Goal: Task Accomplishment & Management: Manage account settings

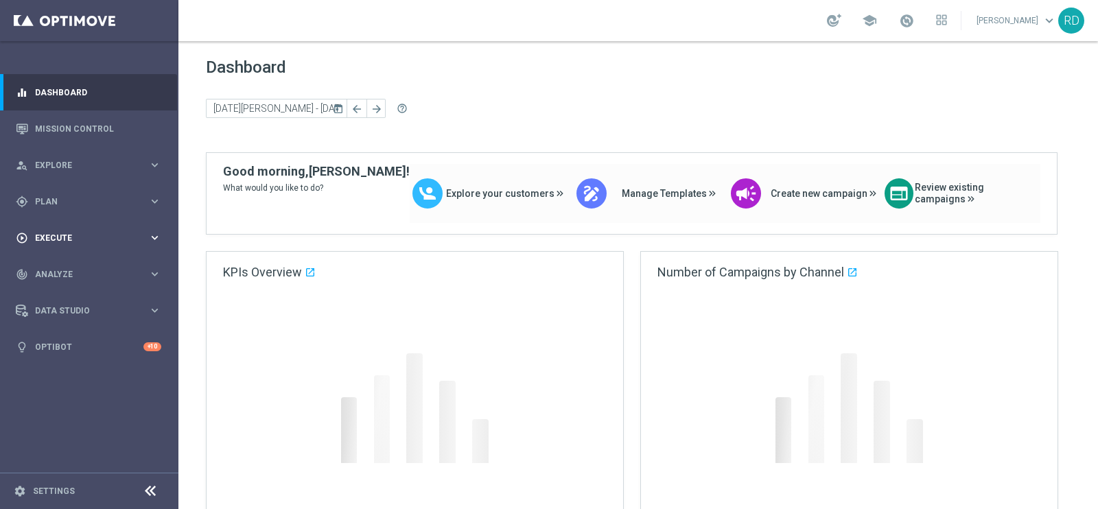
click at [64, 234] on div "play_circle_outline Execute" at bounding box center [82, 238] width 132 height 12
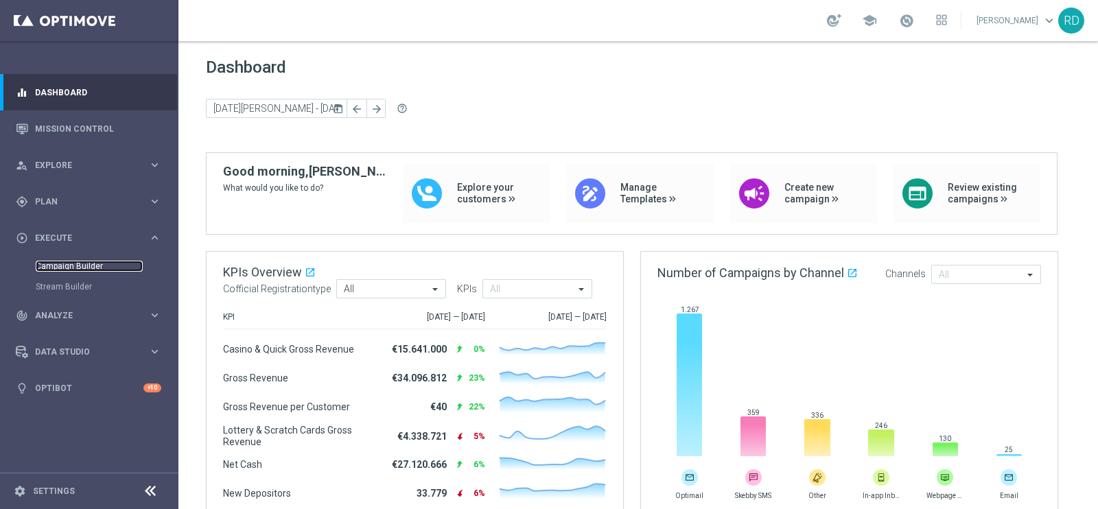
click at [62, 266] on link "Campaign Builder" at bounding box center [89, 266] width 107 height 11
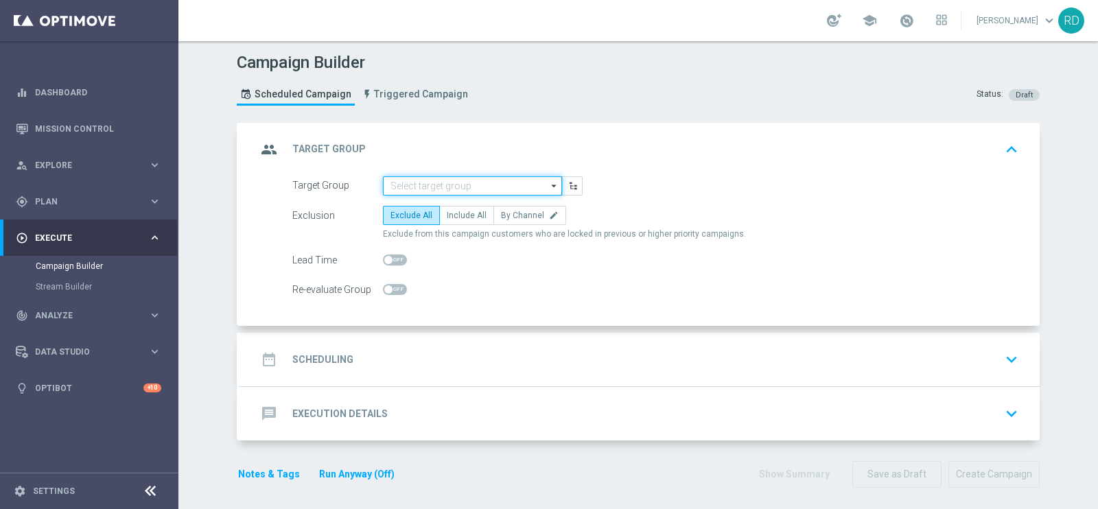
click at [422, 178] on input at bounding box center [472, 185] width 179 height 19
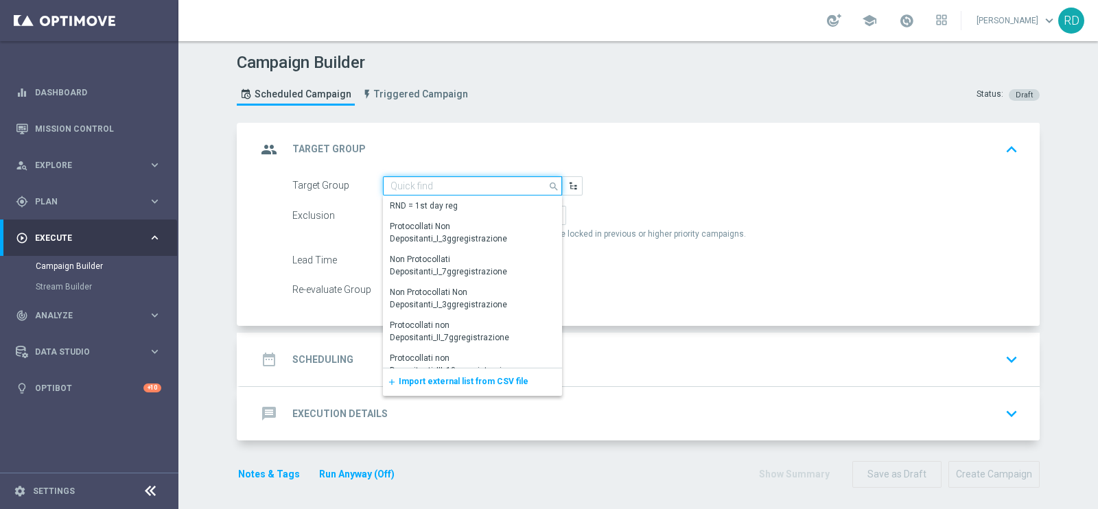
click at [427, 185] on input at bounding box center [472, 185] width 179 height 19
click at [429, 384] on span "Import external list from CSV file" at bounding box center [464, 382] width 130 height 10
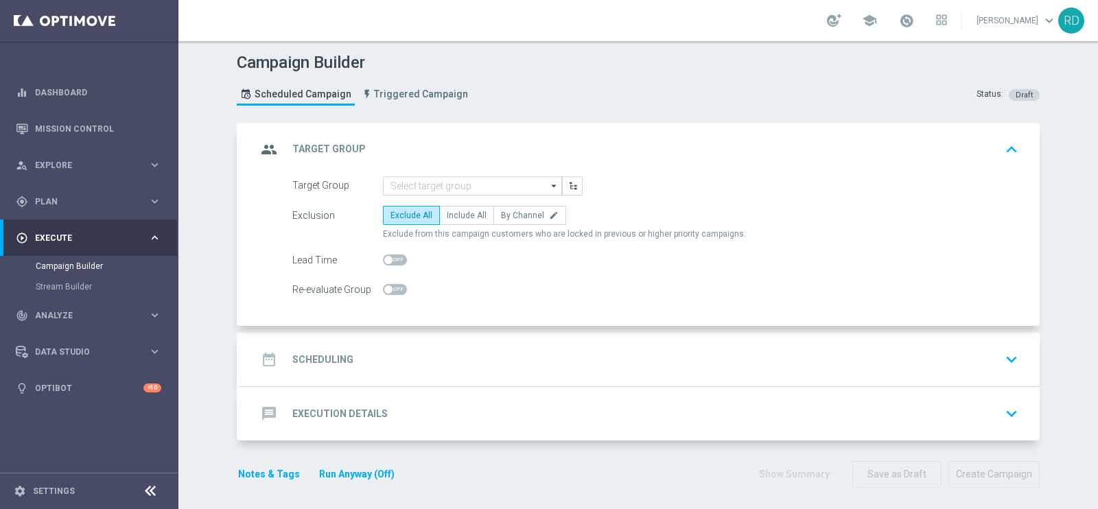
click at [772, 165] on div "group Target Group keyboard_arrow_up" at bounding box center [639, 150] width 799 height 54
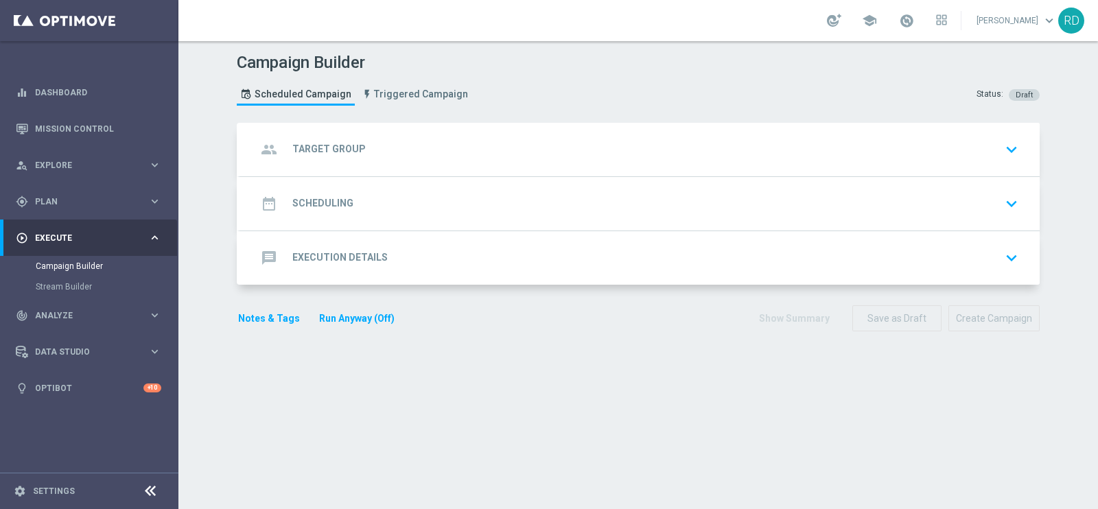
drag, startPoint x: 992, startPoint y: 148, endPoint x: 985, endPoint y: 145, distance: 7.4
click at [991, 148] on div "group Target Group keyboard_arrow_down" at bounding box center [640, 150] width 766 height 26
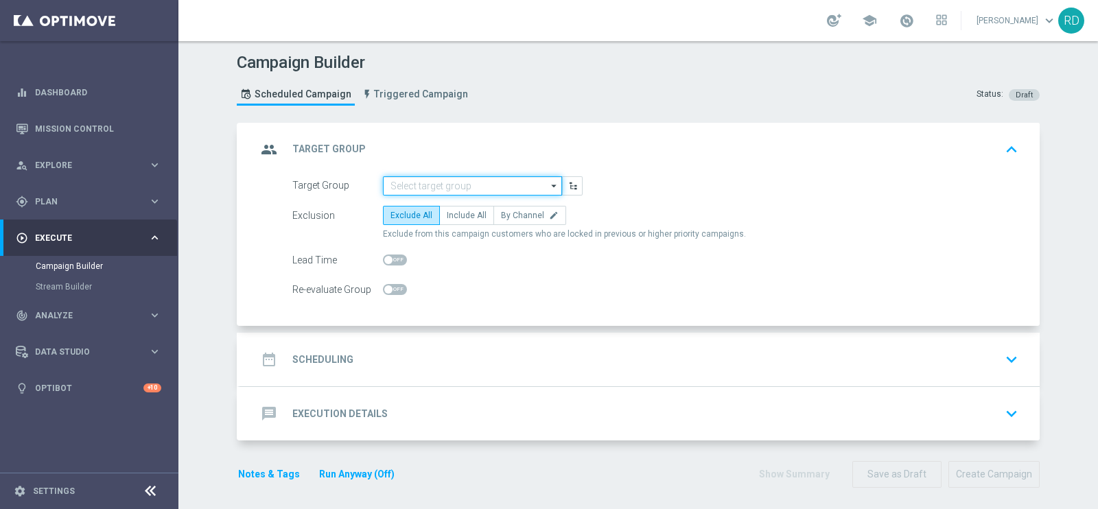
click at [486, 184] on input at bounding box center [472, 185] width 179 height 19
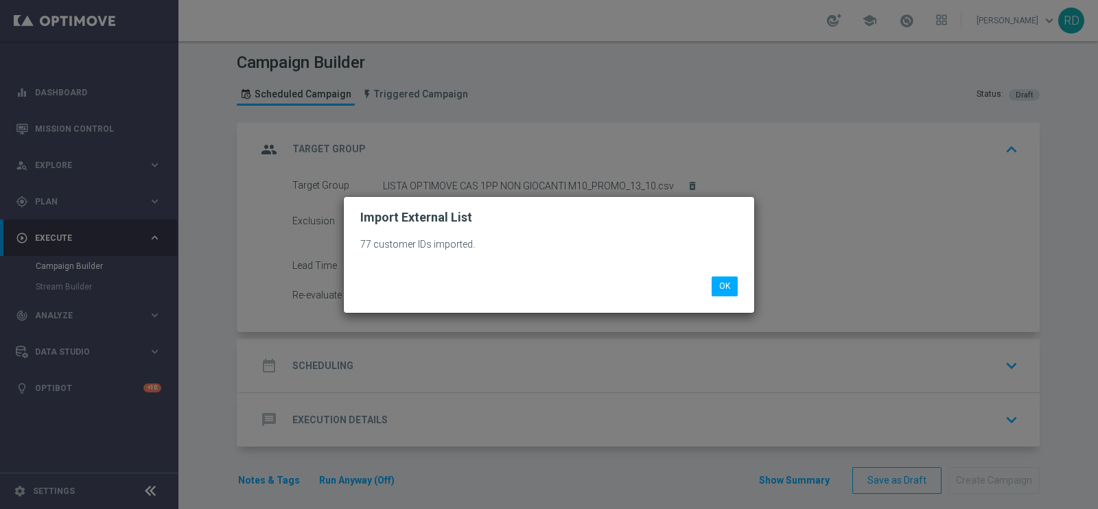
click at [413, 383] on modal-container "Import External List 77 customer IDs imported. OK" at bounding box center [549, 254] width 1098 height 509
click at [713, 282] on button "OK" at bounding box center [724, 285] width 26 height 19
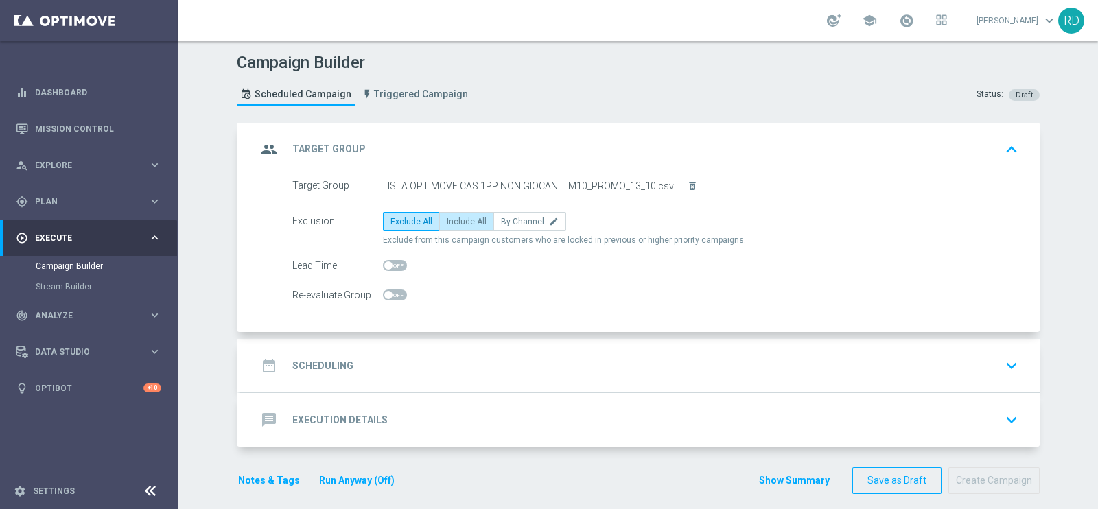
click at [462, 220] on span "Include All" at bounding box center [467, 222] width 40 height 10
click at [456, 220] on input "Include All" at bounding box center [451, 224] width 9 height 9
radio input "true"
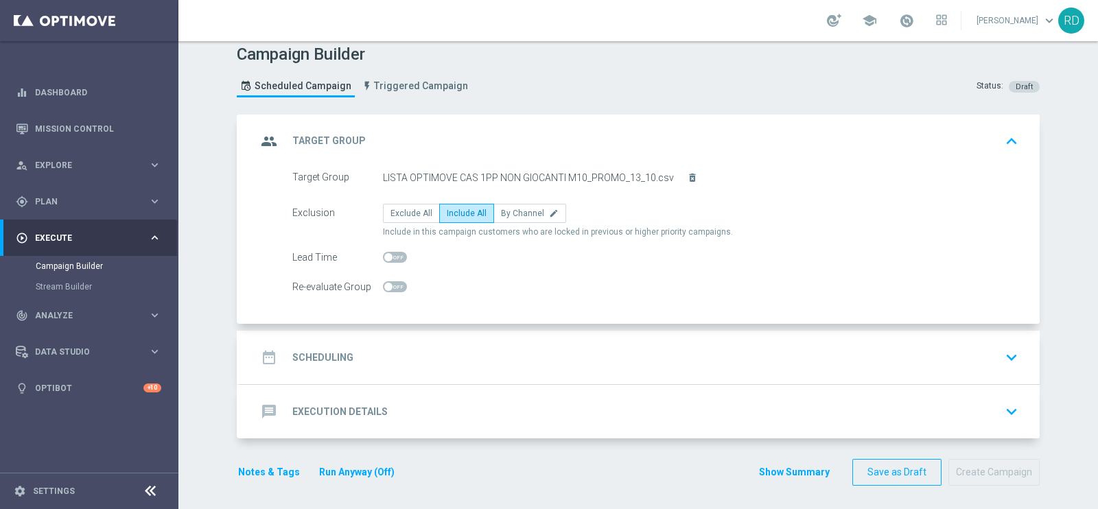
scroll to position [10, 0]
drag, startPoint x: 288, startPoint y: 353, endPoint x: 300, endPoint y: 346, distance: 13.5
click at [292, 354] on h2 "Scheduling" at bounding box center [322, 356] width 61 height 13
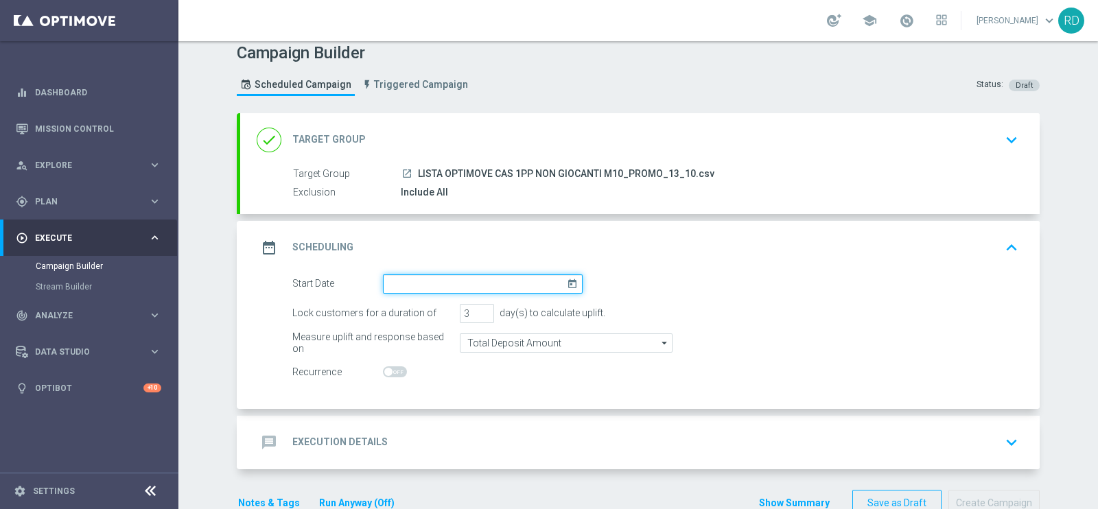
click at [424, 283] on input at bounding box center [483, 283] width 200 height 19
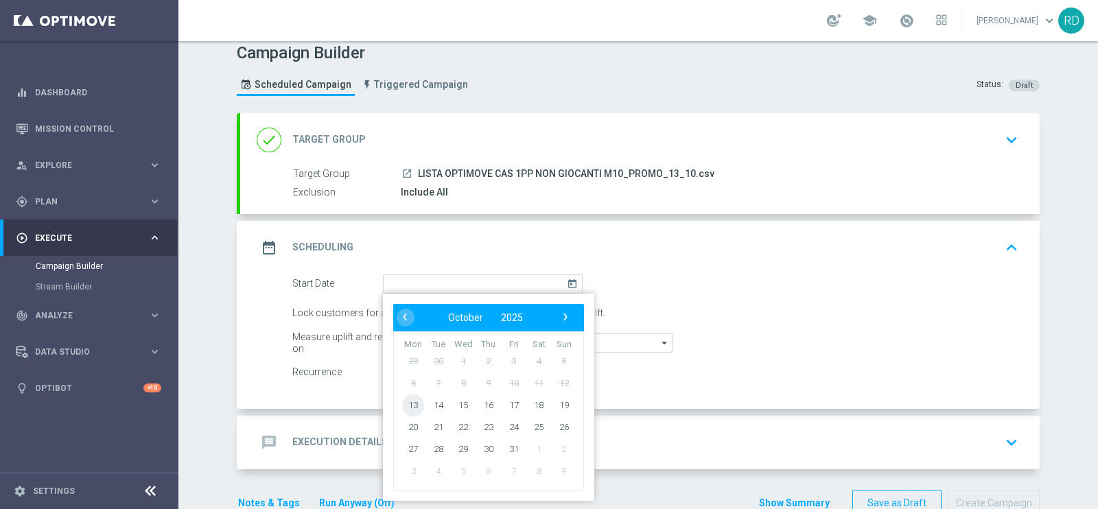
drag, startPoint x: 408, startPoint y: 409, endPoint x: 408, endPoint y: 399, distance: 9.6
click at [408, 405] on span "13" at bounding box center [413, 405] width 22 height 22
type input "[DATE]"
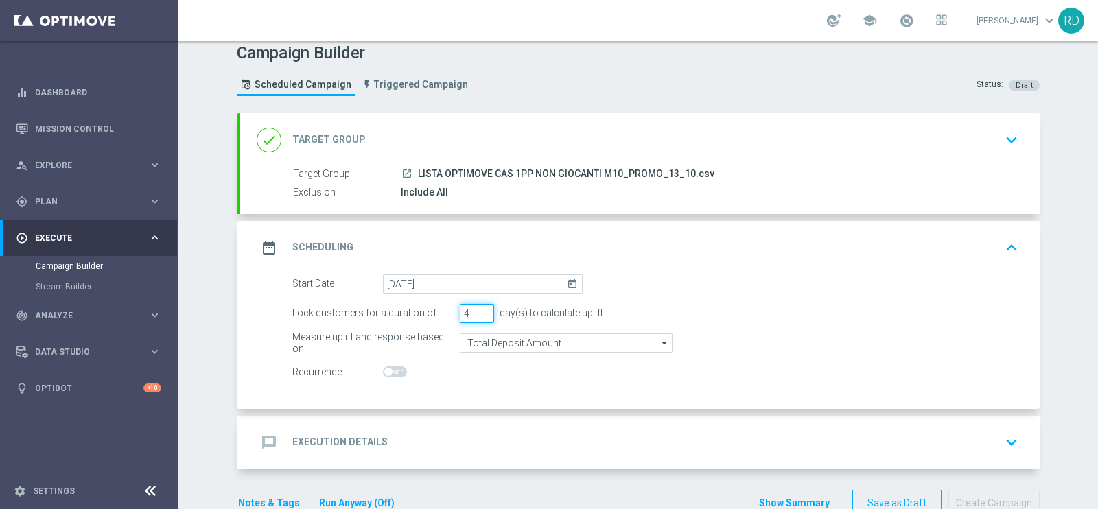
click at [475, 310] on input "4" at bounding box center [477, 313] width 34 height 19
type input "5"
click at [475, 310] on input "5" at bounding box center [477, 313] width 34 height 19
drag, startPoint x: 453, startPoint y: 385, endPoint x: 453, endPoint y: 377, distance: 8.2
click at [453, 378] on div "Start Date 13 Oct 2025 today Lock customers for a duration of 5 day(s) to calcu…" at bounding box center [639, 341] width 799 height 134
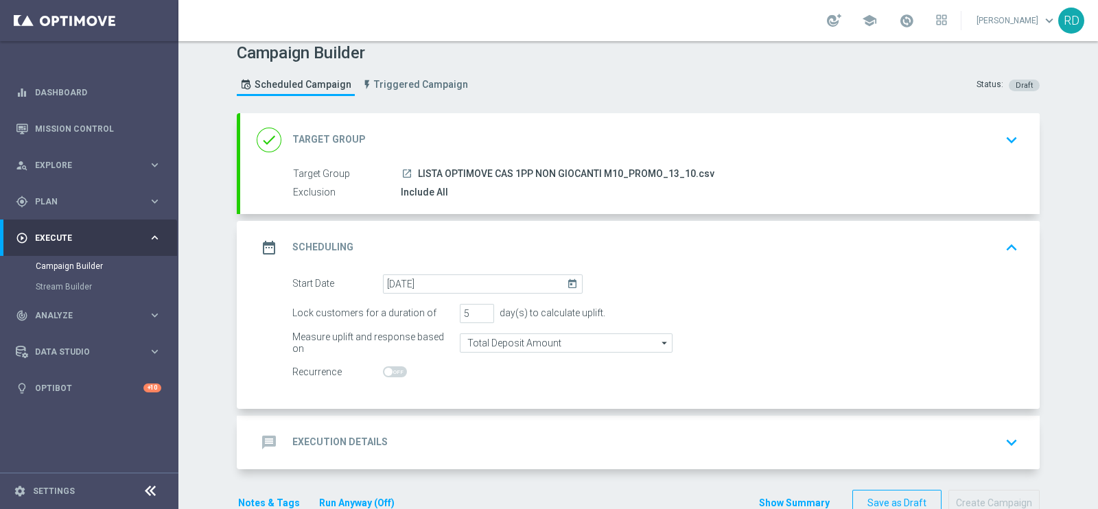
scroll to position [43, 0]
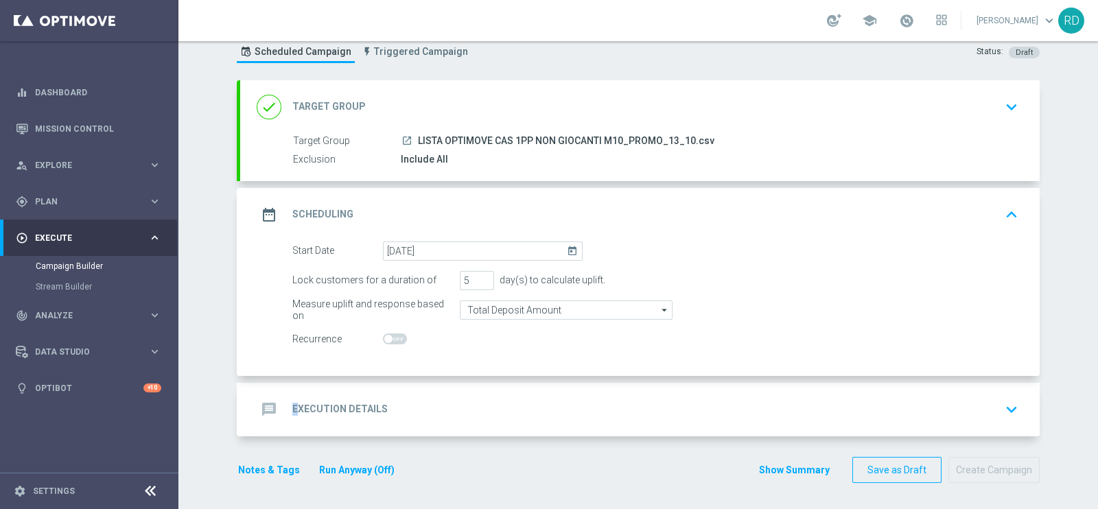
drag, startPoint x: 288, startPoint y: 405, endPoint x: 351, endPoint y: 375, distance: 70.0
click at [292, 403] on h2 "Execution Details" at bounding box center [339, 409] width 95 height 13
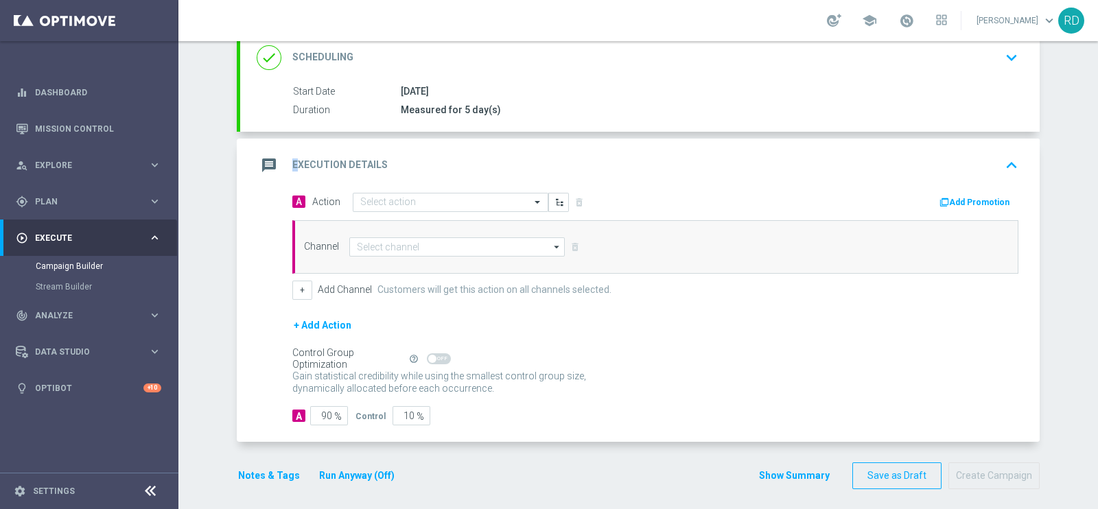
scroll to position [198, 0]
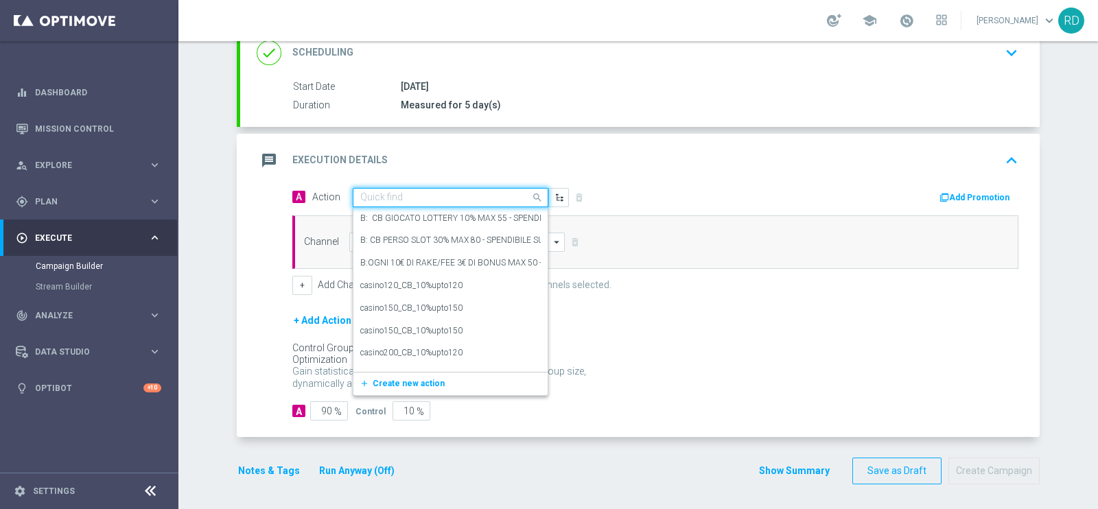
click at [446, 188] on div "Quick find" at bounding box center [451, 197] width 196 height 19
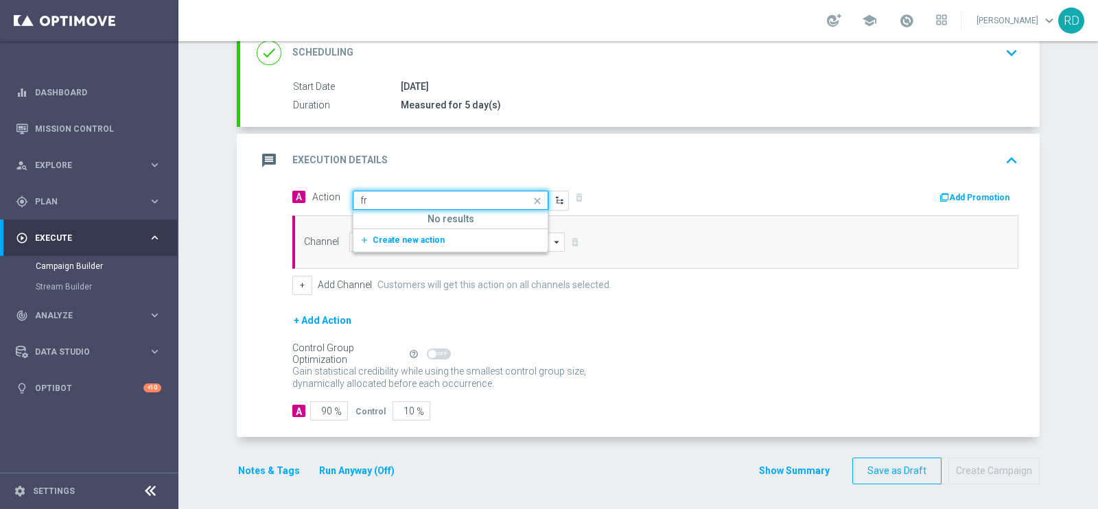
type input "f"
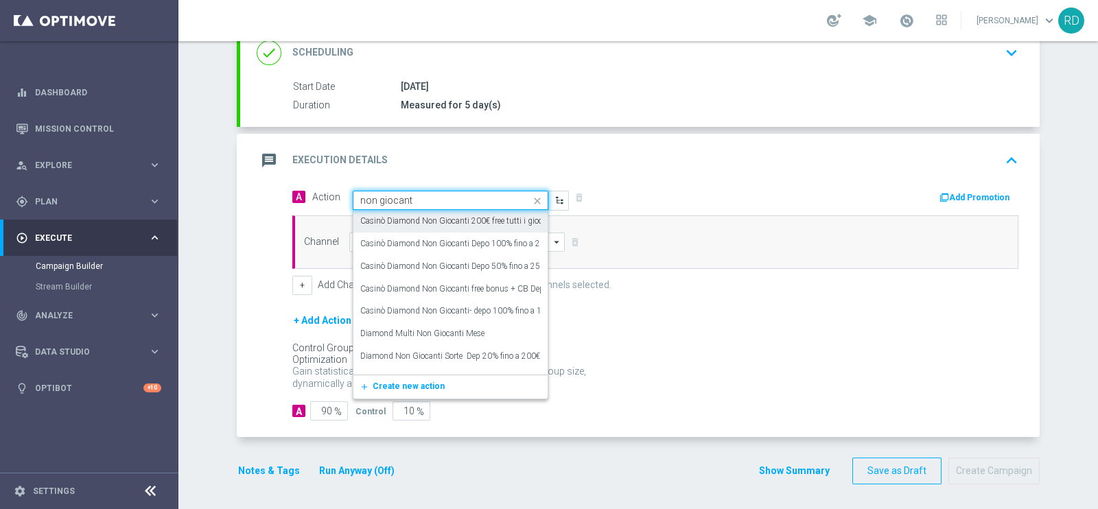
type input "non giocanti"
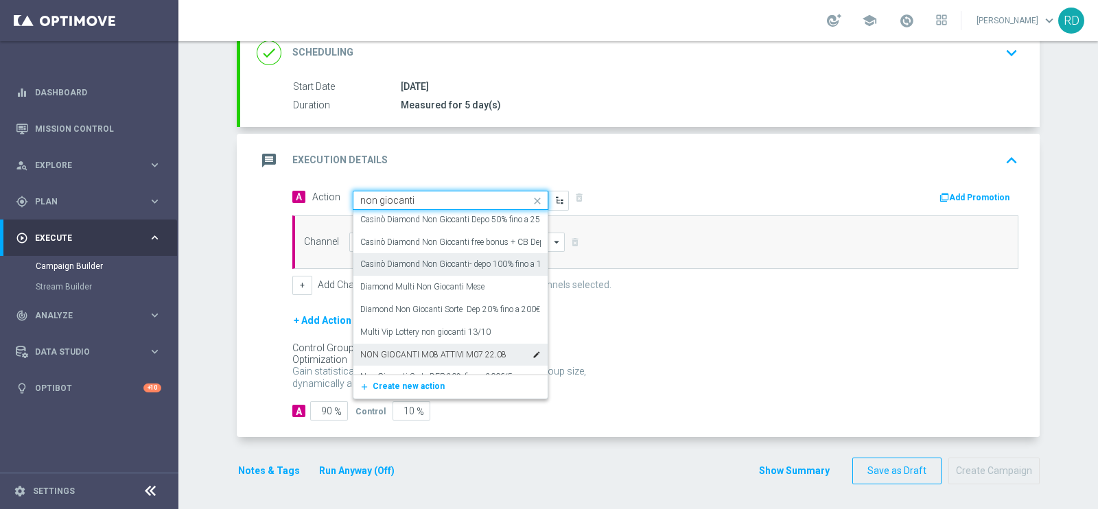
scroll to position [85, 0]
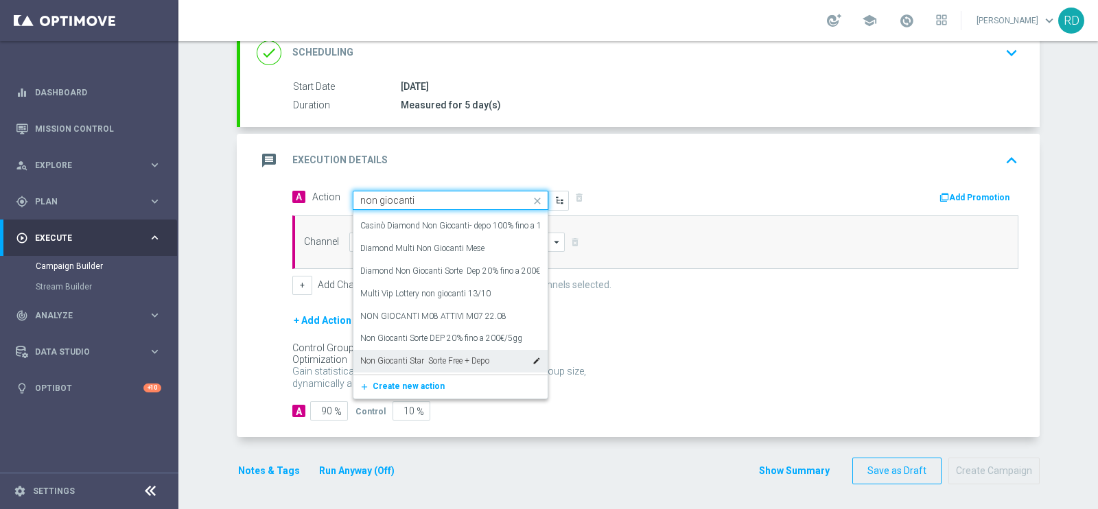
click at [451, 360] on label "Non Giocanti Star Sorte Free + Depo" at bounding box center [424, 361] width 129 height 12
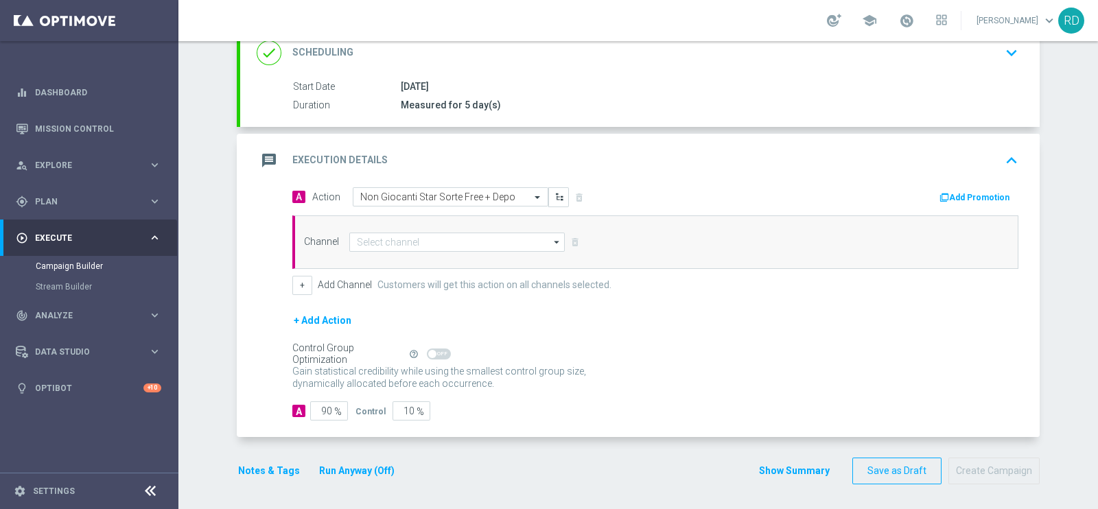
click at [722, 176] on div "message Execution Details keyboard_arrow_up" at bounding box center [639, 161] width 799 height 54
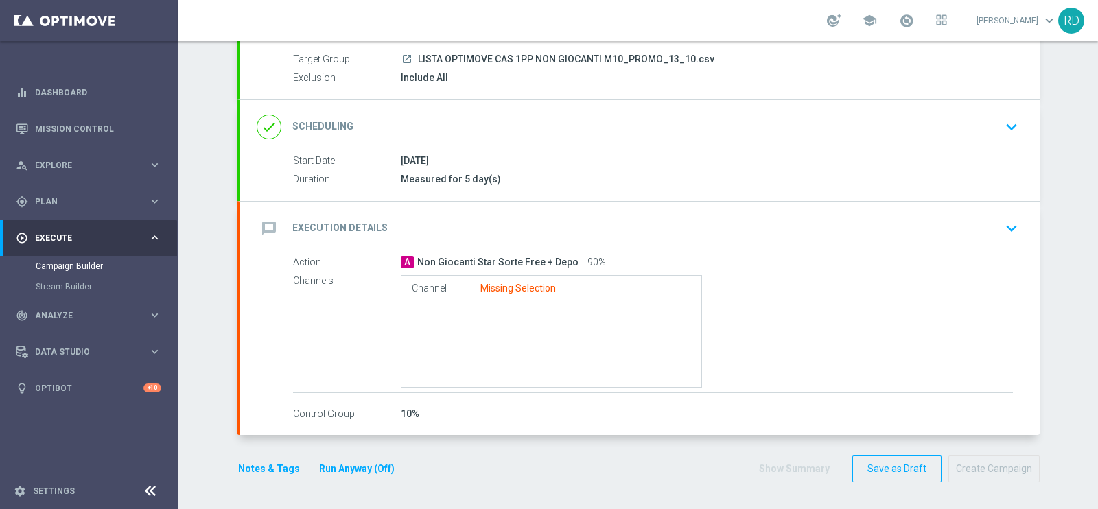
scroll to position [123, 0]
click at [264, 226] on icon "message" at bounding box center [269, 229] width 25 height 25
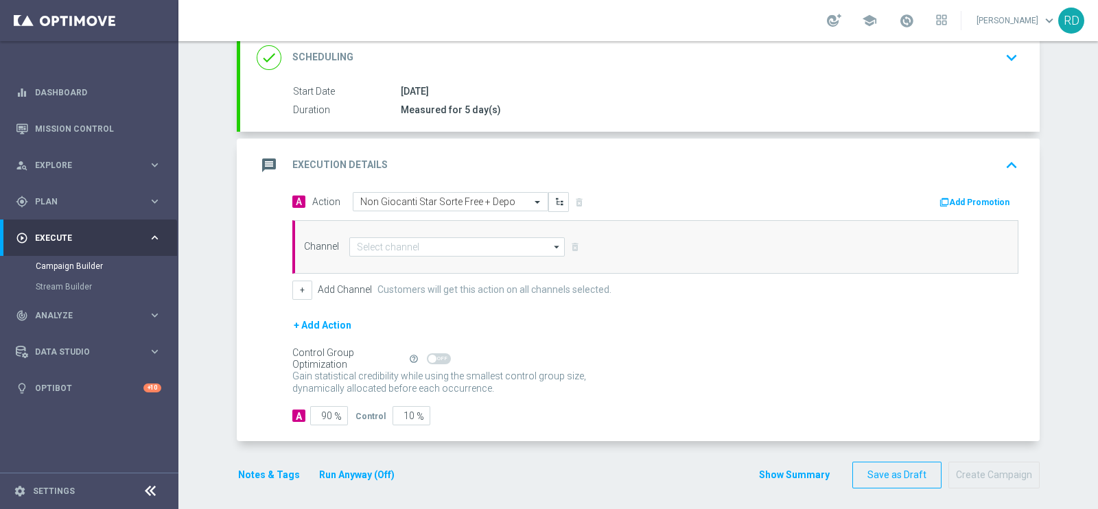
scroll to position [198, 0]
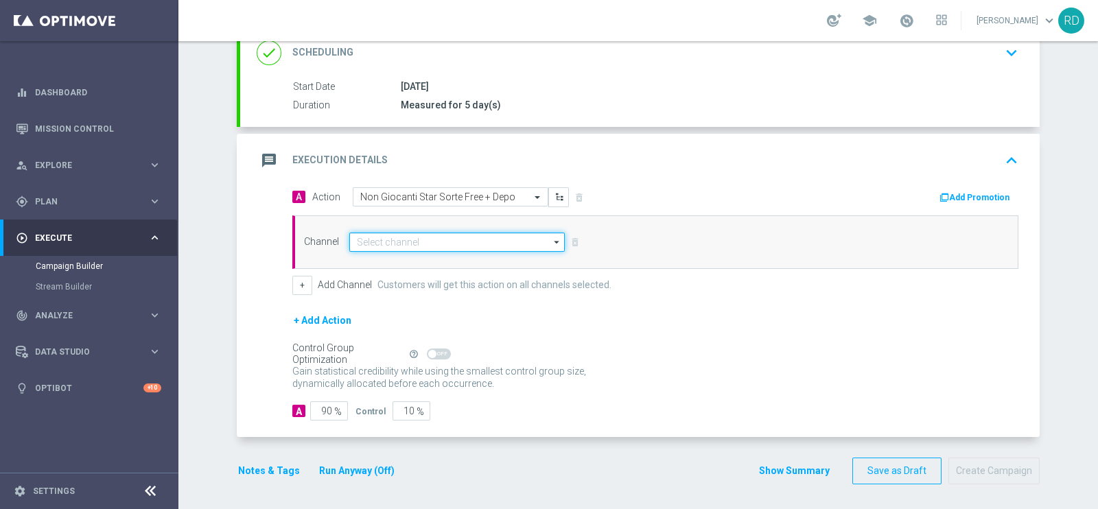
click at [463, 235] on input at bounding box center [456, 242] width 215 height 19
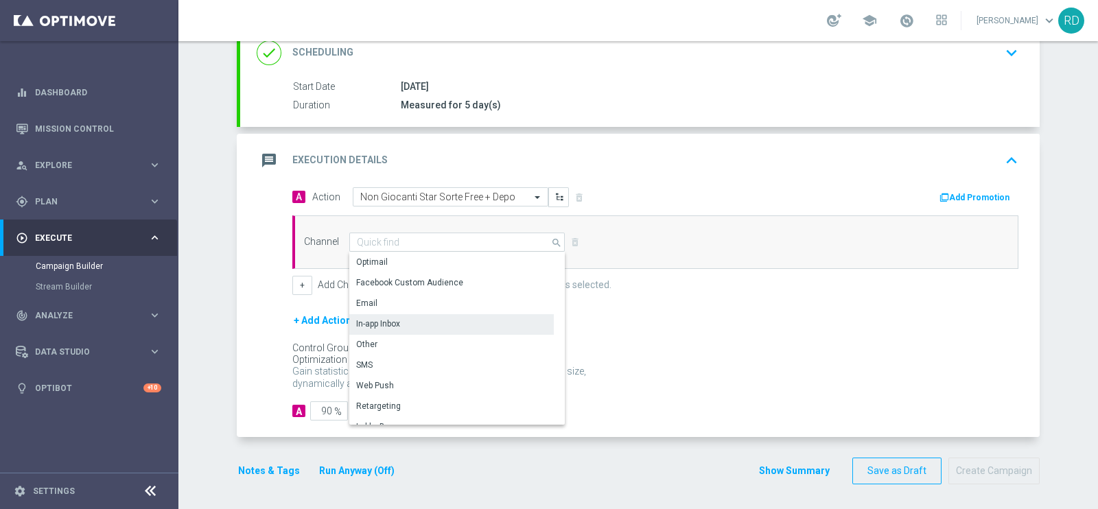
click at [374, 322] on div "In-app Inbox" at bounding box center [378, 324] width 44 height 12
type input "In-app Inbox"
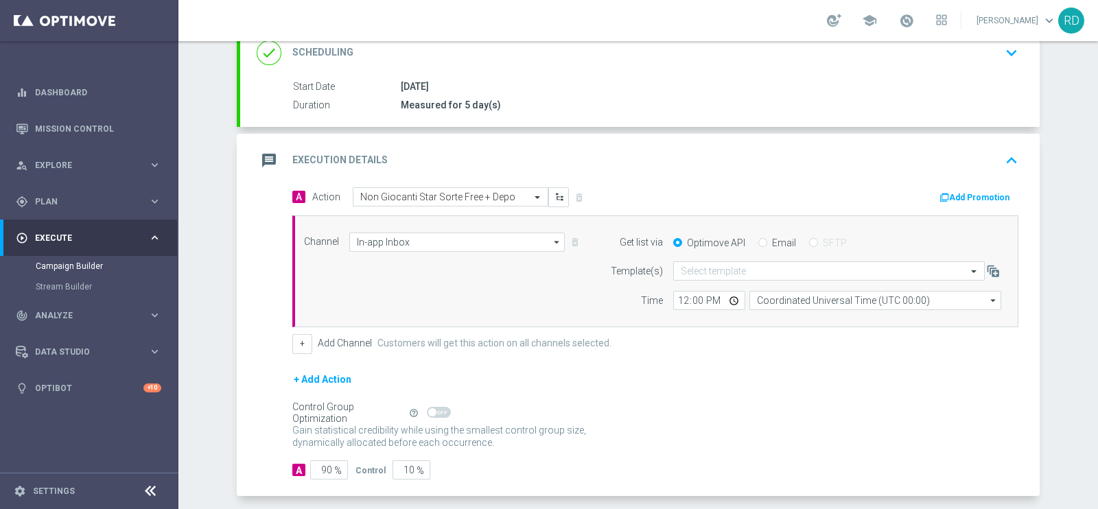
drag, startPoint x: 752, startPoint y: 241, endPoint x: 744, endPoint y: 255, distance: 15.1
click at [758, 241] on input "Email" at bounding box center [762, 243] width 9 height 9
radio input "true"
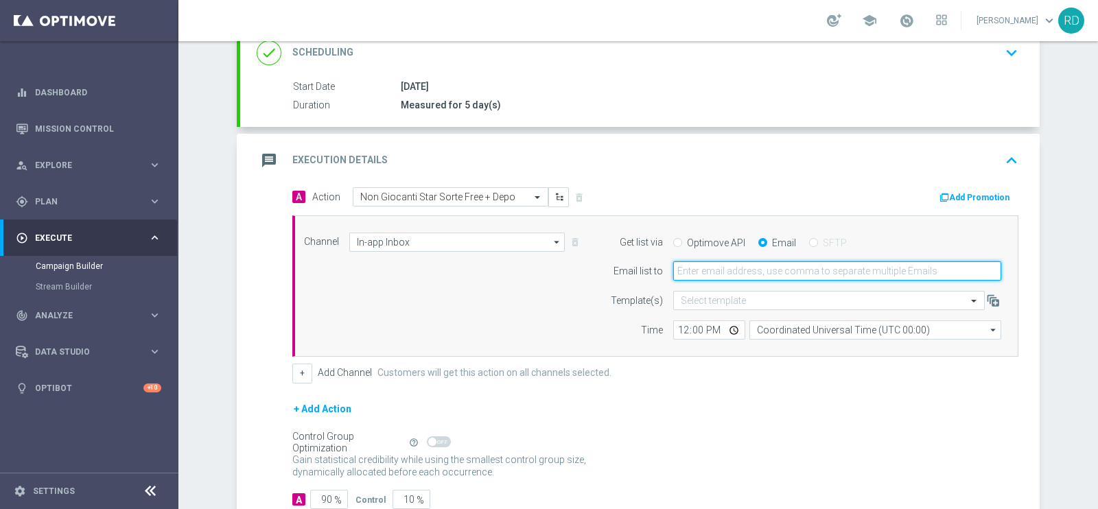
drag, startPoint x: 740, startPoint y: 258, endPoint x: 711, endPoint y: 276, distance: 34.3
click at [714, 271] on input "email" at bounding box center [837, 270] width 328 height 19
type input "[PERSON_NAME][EMAIL_ADDRESS][PERSON_NAME][DOMAIN_NAME]"
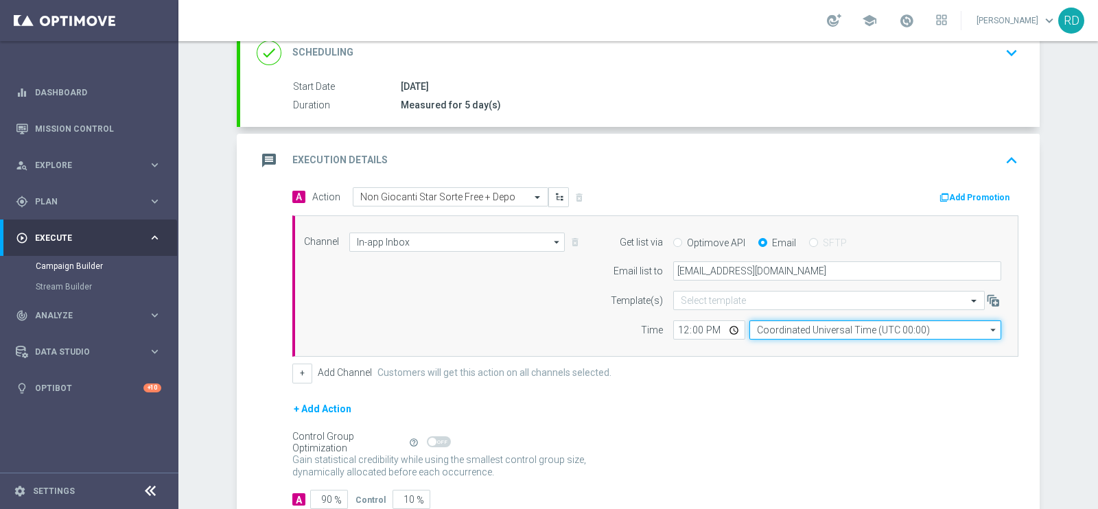
click at [768, 329] on input "Coordinated Universal Time (UTC 00:00)" at bounding box center [875, 329] width 252 height 19
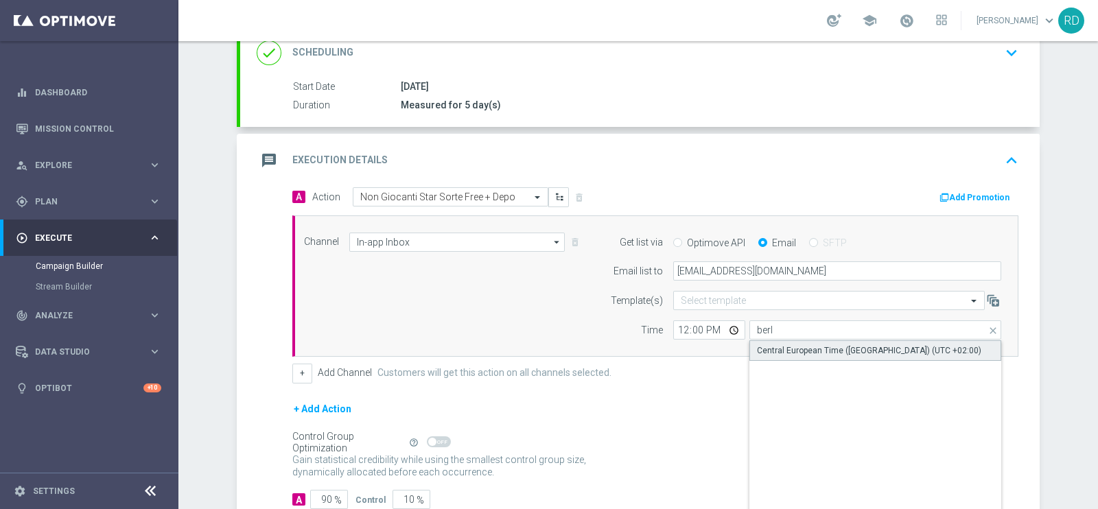
click at [782, 351] on div "Central European Time ([GEOGRAPHIC_DATA]) (UTC +02:00)" at bounding box center [869, 350] width 224 height 12
type input "Central European Time ([GEOGRAPHIC_DATA]) (UTC +02:00)"
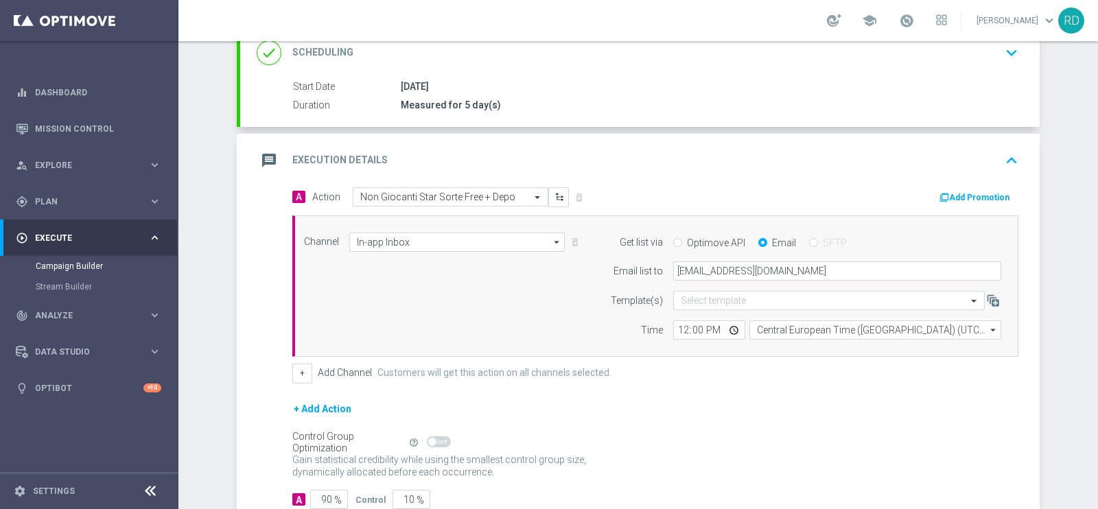
click at [495, 316] on div "Channel In-app Inbox In-app Inbox arrow_drop_down Show Selected 1 of 20 Optimail" at bounding box center [653, 287] width 718 height 108
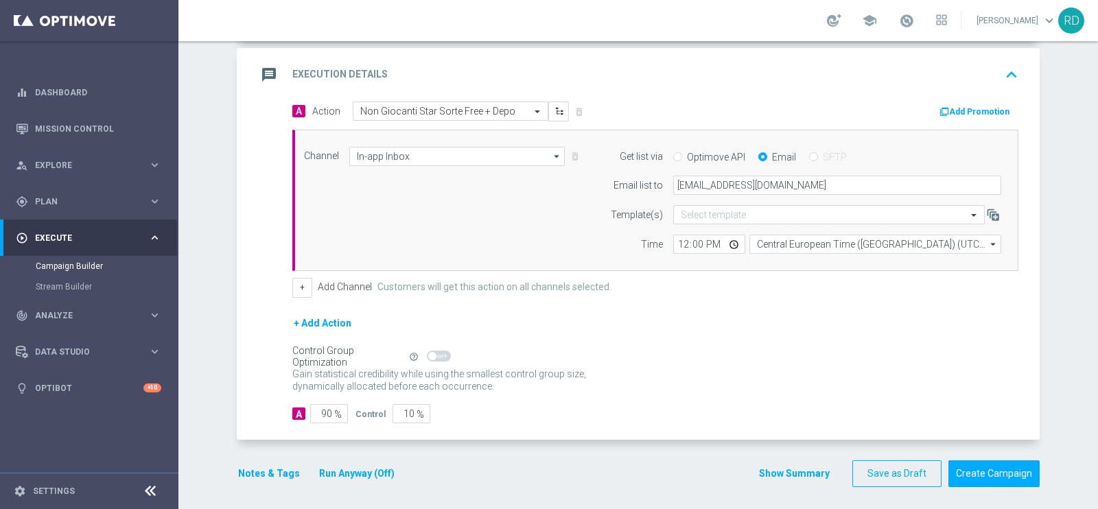
scroll to position [287, 0]
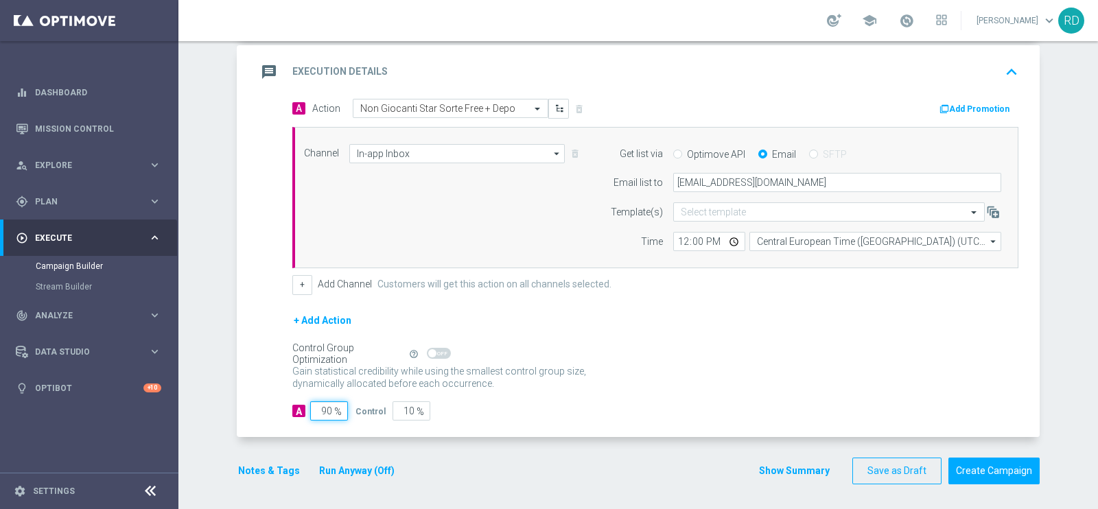
click at [321, 408] on input "90" at bounding box center [329, 410] width 38 height 19
type input "1"
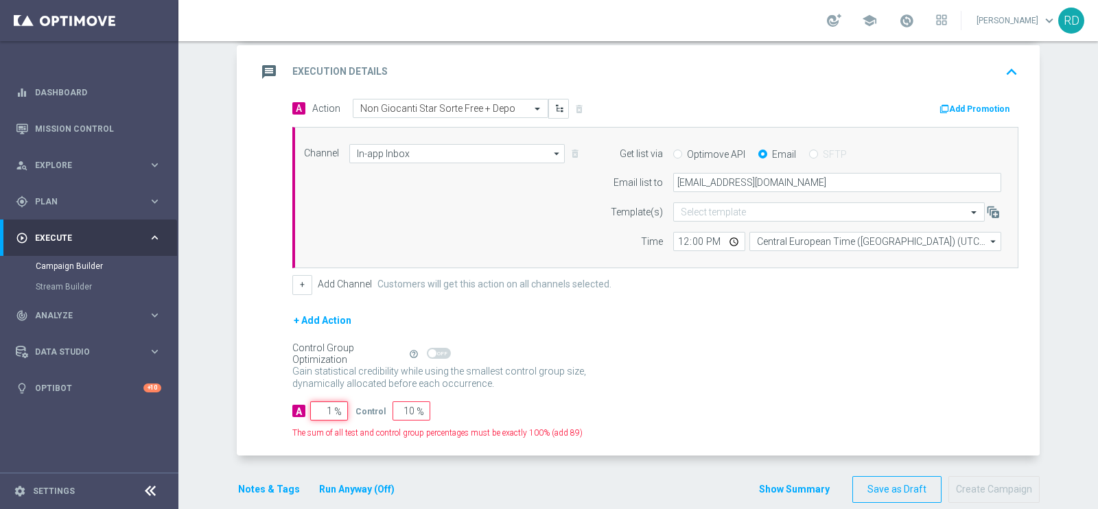
type input "99"
type input "10"
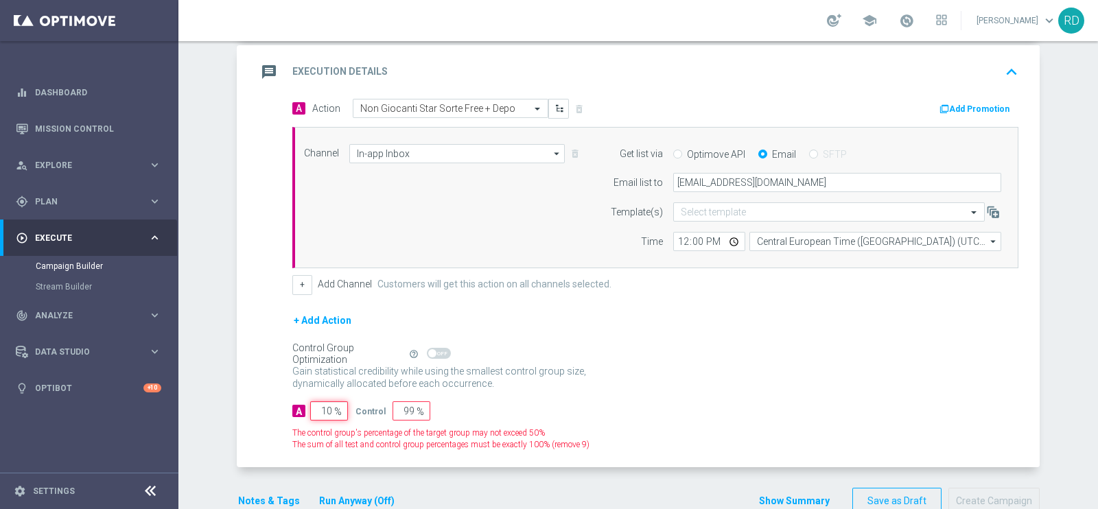
type input "90"
type input "100"
type input "0"
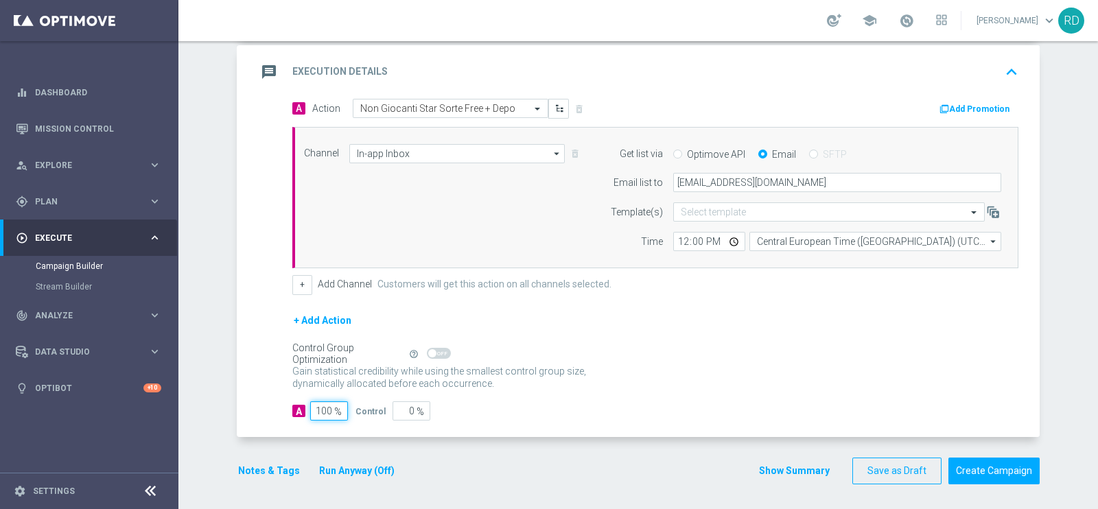
type input "100"
click at [756, 344] on form "A Action Select action Non Giocanti Star Sorte Free + Depo delete_forever Add P…" at bounding box center [655, 260] width 726 height 322
click at [255, 467] on button "Notes & Tags" at bounding box center [269, 470] width 64 height 17
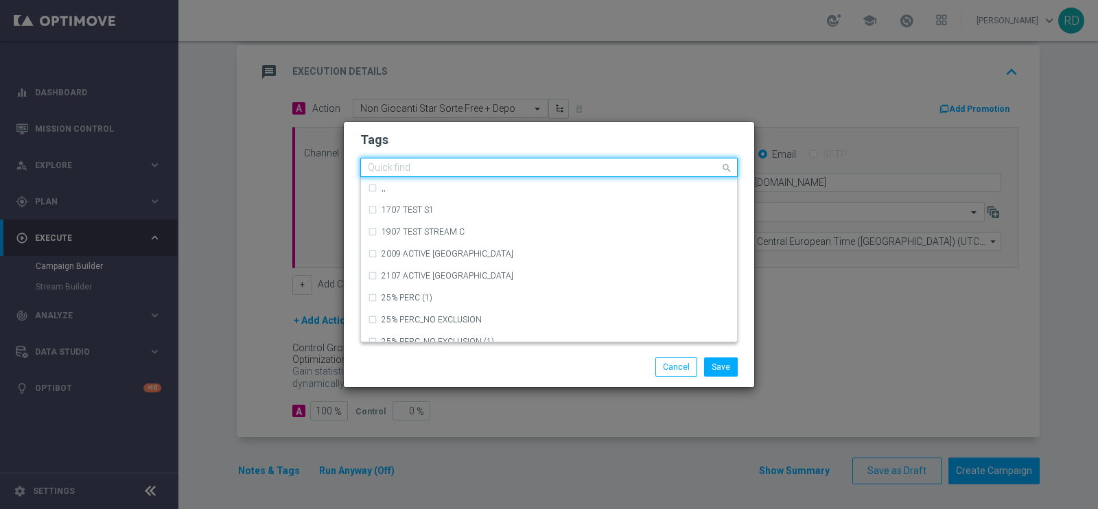
click at [429, 163] on input "text" at bounding box center [544, 169] width 352 height 12
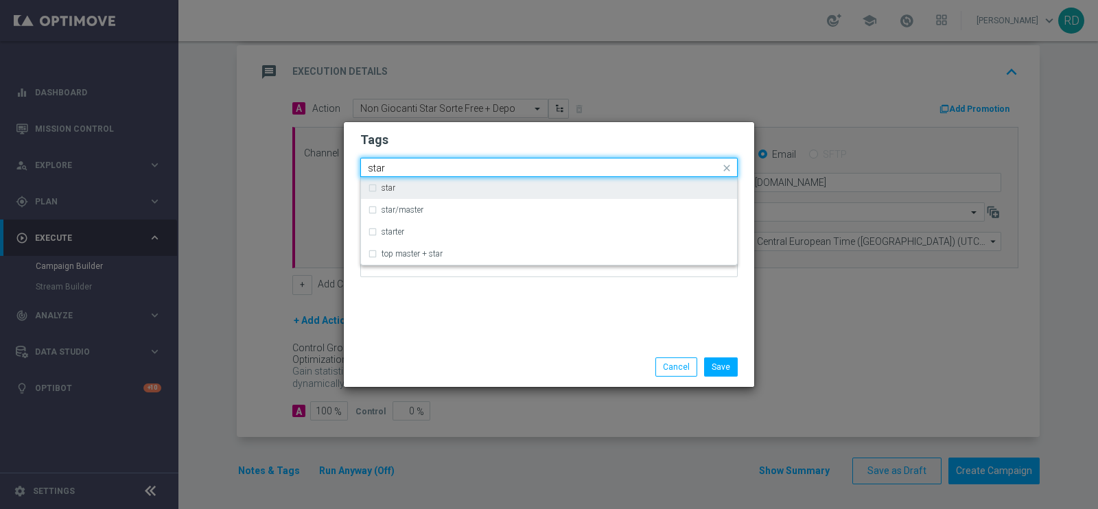
click at [415, 193] on div "star" at bounding box center [549, 188] width 362 height 22
type input "star"
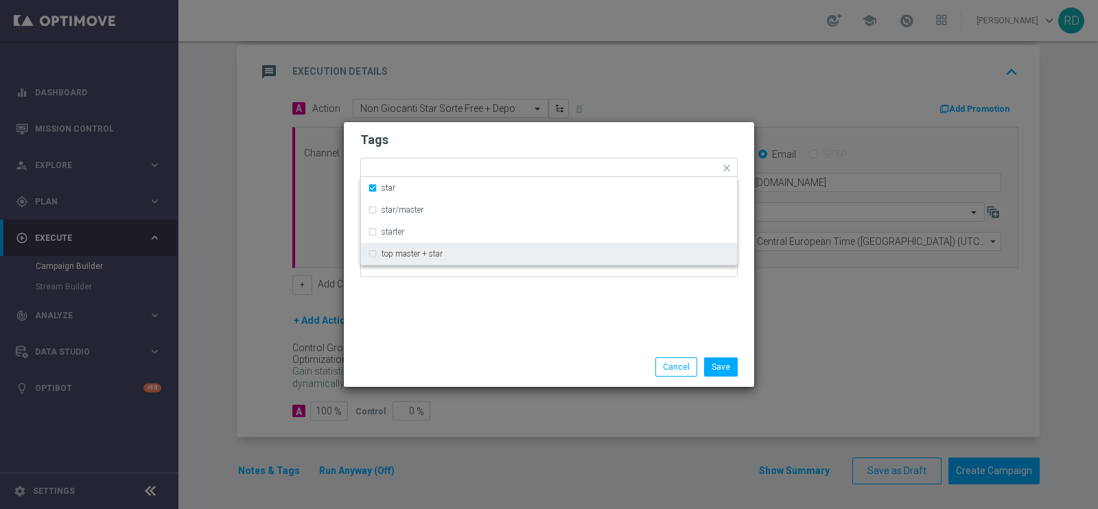
click at [381, 309] on div "Tags Quick find × star star star/master starter top master + star Notes" at bounding box center [549, 234] width 410 height 225
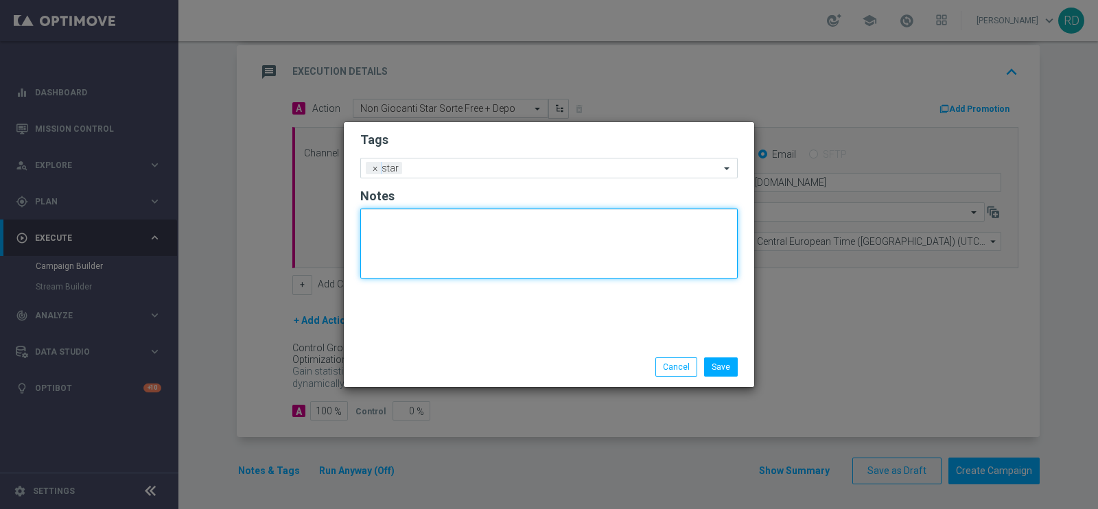
click at [424, 238] on textarea at bounding box center [548, 244] width 377 height 70
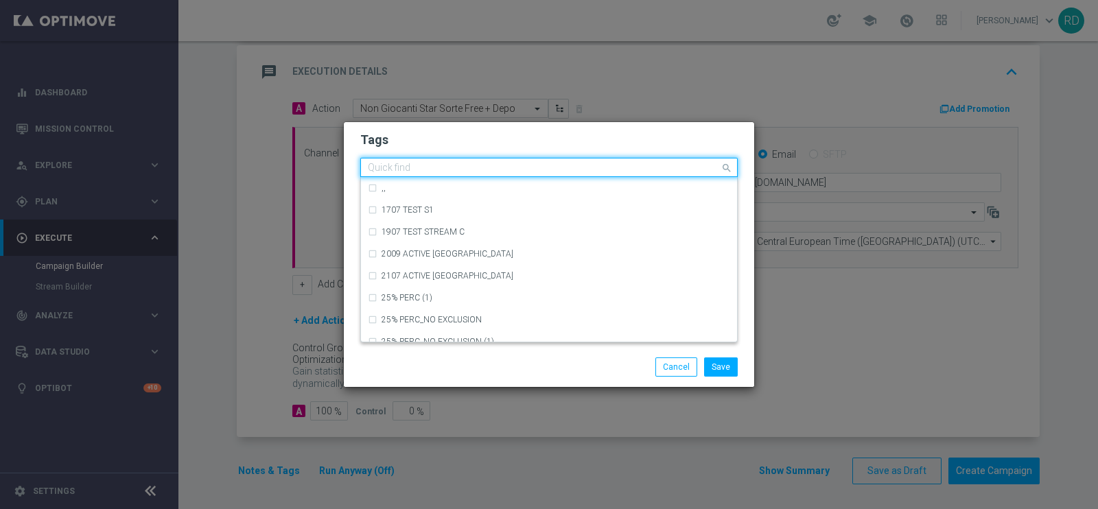
click at [465, 160] on div "Quick find × star" at bounding box center [540, 167] width 359 height 17
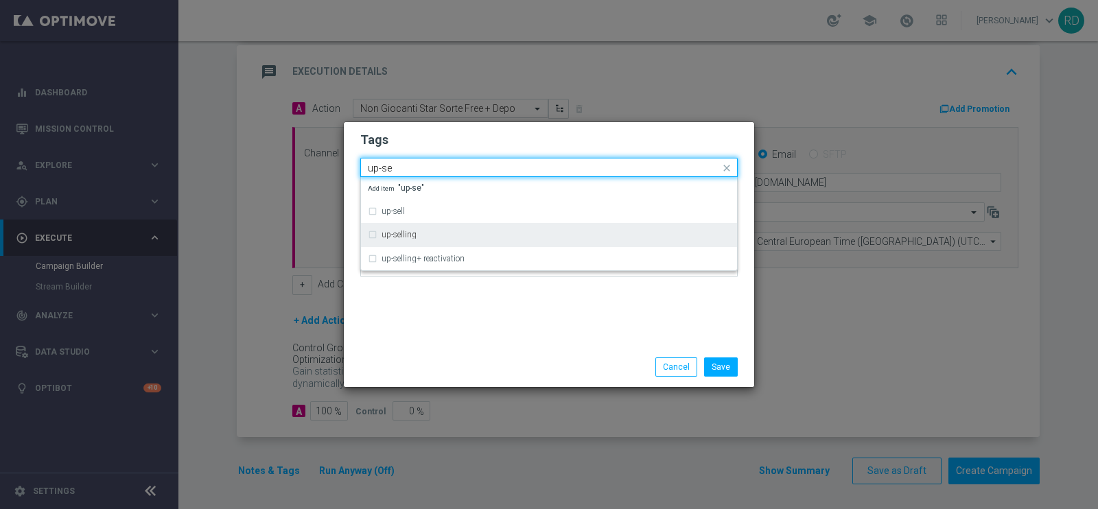
click at [458, 231] on div "up-selling" at bounding box center [555, 235] width 349 height 8
type input "up-se"
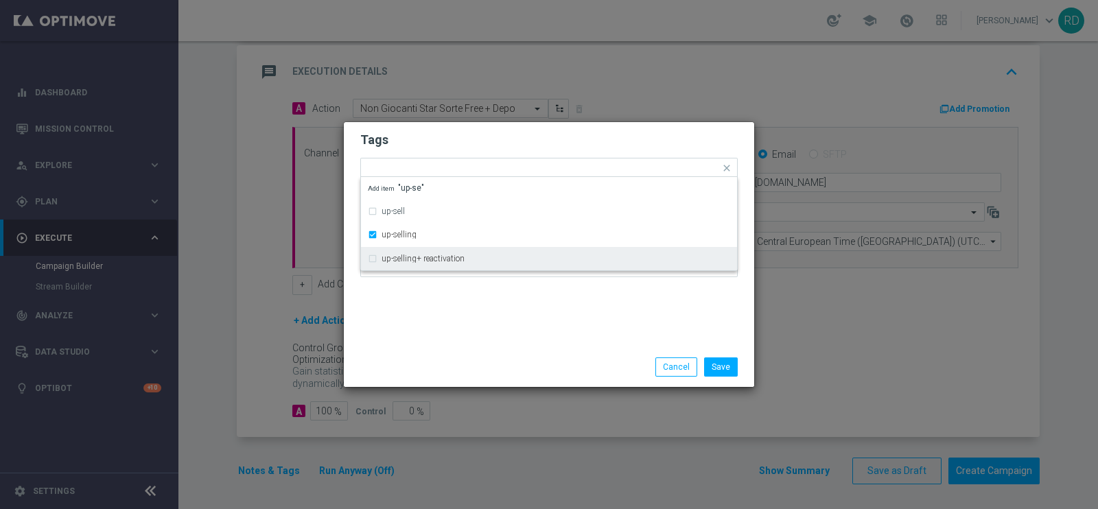
click at [443, 321] on div "Tags Quick find × star × up-selling up-sell up-selling up-selling+ reactivation…" at bounding box center [549, 234] width 410 height 225
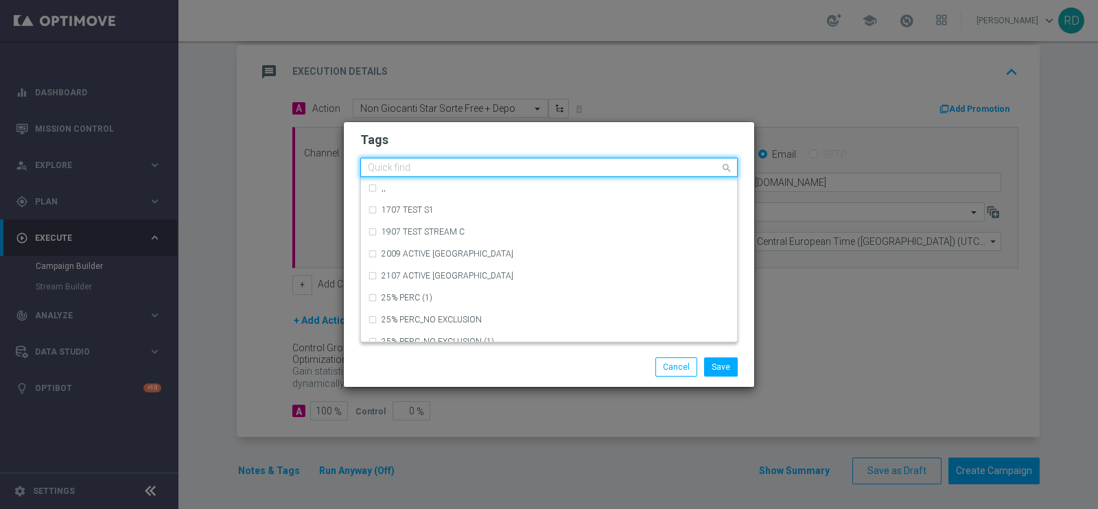
click at [535, 164] on input "text" at bounding box center [544, 169] width 352 height 12
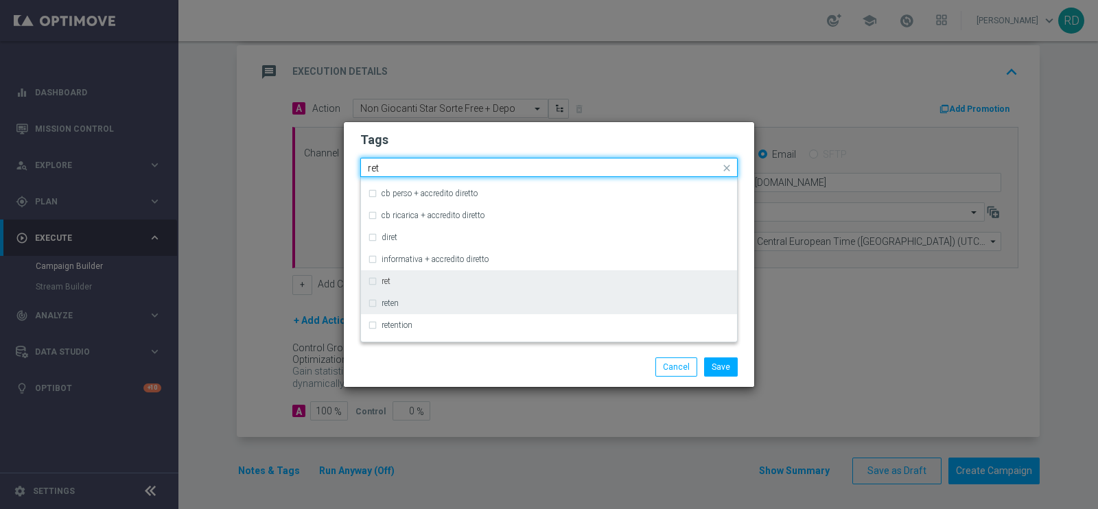
scroll to position [164, 0]
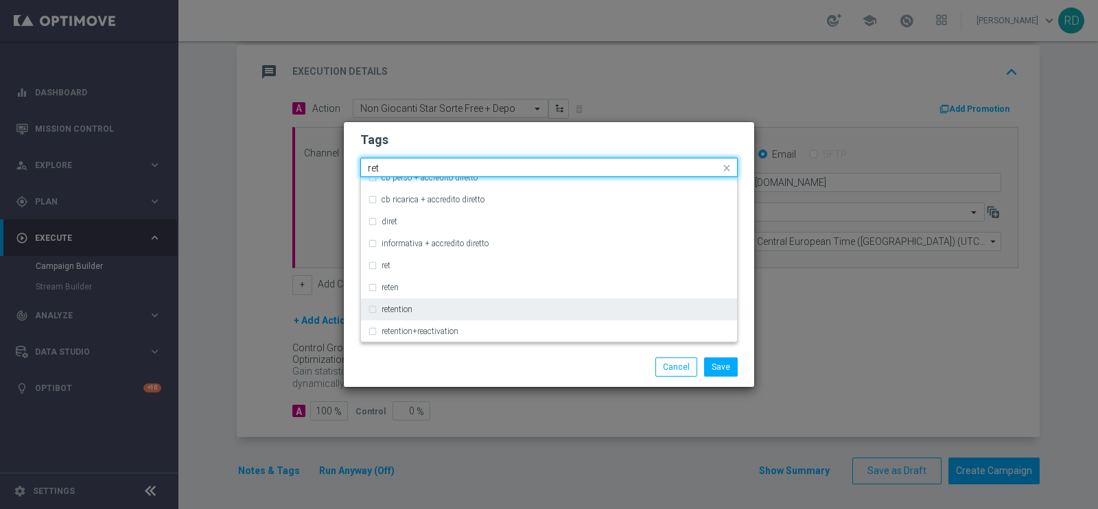
drag, startPoint x: 482, startPoint y: 306, endPoint x: 478, endPoint y: 314, distance: 8.9
click at [479, 307] on div "retention" at bounding box center [555, 309] width 349 height 8
type input "ret"
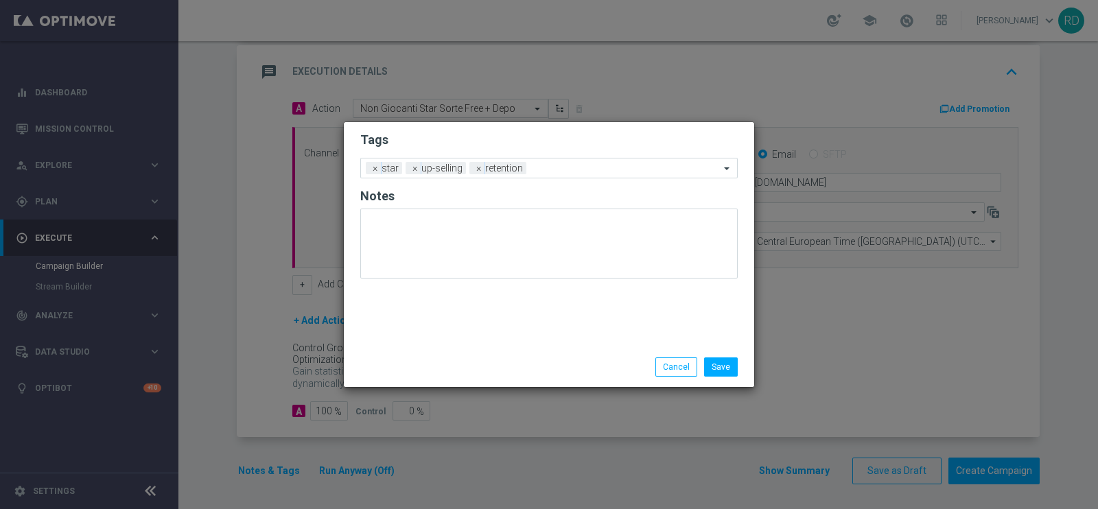
drag, startPoint x: 446, startPoint y: 362, endPoint x: 431, endPoint y: 293, distance: 70.9
click at [441, 362] on div "Save Cancel" at bounding box center [549, 366] width 398 height 19
click at [411, 167] on span "×" at bounding box center [415, 168] width 12 height 12
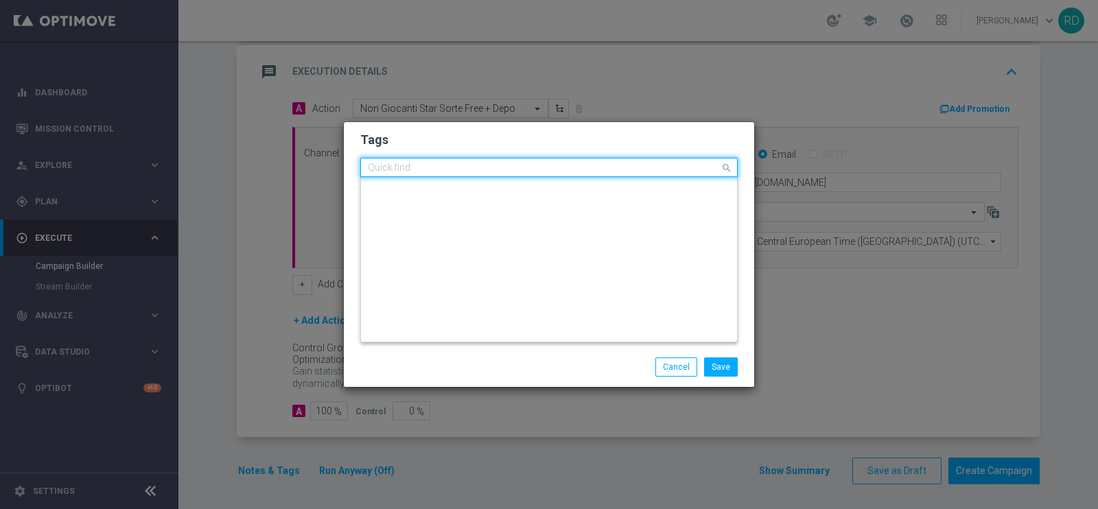
scroll to position [0, 0]
click at [477, 167] on input "text" at bounding box center [544, 169] width 352 height 12
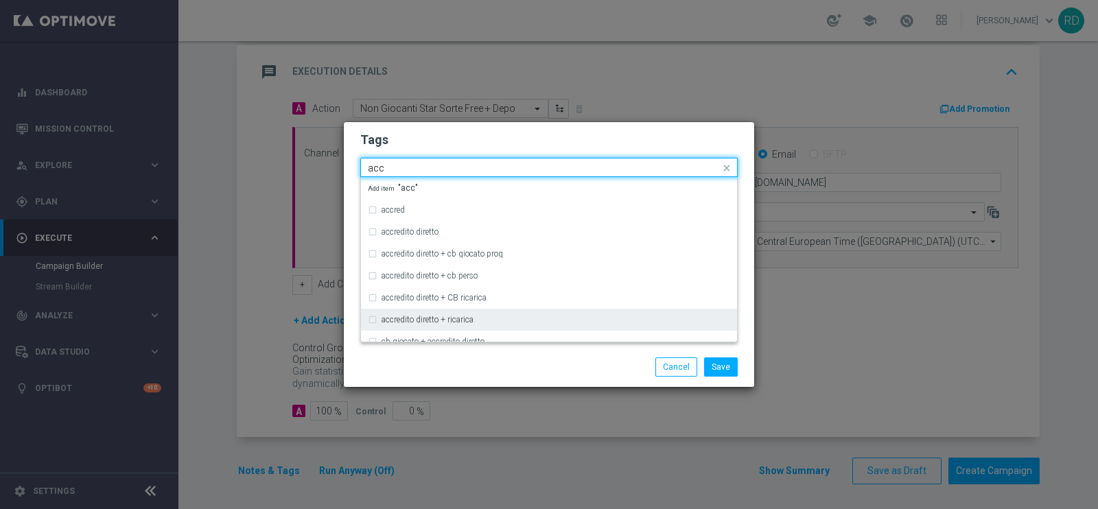
click at [462, 324] on div "accredito diretto + ricarica" at bounding box center [549, 320] width 362 height 22
type input "acc"
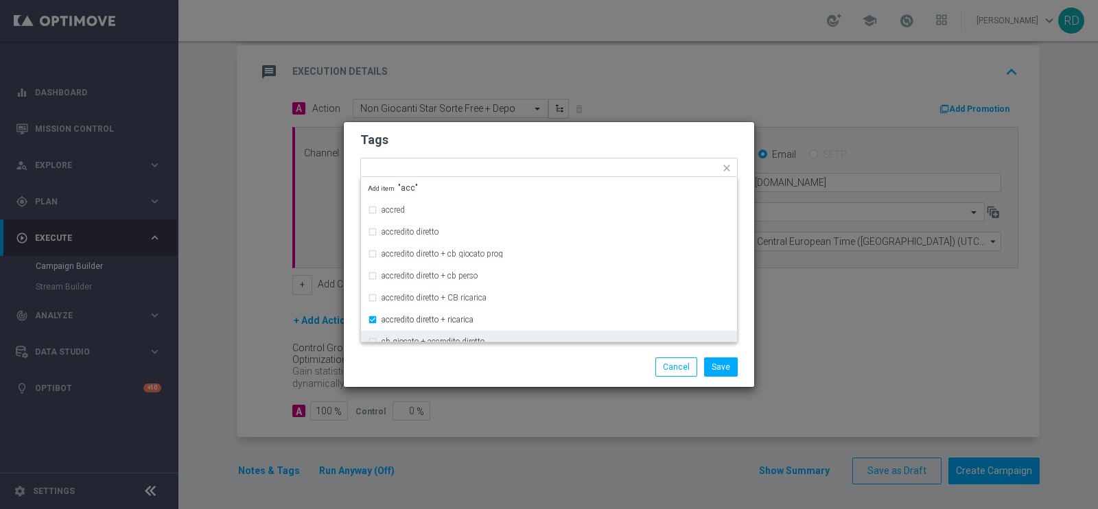
click at [449, 361] on div "Save Cancel" at bounding box center [549, 366] width 398 height 19
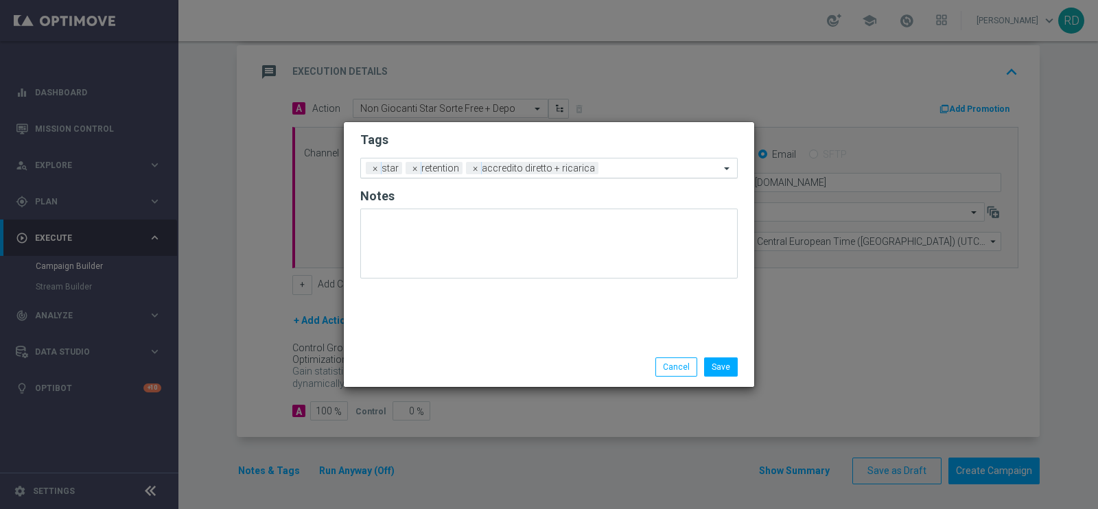
click at [611, 168] on input "text" at bounding box center [662, 169] width 116 height 12
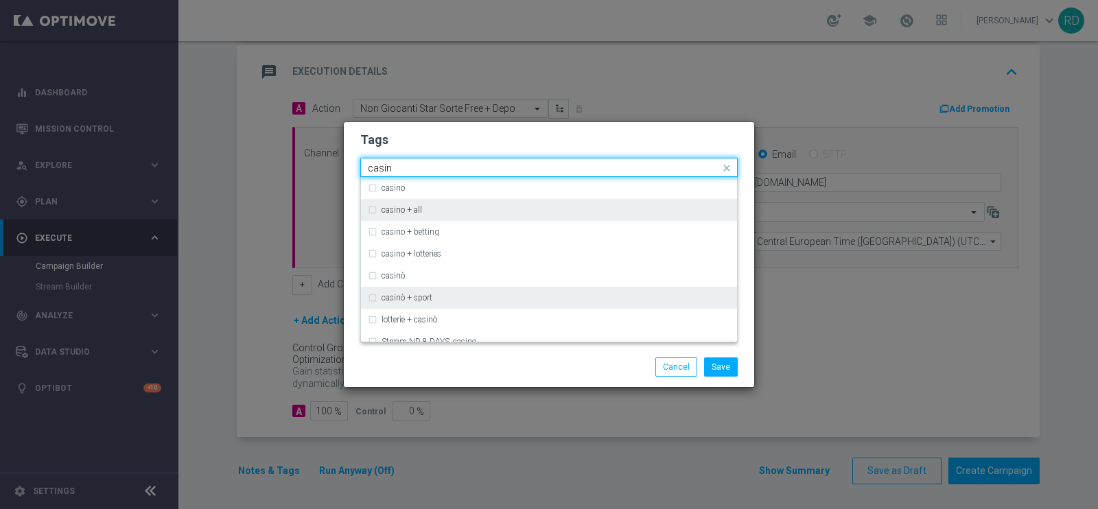
scroll to position [84, 0]
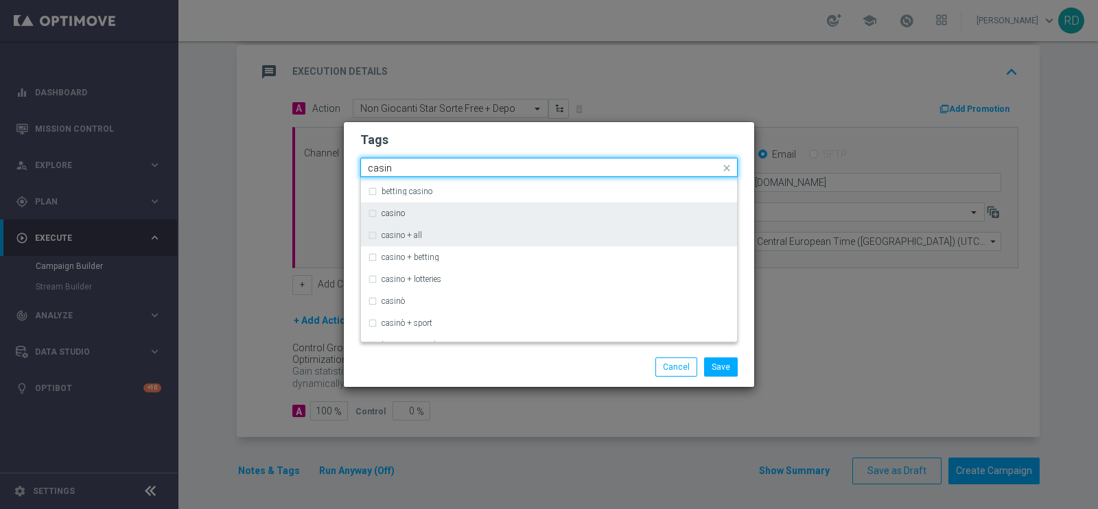
drag, startPoint x: 441, startPoint y: 211, endPoint x: 448, endPoint y: 224, distance: 14.7
click at [441, 210] on div "casino" at bounding box center [555, 213] width 349 height 8
type input "casin"
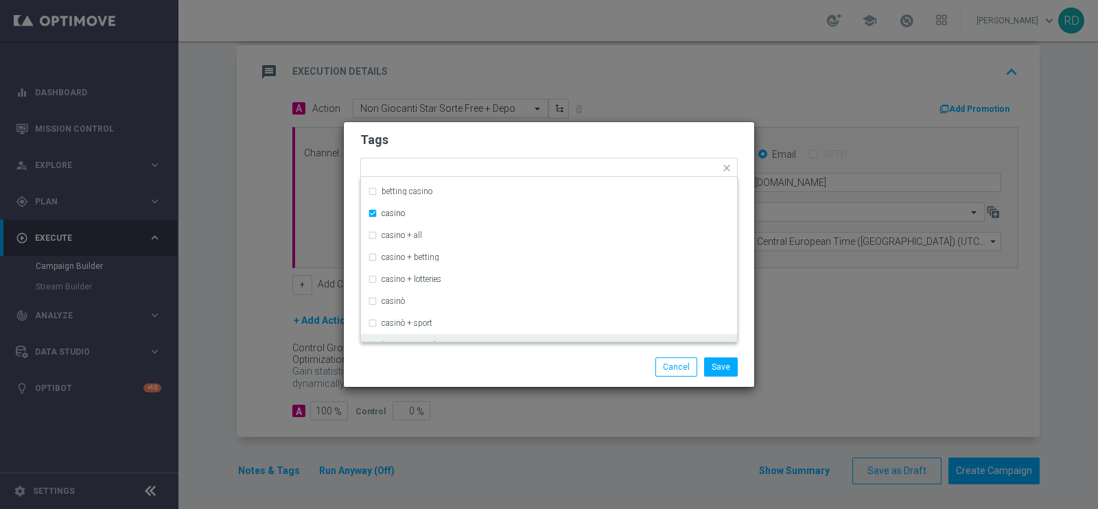
click at [493, 354] on div "Save Cancel" at bounding box center [549, 367] width 410 height 40
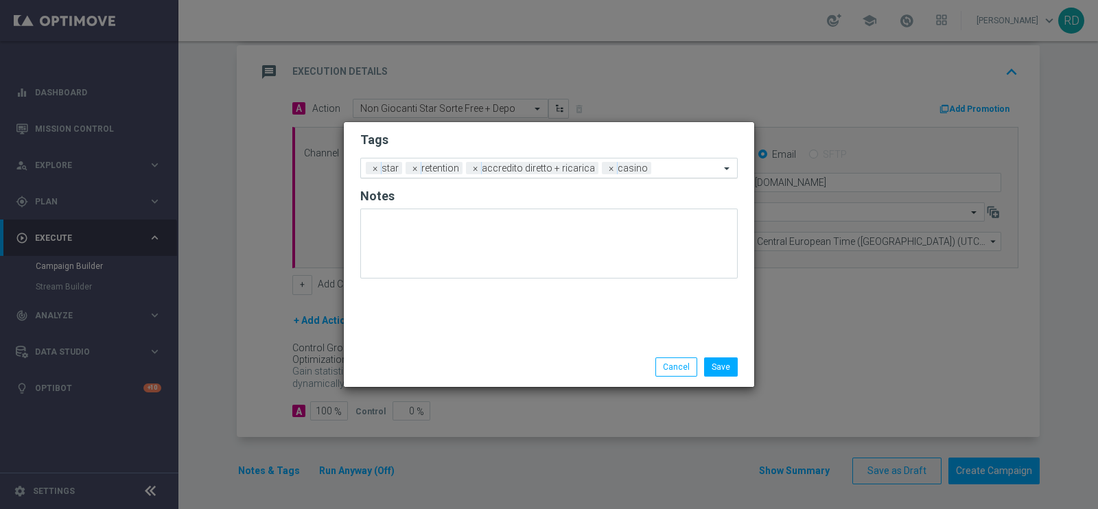
click at [671, 163] on div "Add a new tag × star × retention × accredito diretto + ricarica × casino" at bounding box center [540, 167] width 359 height 19
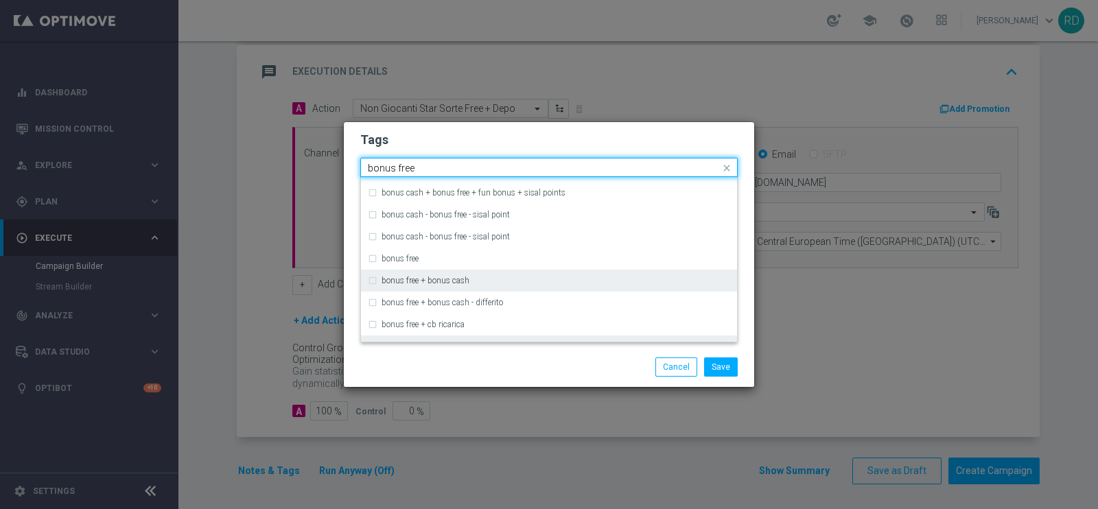
scroll to position [0, 0]
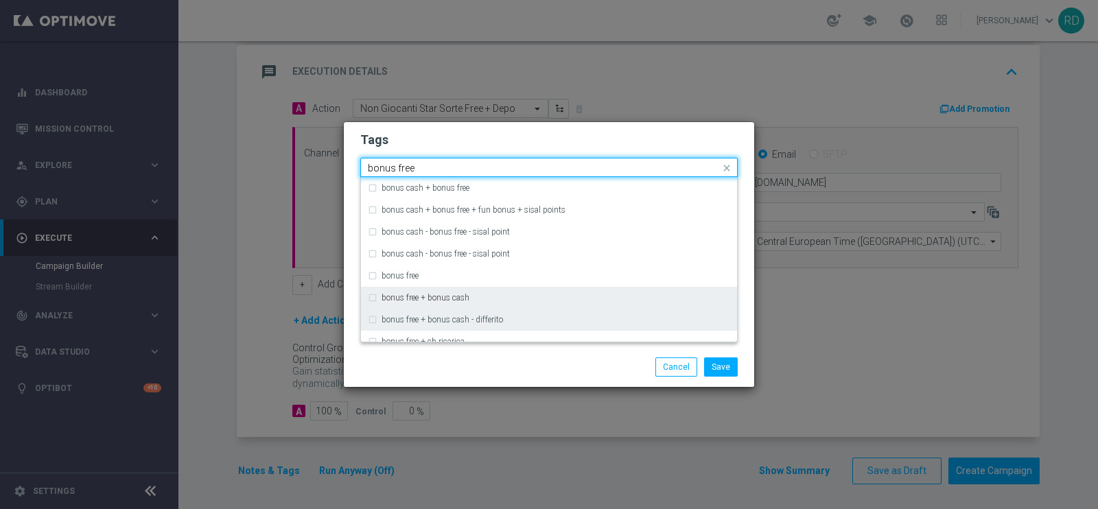
drag, startPoint x: 465, startPoint y: 296, endPoint x: 484, endPoint y: 316, distance: 27.7
click at [464, 296] on label "bonus free + bonus cash" at bounding box center [425, 298] width 88 height 8
type input "bonus free"
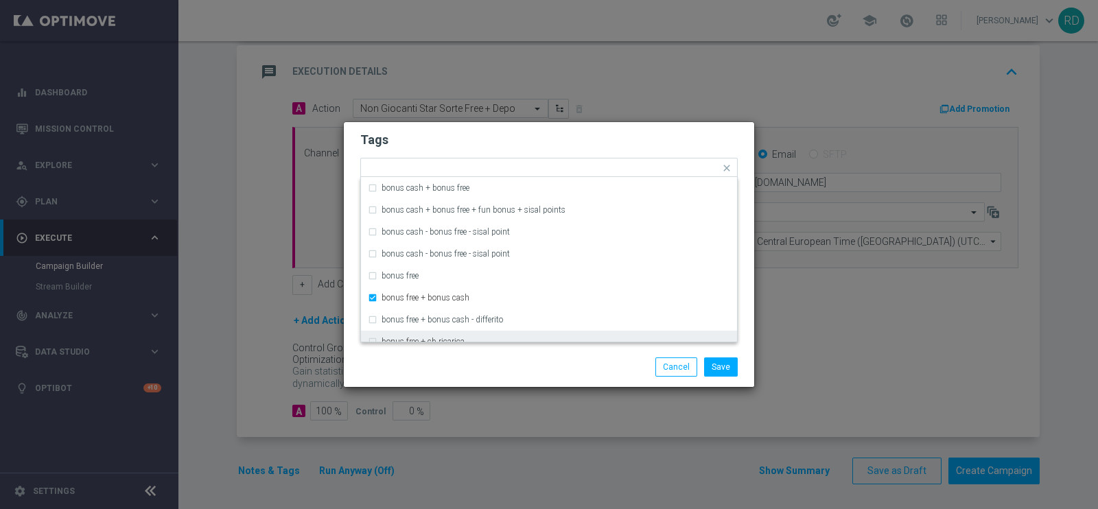
drag, startPoint x: 483, startPoint y: 351, endPoint x: 482, endPoint y: 334, distance: 16.5
click at [480, 350] on div "Save Cancel" at bounding box center [549, 367] width 410 height 40
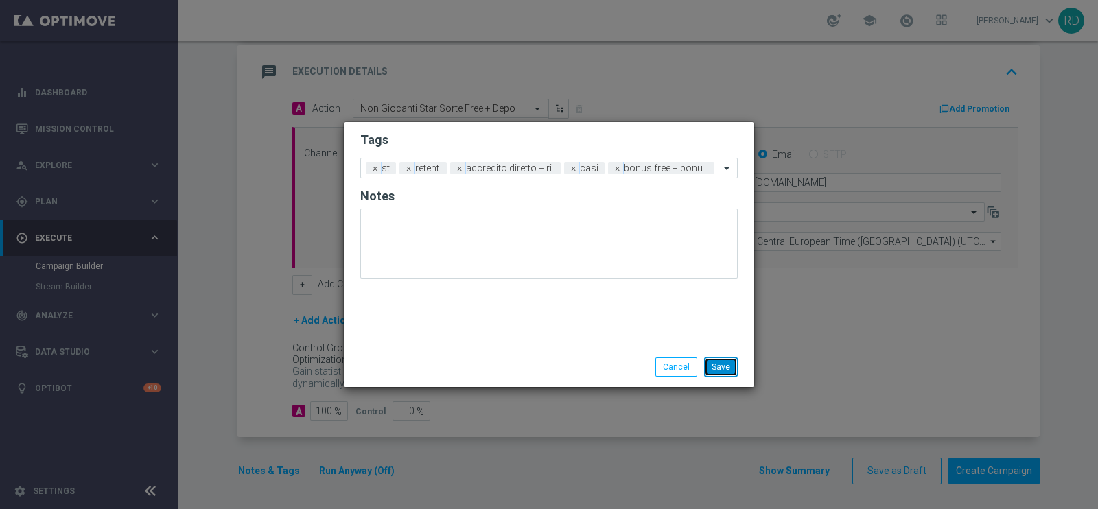
click at [726, 368] on button "Save" at bounding box center [721, 366] width 34 height 19
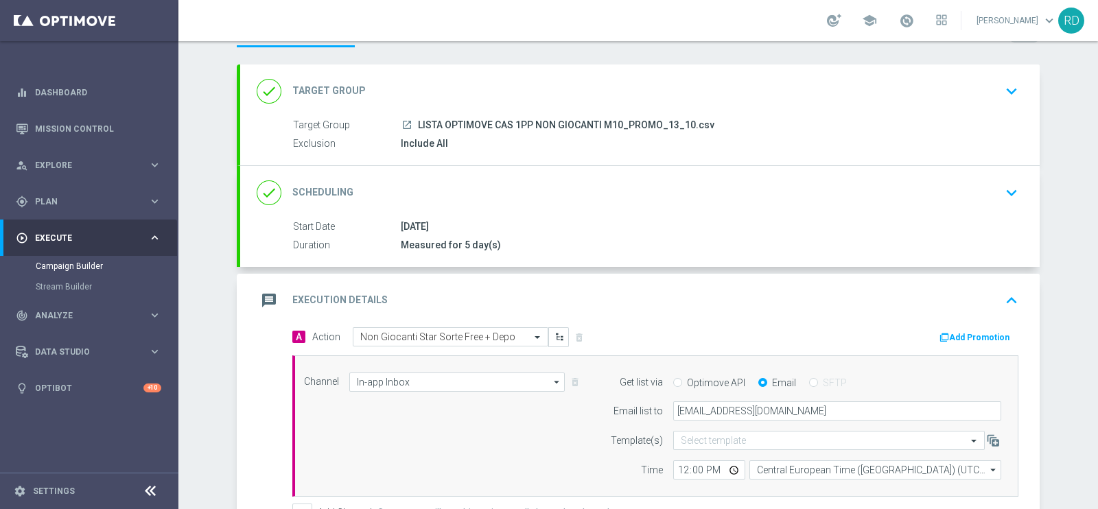
scroll to position [85, 0]
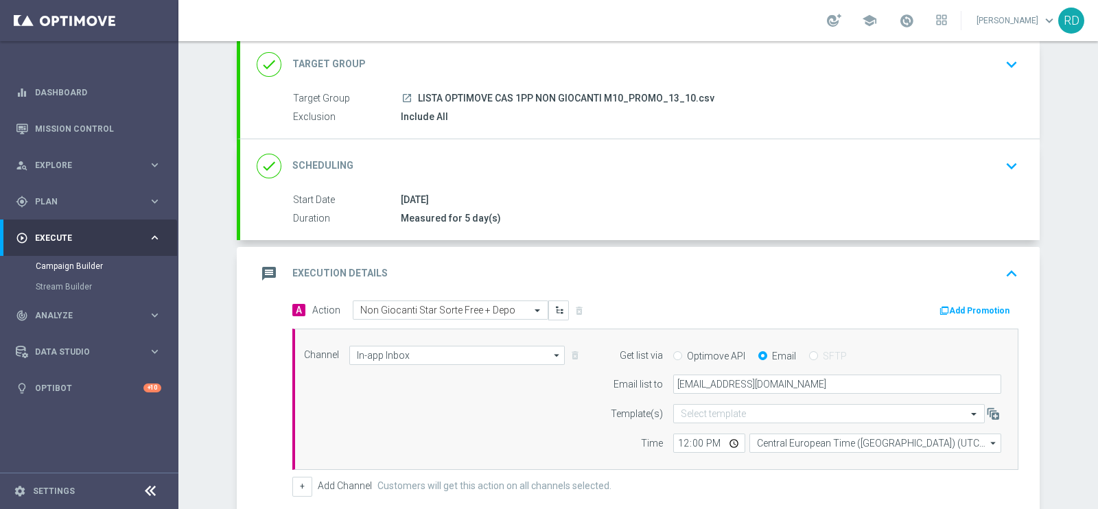
click at [257, 270] on icon "message" at bounding box center [269, 273] width 25 height 25
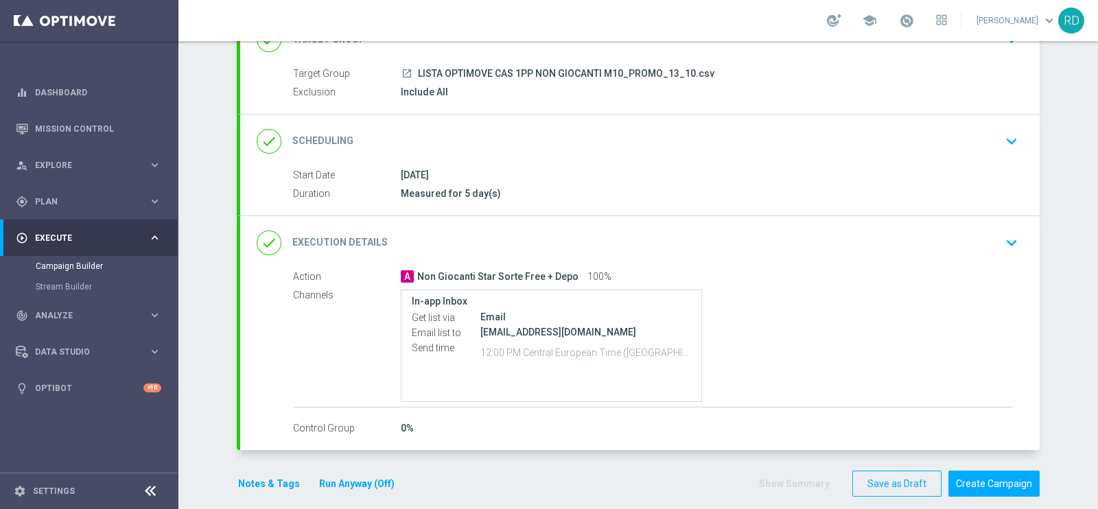
scroll to position [123, 0]
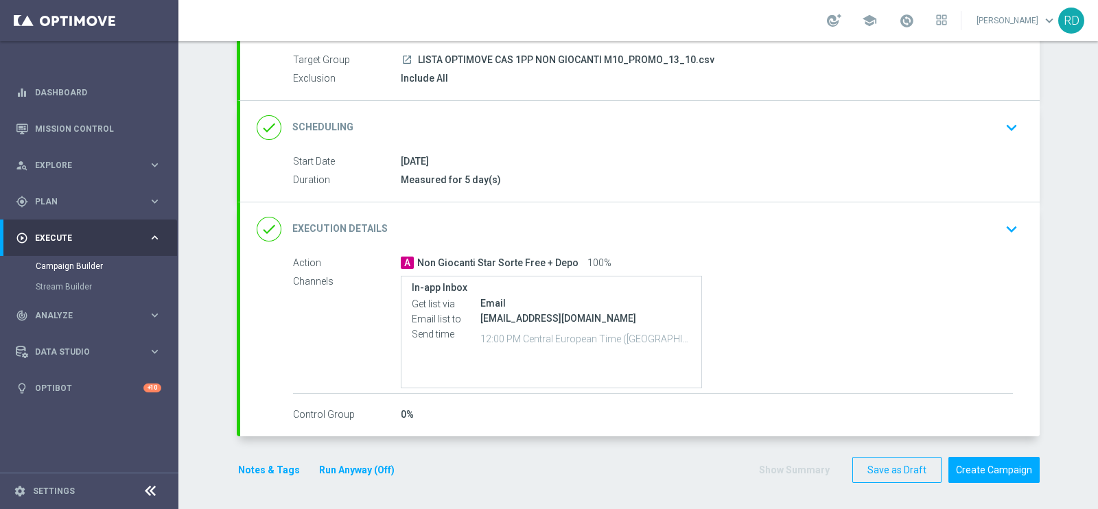
click at [257, 472] on button "Notes & Tags" at bounding box center [269, 470] width 64 height 17
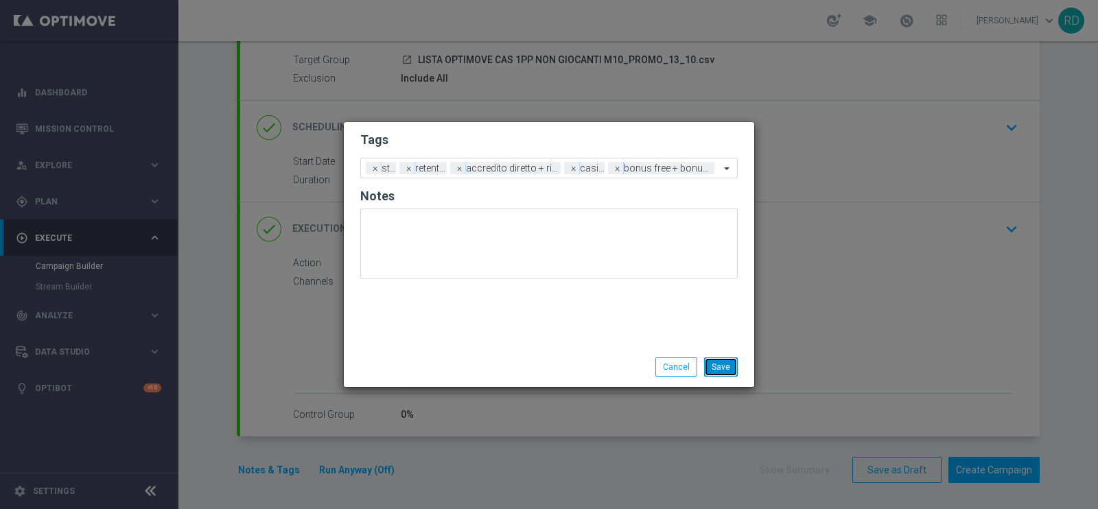
click at [735, 370] on button "Save" at bounding box center [721, 366] width 34 height 19
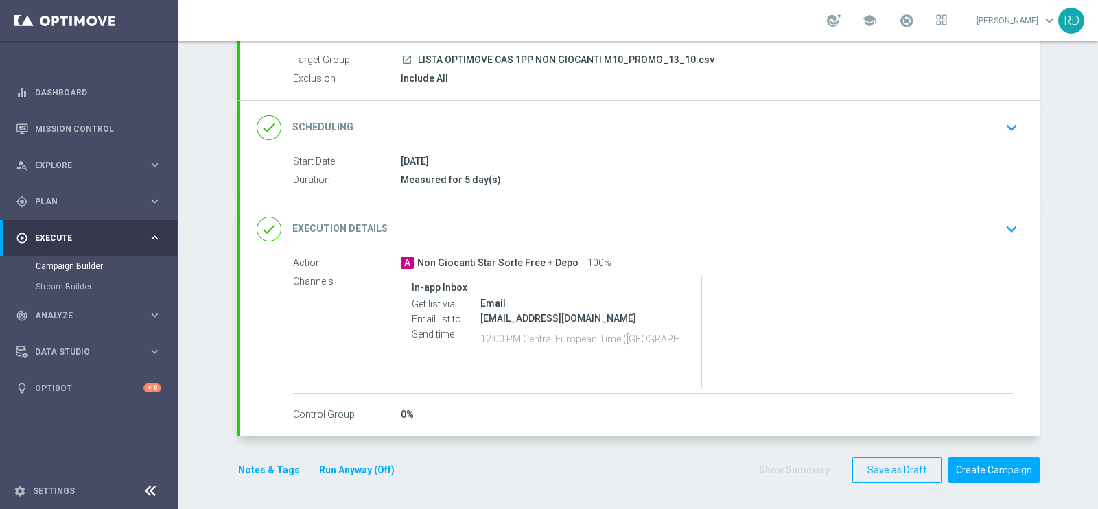
click at [899, 335] on div "In-app Inbox Get list via Email Email list to rossana.deangelis@sisal.it Send t…" at bounding box center [707, 332] width 612 height 113
click at [1002, 458] on button "Create Campaign" at bounding box center [993, 470] width 91 height 27
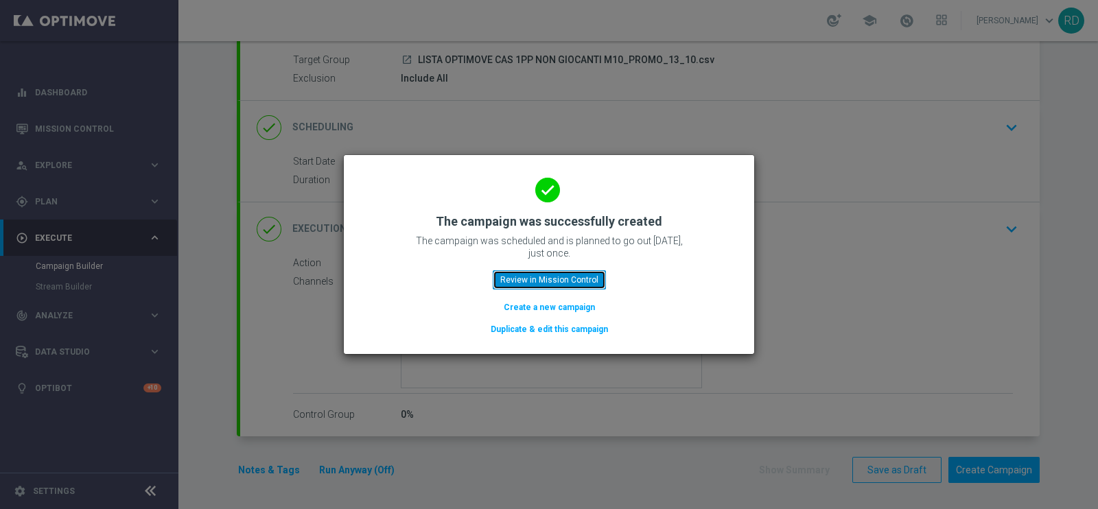
click at [518, 281] on button "Review in Mission Control" at bounding box center [549, 279] width 113 height 19
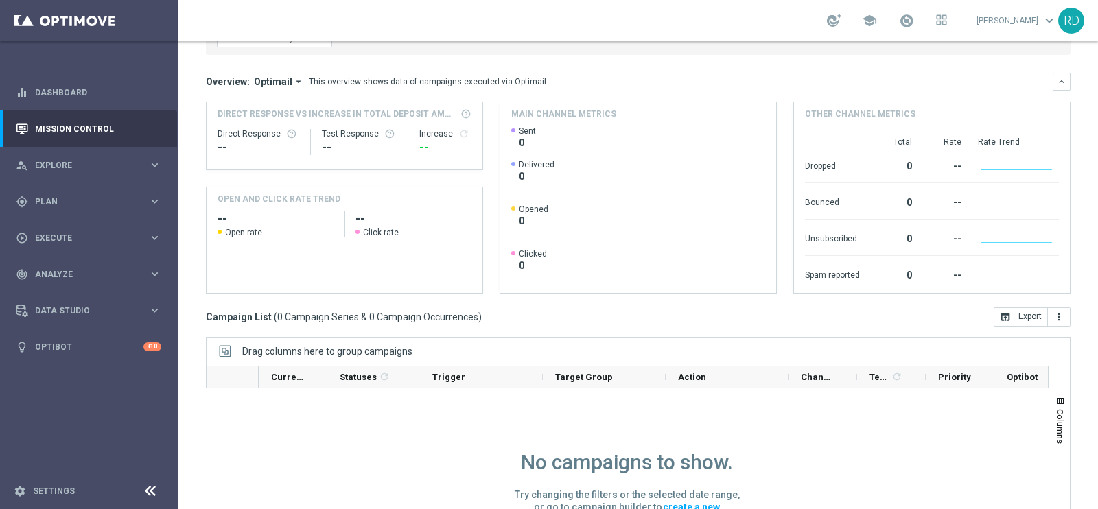
scroll to position [204, 0]
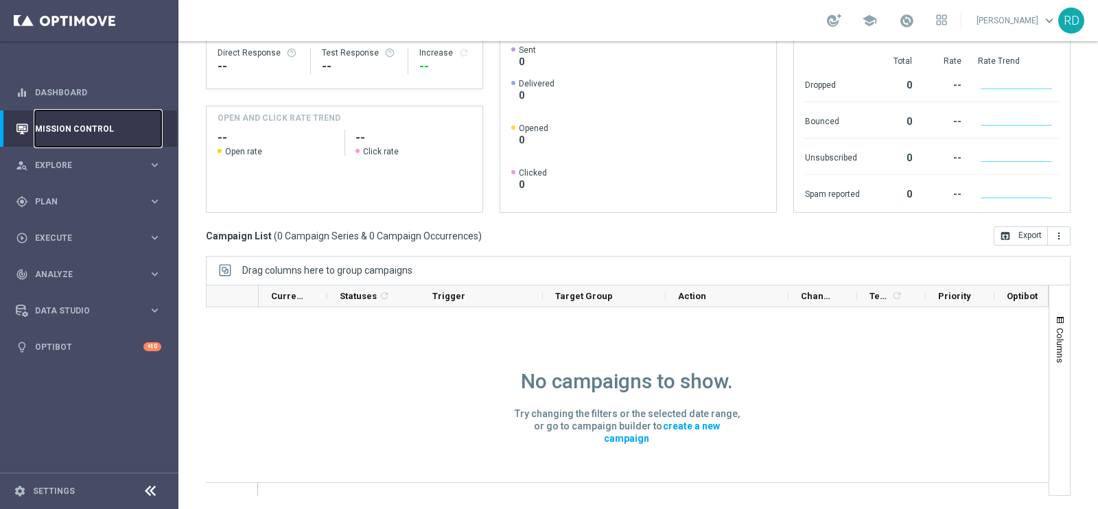
click at [96, 117] on link "Mission Control" at bounding box center [98, 128] width 126 height 36
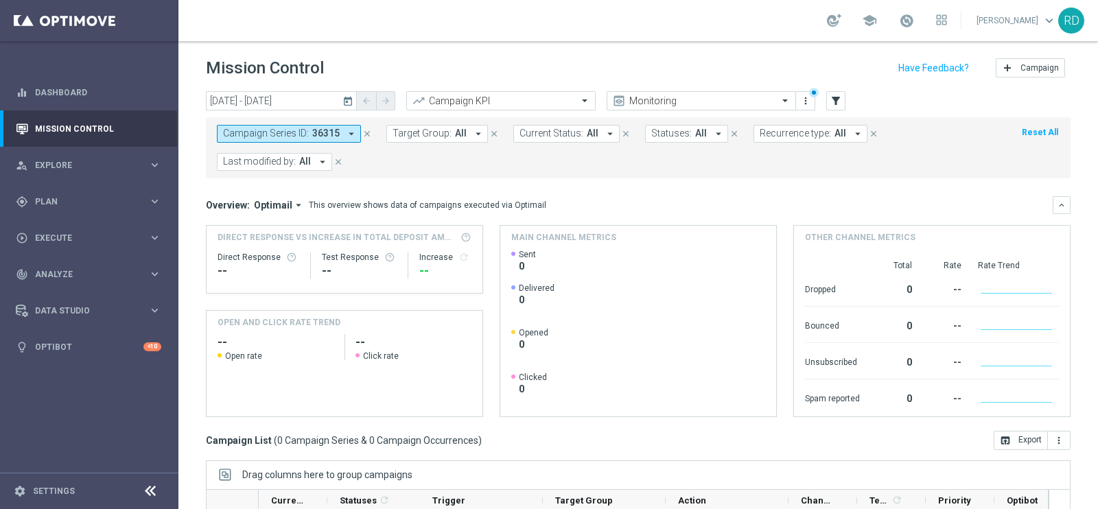
click at [319, 161] on icon "arrow_drop_down" at bounding box center [322, 162] width 12 height 12
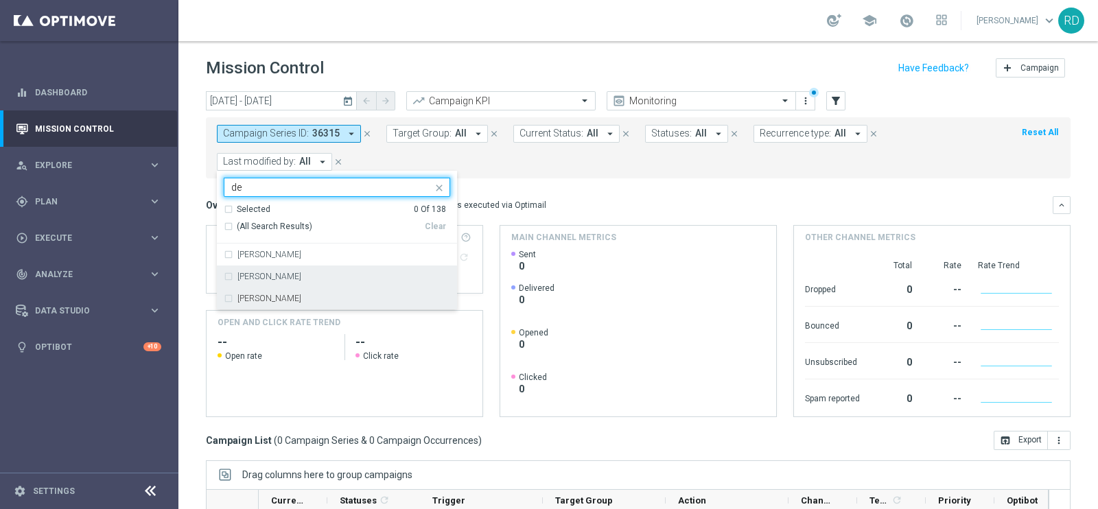
drag, startPoint x: 311, startPoint y: 290, endPoint x: 311, endPoint y: 283, distance: 7.5
click at [310, 284] on div "Davide Chiumento Davide Pasquini Rossana De Angelis" at bounding box center [337, 277] width 240 height 66
click at [325, 296] on div "[PERSON_NAME]" at bounding box center [343, 298] width 213 height 8
type input "de"
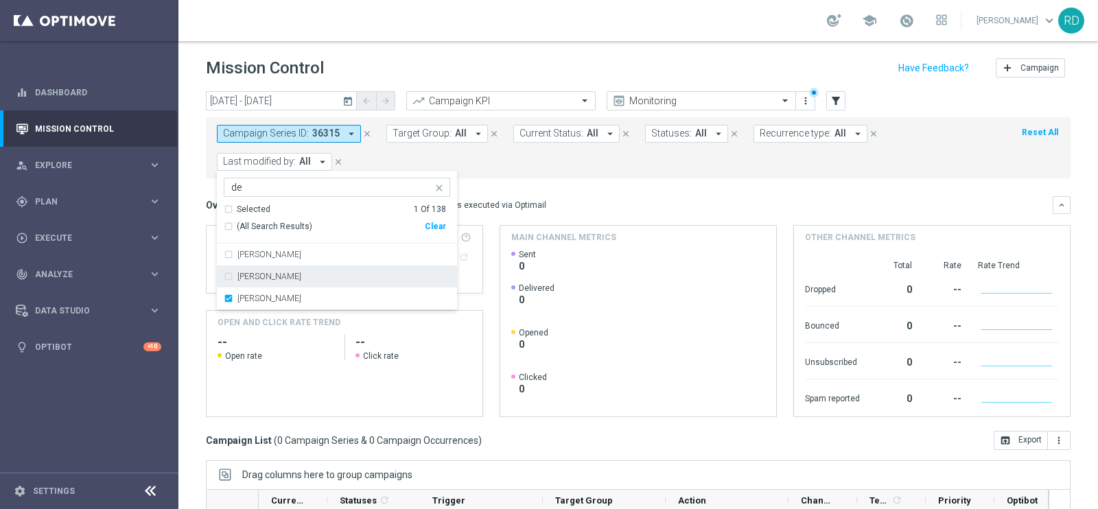
drag, startPoint x: 609, startPoint y: 173, endPoint x: 608, endPoint y: 166, distance: 7.0
click at [609, 173] on div "Campaign Series ID: 36315 arrow_drop_down close Target Group: All arrow_drop_do…" at bounding box center [638, 147] width 864 height 61
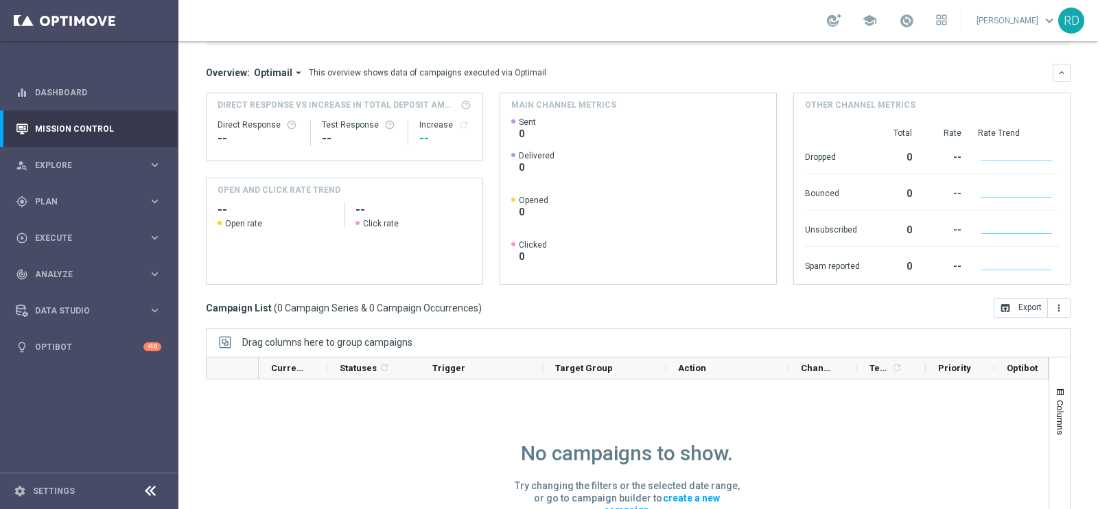
scroll to position [204, 0]
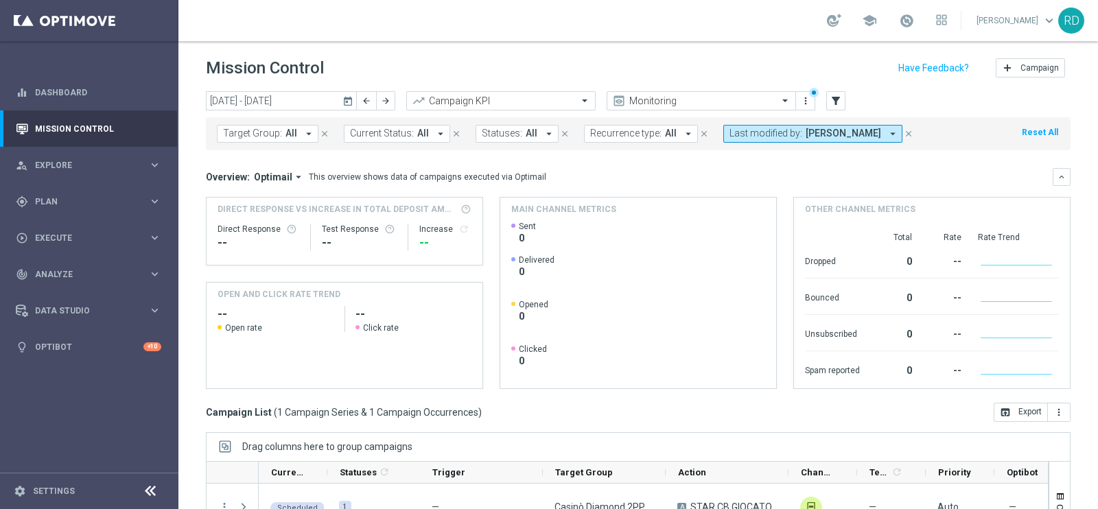
click at [349, 106] on icon "today" at bounding box center [348, 101] width 12 height 12
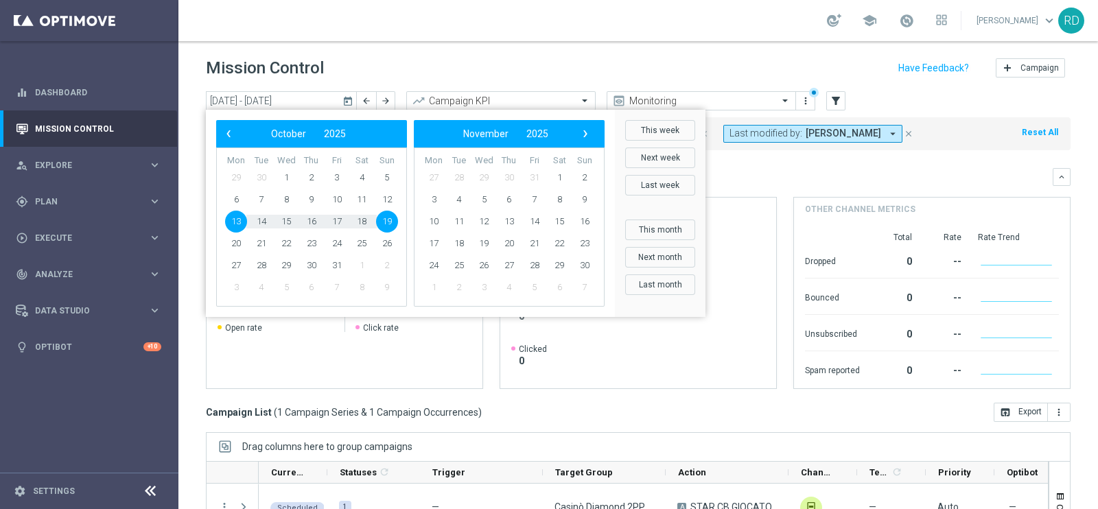
click at [234, 217] on span "13" at bounding box center [236, 222] width 22 height 22
type input "[DATE] - [DATE]"
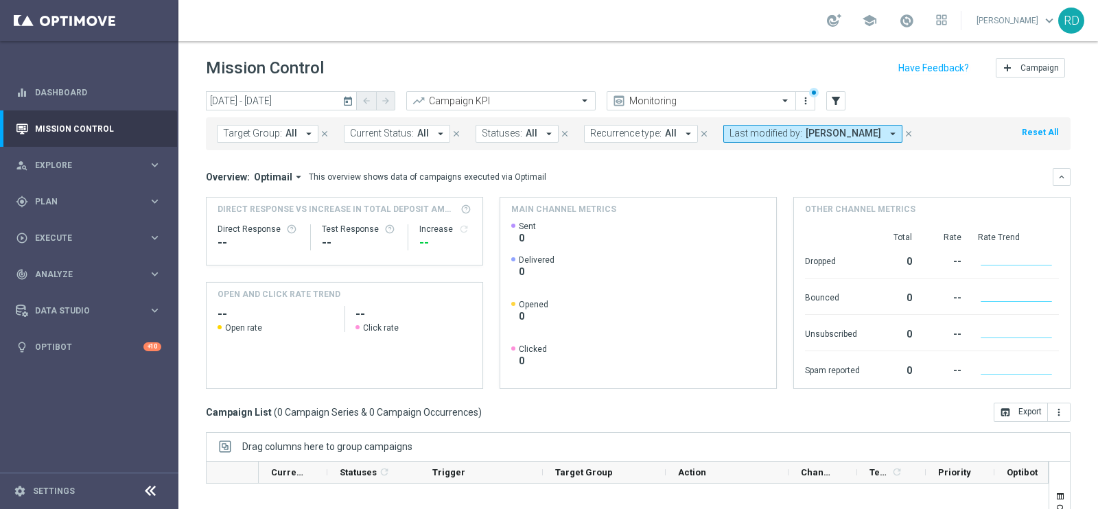
click at [895, 130] on icon "arrow_drop_down" at bounding box center [892, 134] width 12 height 12
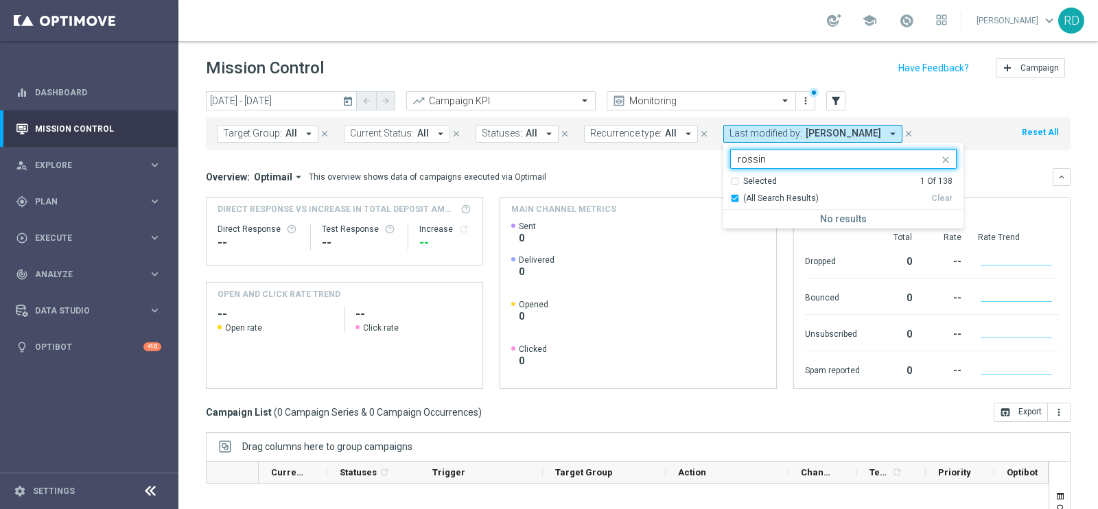
type input "rossin"
click at [998, 171] on div "Overview: Optimail arrow_drop_down This overview shows data of campaigns execut…" at bounding box center [629, 177] width 847 height 12
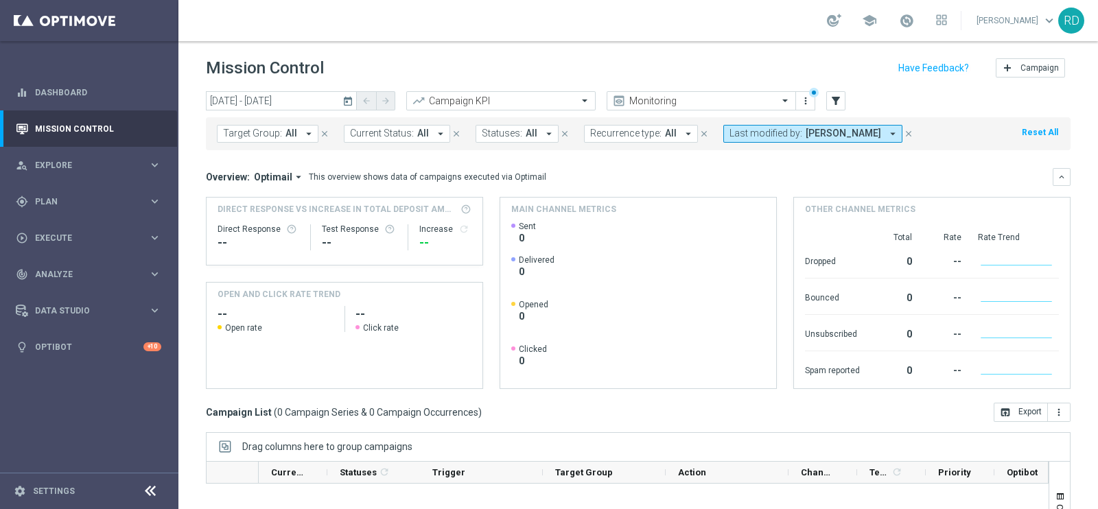
click at [900, 126] on button "Last modified by: [PERSON_NAME] arrow_drop_down" at bounding box center [812, 134] width 179 height 18
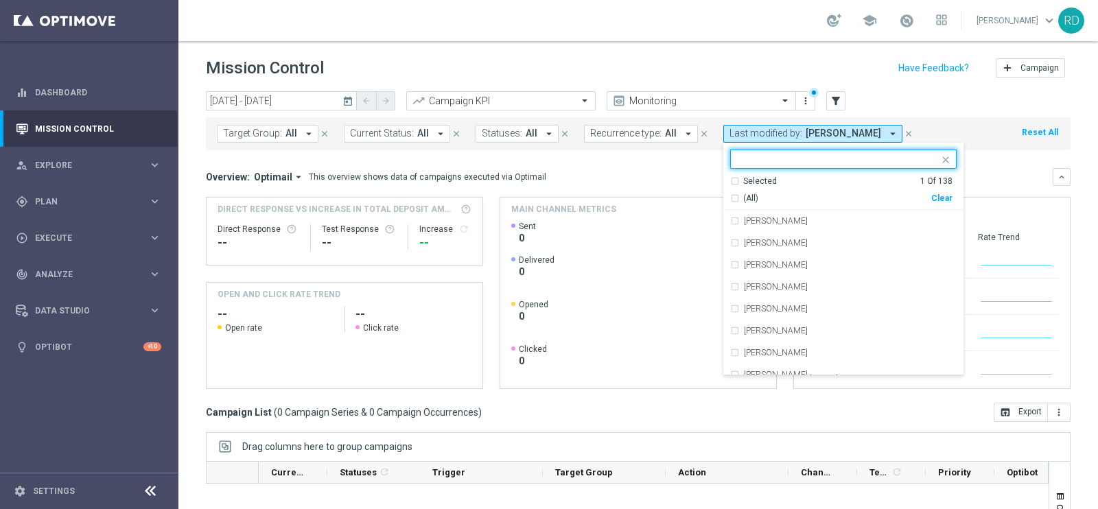
click at [787, 204] on div "Selected 1 Of 138 (All) Clear" at bounding box center [843, 193] width 240 height 35
click at [747, 200] on span "(All)" at bounding box center [750, 199] width 15 height 12
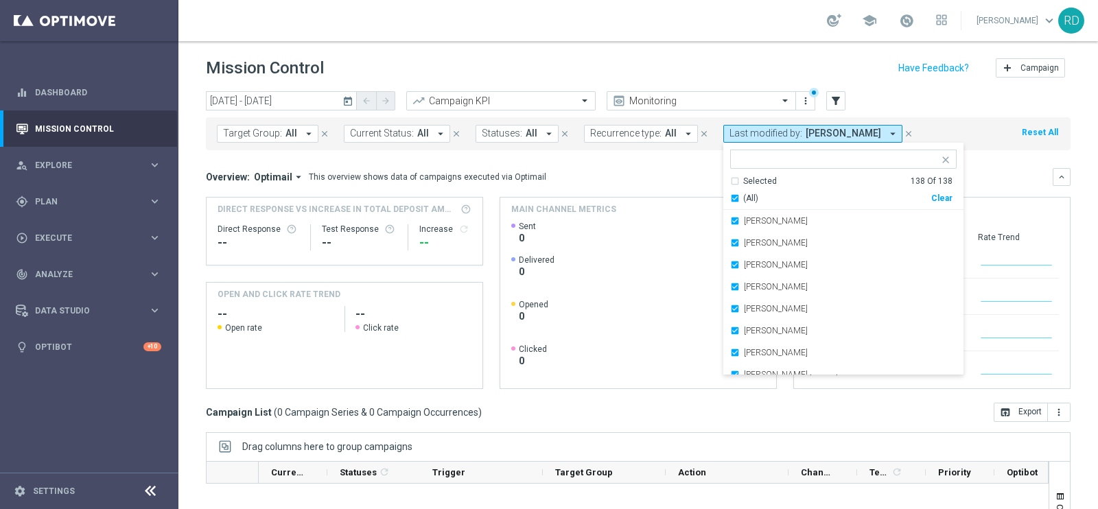
click at [990, 169] on div "Overview: Optimail arrow_drop_down This overview shows data of campaigns execut…" at bounding box center [638, 177] width 864 height 18
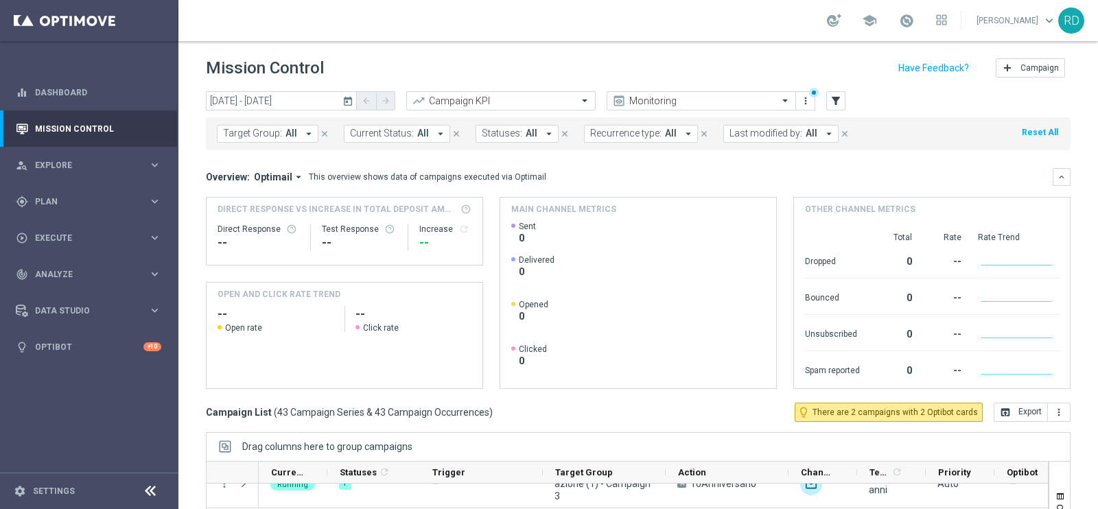
click at [823, 138] on icon "arrow_drop_down" at bounding box center [829, 134] width 12 height 12
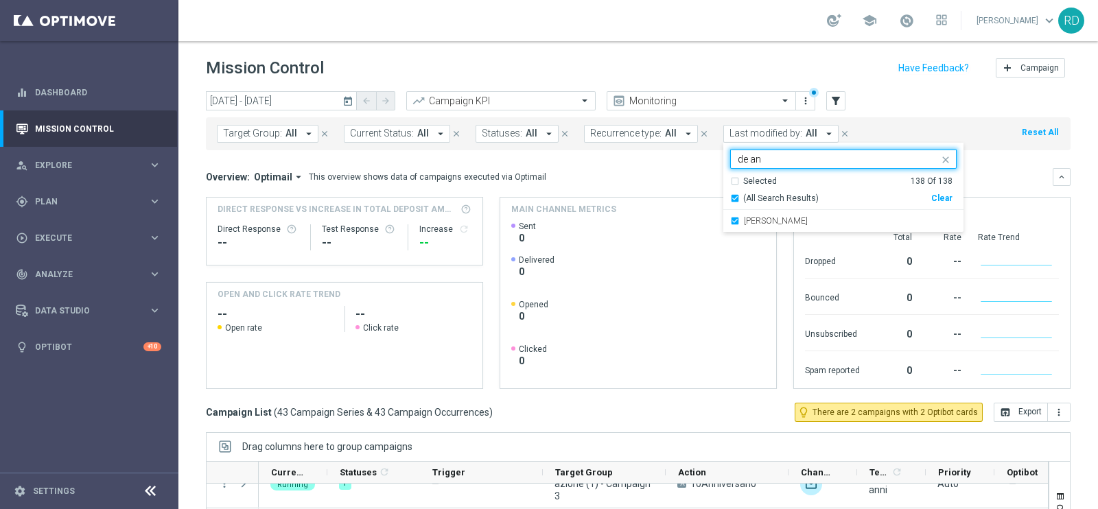
type input "de an"
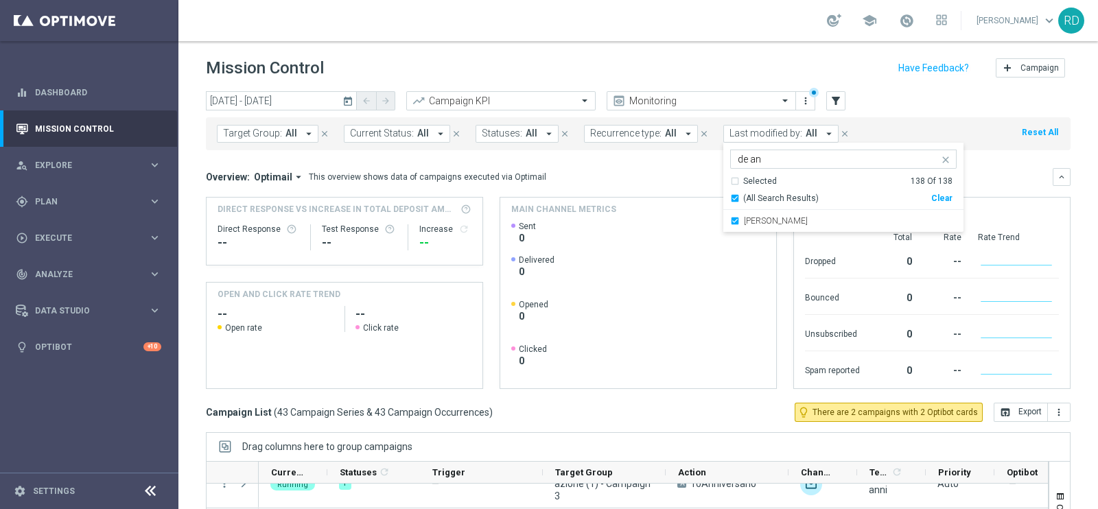
drag, startPoint x: 996, startPoint y: 169, endPoint x: 995, endPoint y: 163, distance: 7.0
click at [995, 163] on mini-dashboard "Overview: Optimail arrow_drop_down This overview shows data of campaigns execut…" at bounding box center [638, 276] width 864 height 252
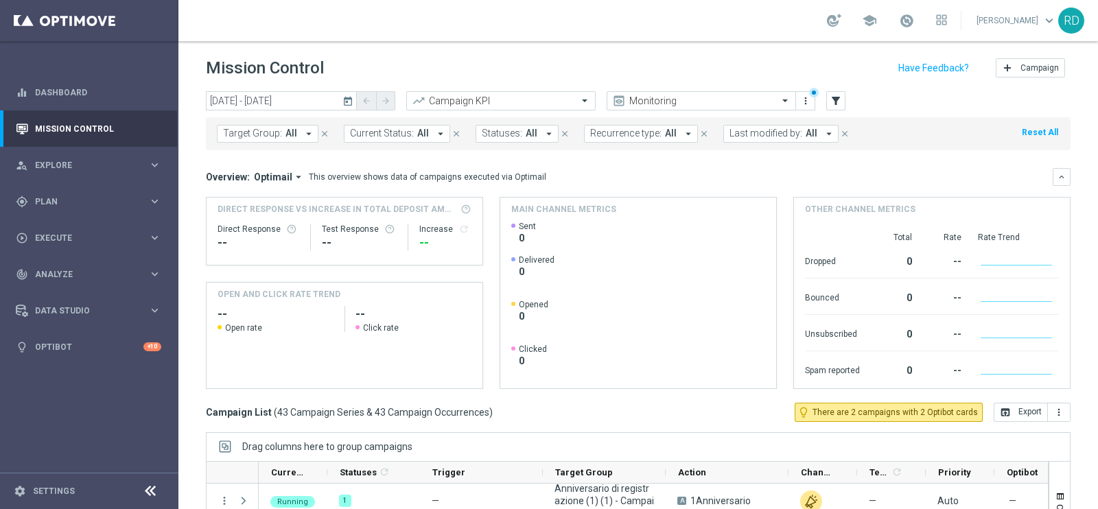
click at [805, 134] on span "All" at bounding box center [811, 134] width 12 height 12
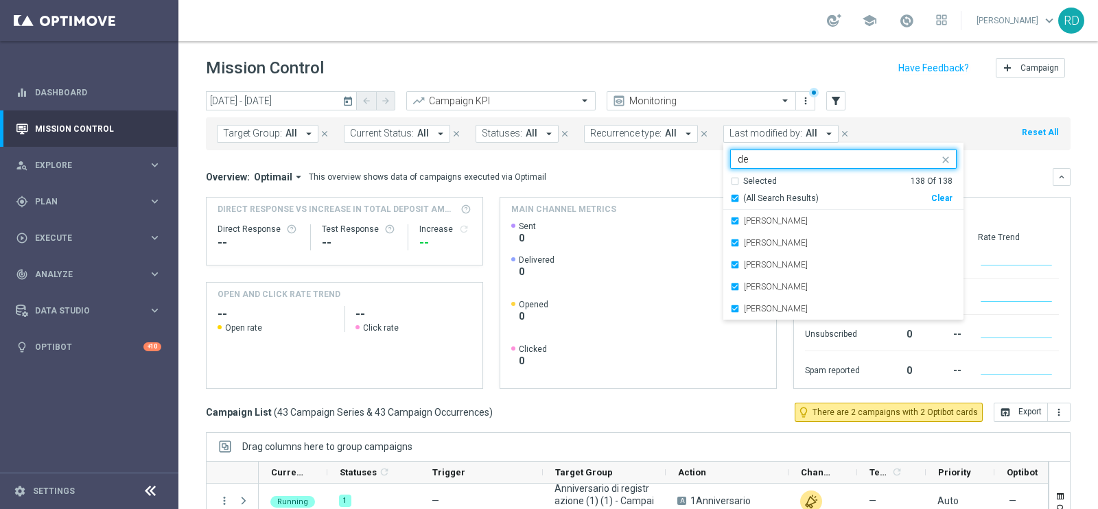
click at [730, 200] on div "(All Search Results)" at bounding box center [830, 199] width 201 height 12
type input "de"
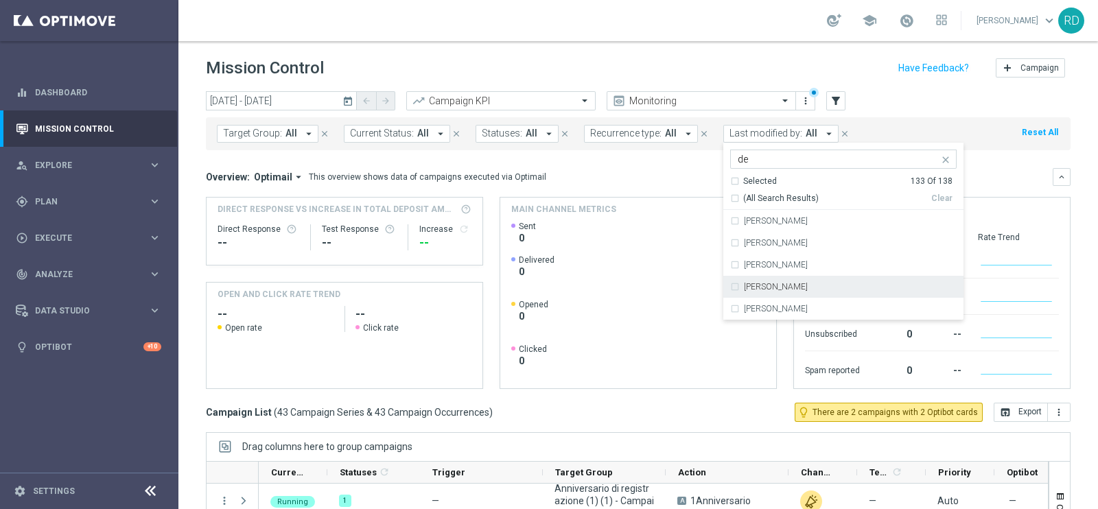
click at [750, 285] on label "[PERSON_NAME]" at bounding box center [776, 287] width 64 height 8
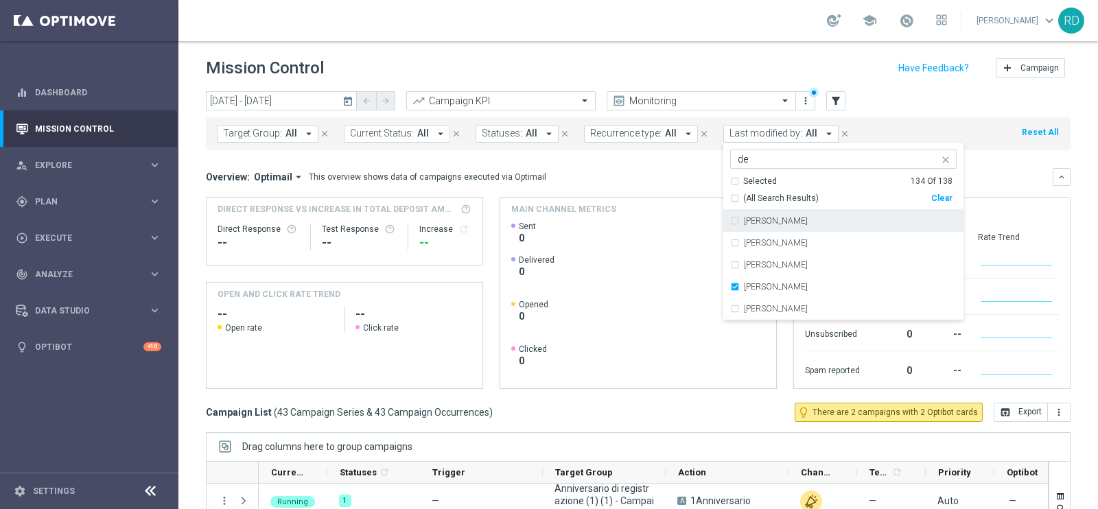
click at [945, 99] on div "today 13 Oct 2025 - 13 Oct 2025 arrow_back arrow_forward Campaign KPI trending_…" at bounding box center [638, 101] width 864 height 21
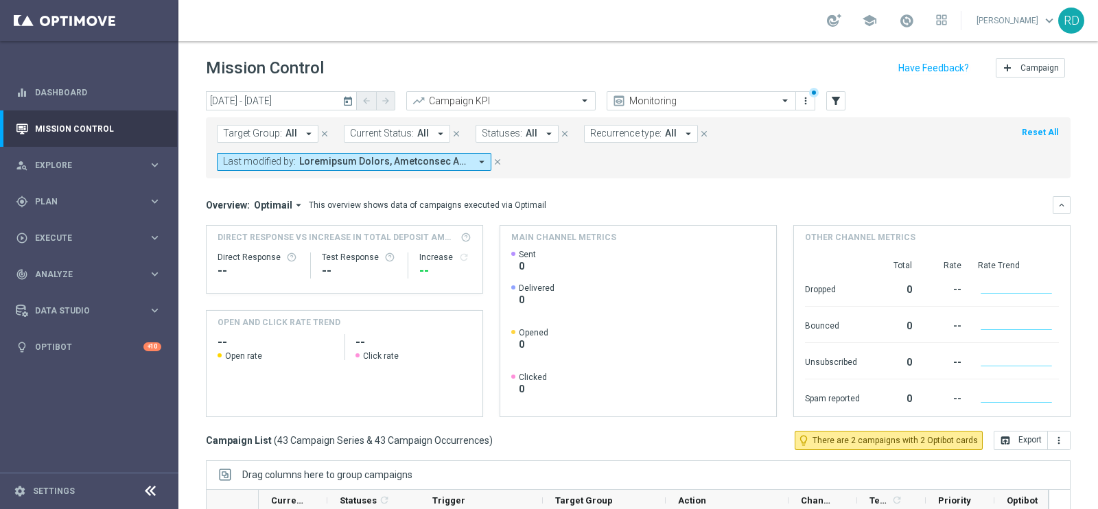
click at [482, 160] on icon "arrow_drop_down" at bounding box center [481, 162] width 12 height 12
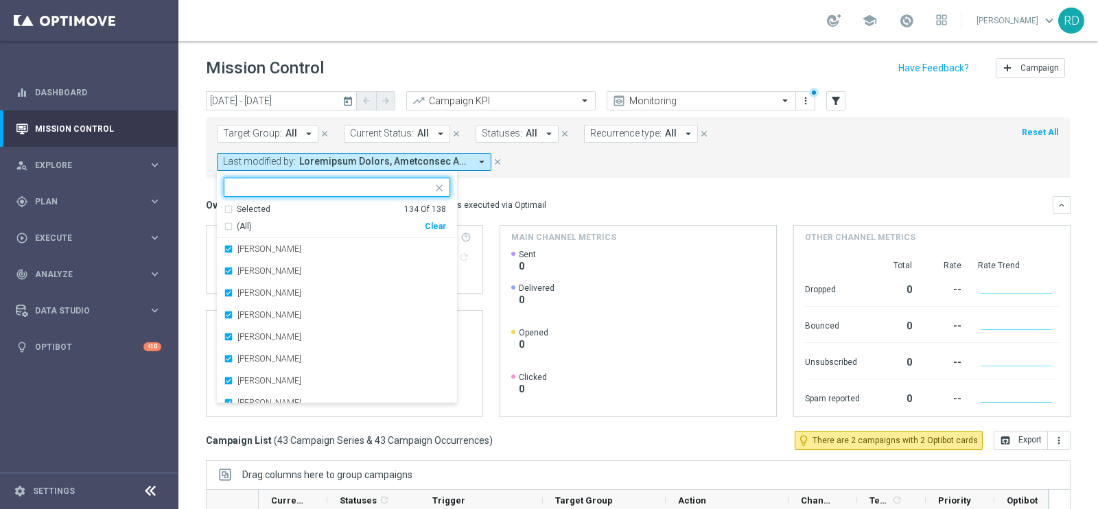
click at [230, 226] on div "(All)" at bounding box center [324, 227] width 201 height 12
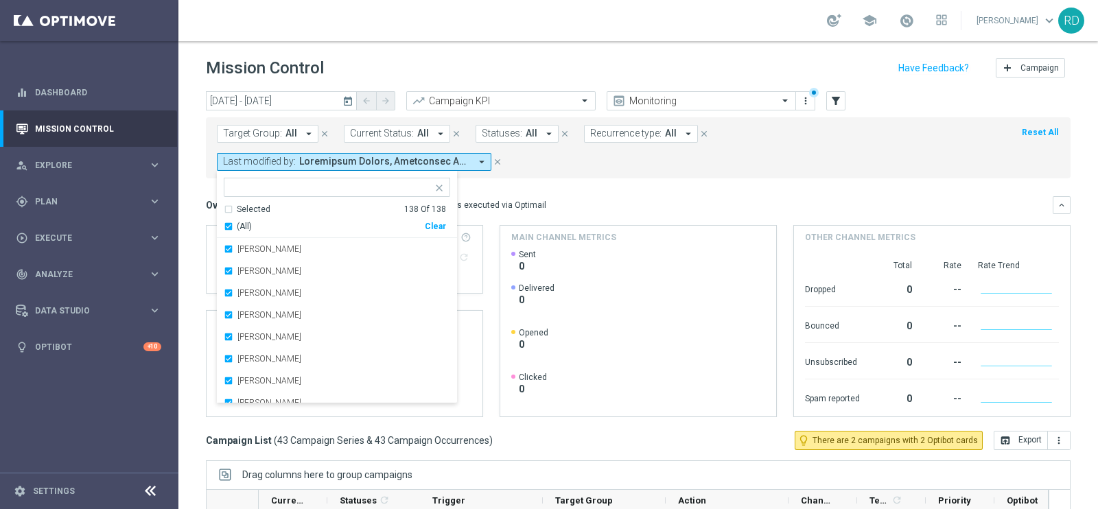
click at [231, 226] on div "(All)" at bounding box center [324, 227] width 201 height 12
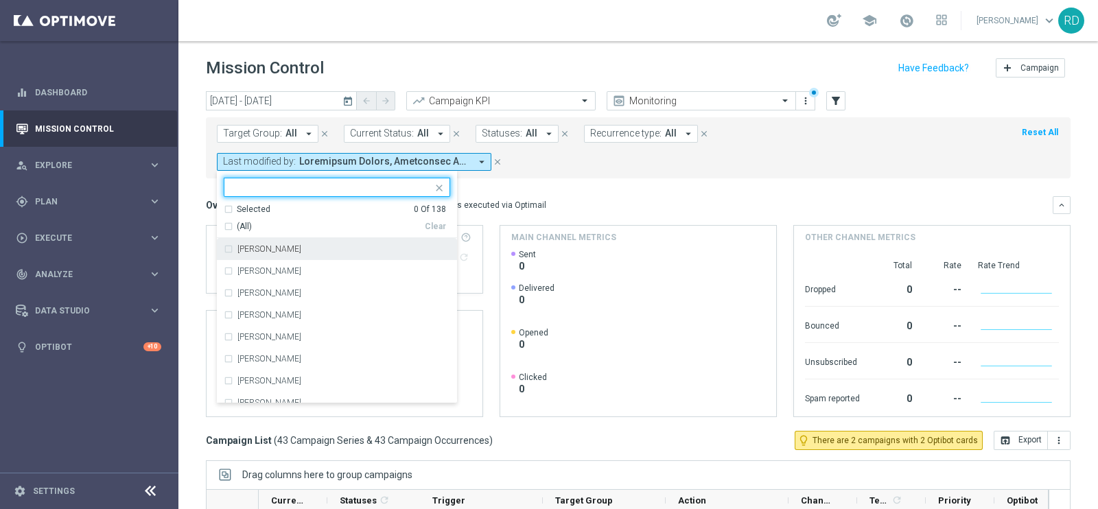
click at [285, 188] on input "text" at bounding box center [331, 188] width 201 height 12
type input "s"
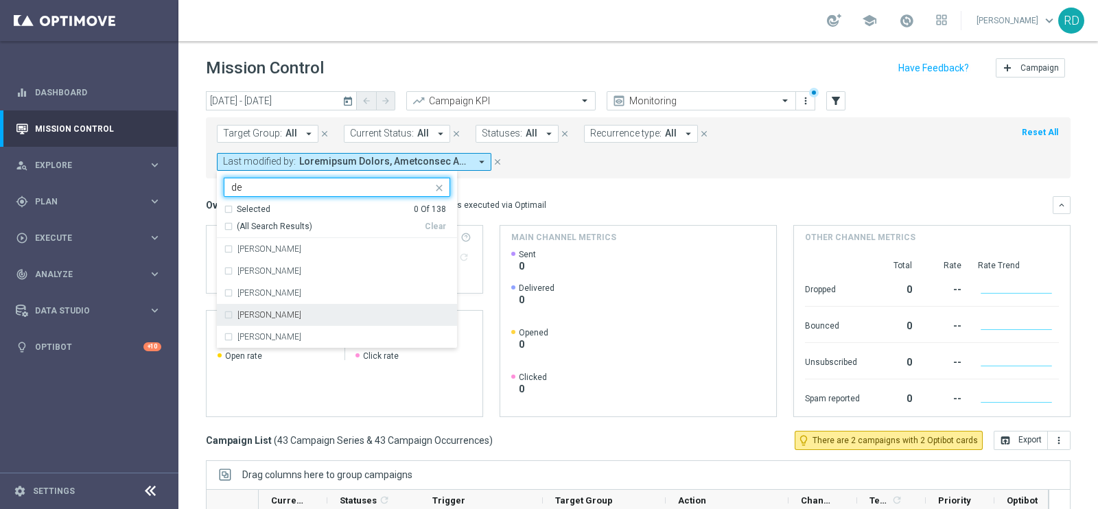
click at [232, 311] on div "[PERSON_NAME]" at bounding box center [337, 315] width 226 height 22
type input "de"
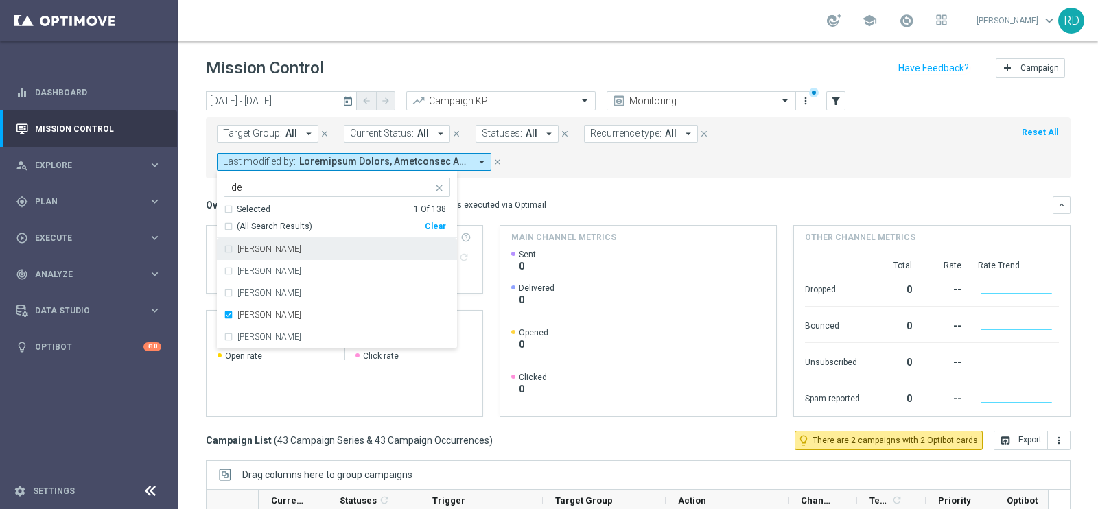
click at [650, 150] on form "Target Group: All arrow_drop_down close Current Status: All arrow_drop_down clo…" at bounding box center [607, 148] width 781 height 46
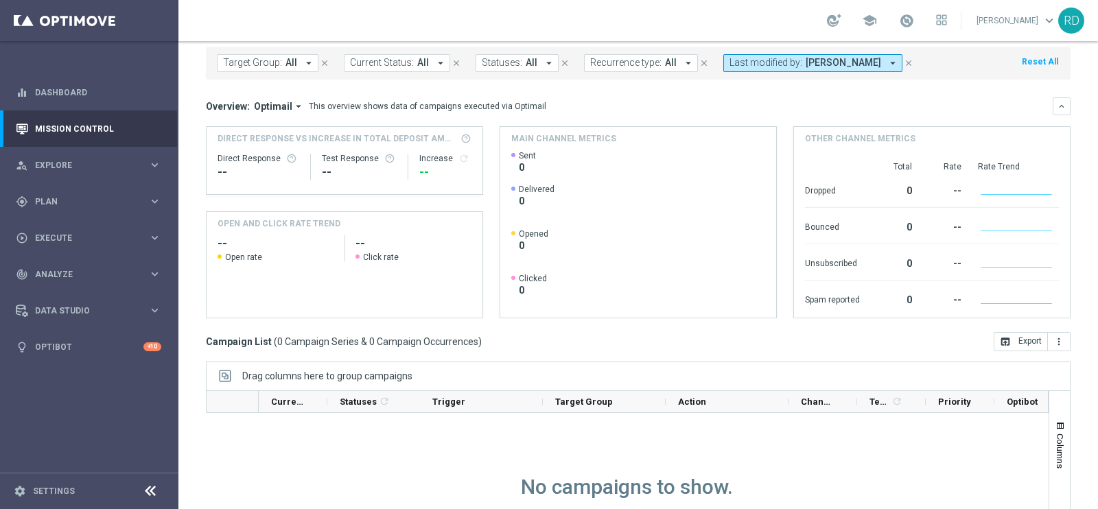
scroll to position [171, 0]
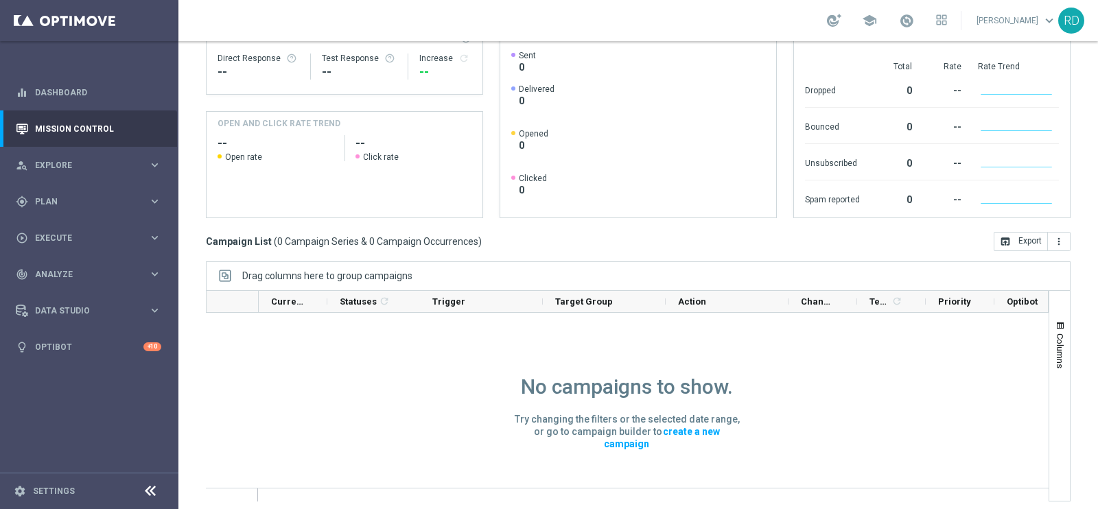
click at [473, 386] on div "No campaigns to show. Try changing the filters or the selected date range, or g…" at bounding box center [627, 478] width 402 height 331
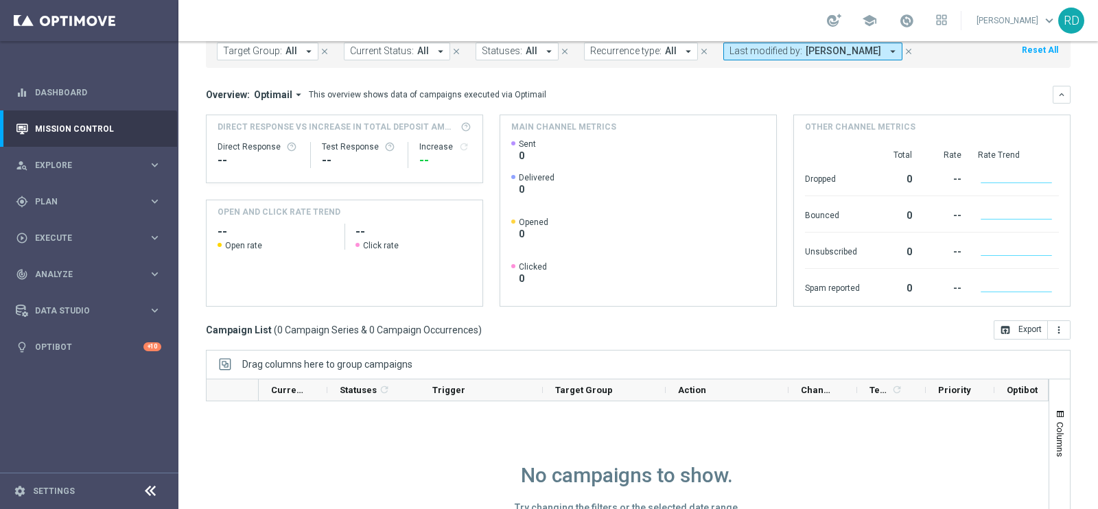
scroll to position [0, 0]
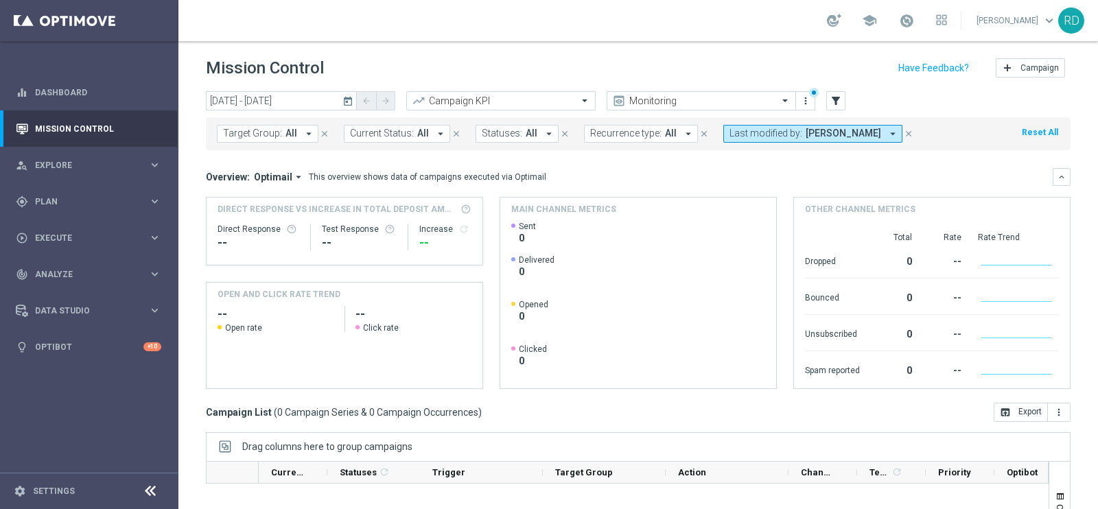
click at [349, 97] on icon "today" at bounding box center [348, 101] width 12 height 12
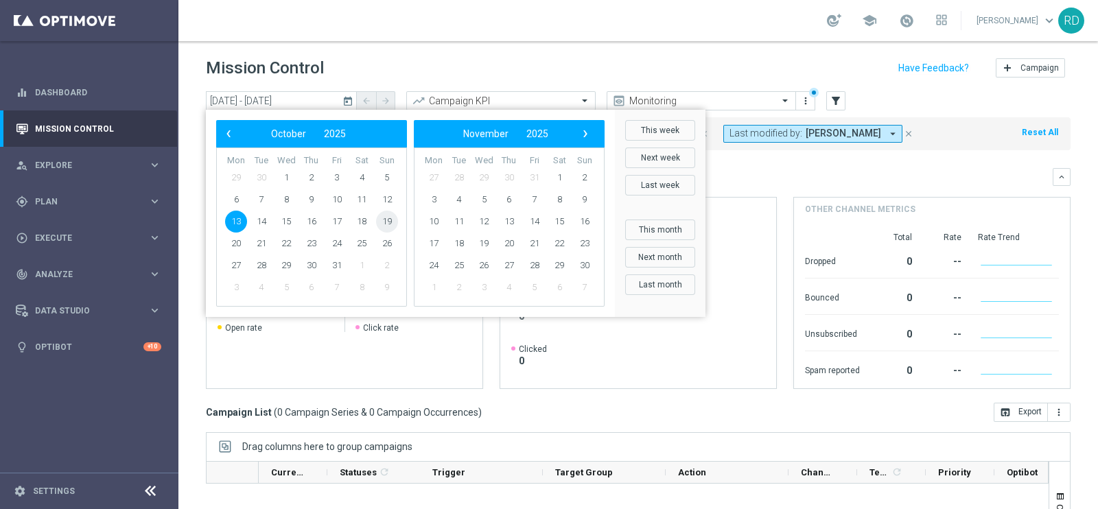
click at [384, 224] on span "19" at bounding box center [387, 222] width 22 height 22
click at [831, 176] on div "Overview: Optimail arrow_drop_down This overview shows data of campaigns execut…" at bounding box center [629, 177] width 847 height 12
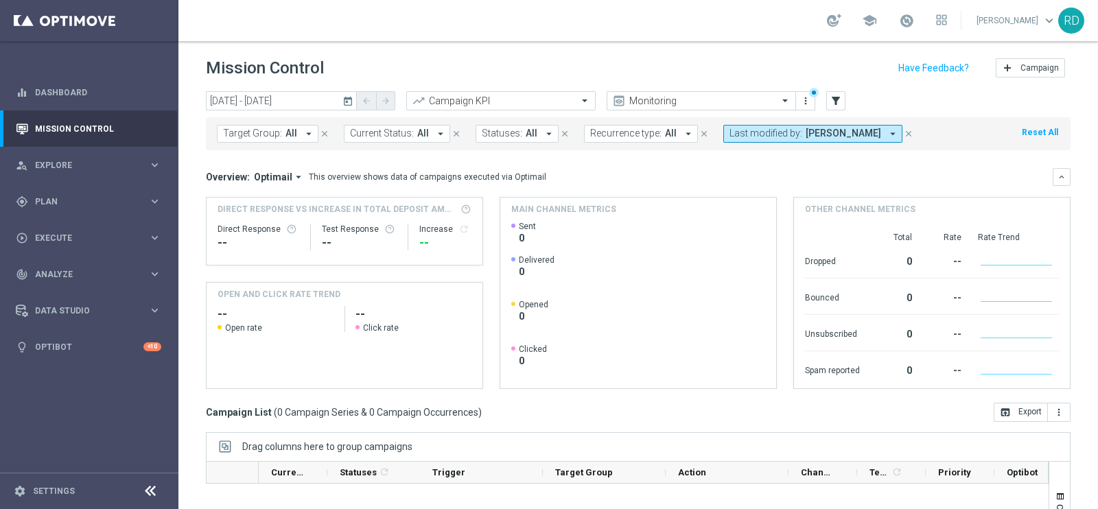
click at [895, 135] on icon "arrow_drop_down" at bounding box center [892, 134] width 12 height 12
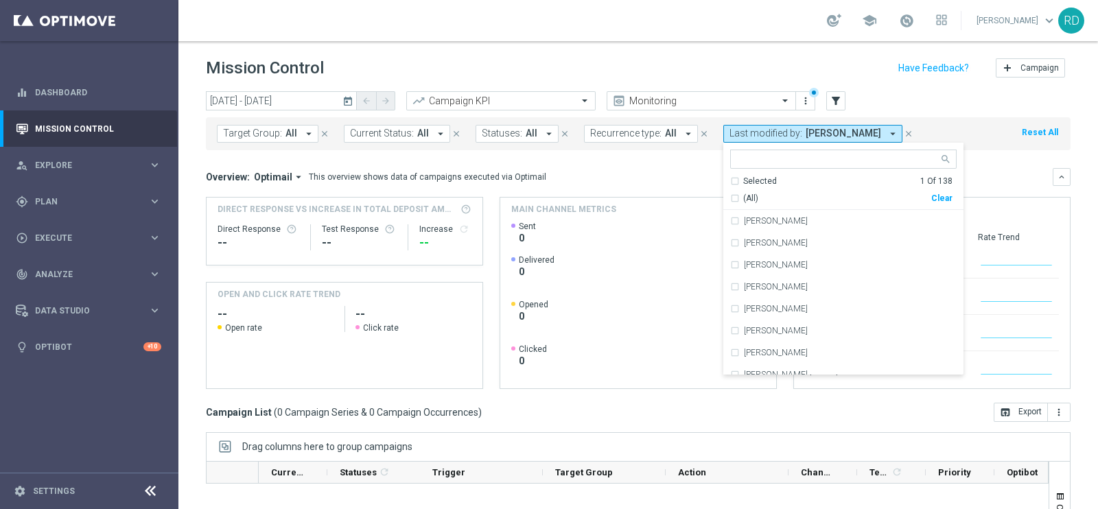
click at [592, 160] on mini-dashboard "Overview: Optimail arrow_drop_down This overview shows data of campaigns execut…" at bounding box center [638, 276] width 864 height 252
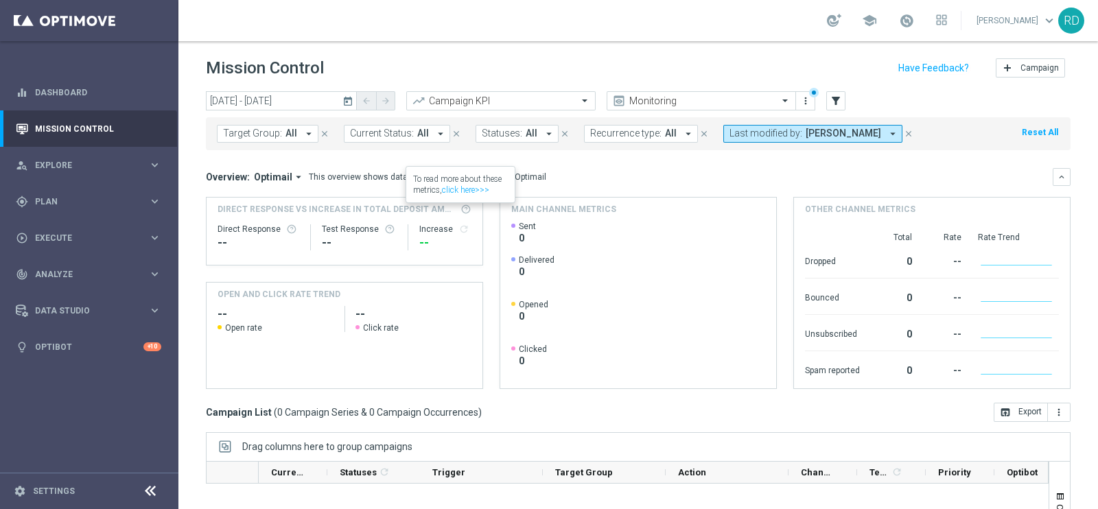
click at [886, 134] on icon "arrow_drop_down" at bounding box center [892, 134] width 12 height 12
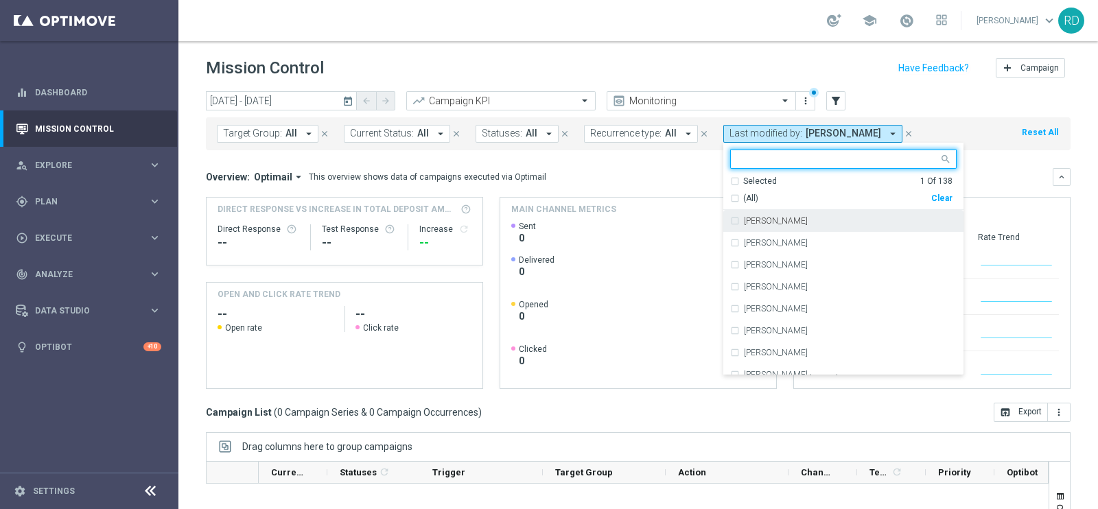
click at [735, 189] on div "(All) Clear" at bounding box center [841, 195] width 222 height 17
click at [743, 182] on div "Selected" at bounding box center [760, 182] width 34 height 12
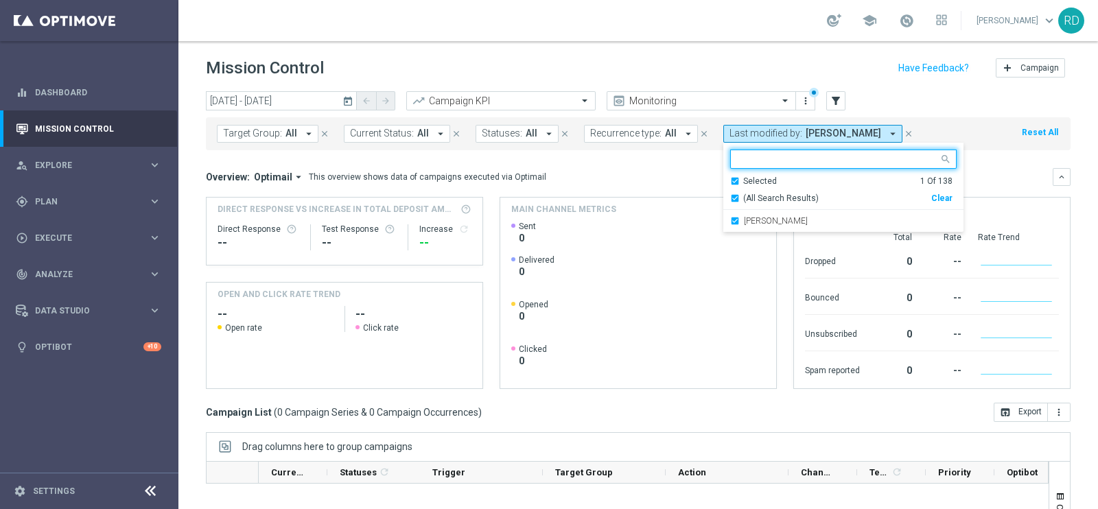
click at [965, 115] on div "Target Group: All arrow_drop_down close Current Status: All arrow_drop_down clo…" at bounding box center [638, 131] width 864 height 38
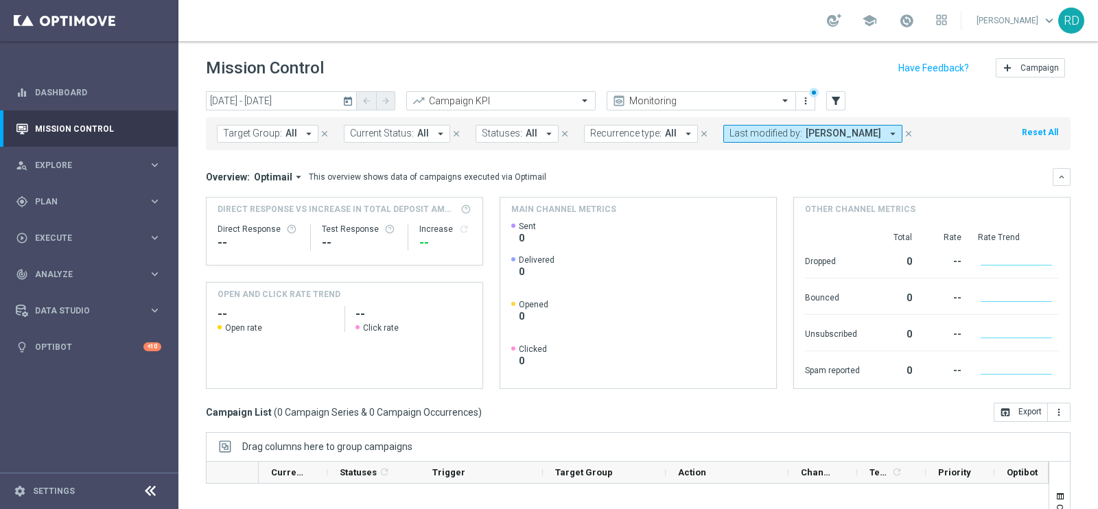
click at [435, 134] on icon "arrow_drop_down" at bounding box center [440, 134] width 12 height 12
click at [549, 156] on mini-dashboard "Overview: Optimail arrow_drop_down This overview shows data of campaigns execut…" at bounding box center [638, 276] width 864 height 252
click at [543, 133] on icon "arrow_drop_down" at bounding box center [549, 134] width 12 height 12
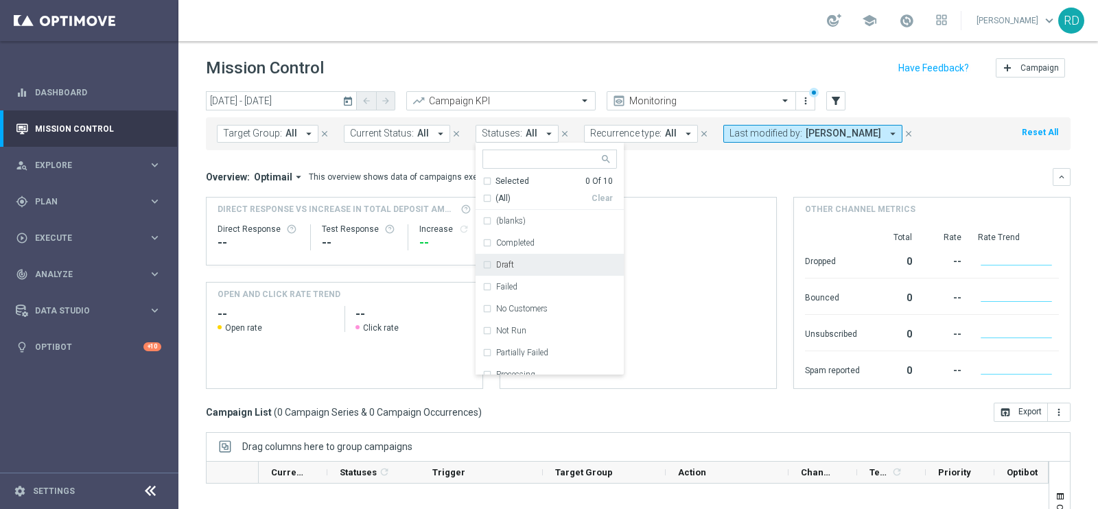
drag, startPoint x: 665, startPoint y: 156, endPoint x: 676, endPoint y: 137, distance: 21.8
click at [665, 155] on mini-dashboard "Overview: Optimail arrow_drop_down This overview shows data of campaigns execut…" at bounding box center [638, 276] width 864 height 252
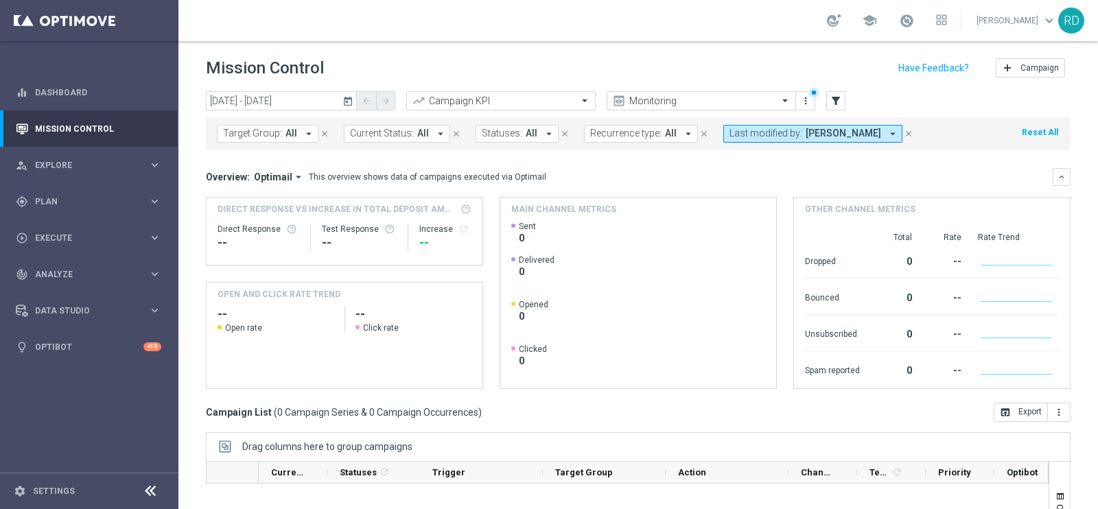
click at [682, 132] on icon "arrow_drop_down" at bounding box center [688, 134] width 12 height 12
click at [744, 163] on mini-dashboard "Overview: Optimail arrow_drop_down This overview shows data of campaigns execut…" at bounding box center [638, 276] width 864 height 252
click at [905, 132] on icon "close" at bounding box center [909, 134] width 10 height 10
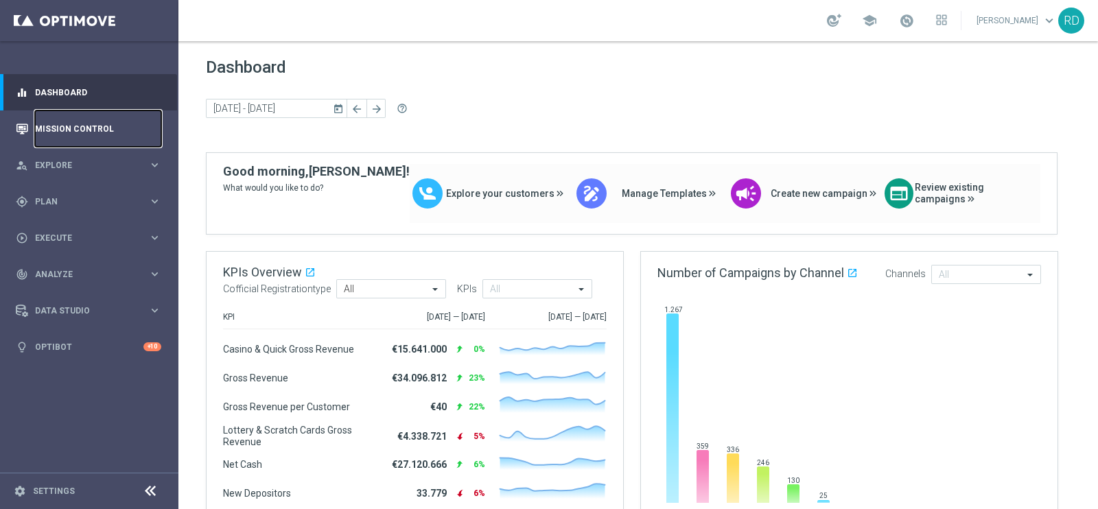
click at [44, 130] on link "Mission Control" at bounding box center [98, 128] width 126 height 36
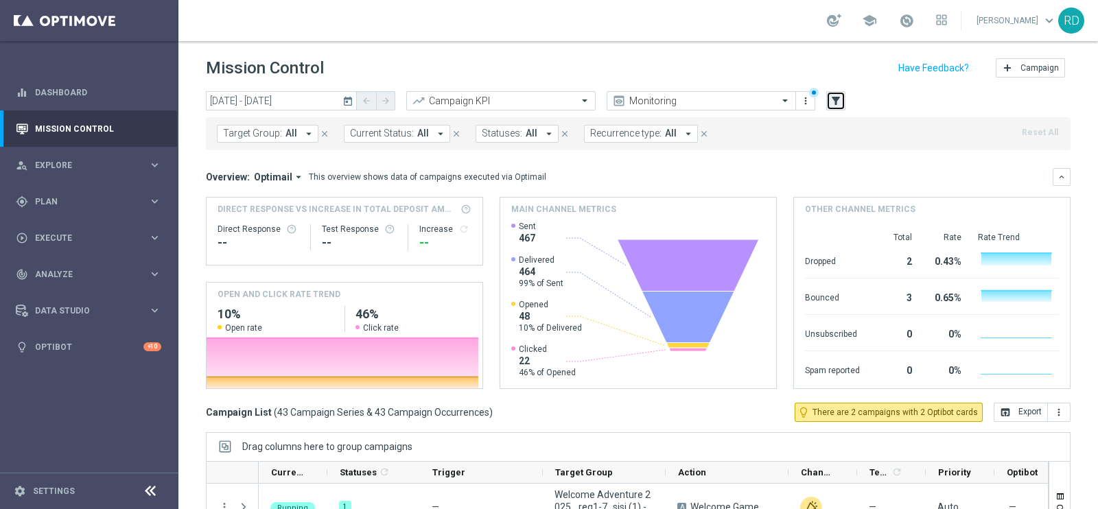
click at [834, 99] on icon "filter_alt" at bounding box center [835, 101] width 12 height 12
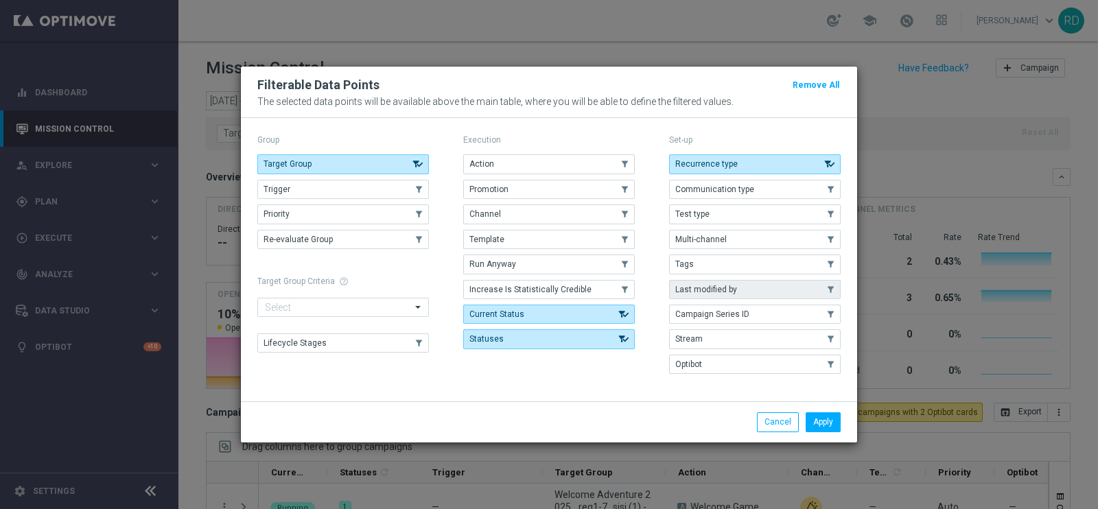
click at [756, 296] on button "Last modified by" at bounding box center [755, 289] width 172 height 19
click at [817, 416] on button "Apply" at bounding box center [822, 421] width 35 height 19
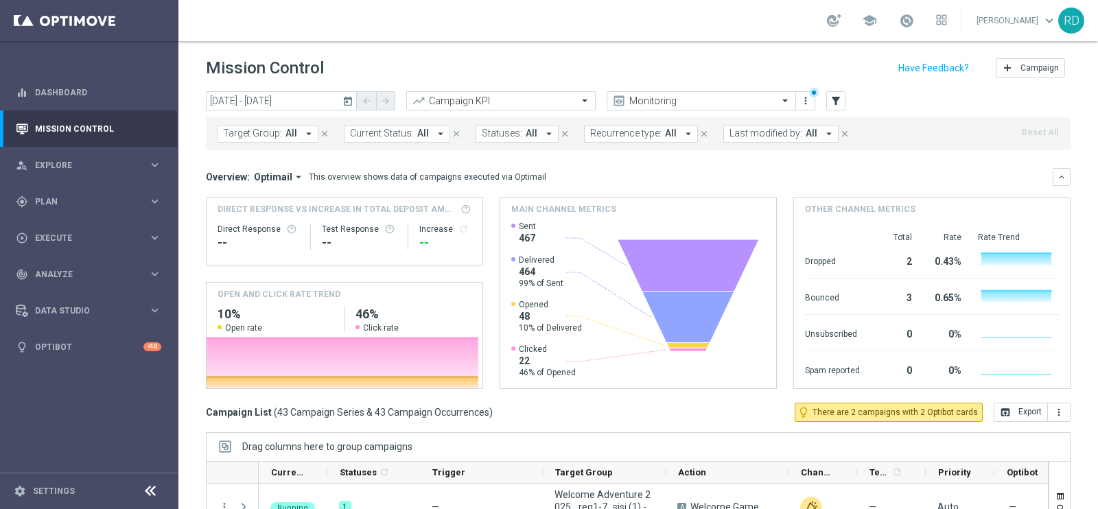
click at [823, 131] on icon "arrow_drop_down" at bounding box center [829, 134] width 12 height 12
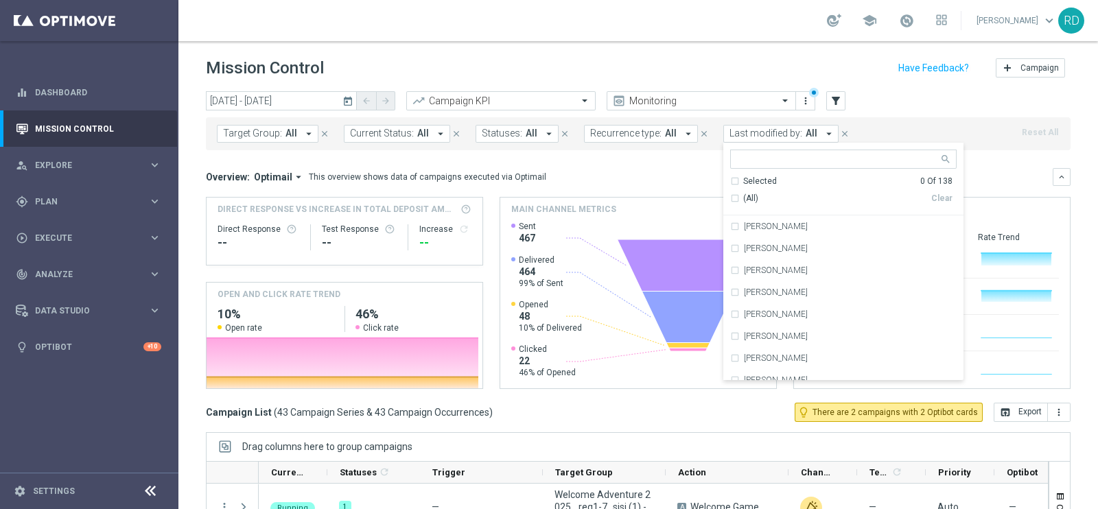
click at [823, 131] on icon "arrow_drop_down" at bounding box center [829, 134] width 12 height 12
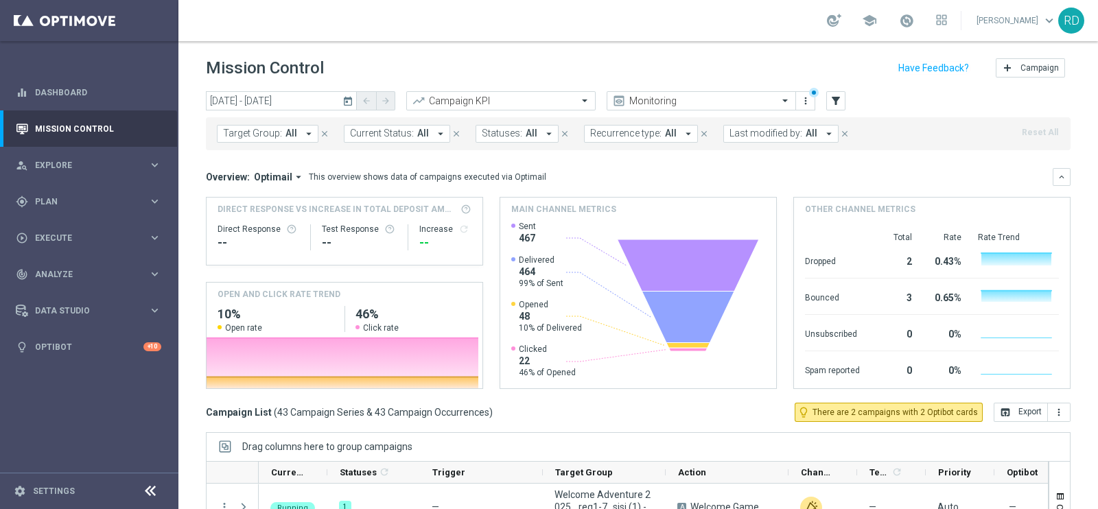
click at [810, 134] on button "Last modified by: All arrow_drop_down" at bounding box center [780, 134] width 115 height 18
click at [768, 139] on span "Last modified by:" at bounding box center [765, 134] width 73 height 12
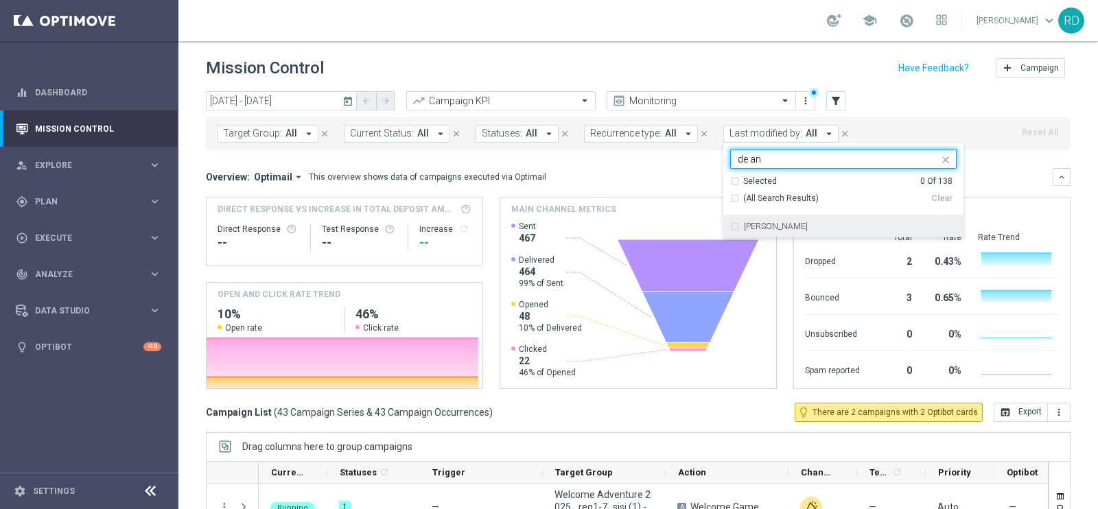
click at [762, 224] on label "[PERSON_NAME]" at bounding box center [776, 226] width 64 height 8
type input "de an"
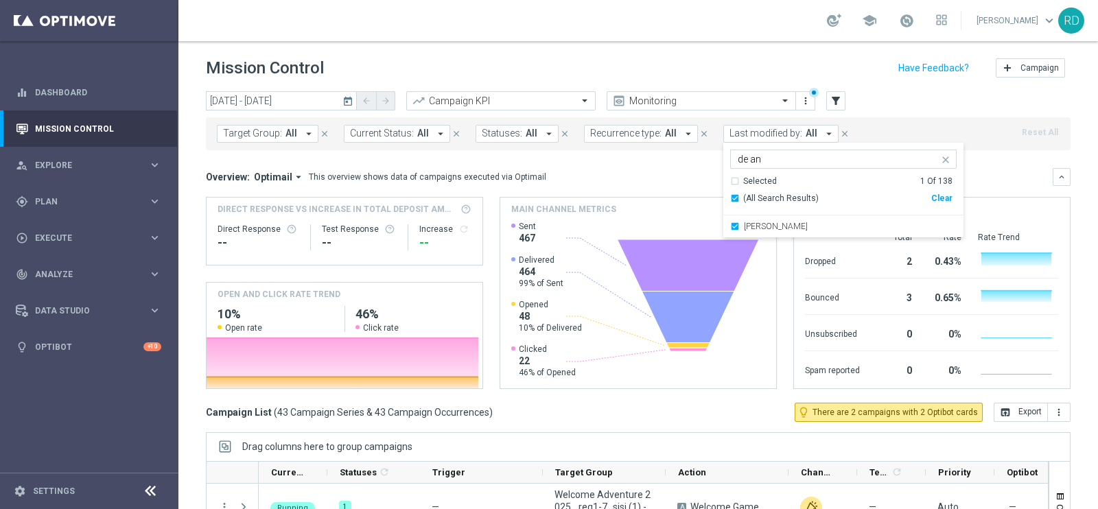
drag, startPoint x: 923, startPoint y: 109, endPoint x: 930, endPoint y: 103, distance: 9.8
click at [923, 108] on div "today 13 Oct 2025 - 13 Oct 2025 arrow_back arrow_forward Campaign KPI trending_…" at bounding box center [638, 101] width 864 height 21
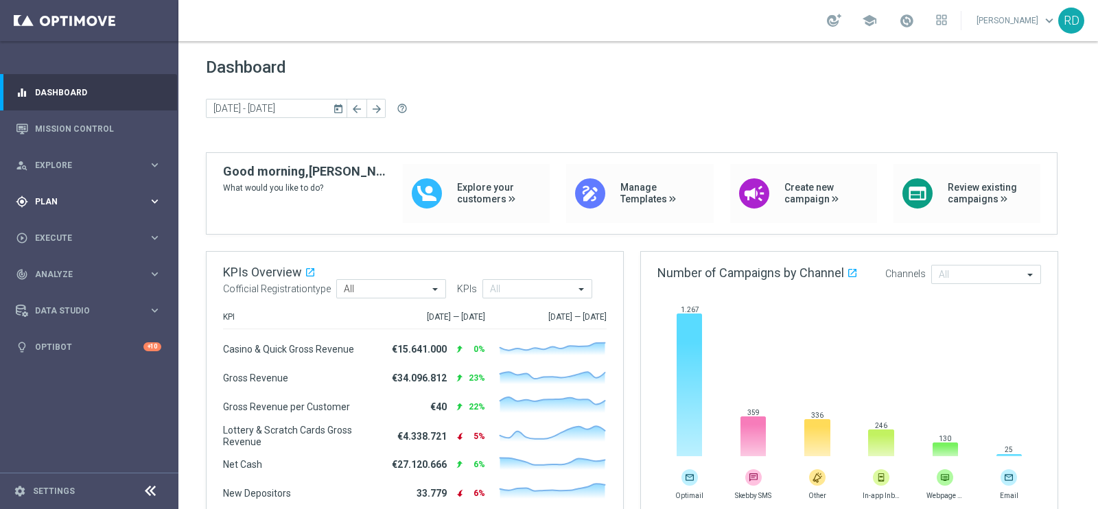
click at [45, 198] on span "Plan" at bounding box center [91, 202] width 113 height 8
click at [58, 274] on span "Templates" at bounding box center [85, 271] width 98 height 8
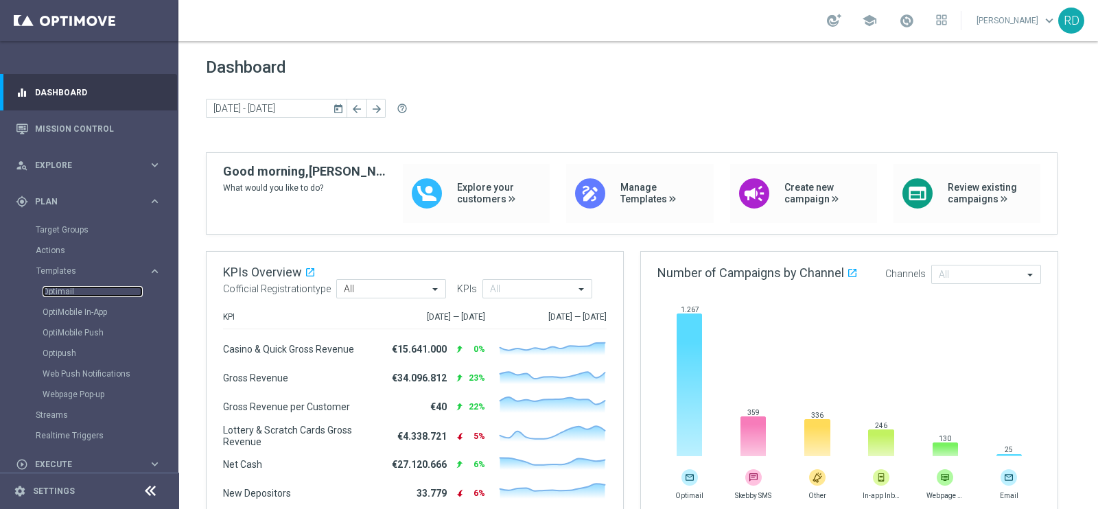
drag, startPoint x: 54, startPoint y: 292, endPoint x: 60, endPoint y: 304, distance: 13.8
click at [55, 292] on link "Optimail" at bounding box center [93, 291] width 100 height 11
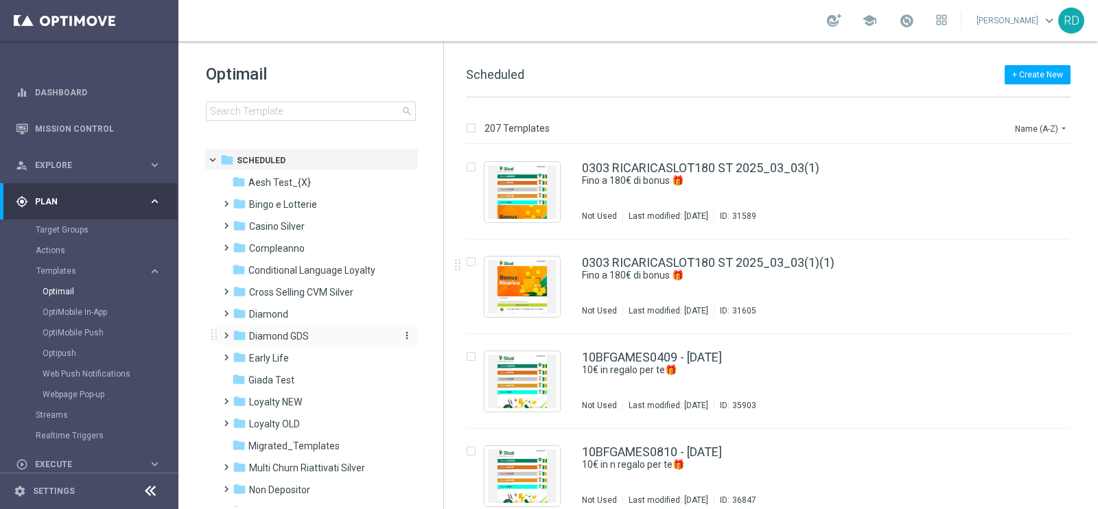
click at [233, 338] on icon "folder" at bounding box center [240, 336] width 14 height 14
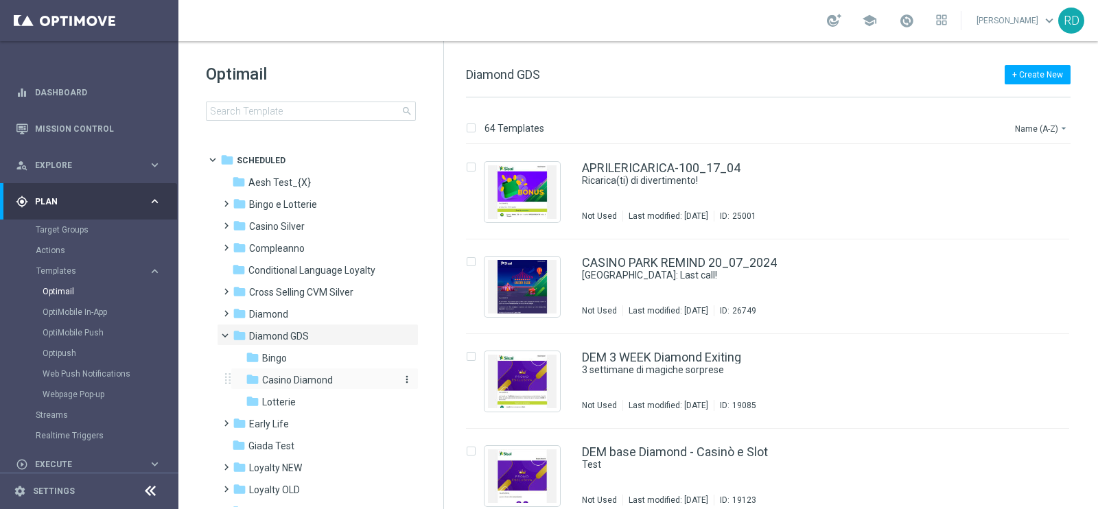
click at [296, 382] on span "Casino Diamond" at bounding box center [297, 380] width 71 height 12
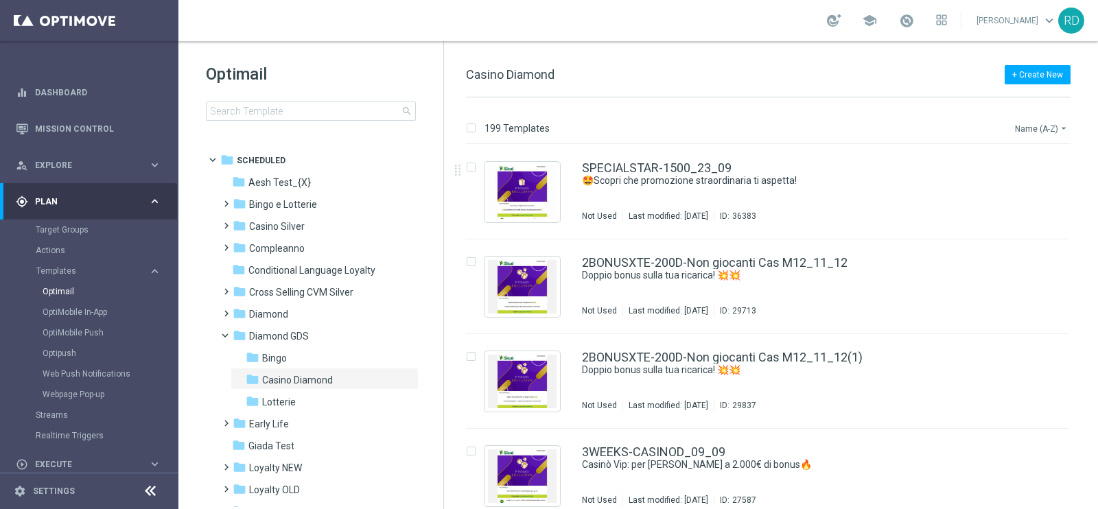
click at [1026, 130] on button "Name (A-Z) arrow_drop_down" at bounding box center [1041, 128] width 57 height 16
click at [1014, 185] on span "Date Modified (Newest)" at bounding box center [1017, 190] width 92 height 10
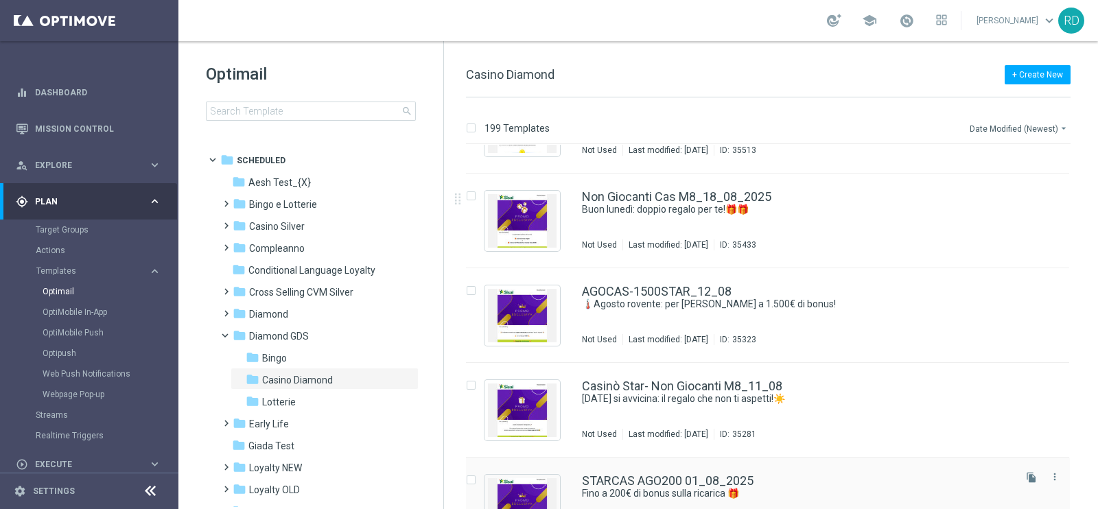
scroll to position [1200, 0]
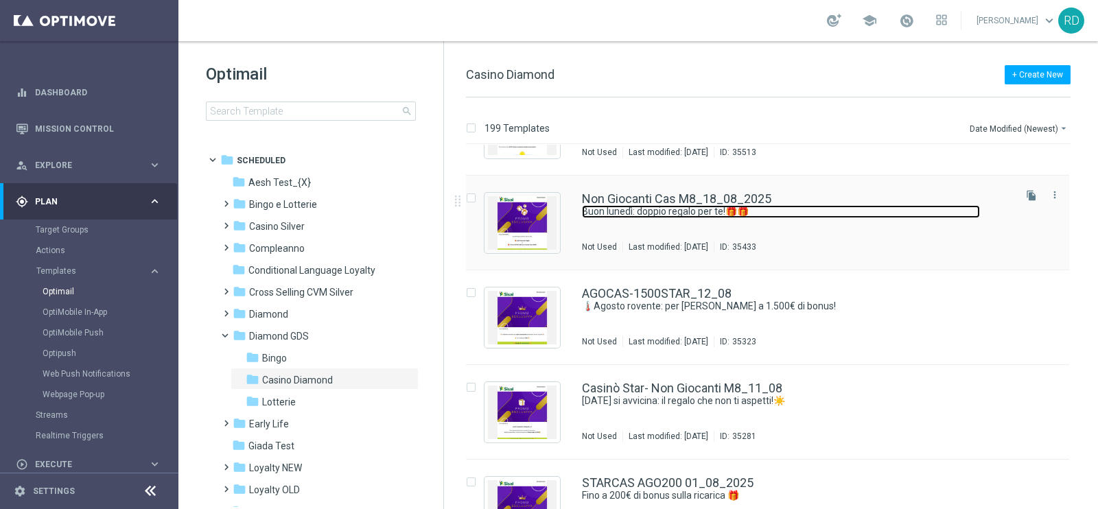
click at [618, 206] on link "Buon lunedì: doppio regalo per te!🎁🎁" at bounding box center [781, 211] width 398 height 13
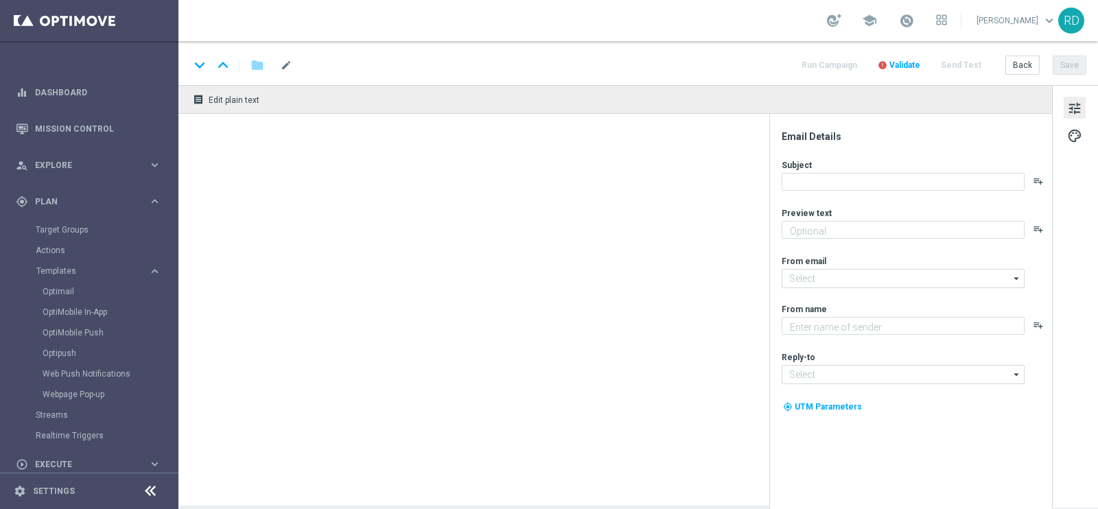
type textarea "Scopri cosa ti abbiamo riservato!"
type input "[EMAIL_ADDRESS][DOMAIN_NAME]"
type textarea "Sisal Vip"
type input "[EMAIL_ADDRESS][DOMAIN_NAME]"
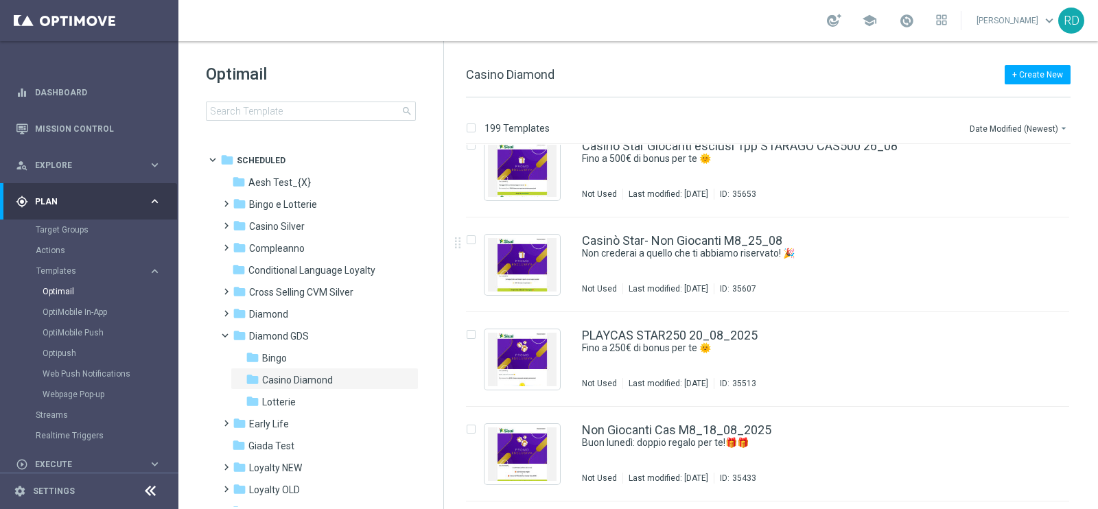
scroll to position [1029, 0]
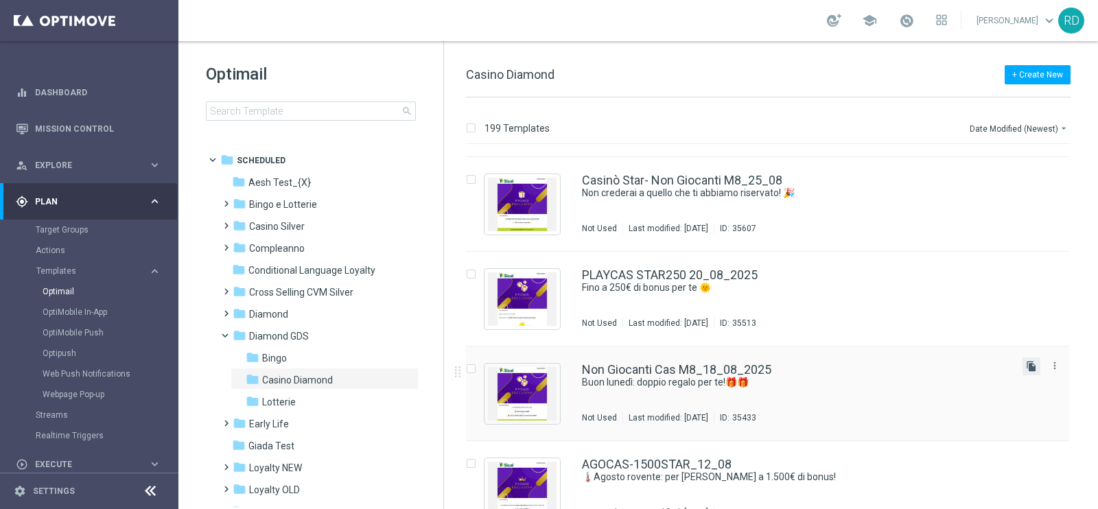
click at [1026, 365] on icon "file_copy" at bounding box center [1031, 366] width 11 height 11
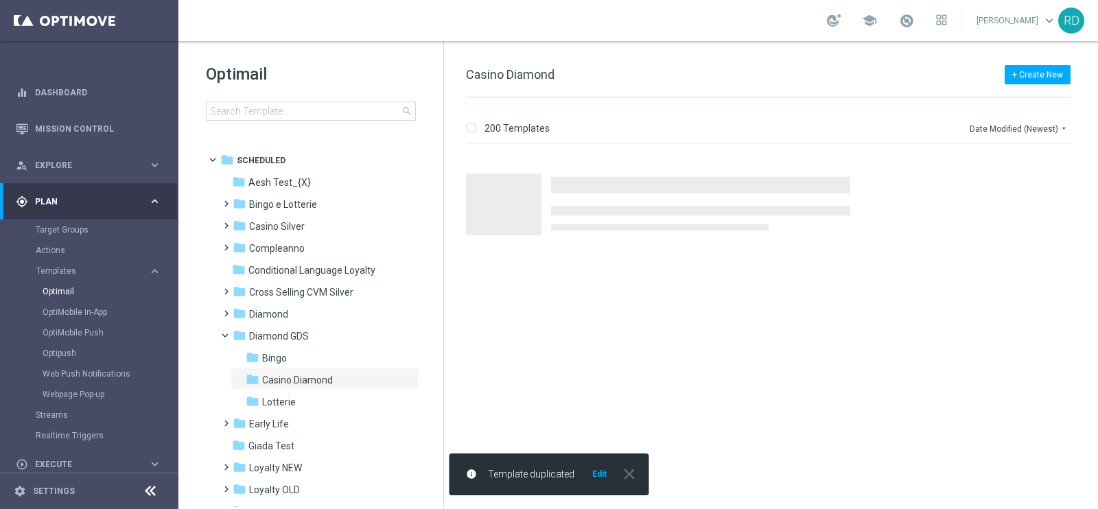
scroll to position [0, 0]
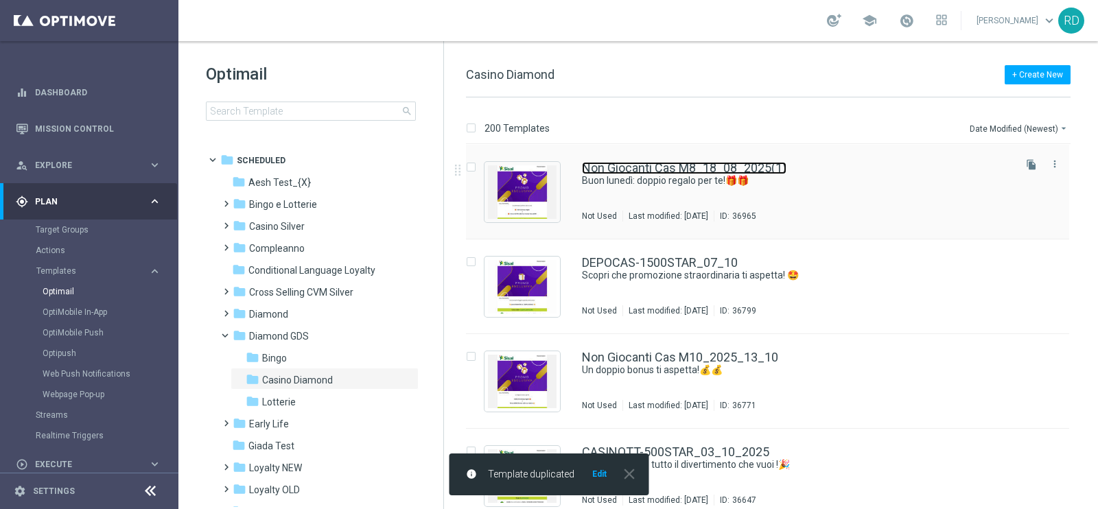
click at [633, 172] on link "Non Giocanti Cas M8_18_08_2025(1)" at bounding box center [684, 168] width 204 height 12
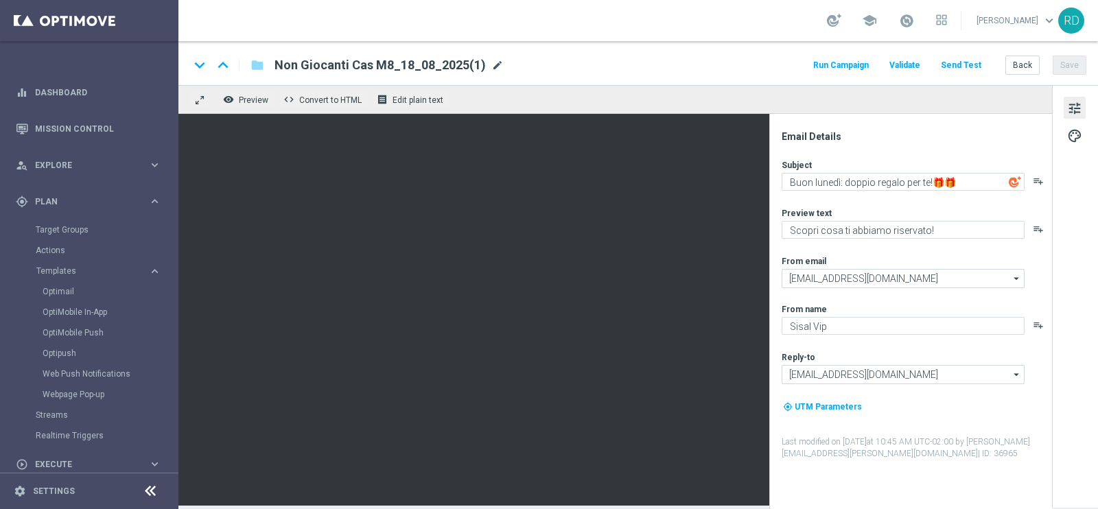
click at [495, 64] on span "mode_edit" at bounding box center [497, 65] width 12 height 12
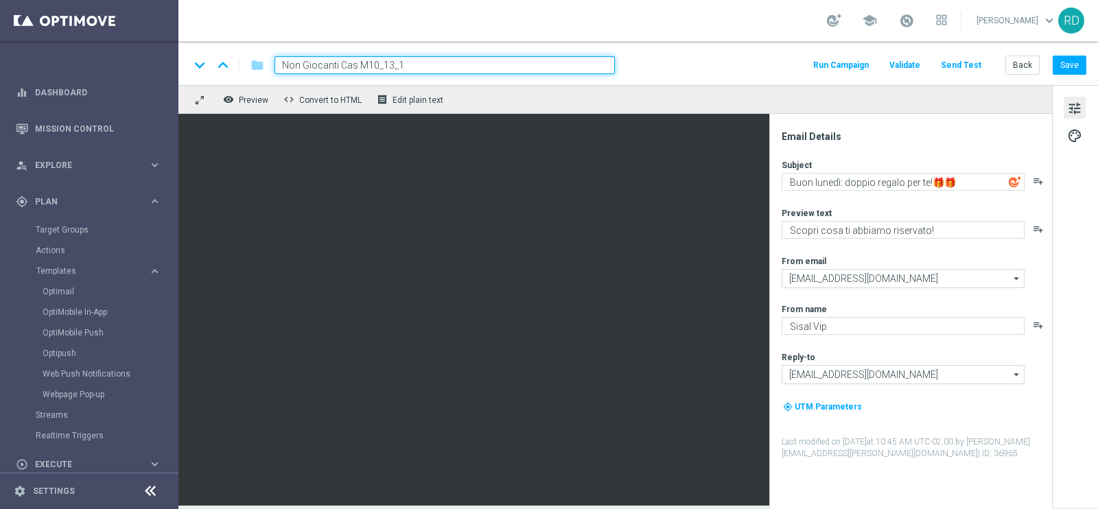
type input "Non Giocanti Cas M10_13_10"
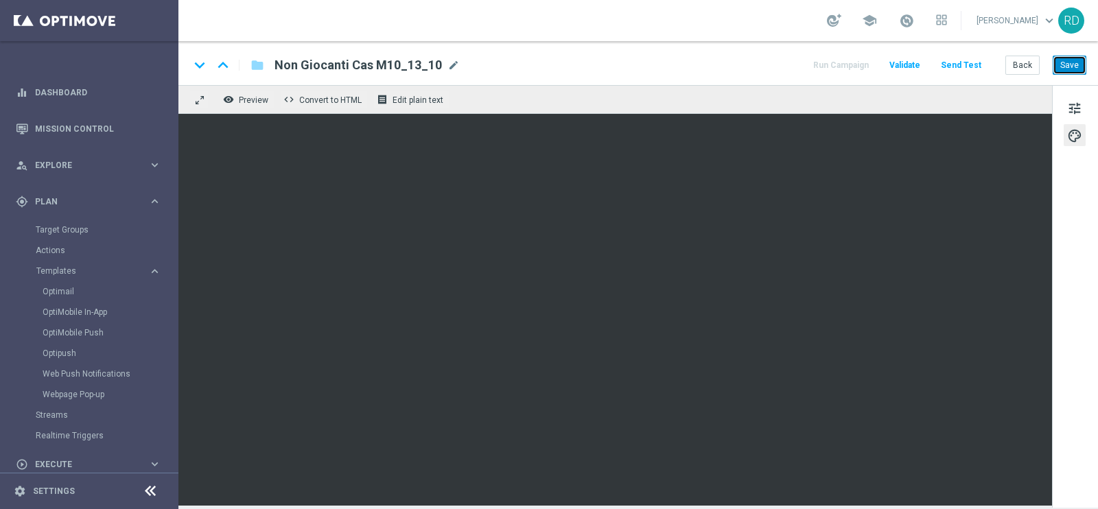
click at [1064, 63] on button "Save" at bounding box center [1069, 65] width 34 height 19
click at [1083, 69] on button "Save" at bounding box center [1069, 65] width 34 height 19
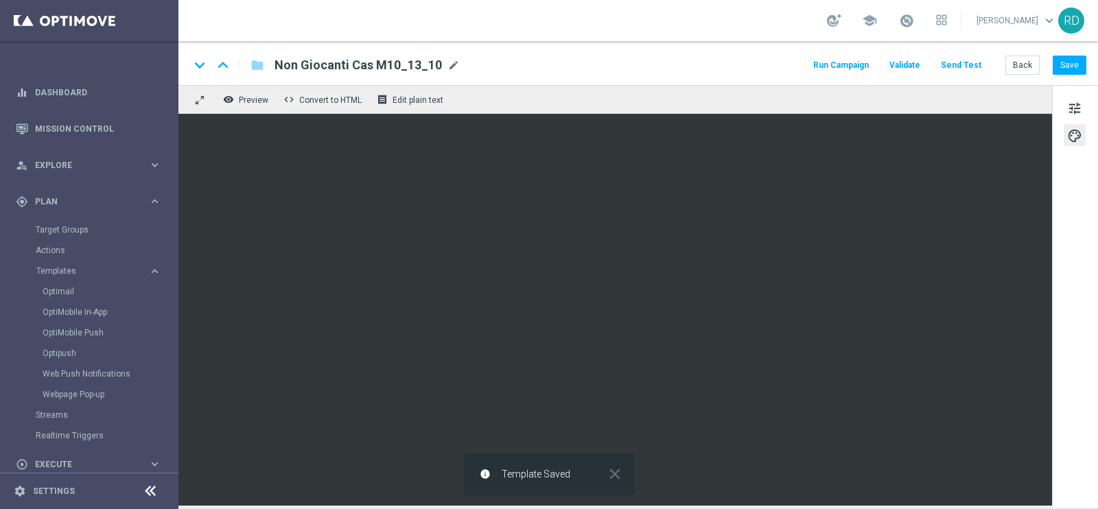
click at [956, 65] on button "Send Test" at bounding box center [961, 65] width 45 height 19
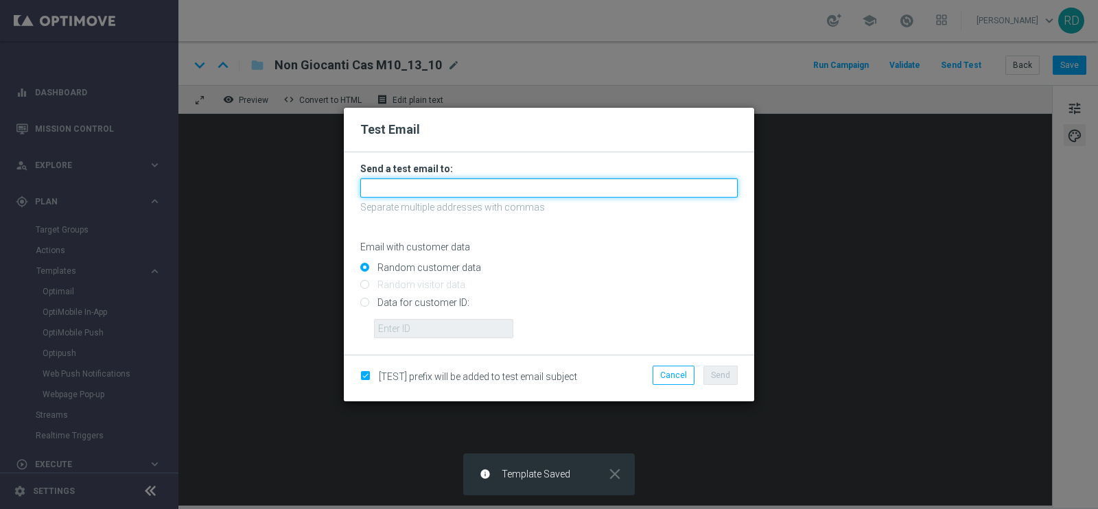
click at [422, 197] on input "text" at bounding box center [548, 187] width 377 height 19
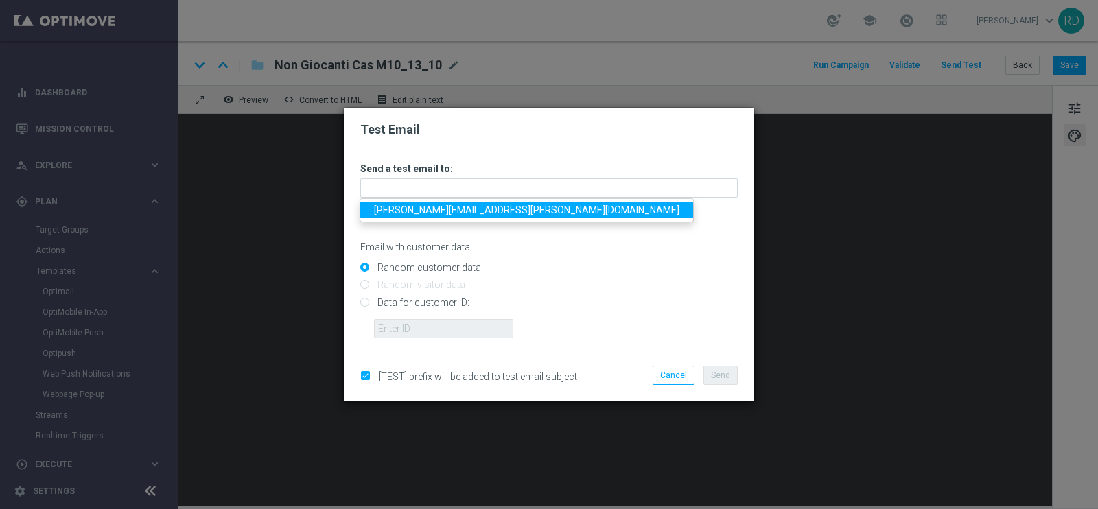
click at [401, 214] on span "rossana.deangelis@sisal.it" at bounding box center [526, 209] width 305 height 11
type input "rossana.deangelis@sisal.it"
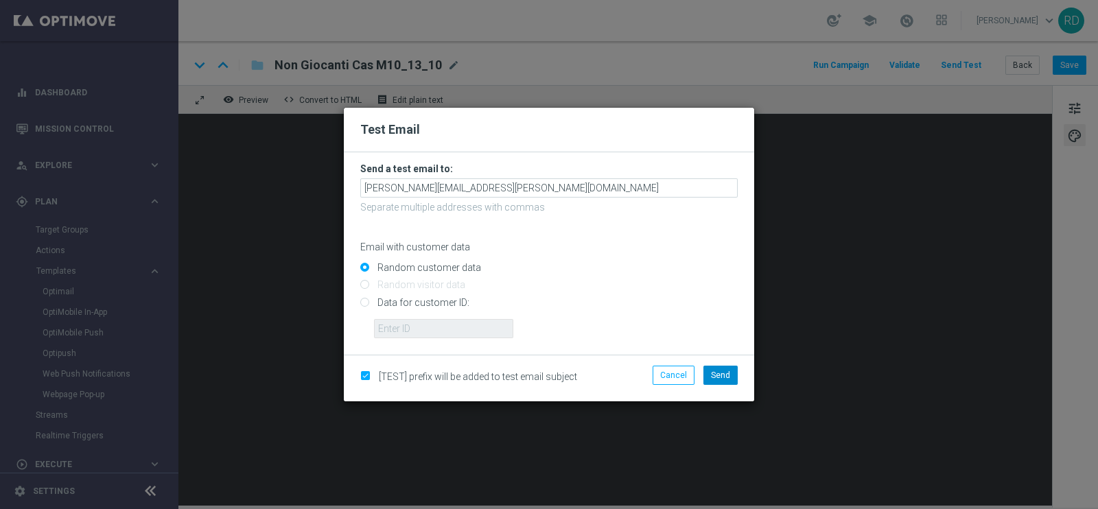
drag, startPoint x: 716, startPoint y: 362, endPoint x: 716, endPoint y: 375, distance: 13.7
click at [716, 375] on div "[TEST] prefix will be added to test email subject Cancel Send" at bounding box center [549, 378] width 410 height 47
click at [716, 375] on span "Send" at bounding box center [720, 375] width 19 height 10
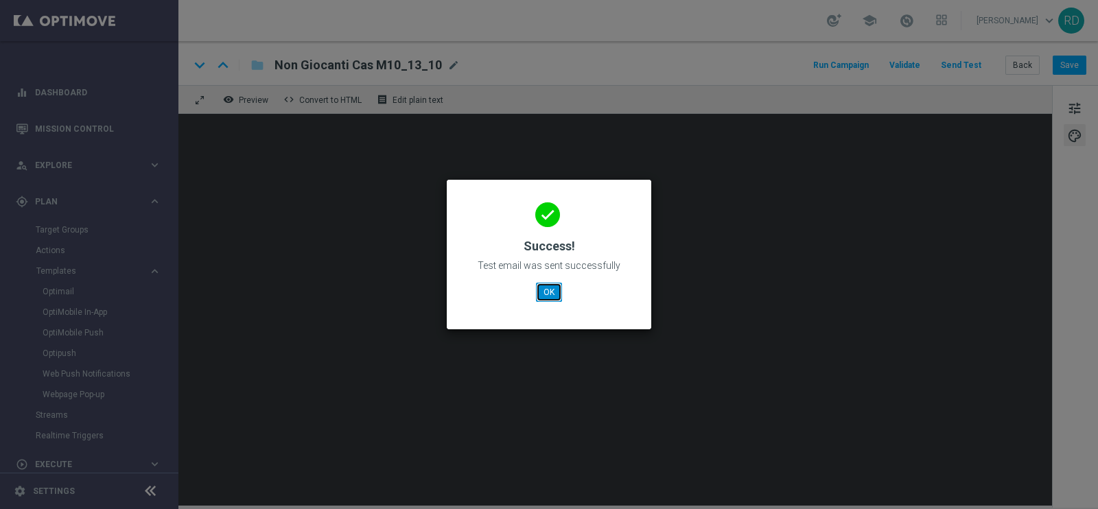
click at [546, 284] on button "OK" at bounding box center [549, 292] width 26 height 19
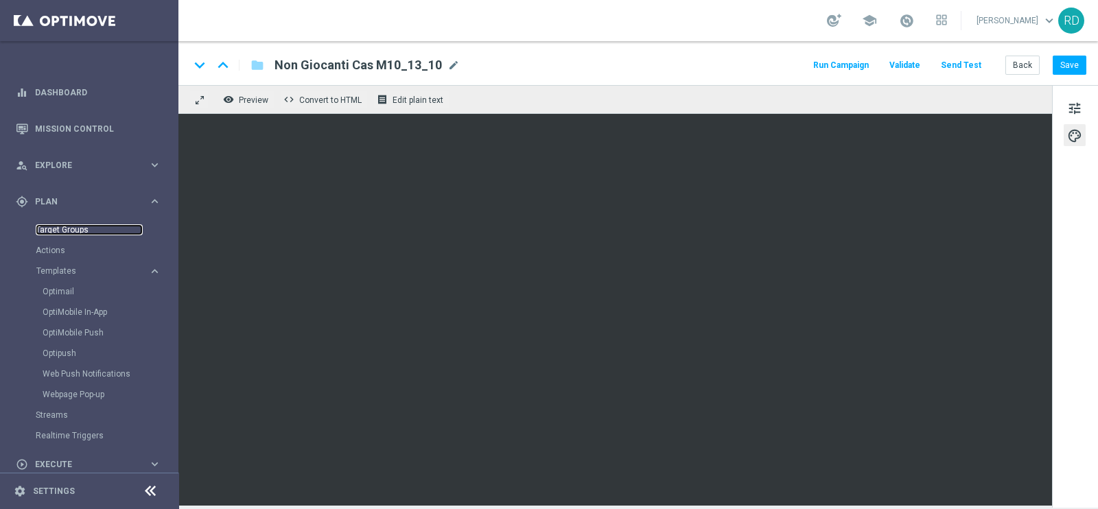
click at [47, 233] on link "Target Groups" at bounding box center [89, 229] width 107 height 11
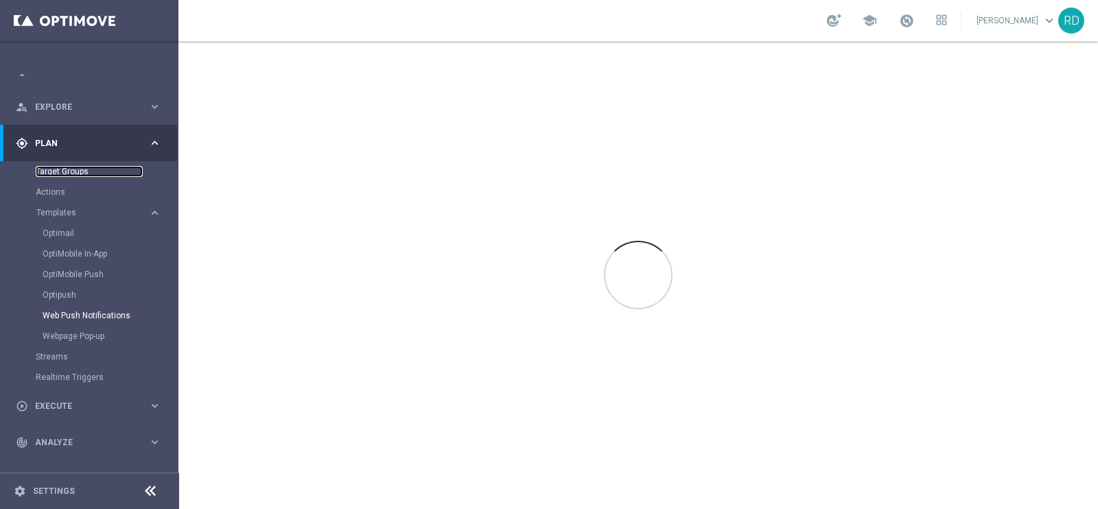
scroll to position [85, 0]
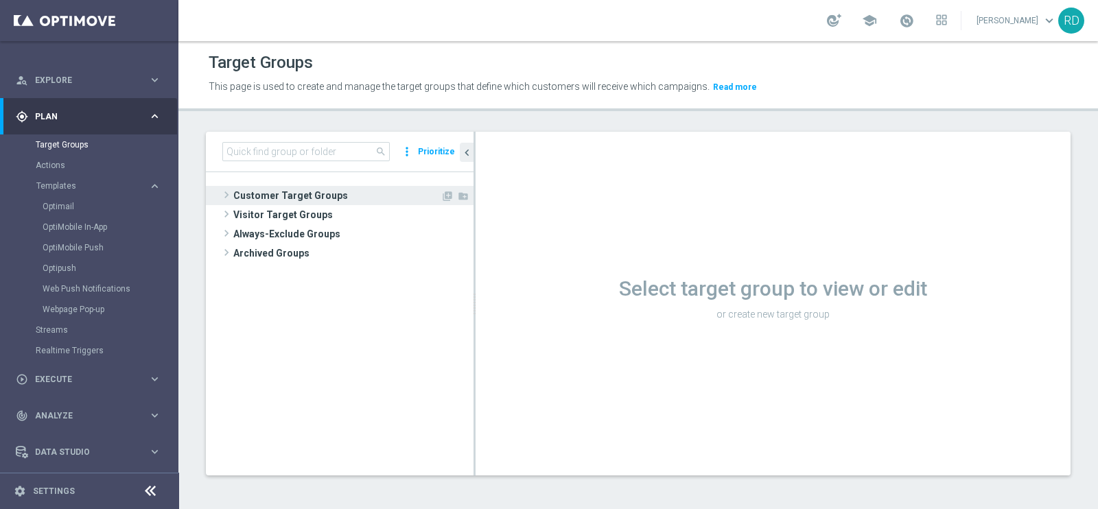
click at [243, 200] on span "Customer Target Groups" at bounding box center [336, 195] width 207 height 19
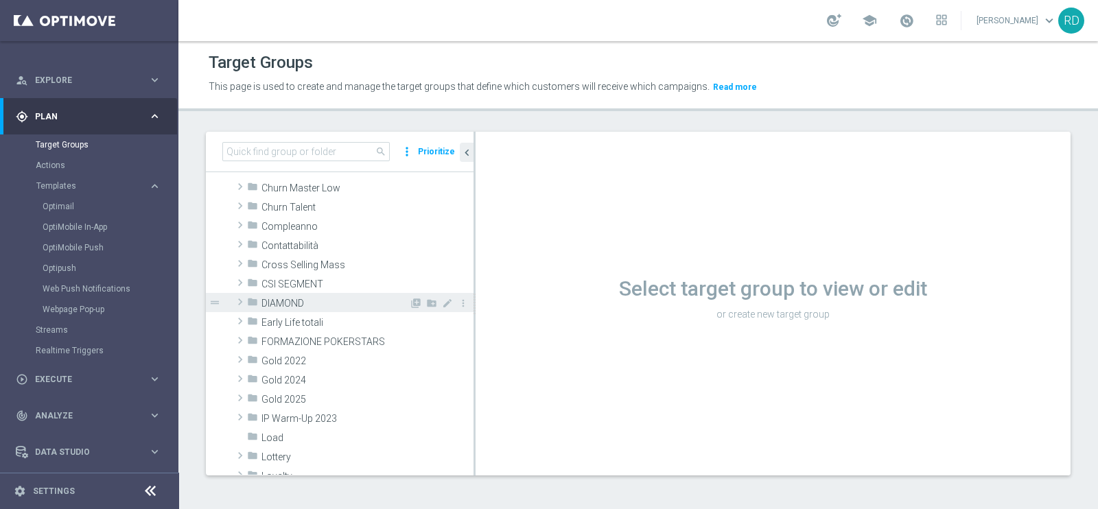
click at [237, 305] on span at bounding box center [240, 302] width 14 height 16
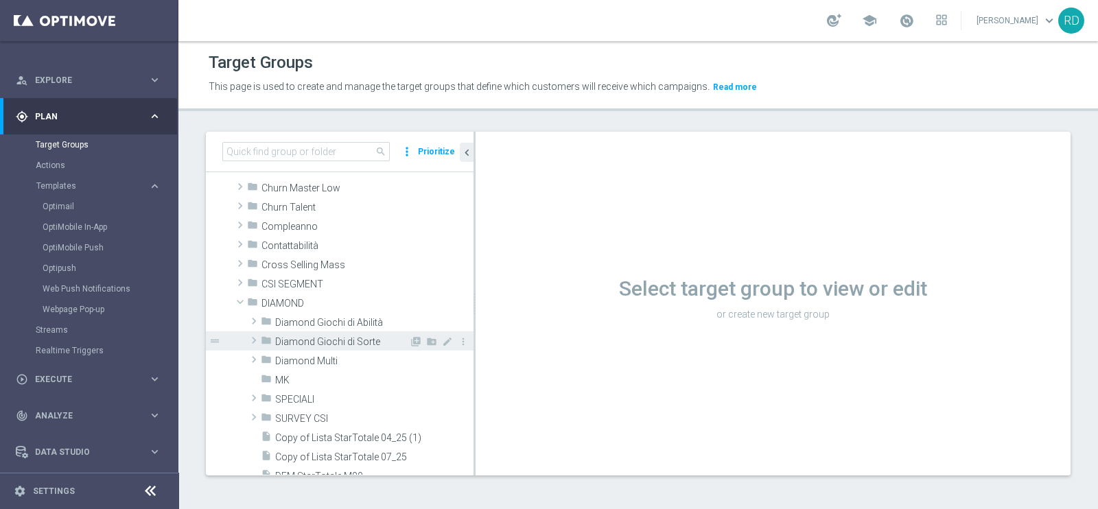
click at [298, 341] on span "Diamond Giochi di Sorte" at bounding box center [342, 342] width 134 height 12
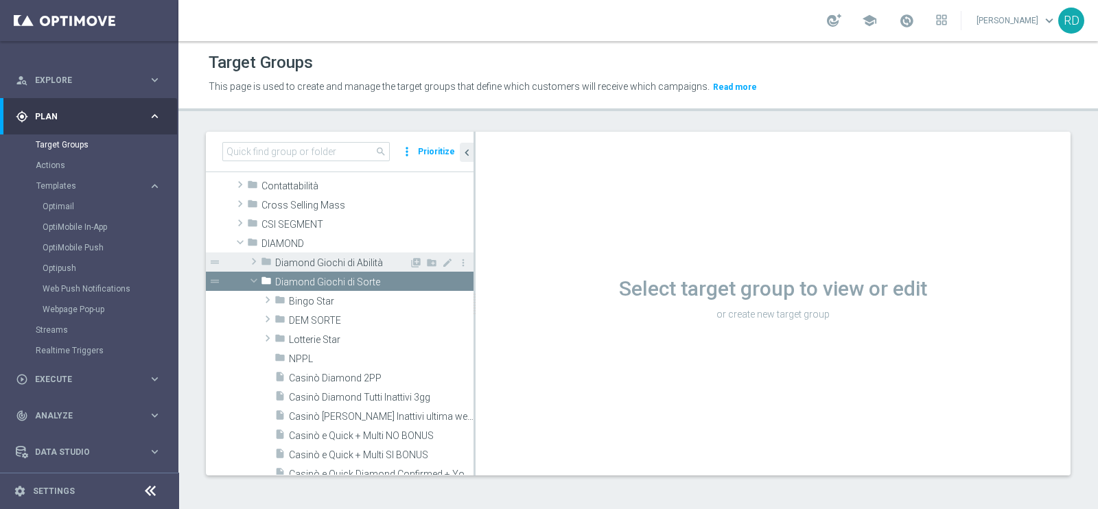
scroll to position [171, 0]
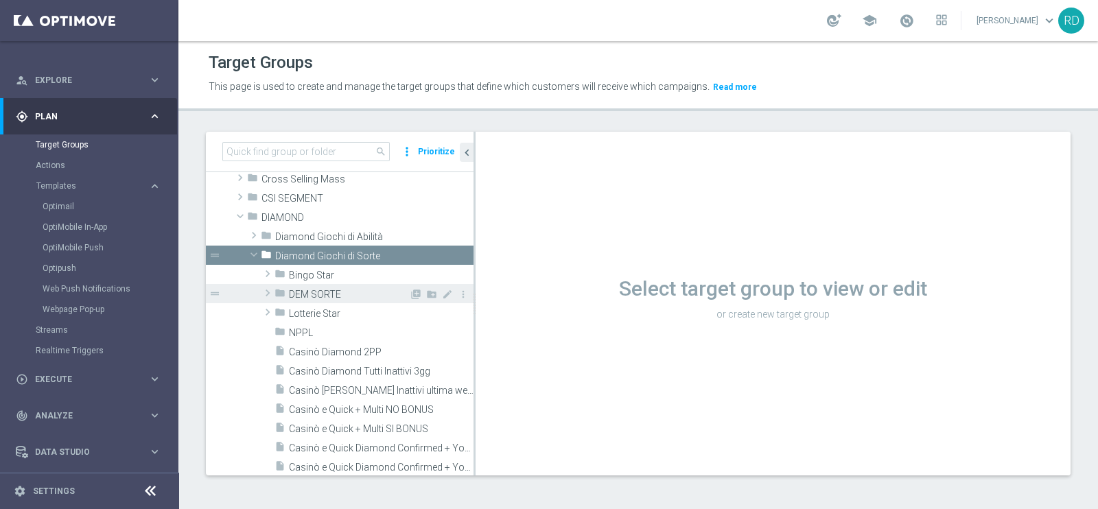
click at [326, 294] on span "DEM SORTE" at bounding box center [349, 295] width 120 height 12
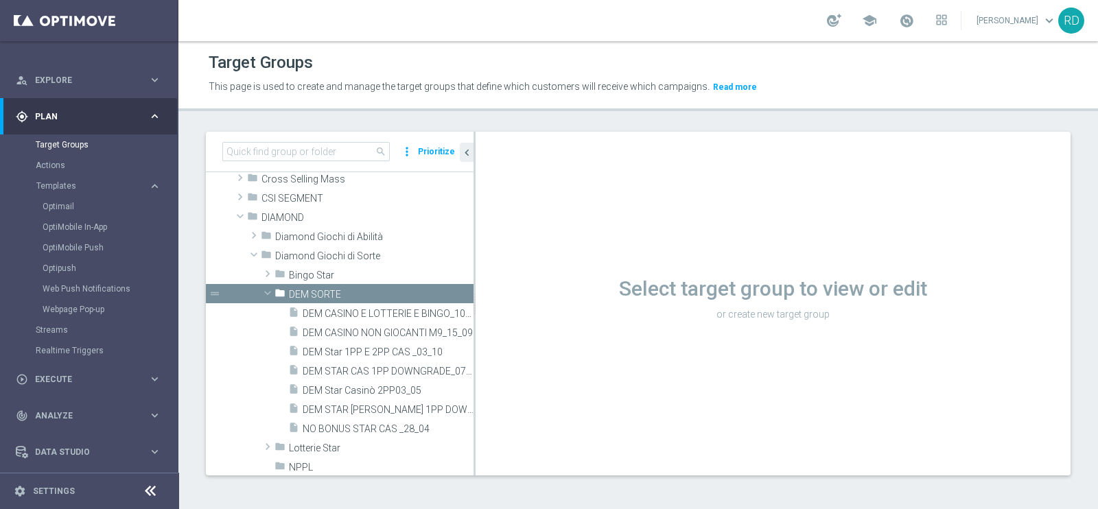
scroll to position [0, 0]
click at [391, 331] on span "DEM CASINO NON GIOCANTI M9_15_09" at bounding box center [373, 333] width 140 height 12
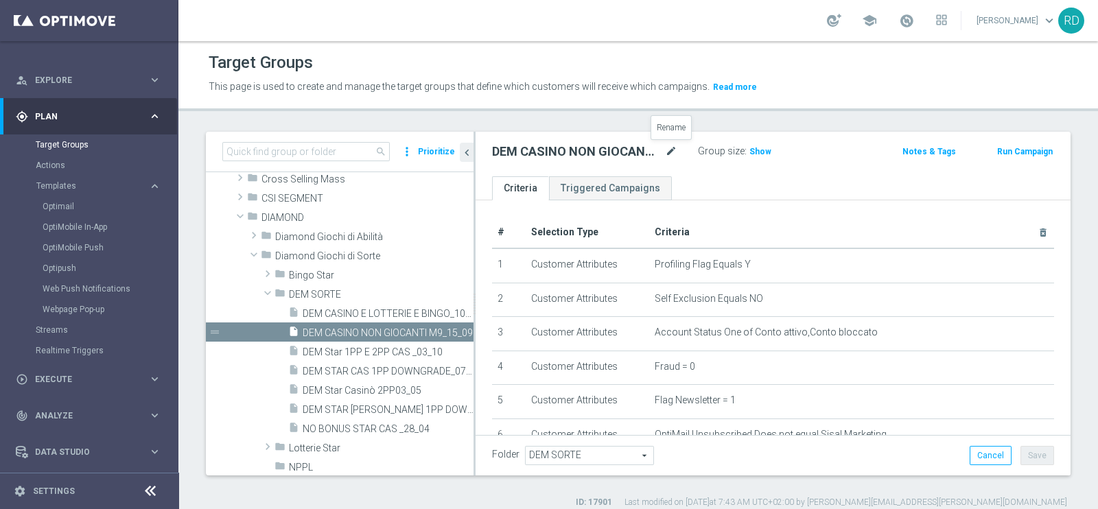
click at [674, 150] on icon "mode_edit" at bounding box center [671, 151] width 12 height 16
click at [618, 150] on input "DEM CASINO NON GIOCANTI M9_15_09" at bounding box center [584, 152] width 185 height 19
click at [638, 153] on input "DEM CASINO NON GIOCANTI M9_15_09" at bounding box center [584, 152] width 185 height 19
drag, startPoint x: 635, startPoint y: 148, endPoint x: 628, endPoint y: 168, distance: 20.8
click at [635, 149] on input "DEM CASINO NON GIOCANTI M9_15_09" at bounding box center [584, 152] width 185 height 19
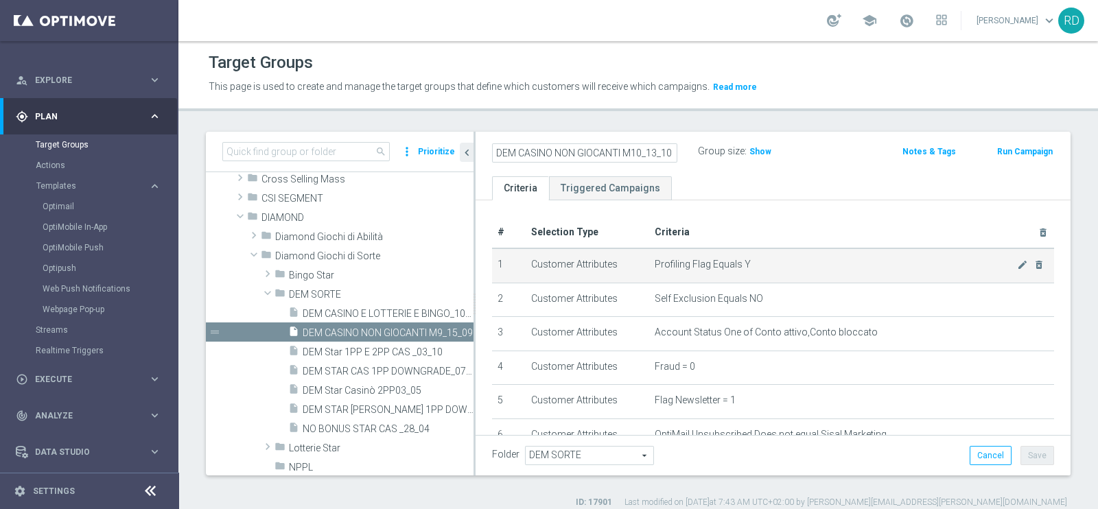
type input "DEM CASINO NON GIOCANTI M10_13_10"
click at [896, 265] on span "Profiling Flag Equals Y" at bounding box center [835, 265] width 362 height 12
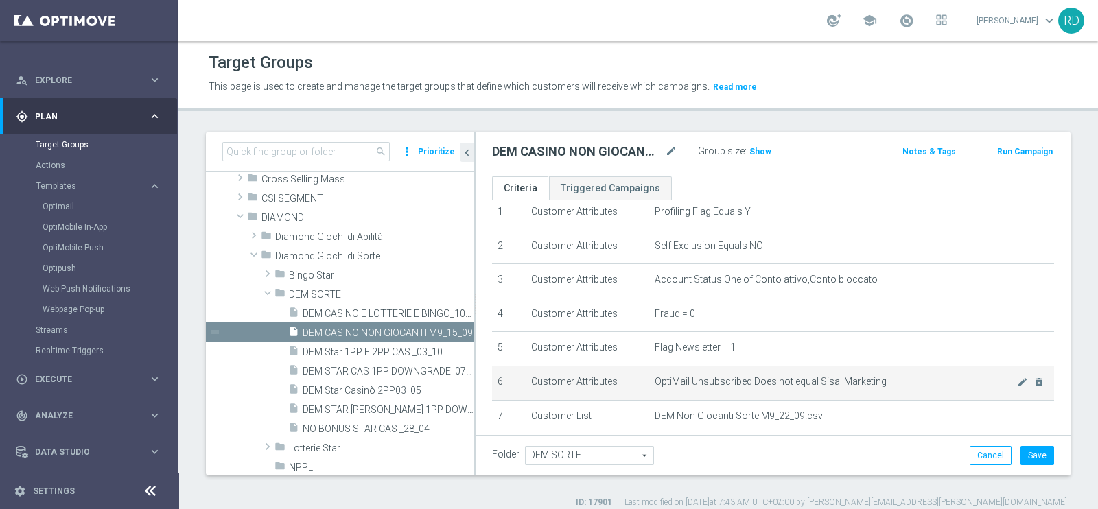
scroll to position [147, 0]
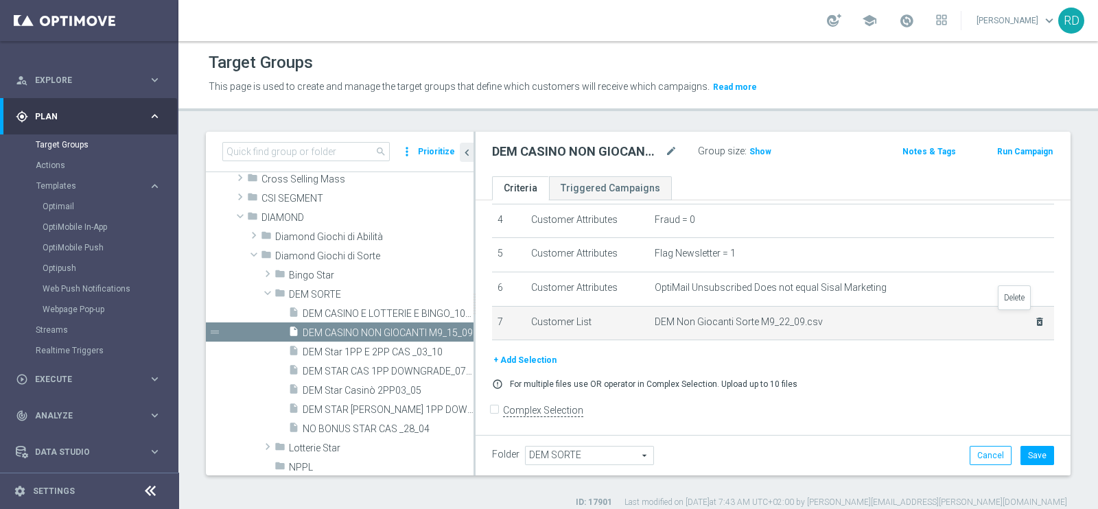
click at [1034, 317] on icon "delete_forever" at bounding box center [1039, 321] width 11 height 11
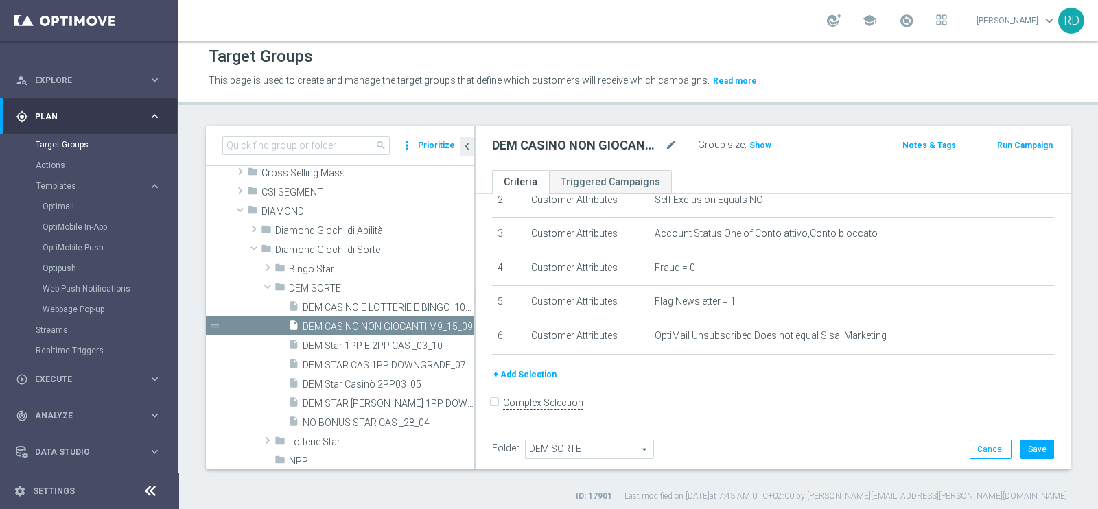
scroll to position [12, 0]
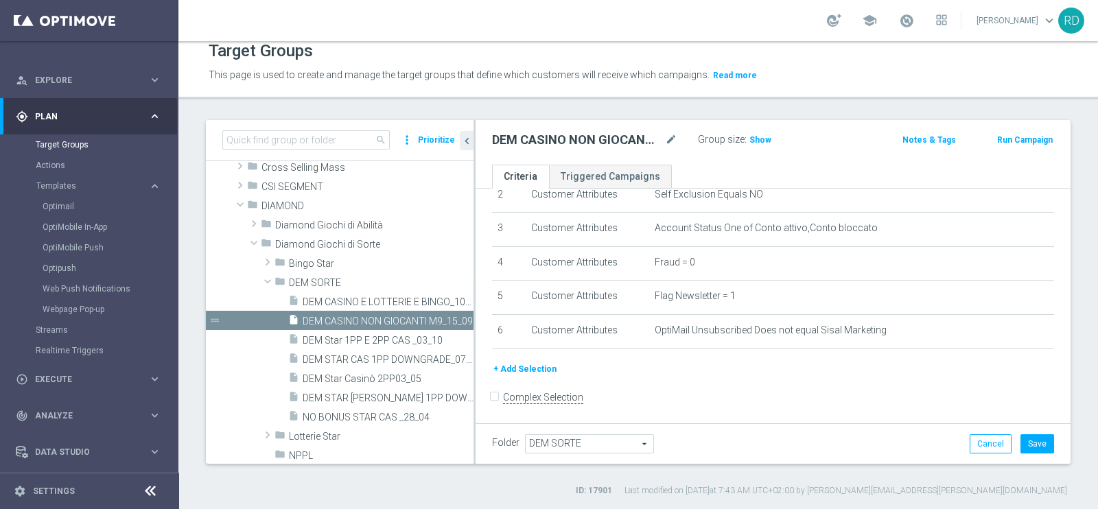
click at [521, 365] on button "+ Add Selection" at bounding box center [525, 369] width 66 height 15
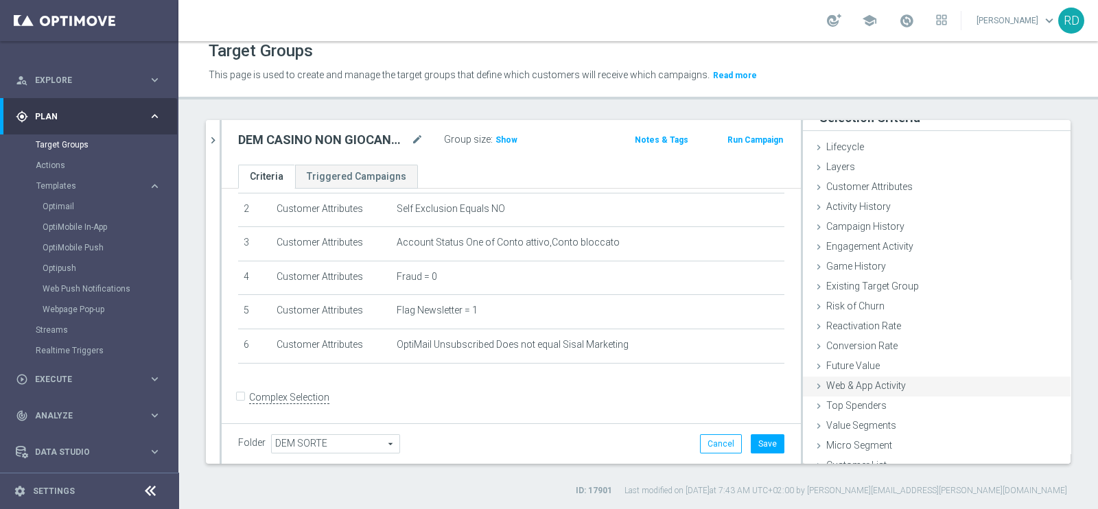
scroll to position [28, 0]
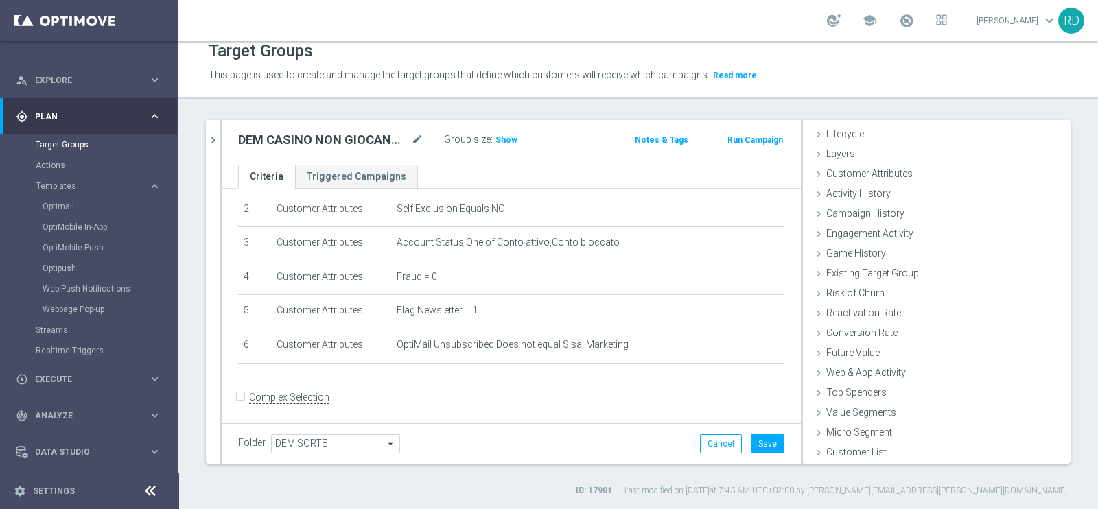
click at [853, 468] on div "search more_vert Prioritize Customer Target Groups library_add create_new_folde…" at bounding box center [637, 308] width 919 height 377
click at [852, 451] on span "Customer List" at bounding box center [856, 452] width 60 height 11
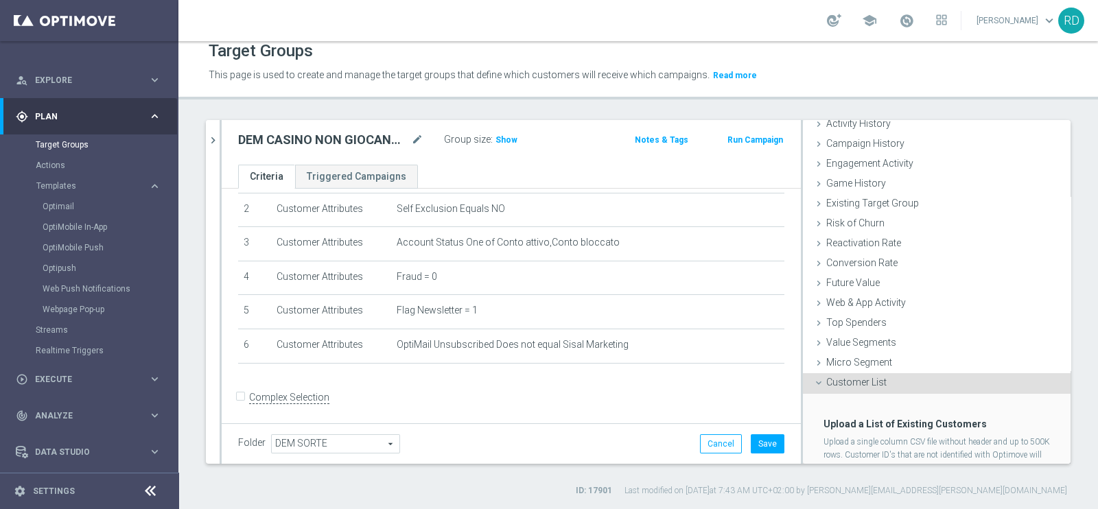
scroll to position [152, 0]
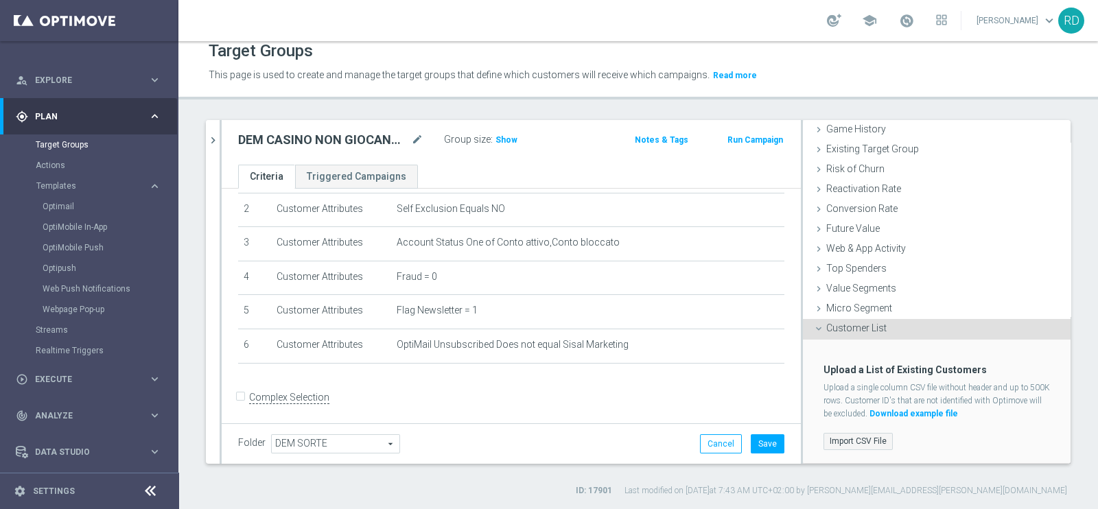
click at [823, 439] on label "Import CSV File" at bounding box center [857, 441] width 69 height 17
click at [0, 0] on input "Import CSV File" at bounding box center [0, 0] width 0 height 0
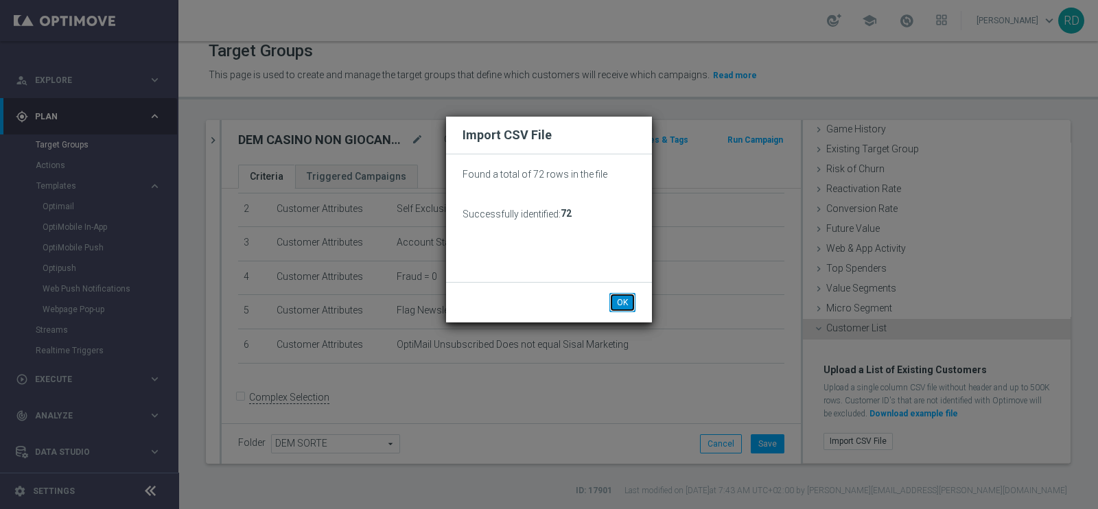
click at [633, 307] on button "OK" at bounding box center [622, 302] width 26 height 19
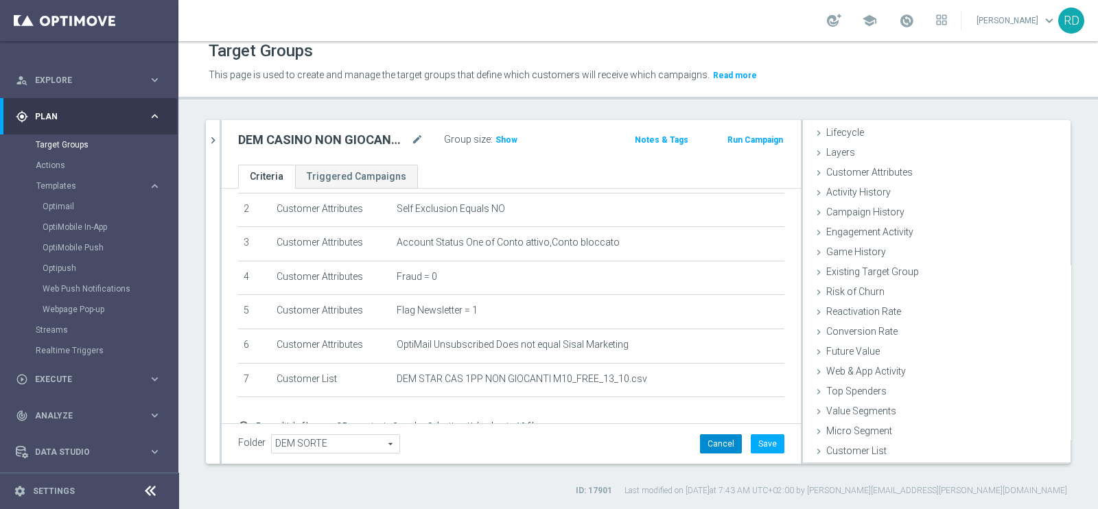
scroll to position [28, 0]
click at [757, 455] on div "Folder DEM SORTE DEM SORTE arrow_drop_down search Cancel Save Saving..." at bounding box center [511, 443] width 579 height 40
click at [754, 440] on button "Save" at bounding box center [768, 443] width 34 height 19
click at [754, 442] on span "Saving..." at bounding box center [766, 447] width 36 height 11
click at [512, 140] on span "Show" at bounding box center [506, 140] width 22 height 10
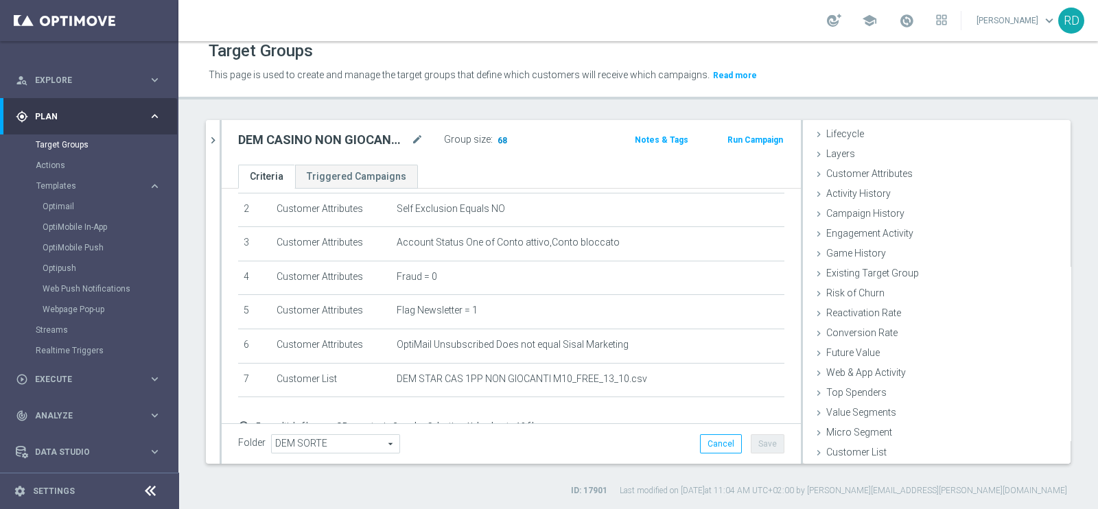
click at [499, 143] on span "68" at bounding box center [502, 141] width 12 height 13
click at [89, 78] on span "Explore" at bounding box center [91, 80] width 113 height 8
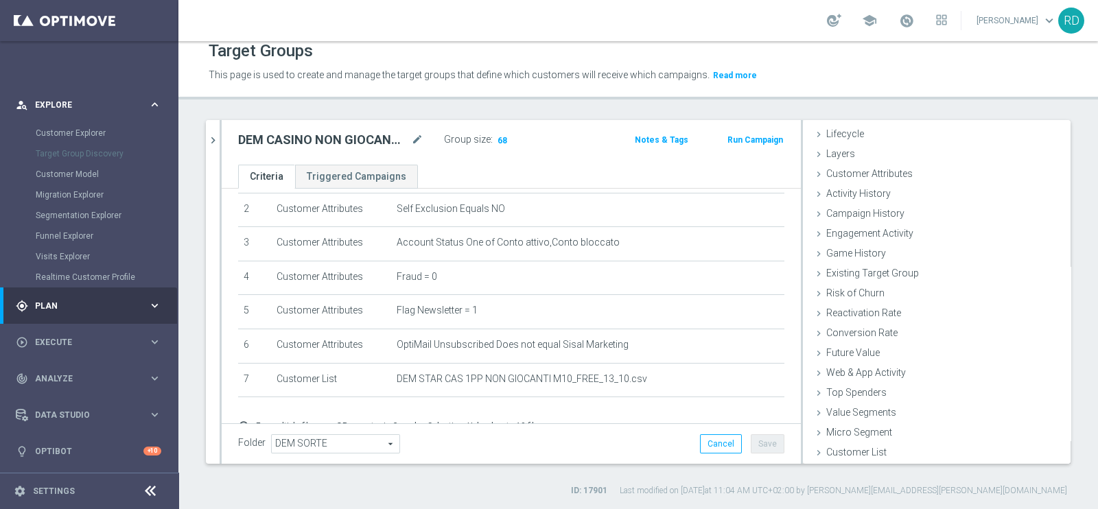
scroll to position [60, 0]
click at [86, 93] on div "person_search Explore keyboard_arrow_right" at bounding box center [88, 104] width 177 height 36
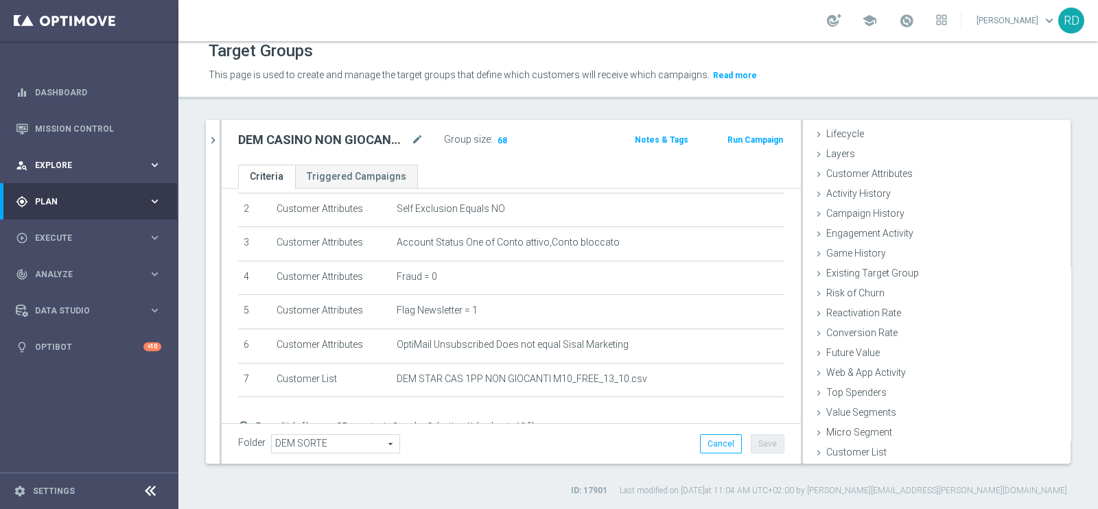
scroll to position [0, 0]
click at [79, 89] on link "Dashboard" at bounding box center [98, 92] width 126 height 36
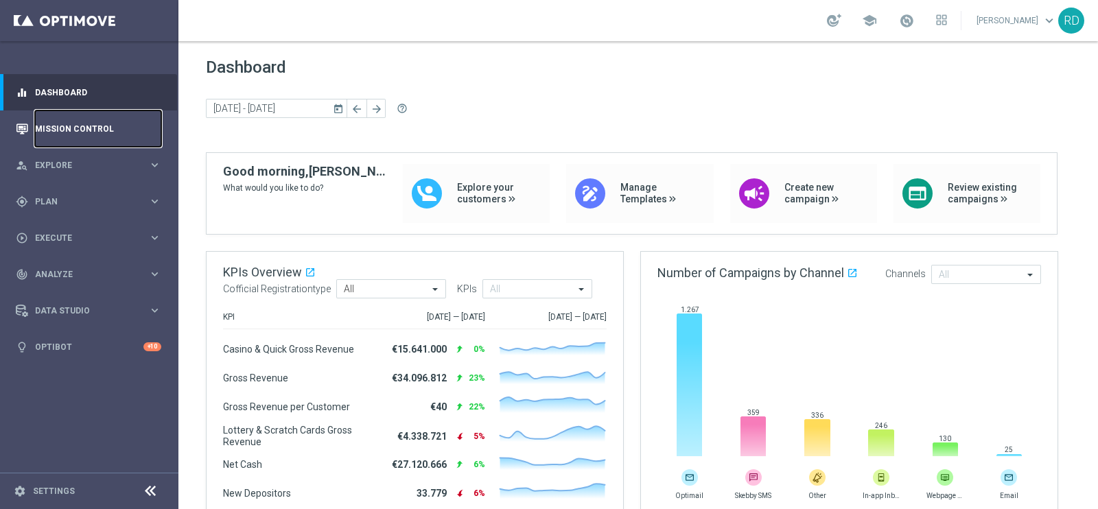
click at [80, 132] on link "Mission Control" at bounding box center [98, 128] width 126 height 36
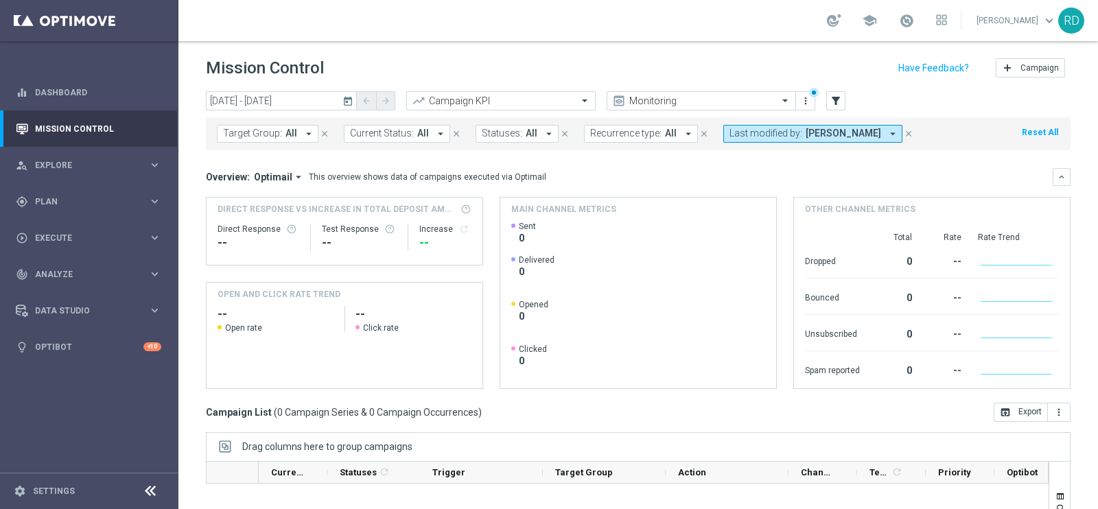
click at [602, 168] on div "Overview: Optimail arrow_drop_down This overview shows data of campaigns execut…" at bounding box center [638, 177] width 864 height 18
click at [52, 238] on span "Execute" at bounding box center [91, 238] width 113 height 8
click at [58, 266] on link "Campaign Builder" at bounding box center [89, 266] width 107 height 11
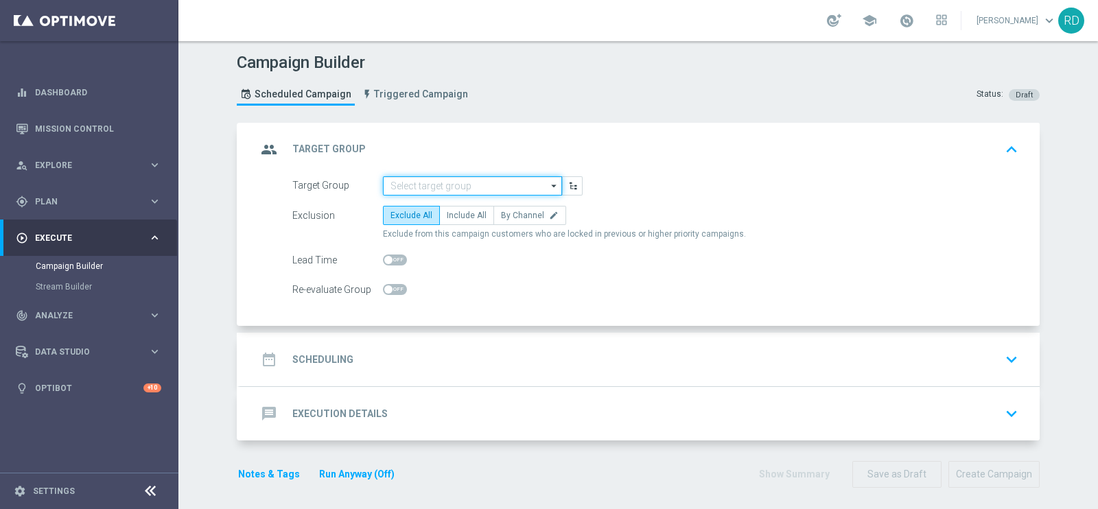
click at [456, 184] on input at bounding box center [472, 185] width 179 height 19
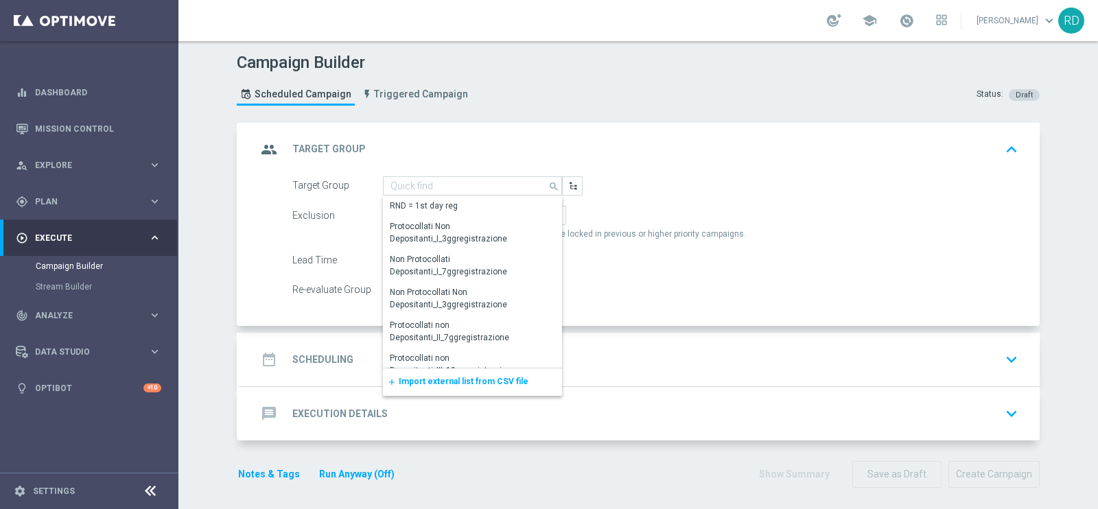
click at [437, 381] on span "Import external list from CSV file" at bounding box center [464, 382] width 130 height 10
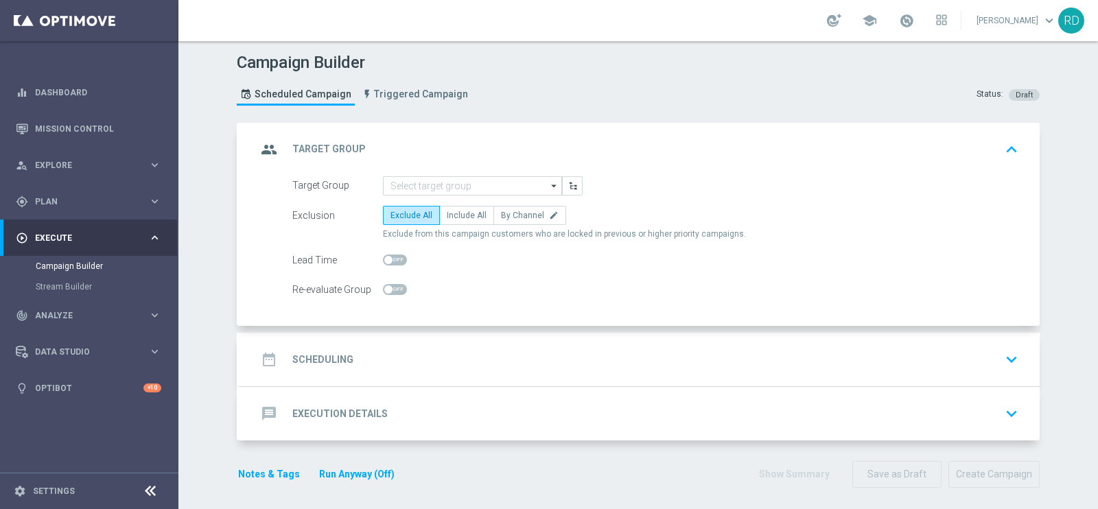
click at [670, 170] on div "group Target Group keyboard_arrow_up" at bounding box center [639, 150] width 799 height 54
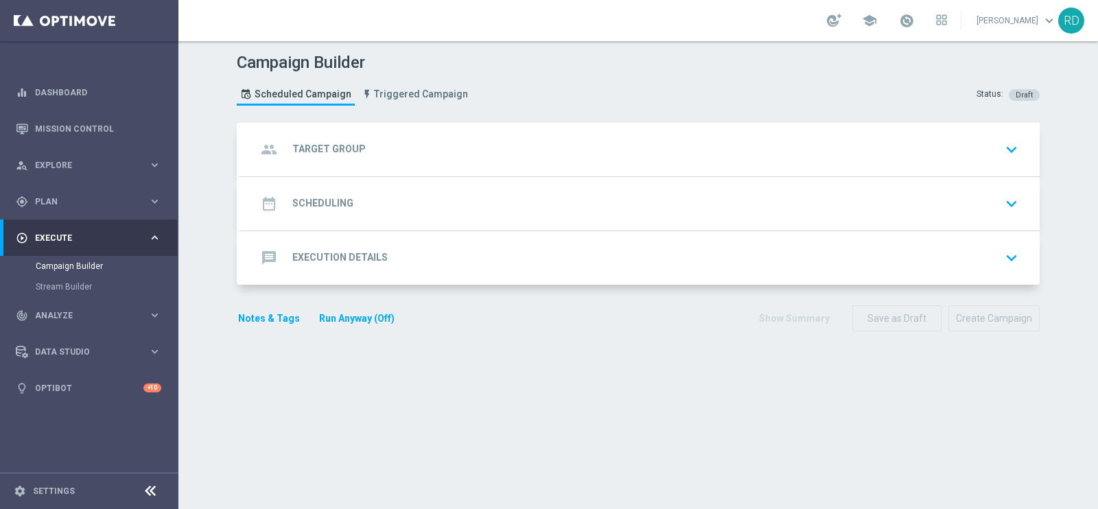
click at [311, 154] on h2 "Target Group" at bounding box center [328, 149] width 73 height 13
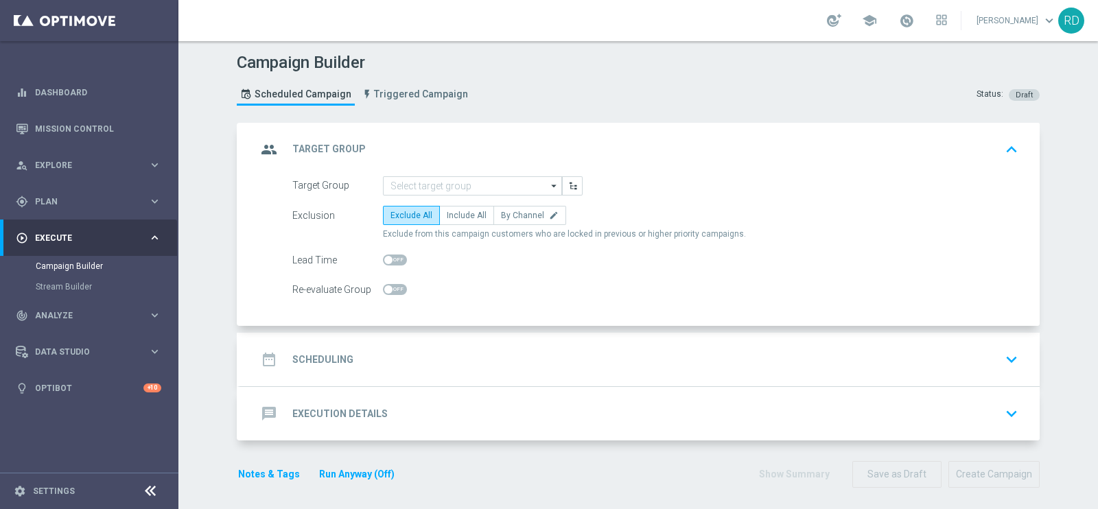
click at [683, 181] on div "Target Group arrow_drop_down Drag here to set row groups Drag here to set colum…" at bounding box center [655, 185] width 746 height 19
click at [440, 181] on input at bounding box center [472, 185] width 179 height 19
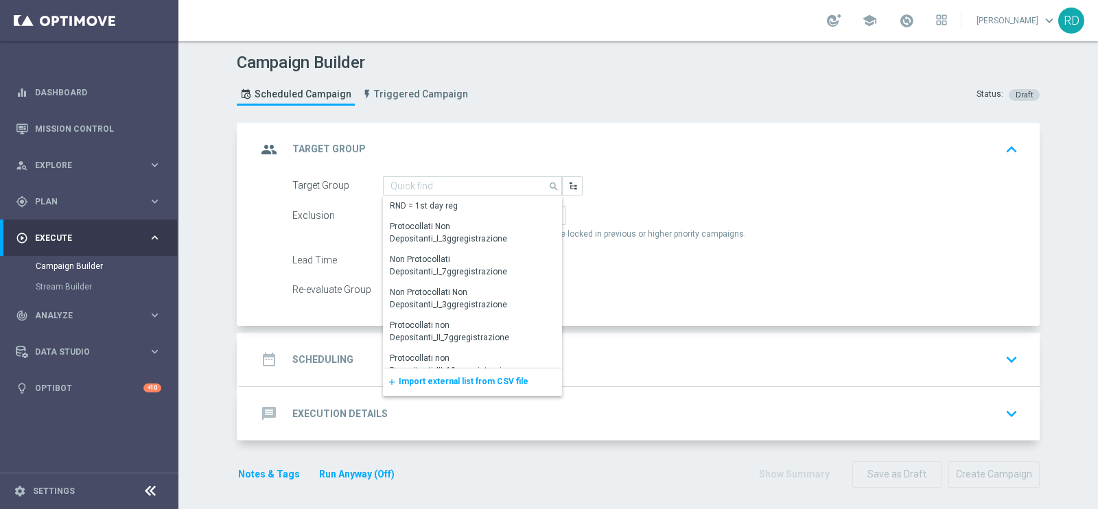
click at [416, 377] on span "Import external list from CSV file" at bounding box center [464, 382] width 130 height 10
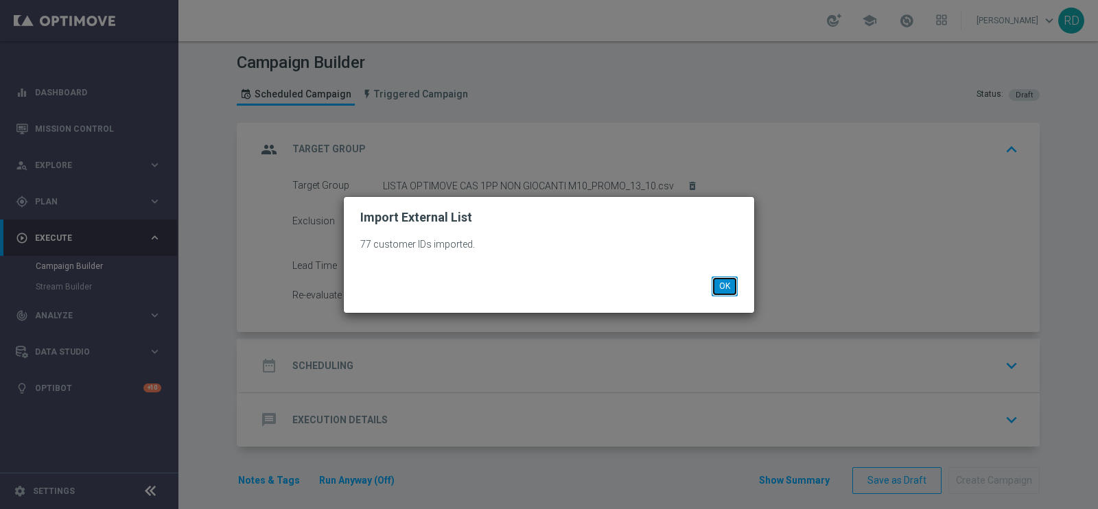
click at [735, 283] on button "OK" at bounding box center [724, 285] width 26 height 19
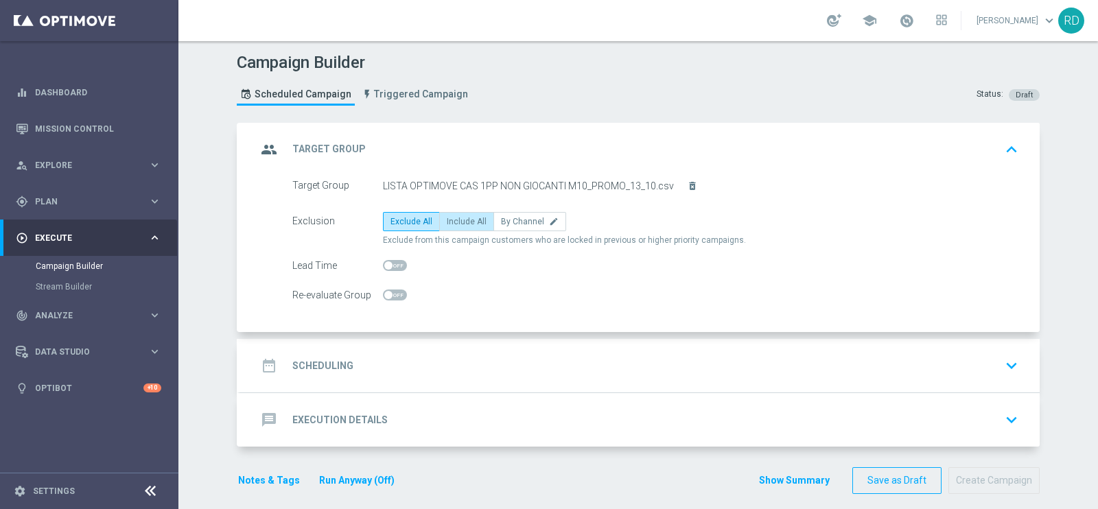
click at [451, 218] on span "Include All" at bounding box center [467, 222] width 40 height 10
click at [451, 220] on input "Include All" at bounding box center [451, 224] width 9 height 9
radio input "true"
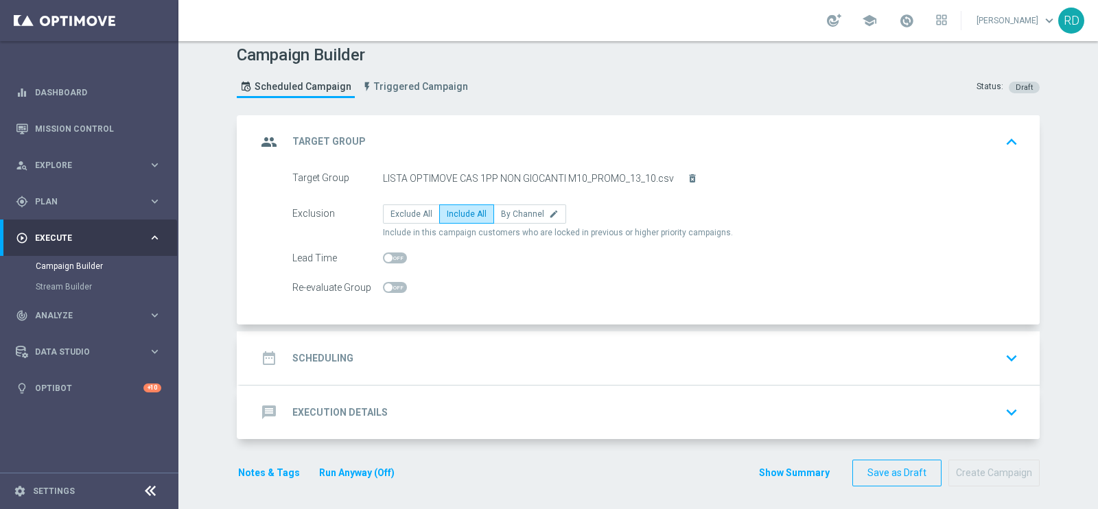
scroll to position [10, 0]
drag, startPoint x: 305, startPoint y: 355, endPoint x: 316, endPoint y: 349, distance: 12.3
click at [305, 355] on h2 "Scheduling" at bounding box center [322, 356] width 61 height 13
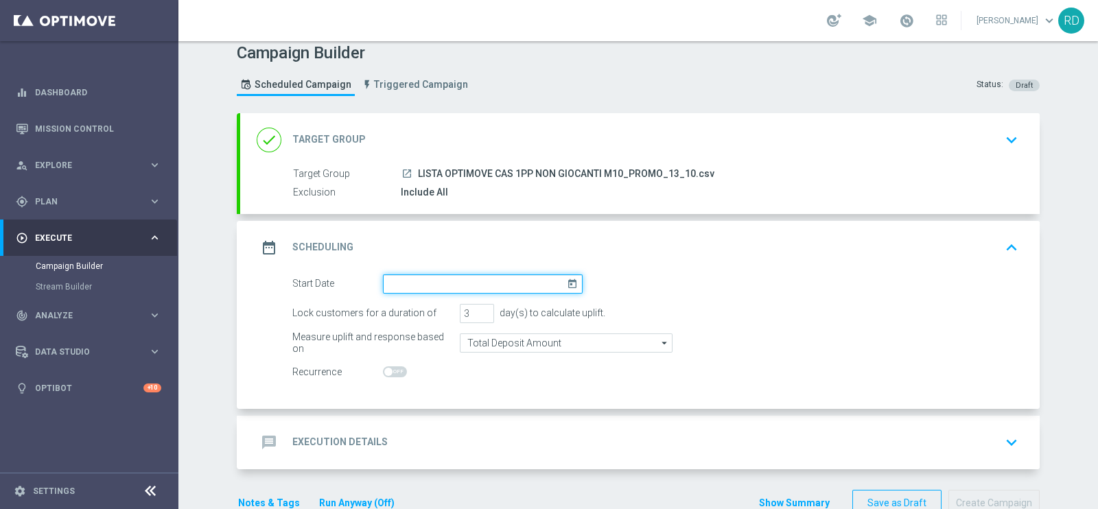
click at [425, 283] on input at bounding box center [483, 283] width 200 height 19
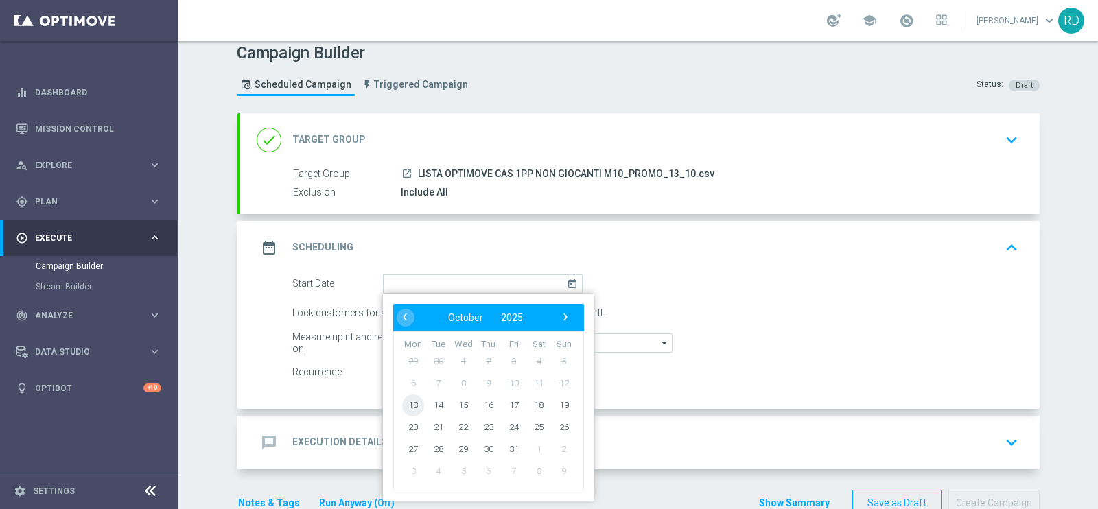
click at [401, 397] on td "13" at bounding box center [413, 405] width 25 height 22
click at [402, 399] on span "13" at bounding box center [413, 405] width 22 height 22
type input "13 Oct 2025"
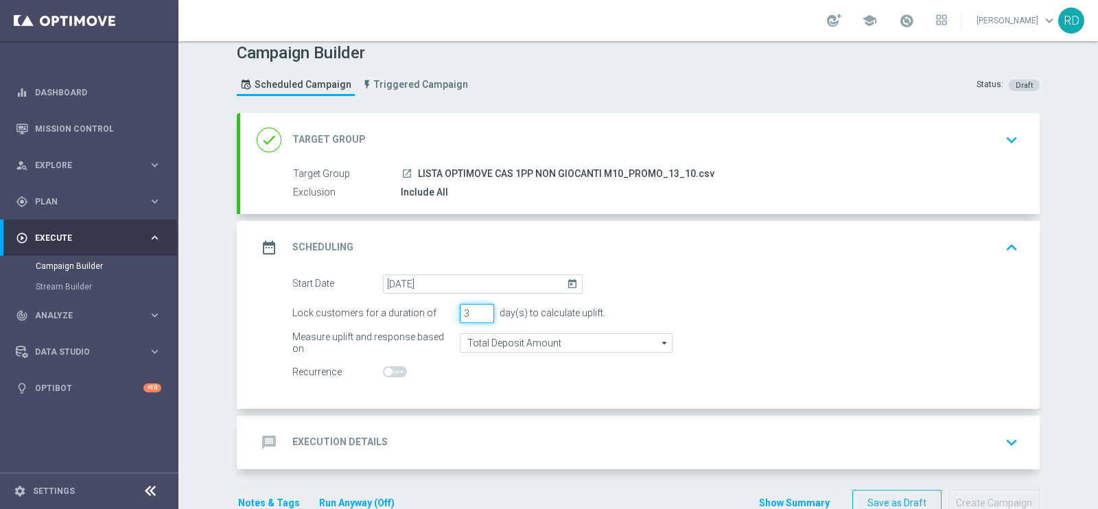
click at [482, 304] on input "3" at bounding box center [477, 313] width 34 height 19
click at [477, 307] on input "4" at bounding box center [477, 313] width 34 height 19
type input "5"
click at [477, 307] on input "5" at bounding box center [477, 313] width 34 height 19
click at [522, 335] on input "Total Deposit Amount" at bounding box center [566, 342] width 213 height 19
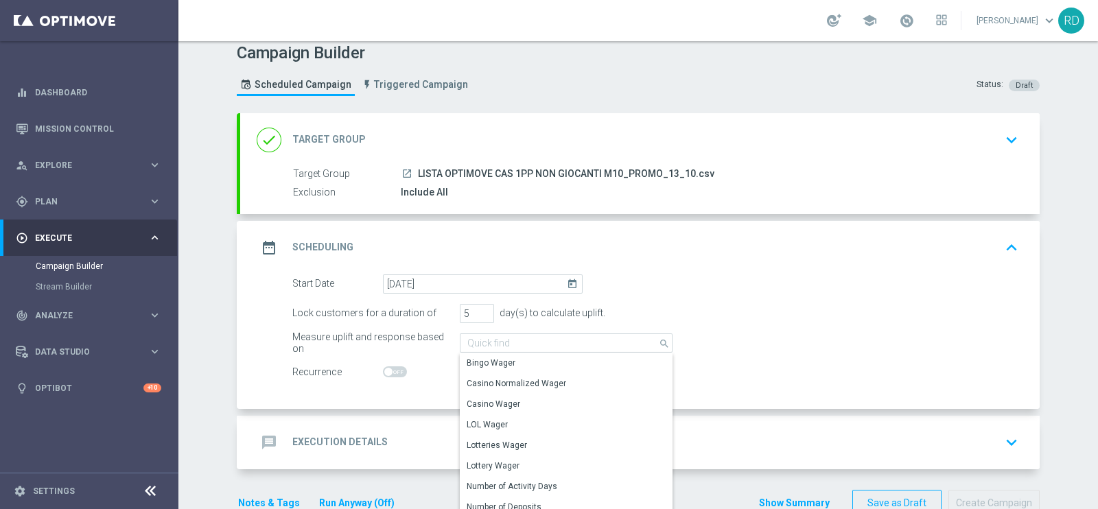
drag, startPoint x: 793, startPoint y: 301, endPoint x: 621, endPoint y: 319, distance: 173.1
click at [792, 300] on form "Start Date 13 Oct 2025 today Lock customers for a duration of 5 day(s) to calcu…" at bounding box center [655, 328] width 726 height 108
type input "Total Deposit Amount"
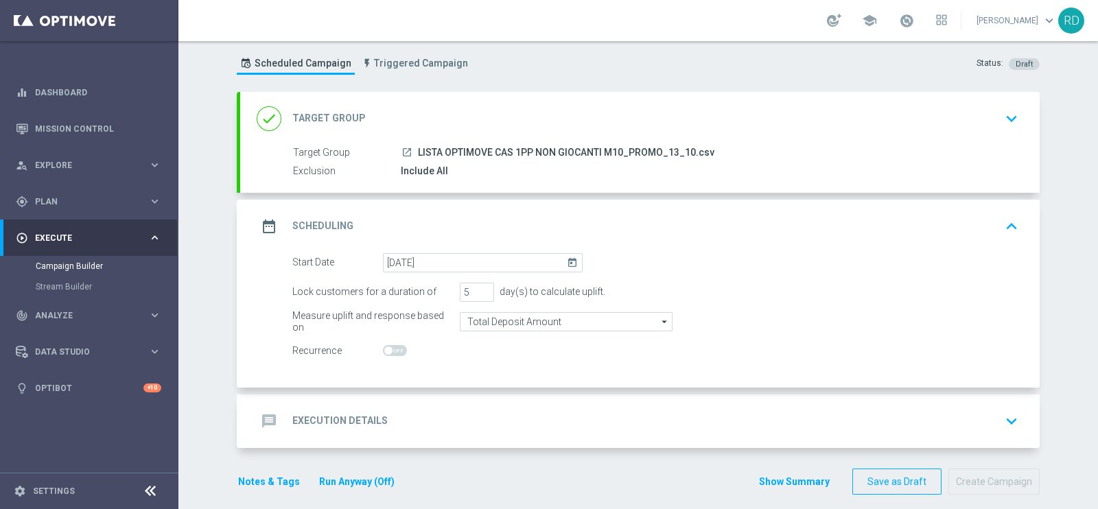
scroll to position [43, 0]
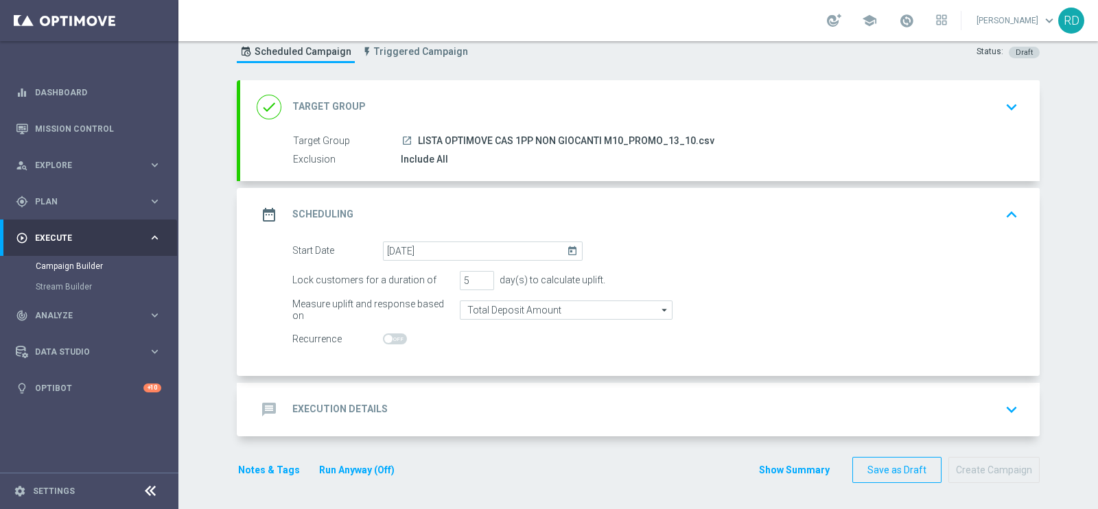
click at [272, 408] on icon "message" at bounding box center [269, 409] width 25 height 25
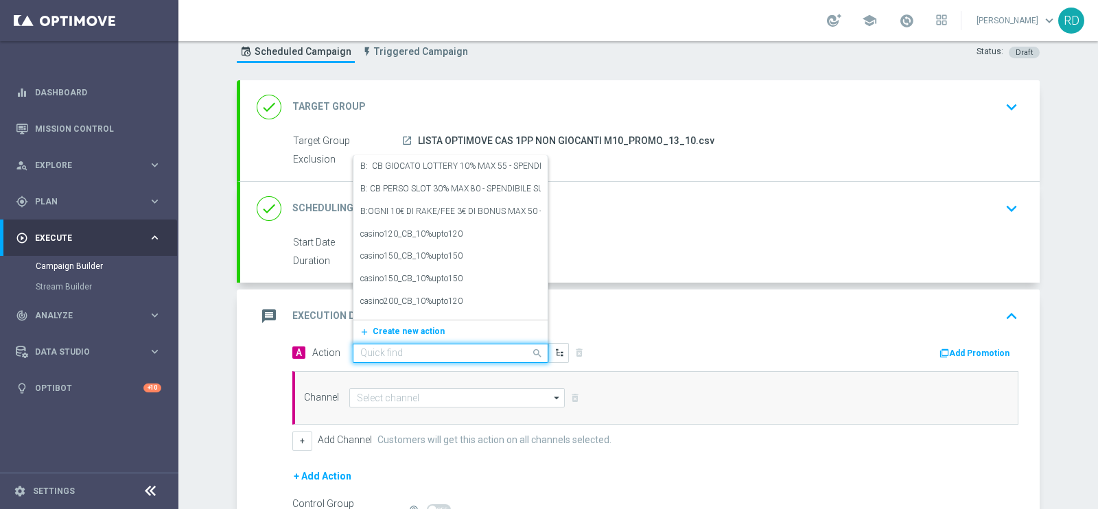
click at [398, 344] on div "Quick find" at bounding box center [451, 353] width 196 height 19
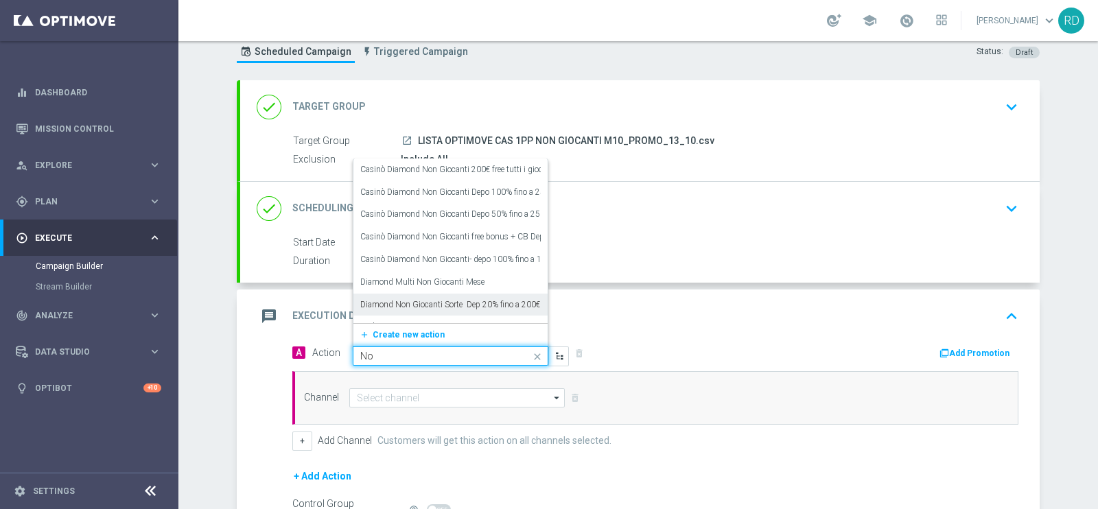
type input "N"
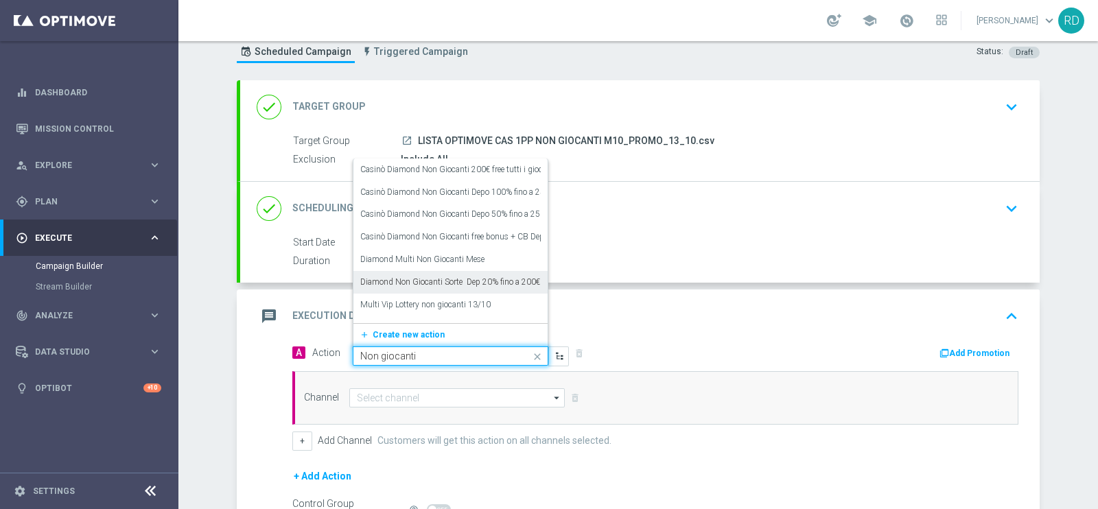
type input "Non giocanti s"
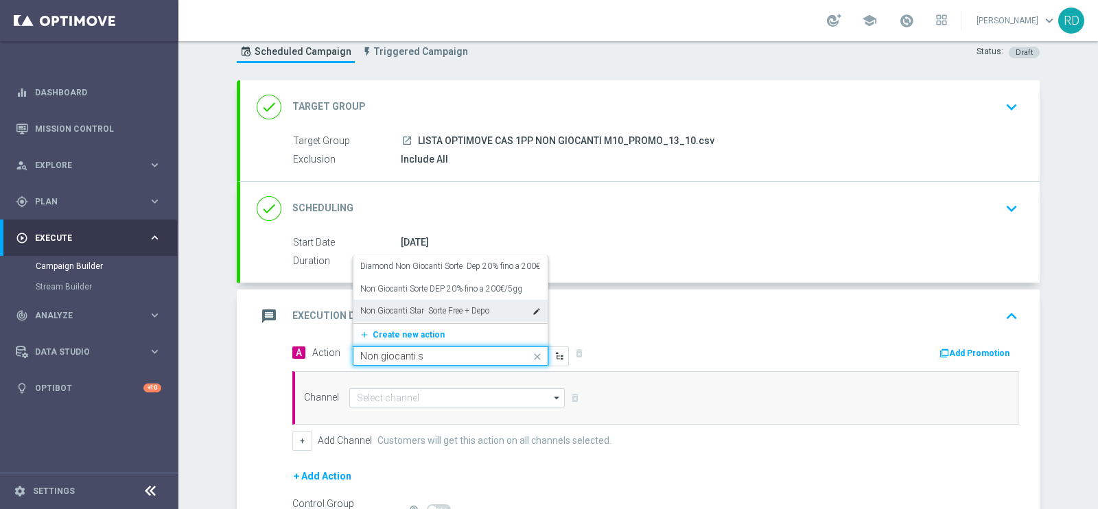
click at [419, 305] on label "Non Giocanti Star Sorte Free + Depo" at bounding box center [424, 311] width 129 height 12
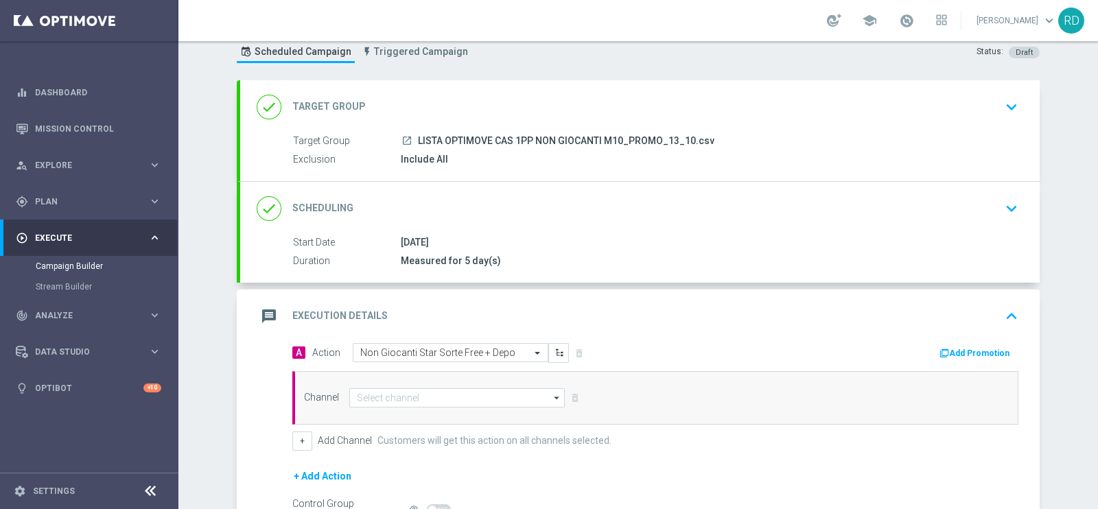
click at [746, 335] on div "message Execution Details keyboard_arrow_up" at bounding box center [639, 317] width 799 height 54
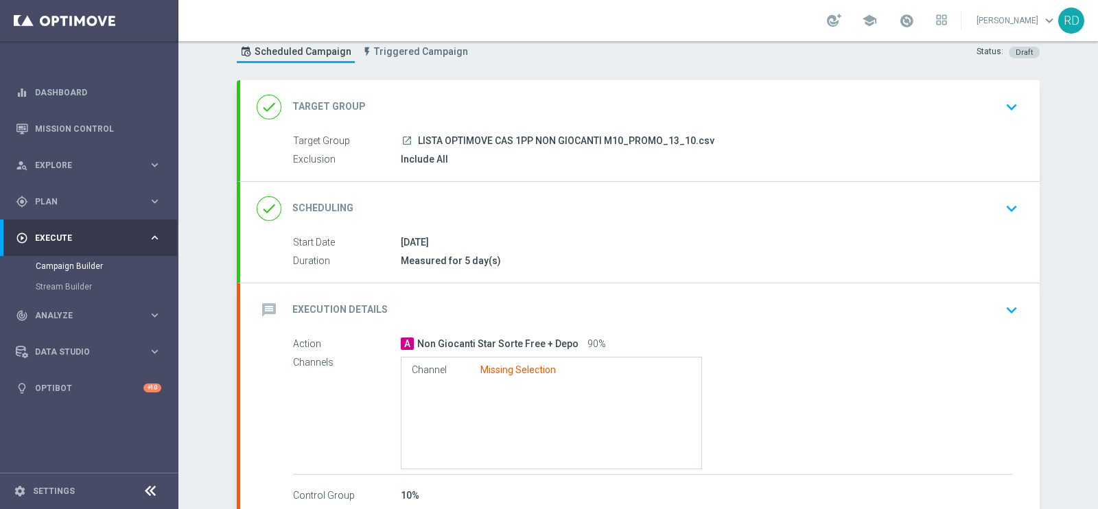
click at [316, 307] on h2 "Execution Details" at bounding box center [339, 309] width 95 height 13
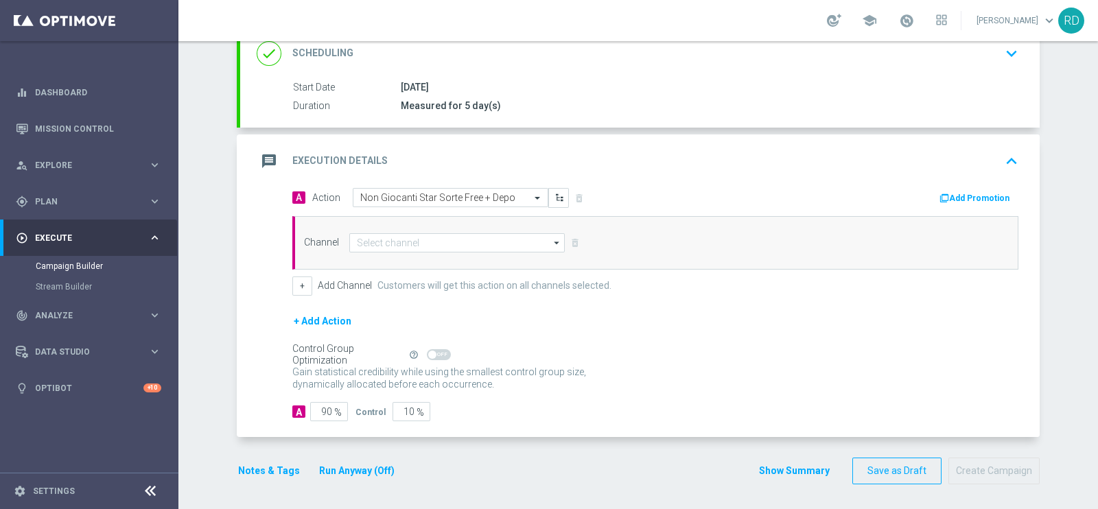
scroll to position [198, 0]
click at [410, 246] on input at bounding box center [456, 242] width 215 height 19
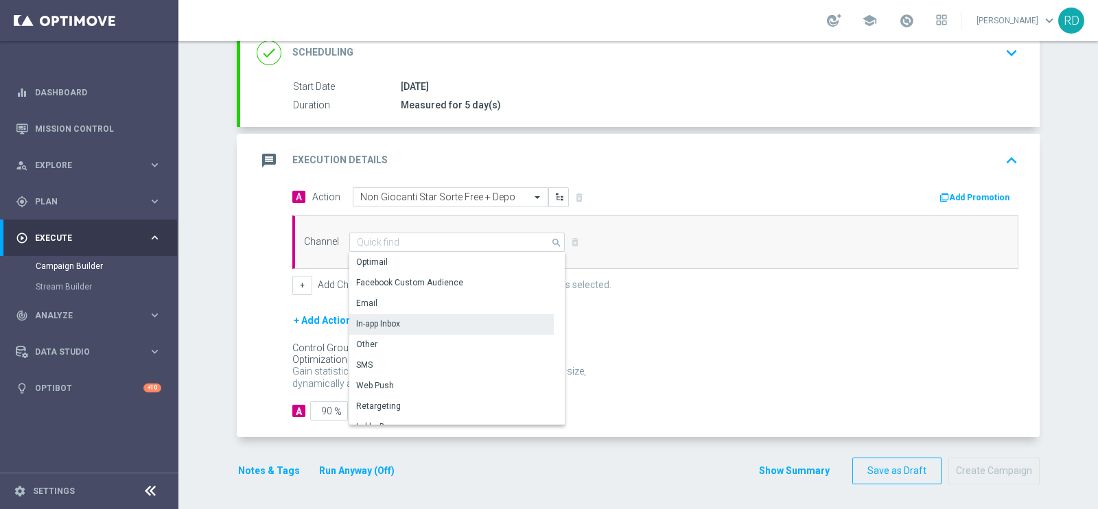
drag, startPoint x: 388, startPoint y: 316, endPoint x: 429, endPoint y: 320, distance: 41.4
click at [388, 318] on div "In-app Inbox" at bounding box center [378, 324] width 44 height 12
type input "In-app Inbox"
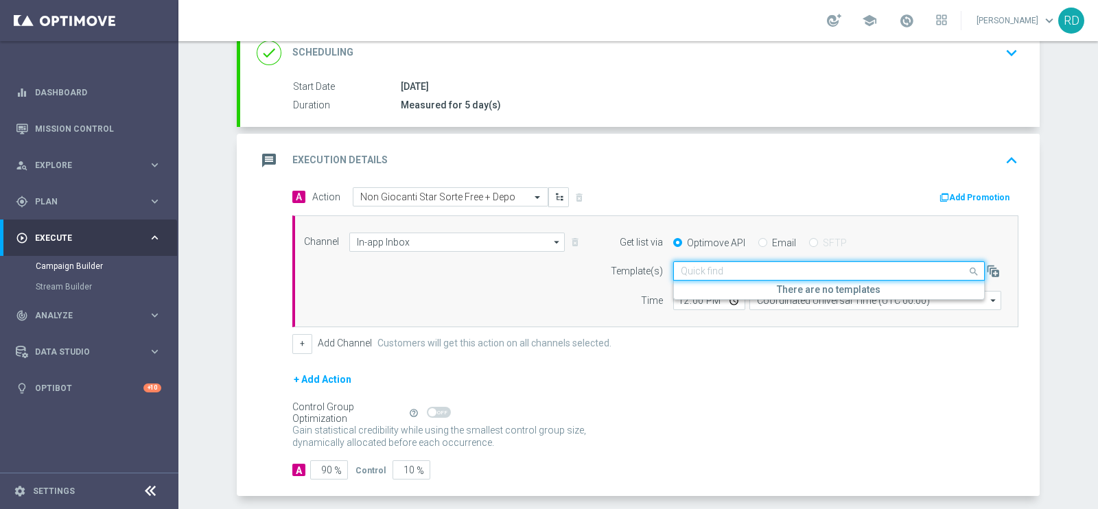
click at [748, 266] on input "text" at bounding box center [815, 272] width 269 height 12
click at [759, 239] on div "Email" at bounding box center [777, 243] width 38 height 12
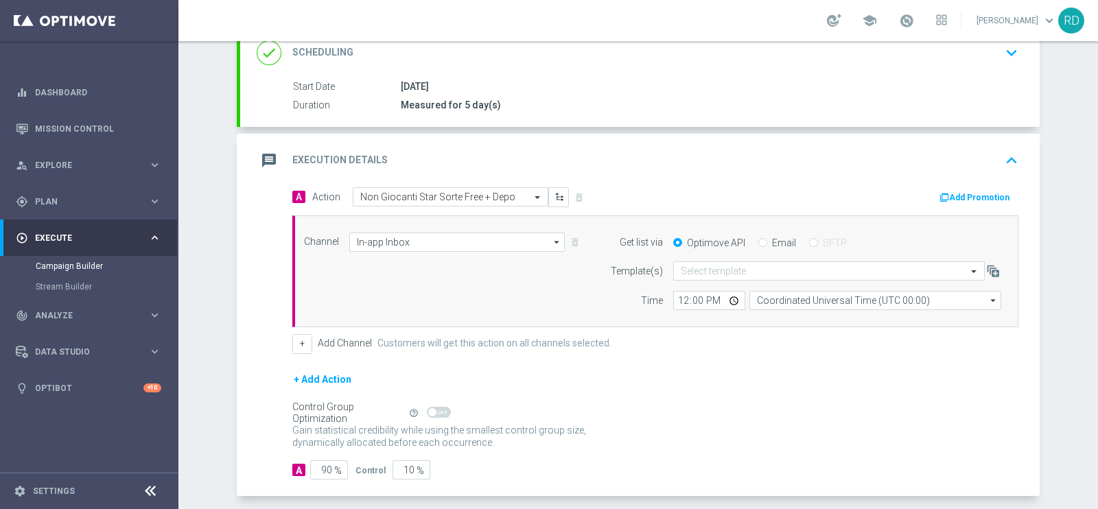
click at [761, 241] on div "Email" at bounding box center [777, 243] width 38 height 12
click at [758, 244] on input "Email" at bounding box center [762, 243] width 9 height 9
radio input "true"
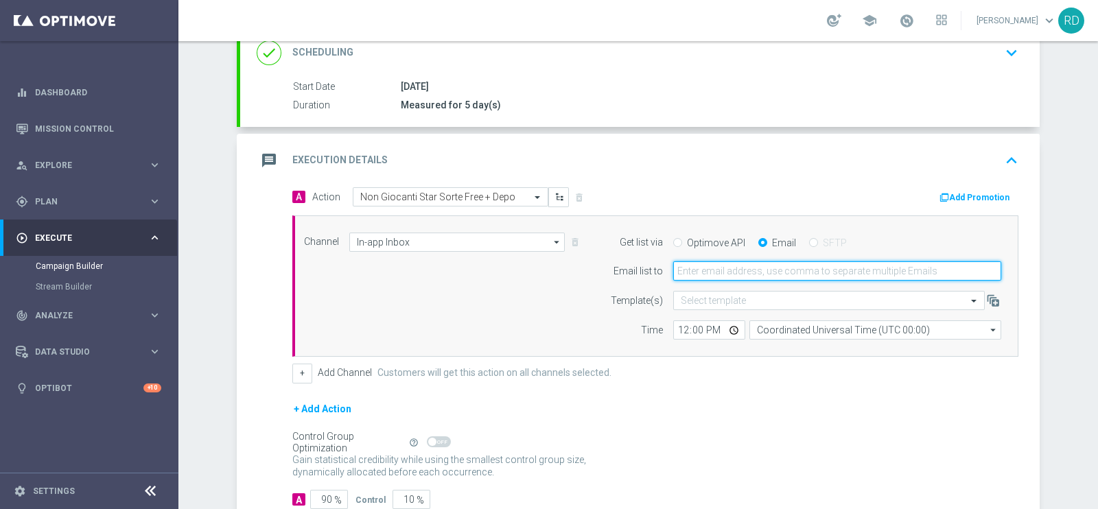
click at [718, 272] on input "email" at bounding box center [837, 270] width 328 height 19
type input "rossana.deangelis@sisal.it"
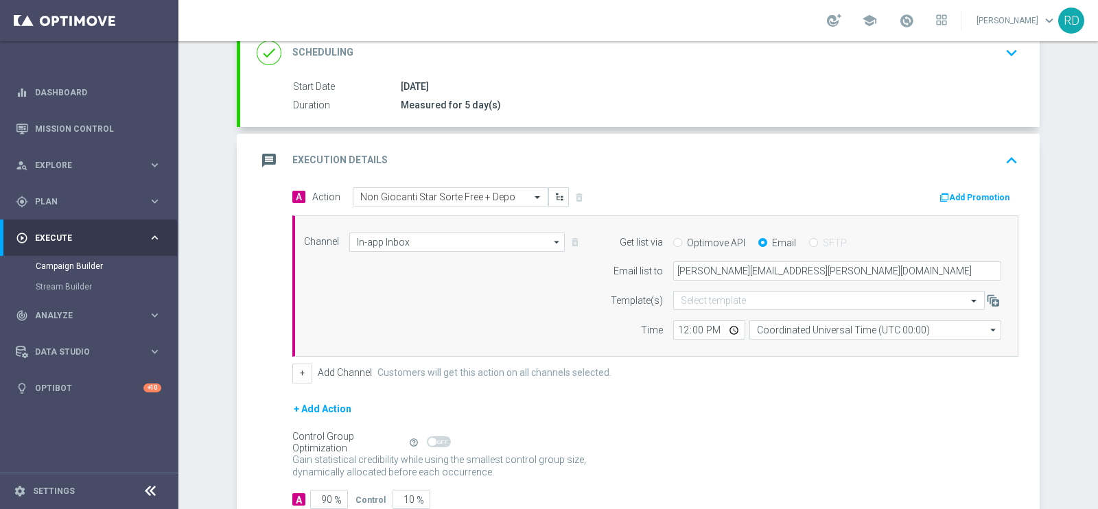
click at [432, 296] on div "Channel In-app Inbox In-app Inbox arrow_drop_down Drag here to set row groups D…" at bounding box center [653, 287] width 718 height 108
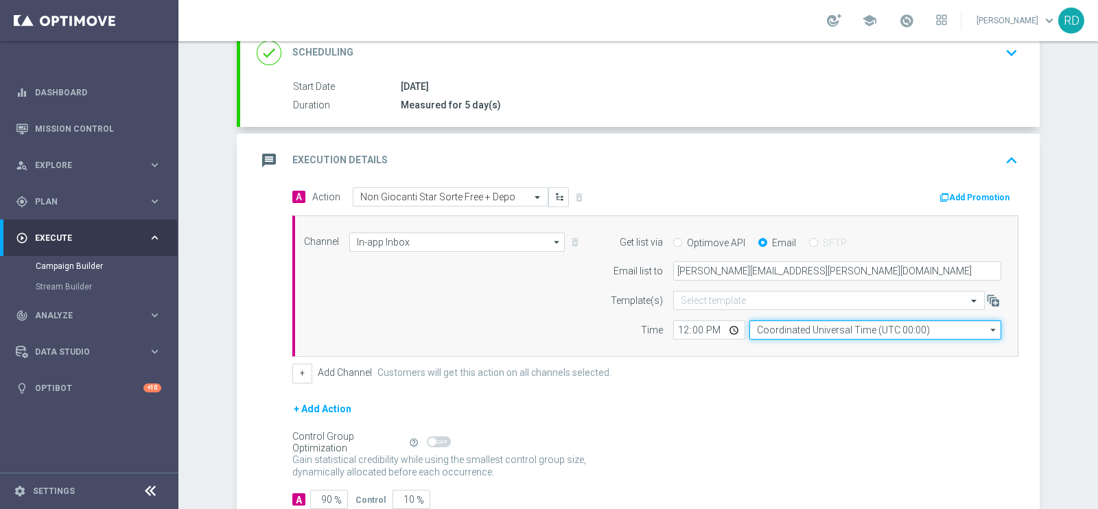
click at [774, 331] on input "Coordinated Universal Time (UTC 00:00)" at bounding box center [875, 329] width 252 height 19
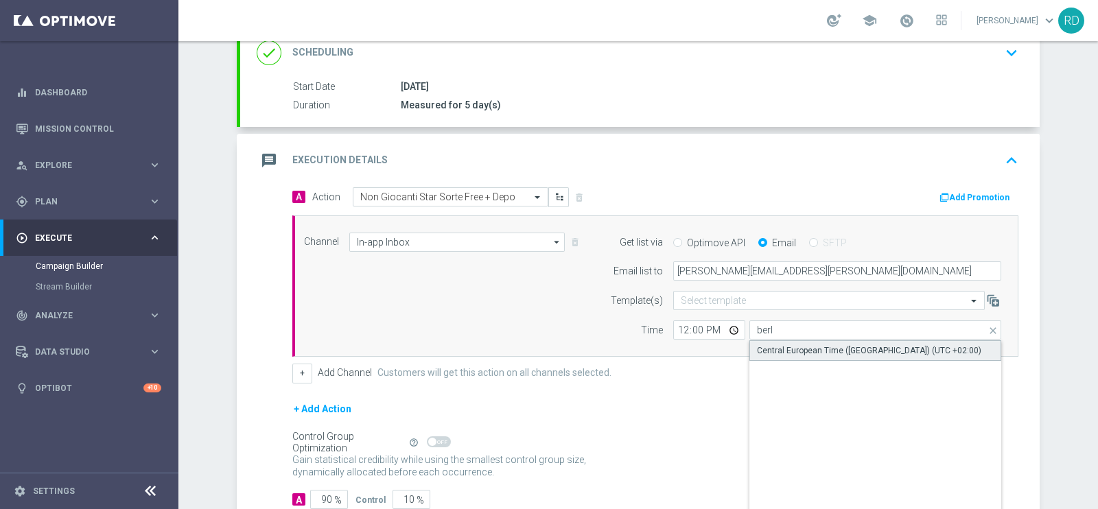
click at [815, 348] on div "Central European Time (Berlin) (UTC +02:00)" at bounding box center [869, 350] width 224 height 12
type input "Central European Time (Berlin) (UTC +02:00)"
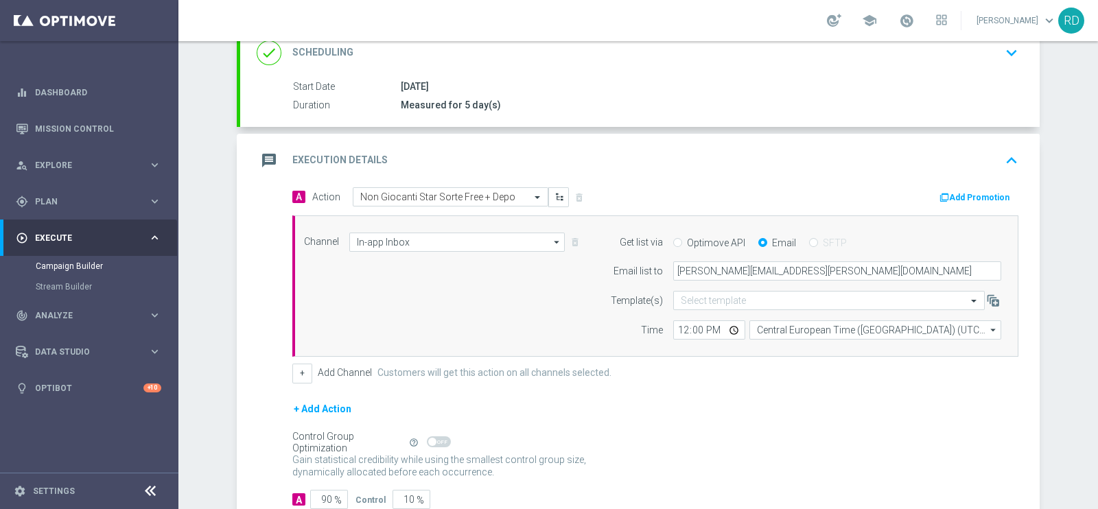
click at [399, 287] on div "Channel In-app Inbox In-app Inbox arrow_drop_down Drag here to set row groups D…" at bounding box center [653, 287] width 718 height 108
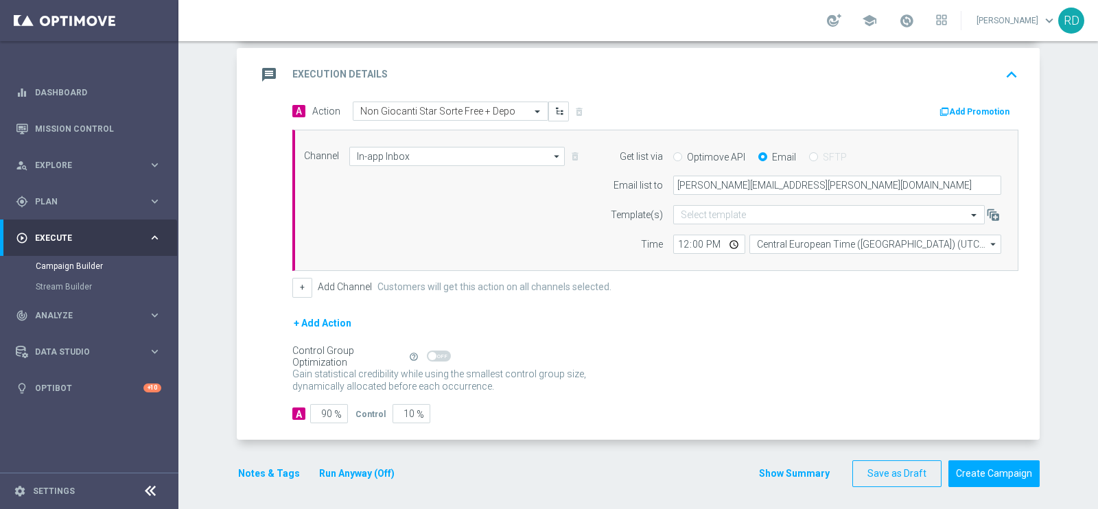
scroll to position [287, 0]
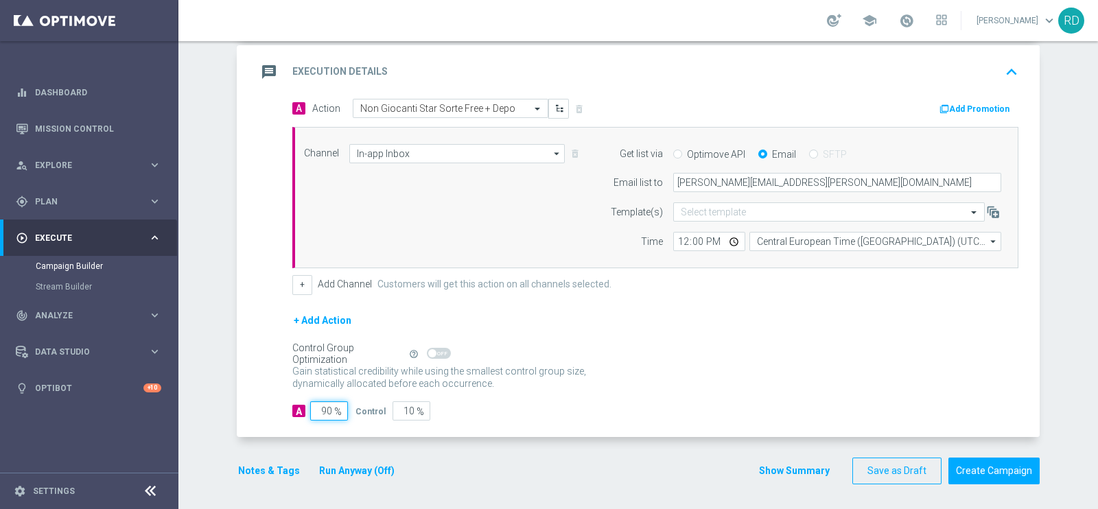
click at [322, 410] on input "90" at bounding box center [329, 410] width 38 height 19
type input "1"
type input "99"
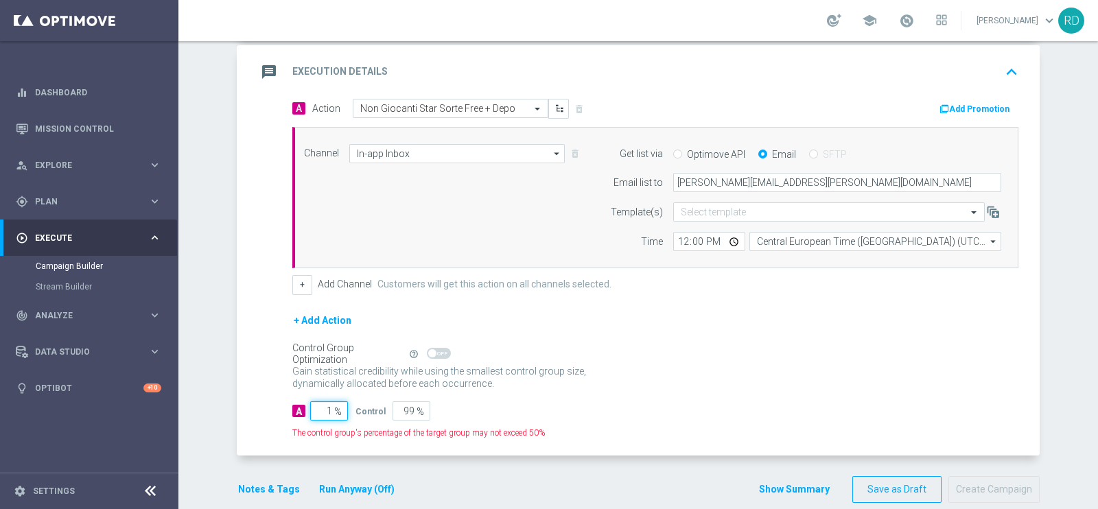
type input "10"
type input "90"
type input "100"
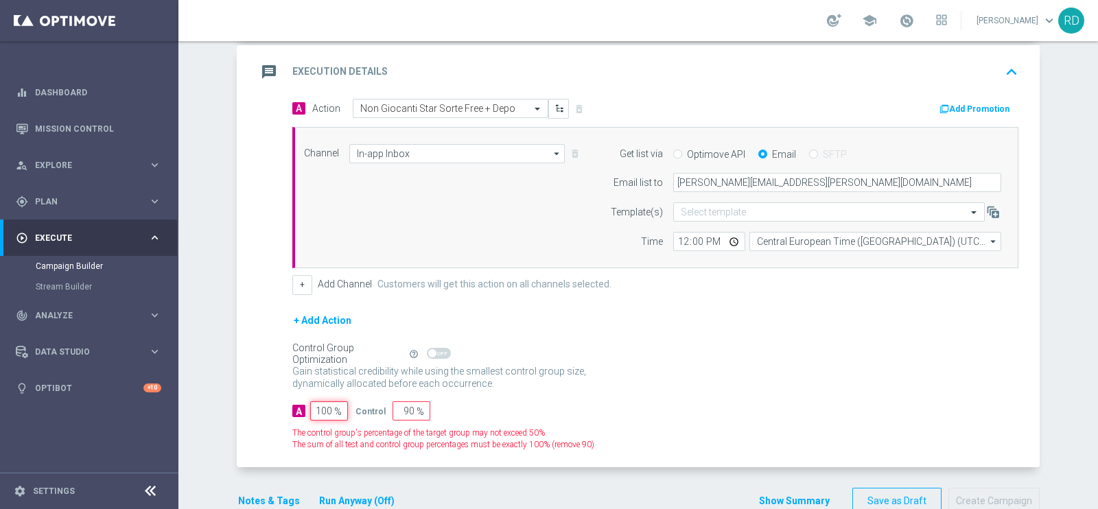
type input "0"
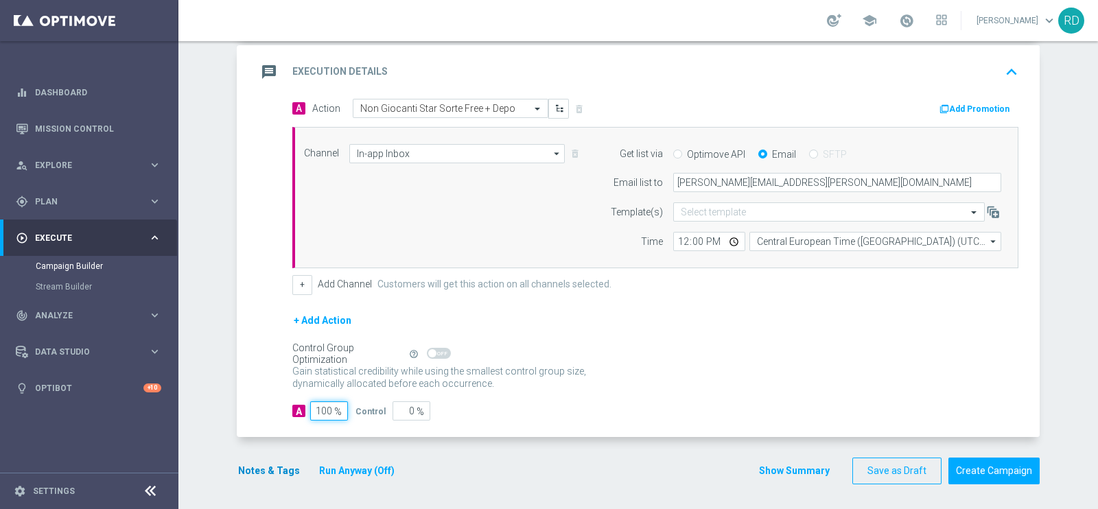
type input "100"
click at [268, 475] on button "Notes & Tags" at bounding box center [269, 470] width 64 height 17
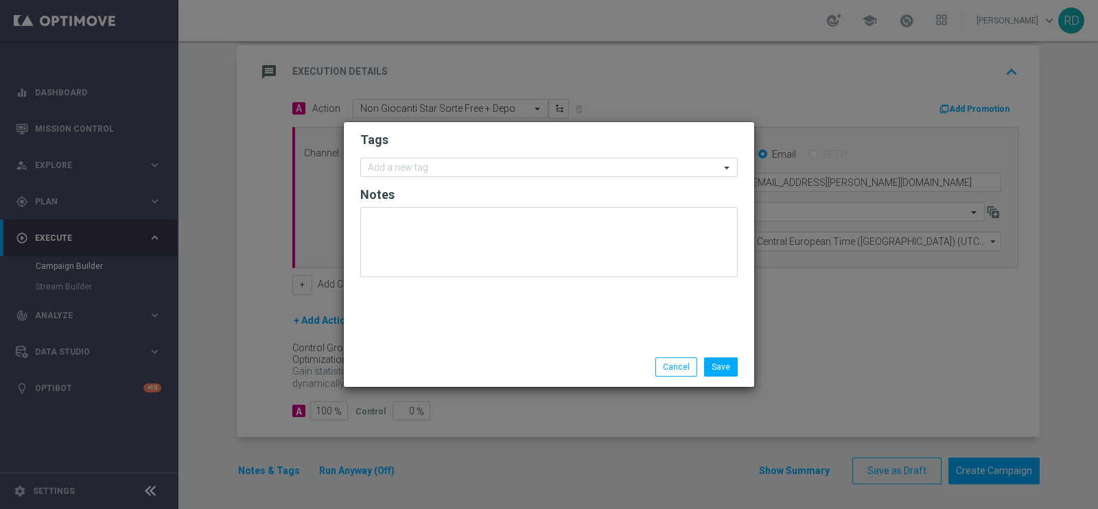
click at [473, 148] on form "Tags Add a new tag Notes" at bounding box center [548, 207] width 377 height 159
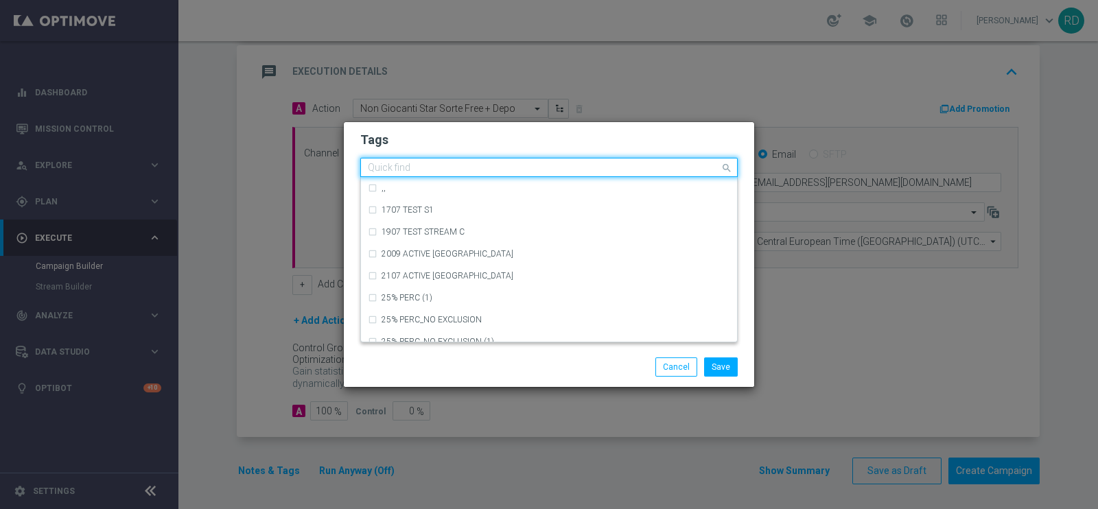
click at [458, 168] on input "text" at bounding box center [544, 169] width 352 height 12
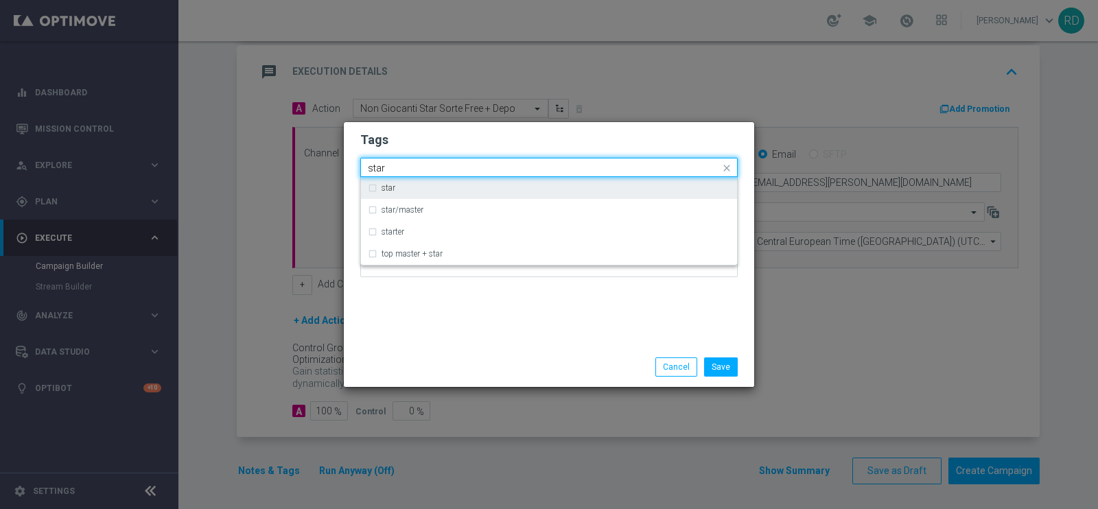
click at [452, 190] on div "star" at bounding box center [555, 188] width 349 height 8
type input "star"
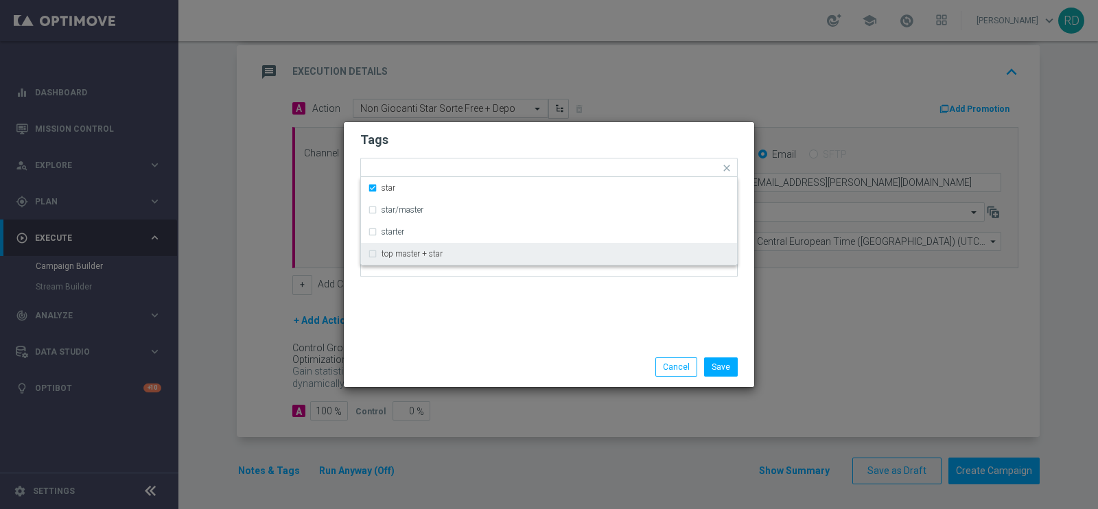
drag, startPoint x: 462, startPoint y: 310, endPoint x: 470, endPoint y: 303, distance: 10.2
click at [463, 311] on div "Tags Quick find × star star star/master starter top master + star Notes" at bounding box center [549, 234] width 410 height 225
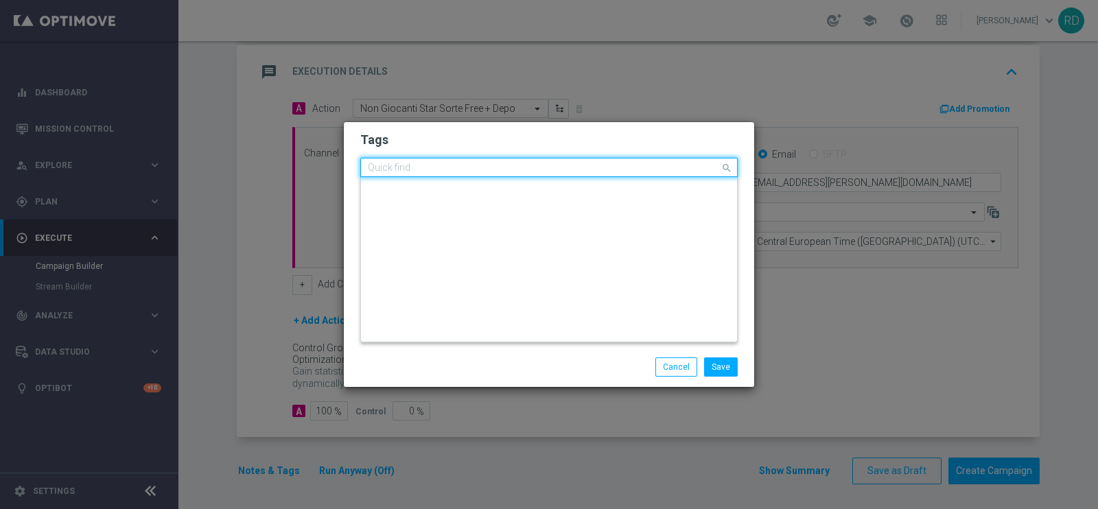
scroll to position [0, 0]
click at [480, 158] on div "Quick find × star" at bounding box center [548, 167] width 377 height 19
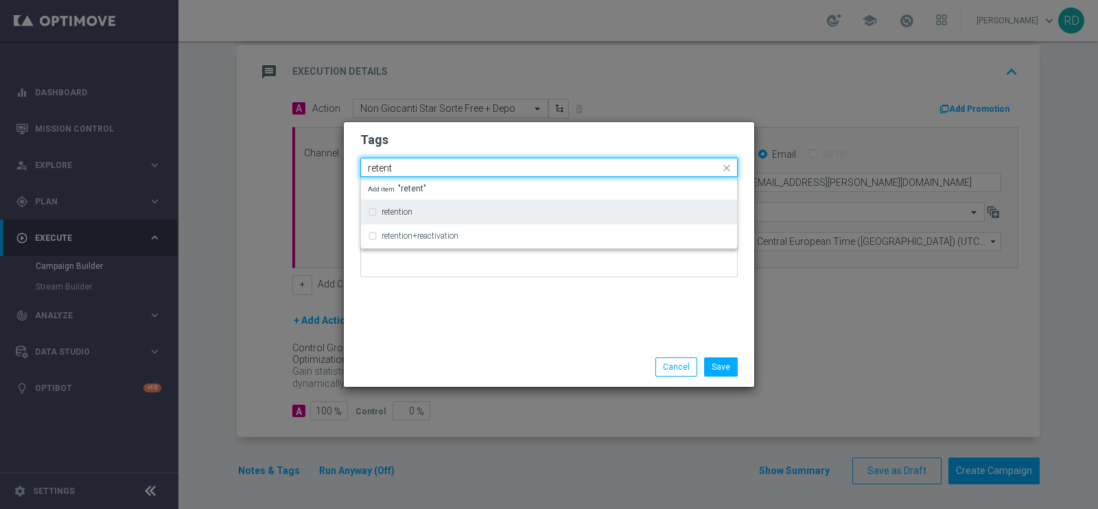
click at [453, 211] on div "retention" at bounding box center [555, 212] width 349 height 8
type input "retent"
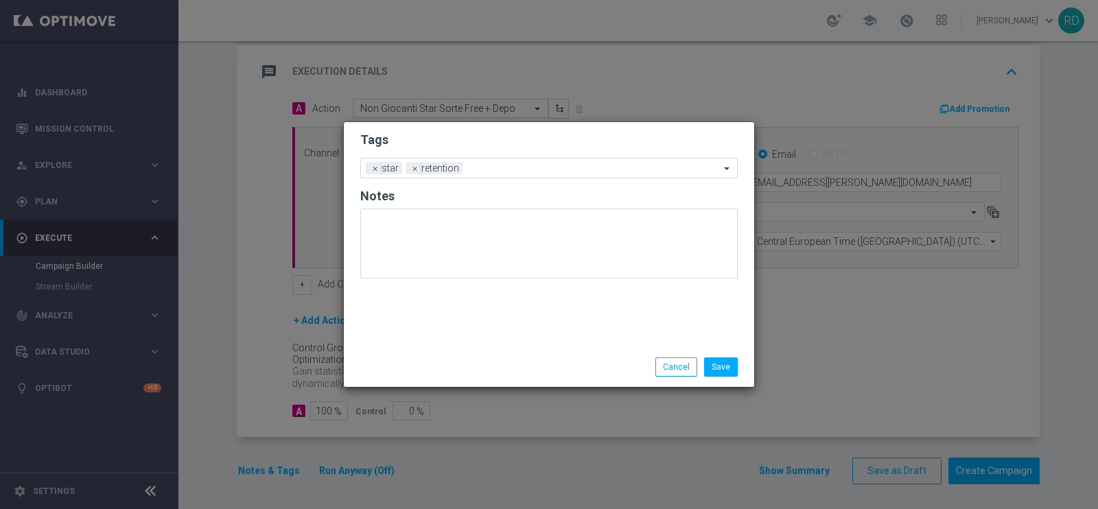
click at [497, 333] on div "Tags Add a new tag × star × retention Notes" at bounding box center [549, 234] width 410 height 225
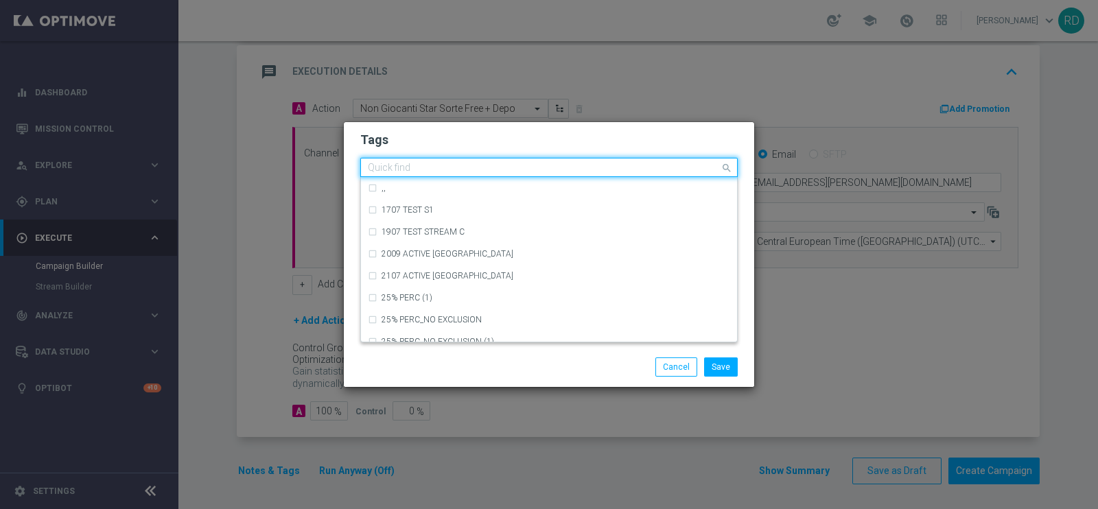
click at [514, 165] on input "text" at bounding box center [544, 169] width 352 height 12
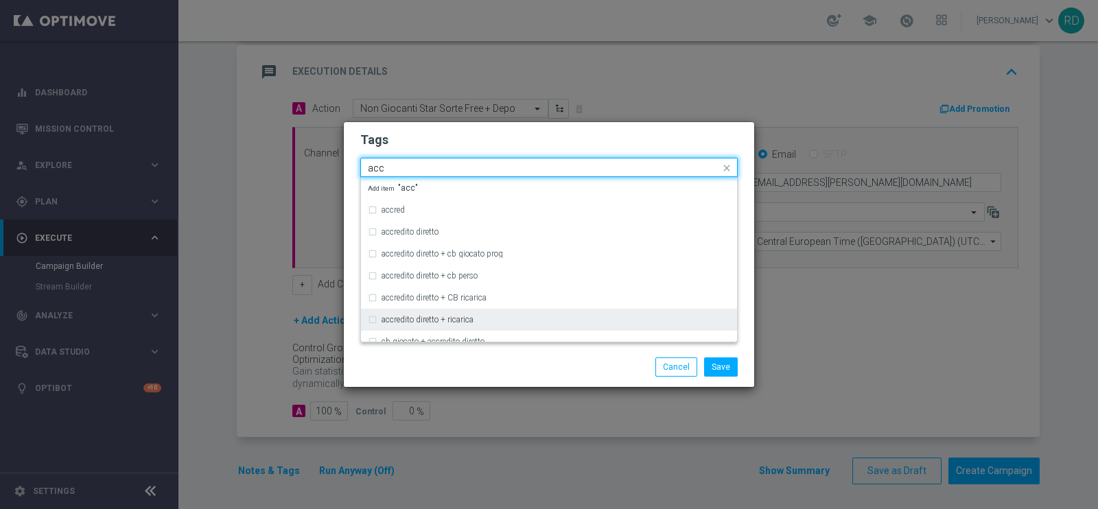
click at [470, 310] on div "accredito diretto + ricarica" at bounding box center [549, 320] width 362 height 22
type input "acc"
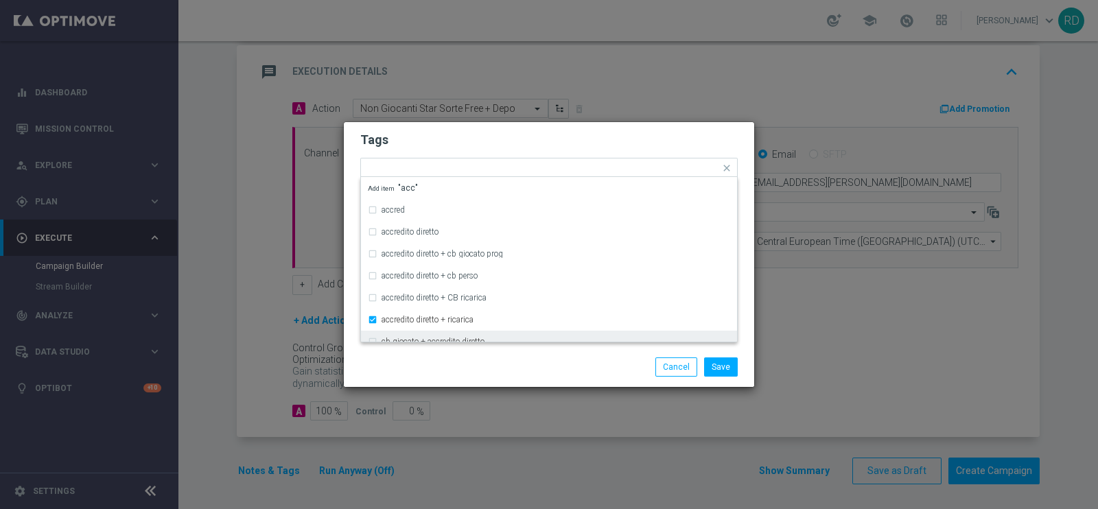
click at [499, 358] on div "Save Cancel" at bounding box center [615, 366] width 266 height 19
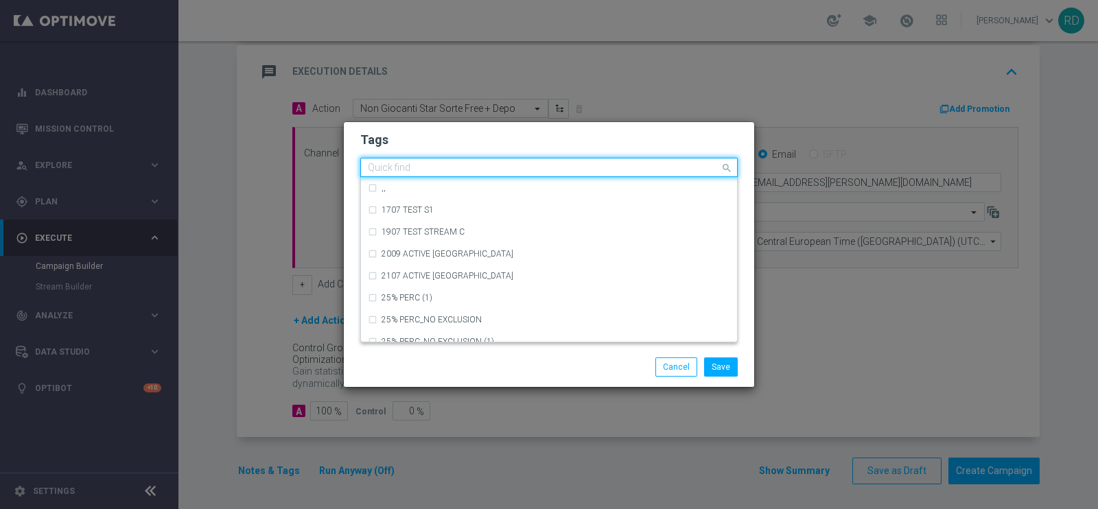
click at [606, 166] on input "text" at bounding box center [544, 169] width 352 height 12
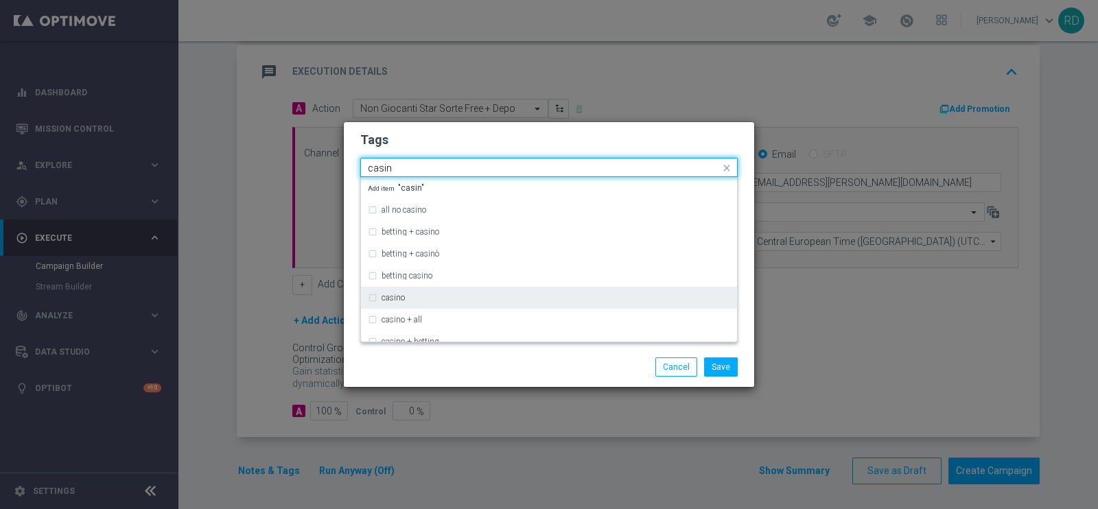
click at [543, 298] on div "casino" at bounding box center [555, 298] width 349 height 8
type input "casin"
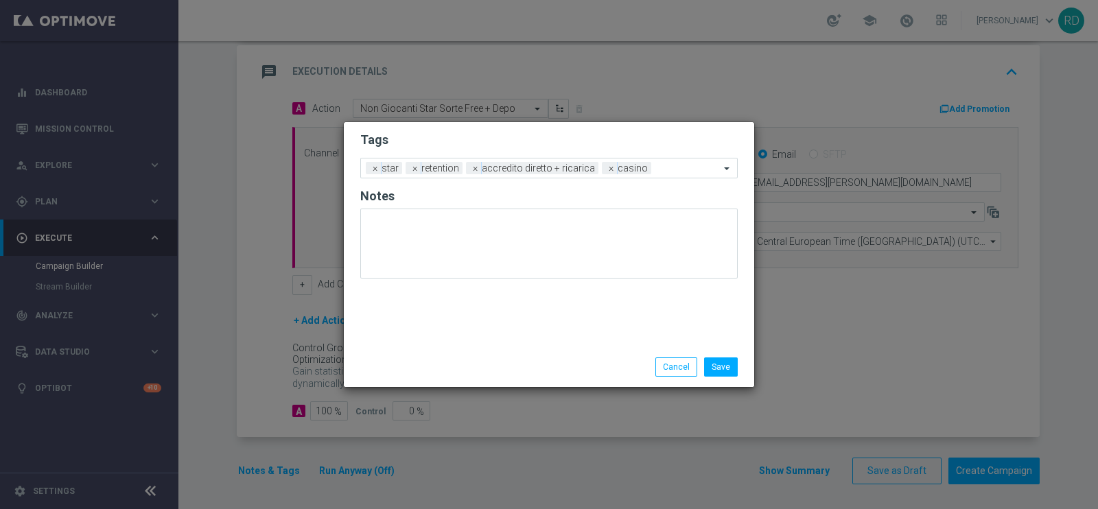
drag, startPoint x: 537, startPoint y: 364, endPoint x: 566, endPoint y: 344, distance: 34.6
click at [539, 364] on div "Save Cancel" at bounding box center [615, 366] width 266 height 19
click at [687, 159] on div "Add a new tag × star × retention × accredito diretto + ricarica × casino" at bounding box center [540, 167] width 359 height 19
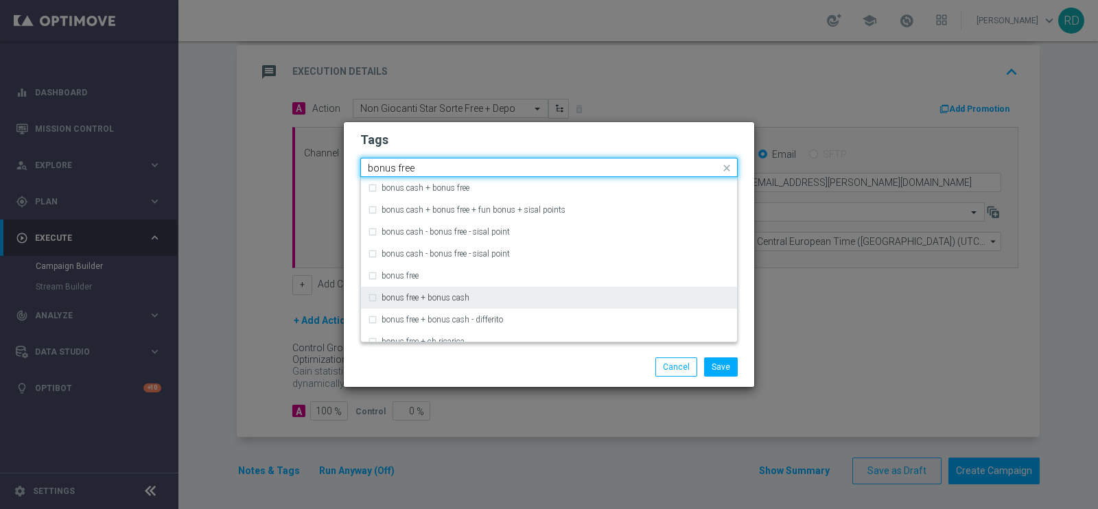
click at [528, 290] on div "bonus free + bonus cash" at bounding box center [549, 298] width 362 height 22
type input "bonus free"
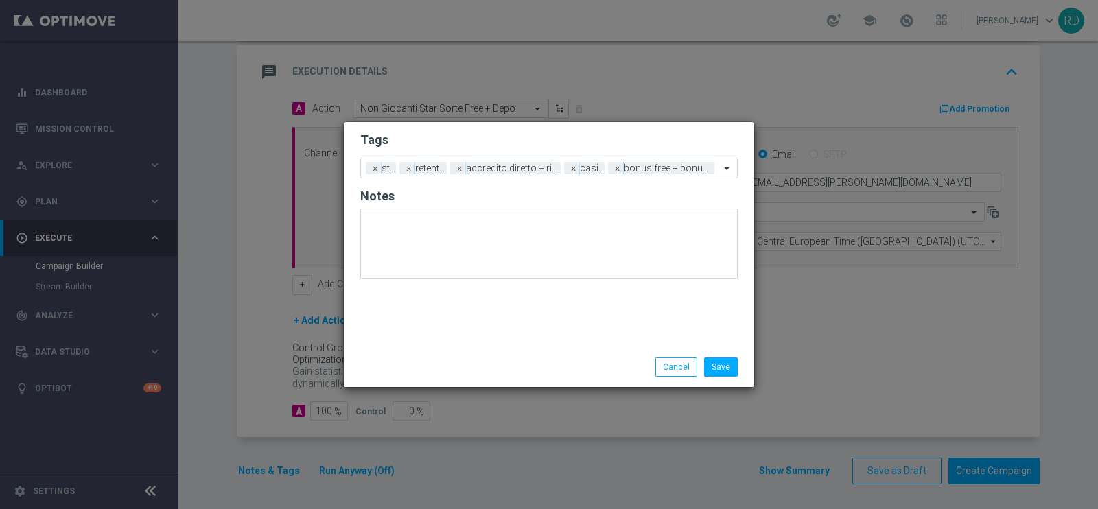
click at [574, 355] on div "Save Cancel" at bounding box center [549, 367] width 410 height 40
drag, startPoint x: 732, startPoint y: 363, endPoint x: 755, endPoint y: 349, distance: 27.4
click at [731, 362] on button "Save" at bounding box center [721, 366] width 34 height 19
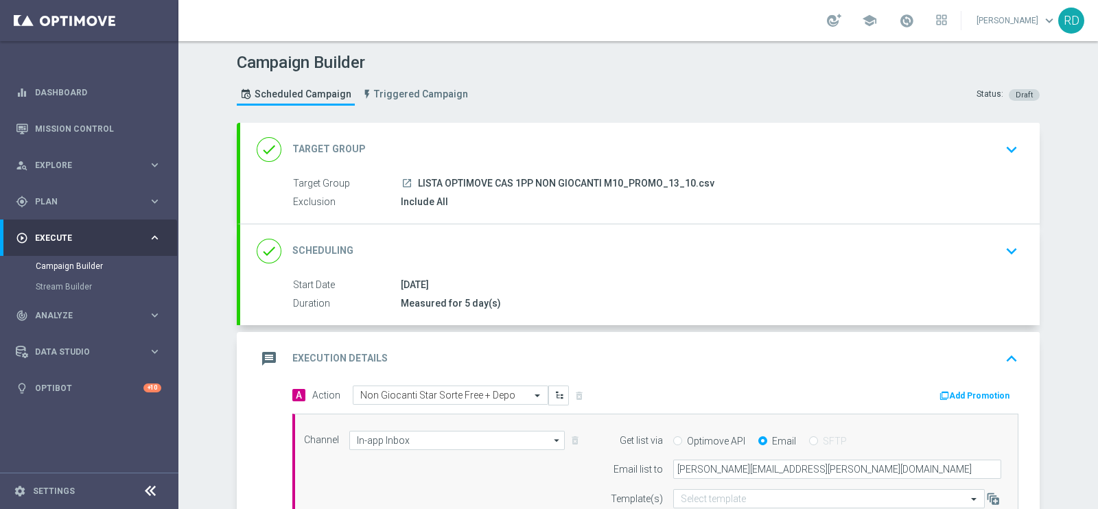
scroll to position [85, 0]
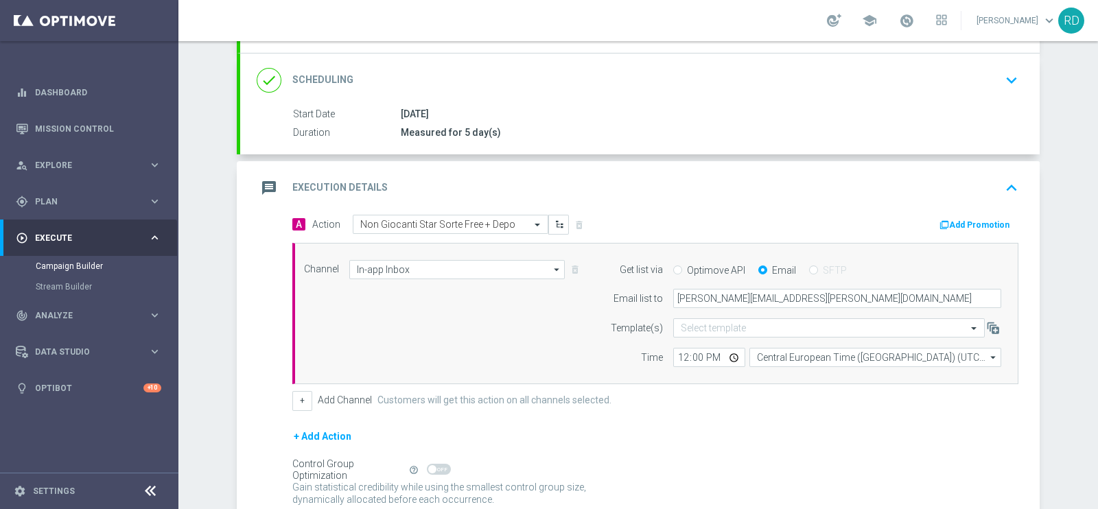
click at [272, 179] on icon "message" at bounding box center [269, 188] width 25 height 25
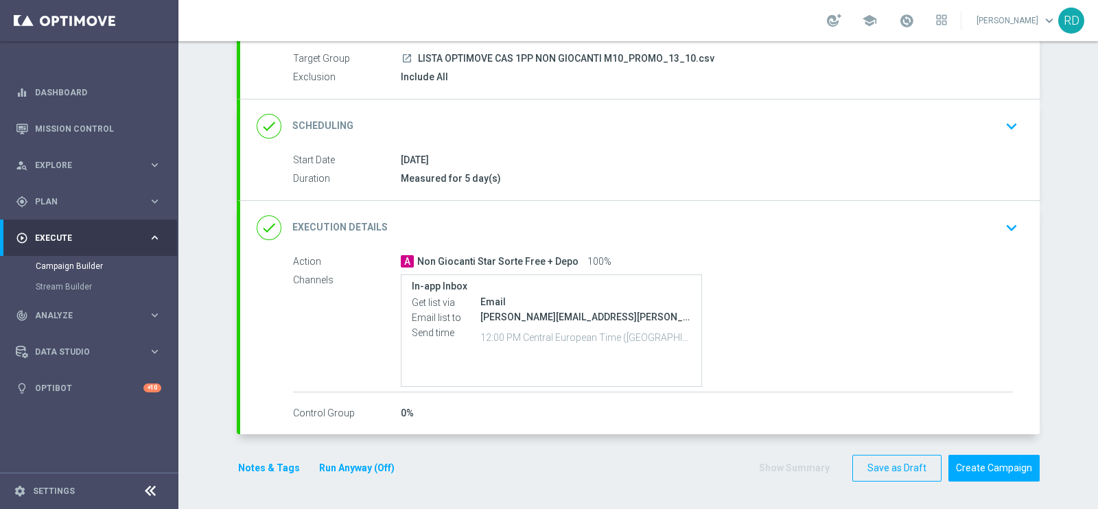
scroll to position [123, 0]
click at [277, 467] on button "Notes & Tags" at bounding box center [269, 470] width 64 height 17
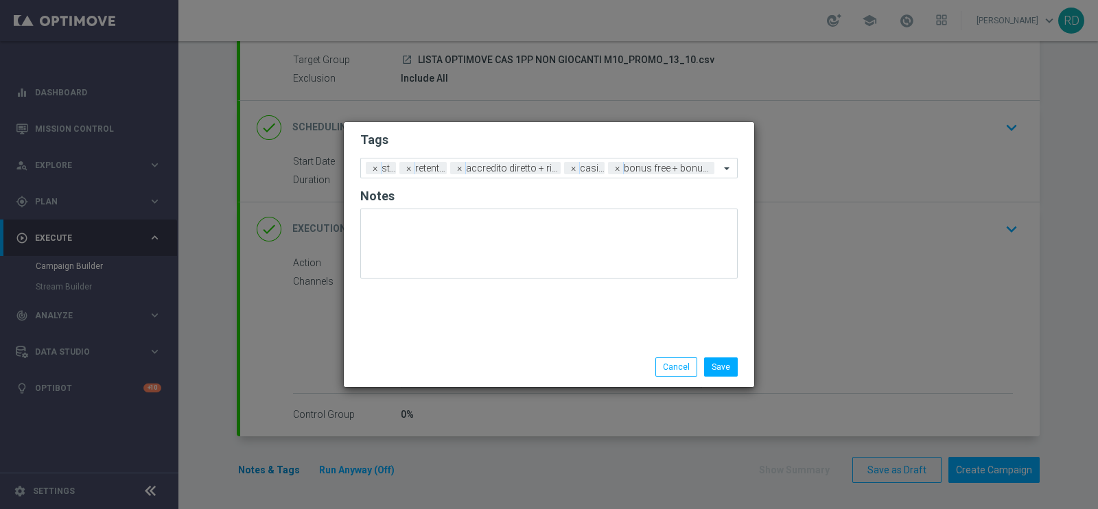
click at [277, 467] on modal-container "Tags Add a new tag × star × retention × accredito diretto + ricarica × casino ×…" at bounding box center [549, 254] width 1098 height 509
click at [733, 366] on button "Save" at bounding box center [721, 366] width 34 height 19
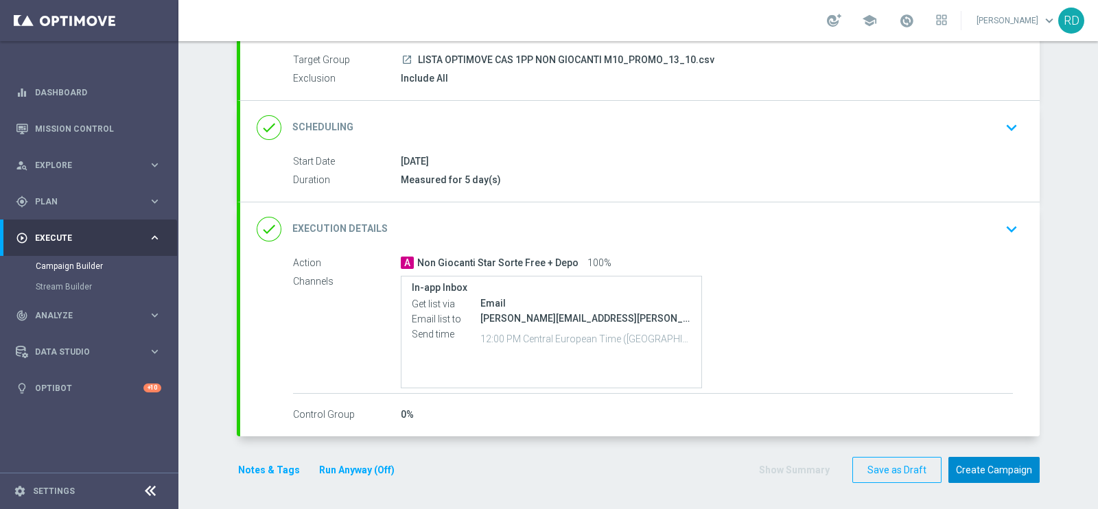
click at [995, 462] on button "Create Campaign" at bounding box center [993, 470] width 91 height 27
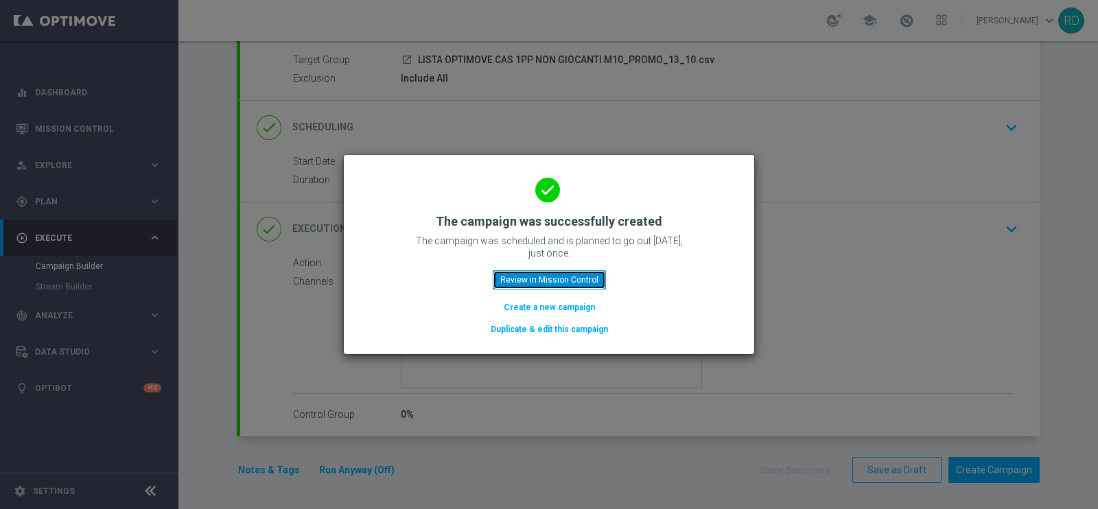
click at [528, 282] on button "Review in Mission Control" at bounding box center [549, 279] width 113 height 19
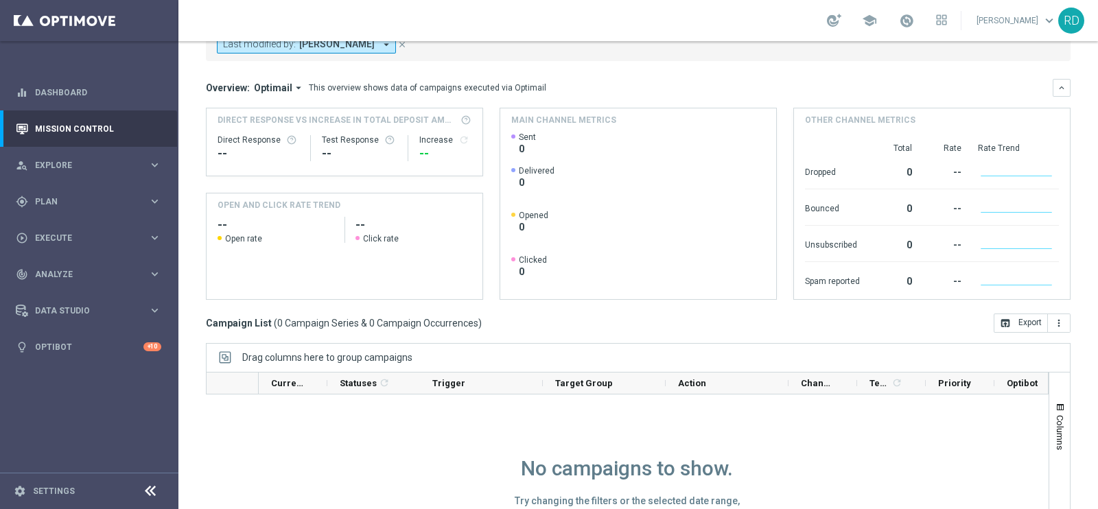
scroll to position [33, 0]
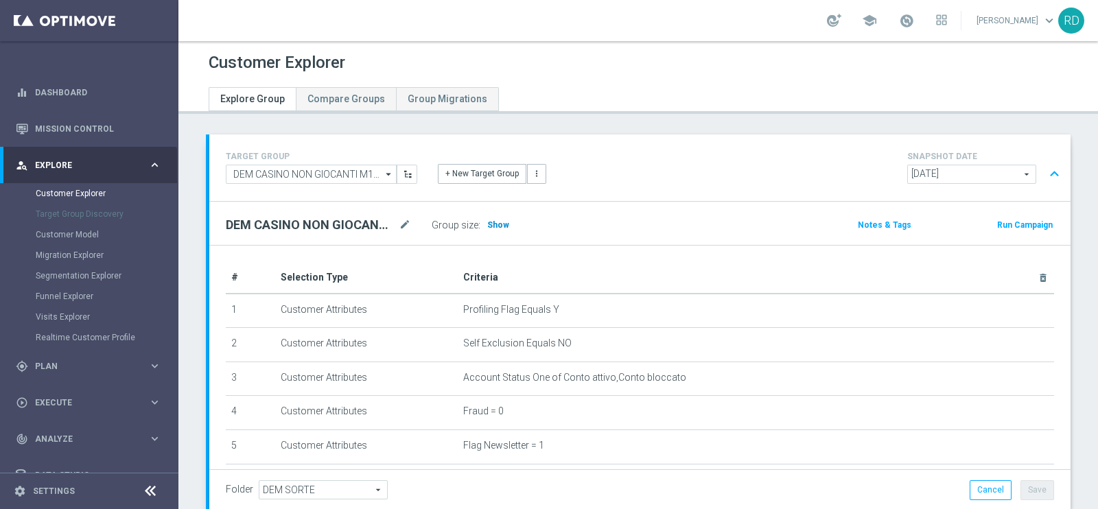
click at [497, 224] on span "Show" at bounding box center [498, 225] width 22 height 10
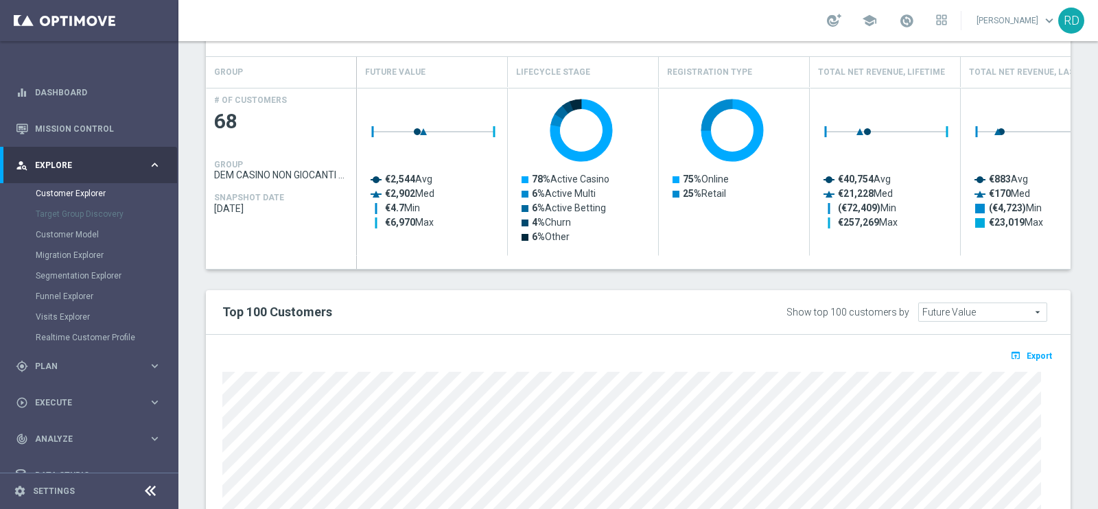
scroll to position [654, 0]
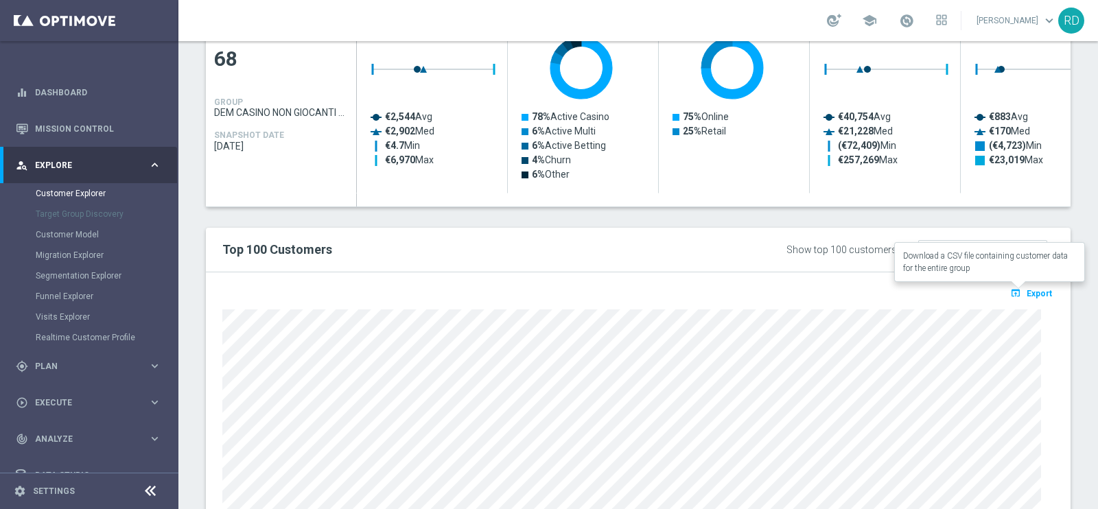
click at [1010, 293] on icon "open_in_browser" at bounding box center [1017, 292] width 14 height 11
click at [1009, 293] on span at bounding box center [1016, 294] width 14 height 14
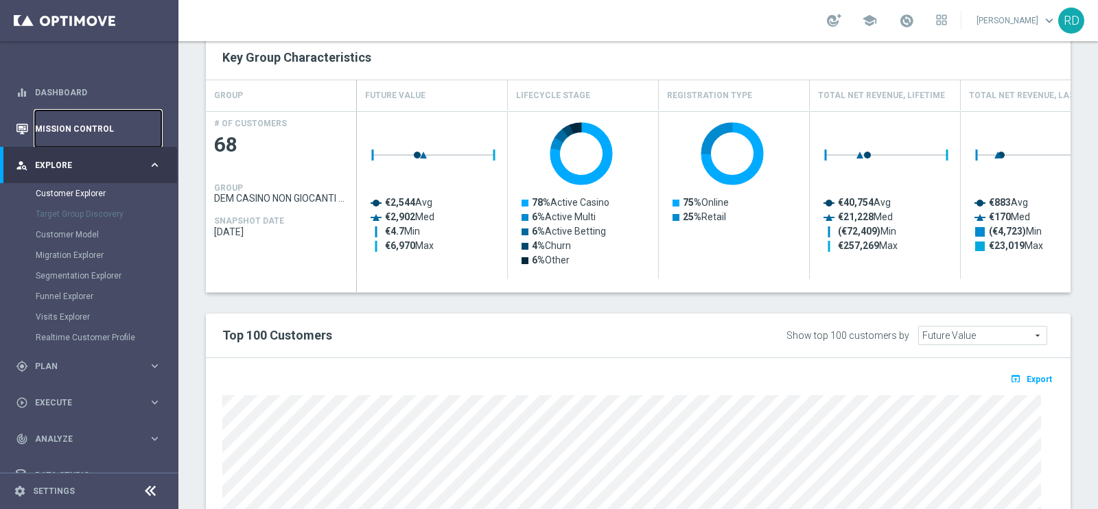
drag, startPoint x: 69, startPoint y: 125, endPoint x: 93, endPoint y: 133, distance: 25.4
click at [69, 127] on link "Mission Control" at bounding box center [98, 128] width 126 height 36
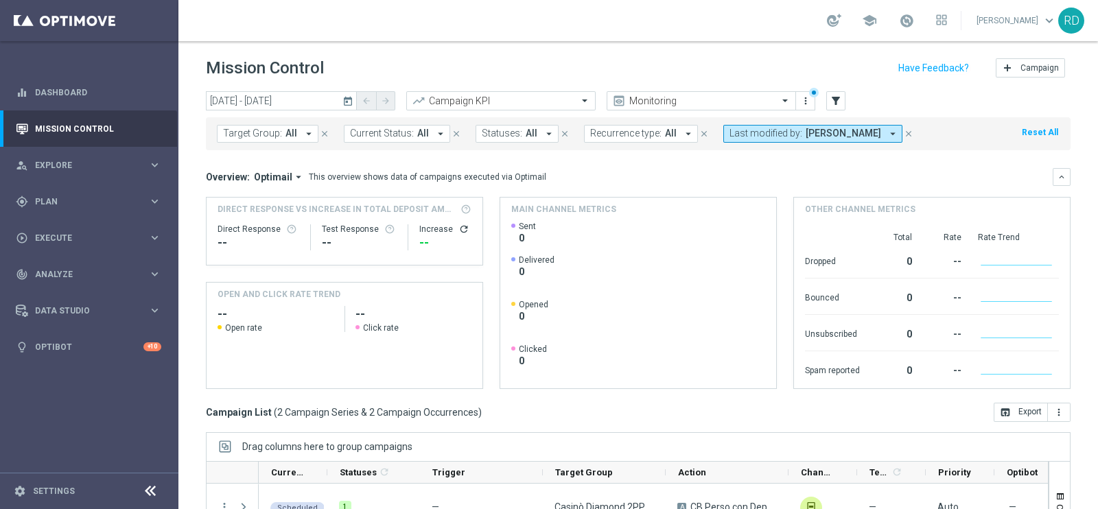
click at [422, 132] on span "All" at bounding box center [423, 134] width 12 height 12
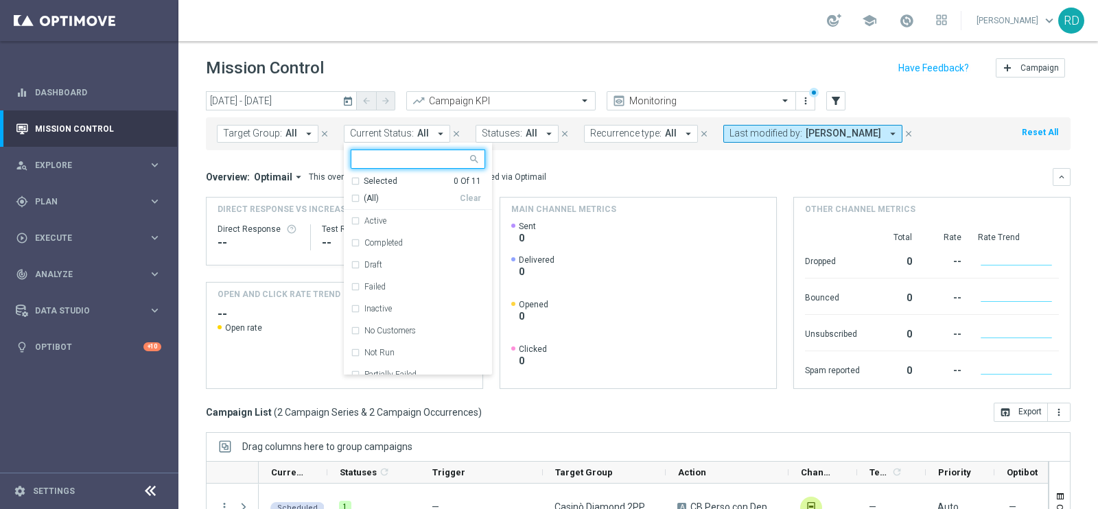
click at [526, 135] on span "All" at bounding box center [532, 134] width 12 height 12
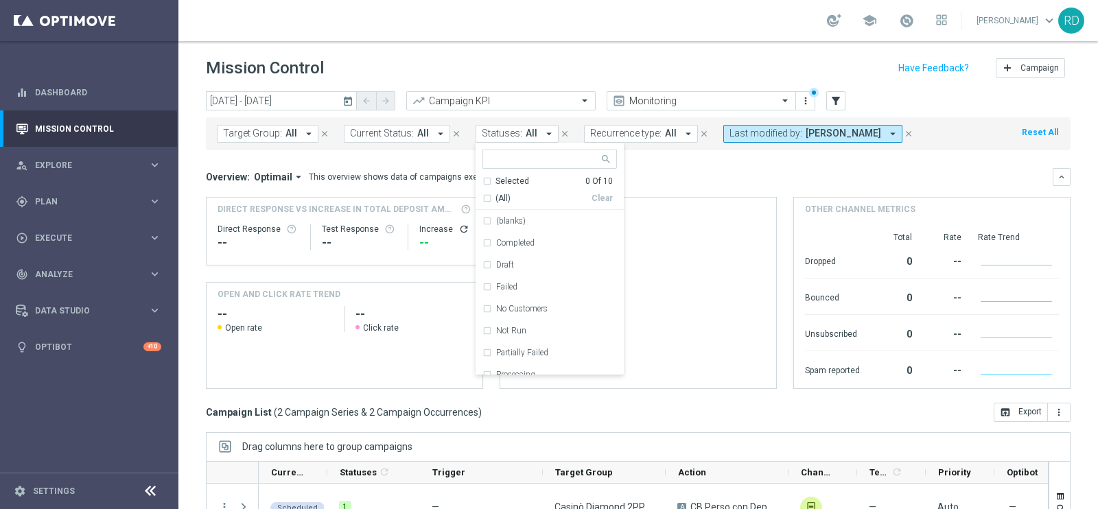
click at [638, 135] on span "Recurrence type:" at bounding box center [625, 134] width 71 height 12
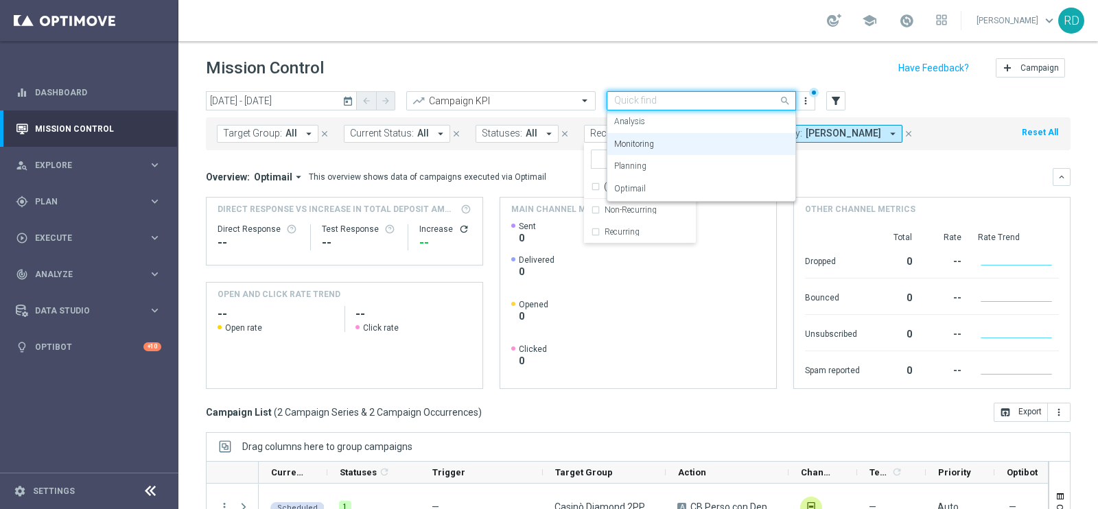
click at [781, 101] on span at bounding box center [786, 100] width 17 height 17
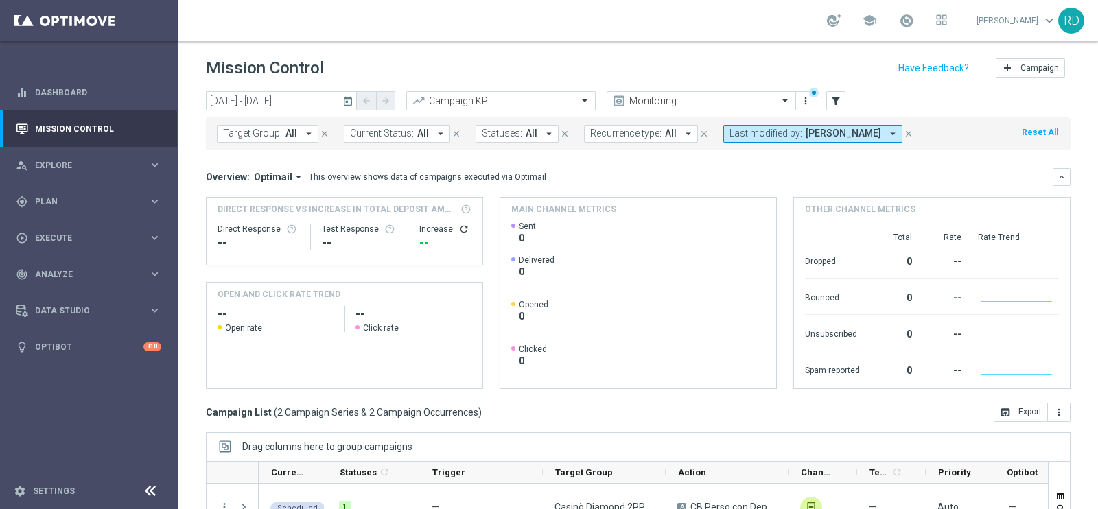
click at [575, 158] on mini-dashboard "Overview: Optimail arrow_drop_down This overview shows data of campaigns execut…" at bounding box center [638, 276] width 864 height 252
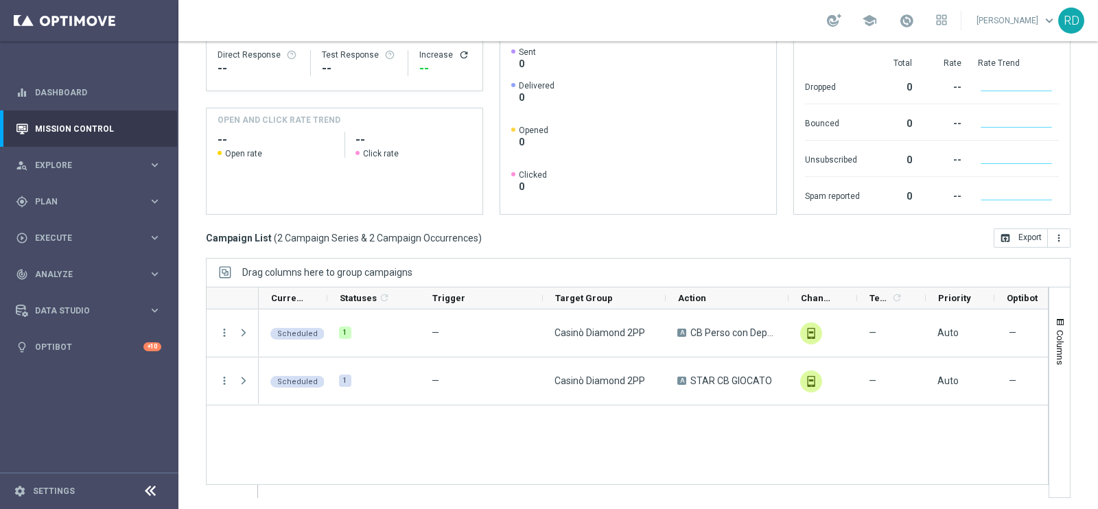
scroll to position [176, 0]
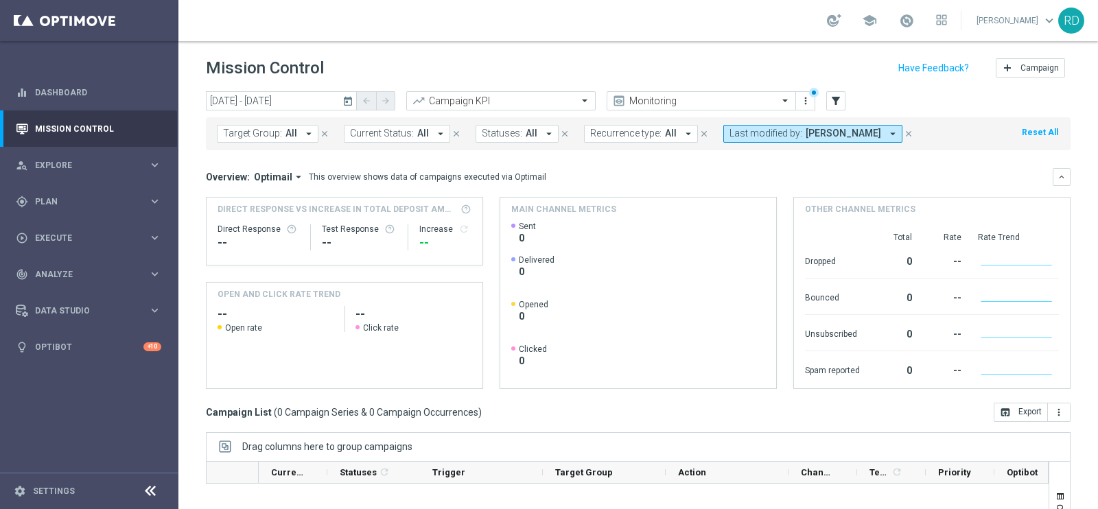
click at [970, 89] on header "Mission Control add Campaign" at bounding box center [637, 66] width 919 height 50
click at [298, 133] on button "Target Group: All arrow_drop_down" at bounding box center [268, 134] width 102 height 18
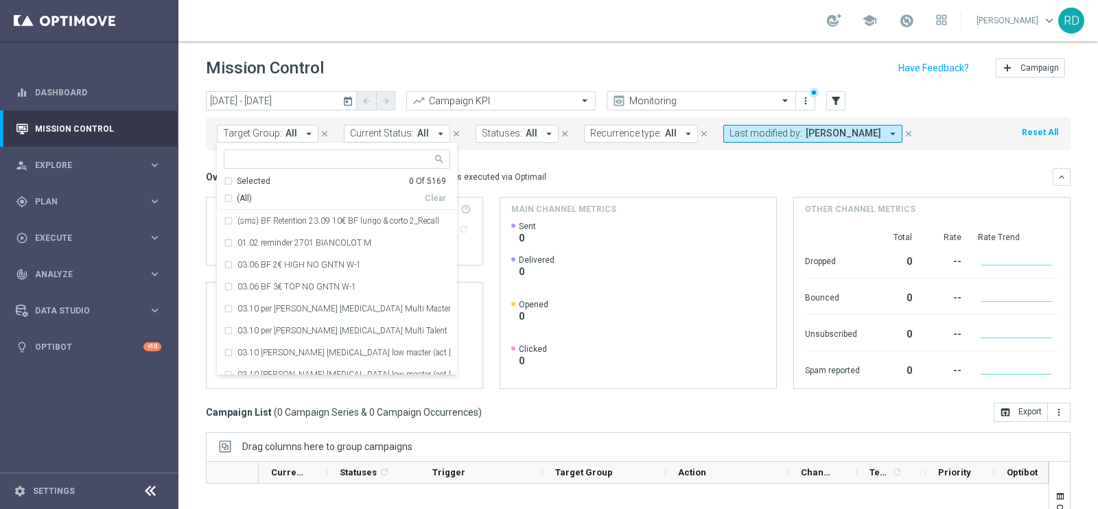
drag, startPoint x: 589, startPoint y: 166, endPoint x: 600, endPoint y: 154, distance: 16.5
click at [589, 165] on mini-dashboard "Overview: Optimail arrow_drop_down This overview shows data of campaigns execut…" at bounding box center [638, 276] width 864 height 252
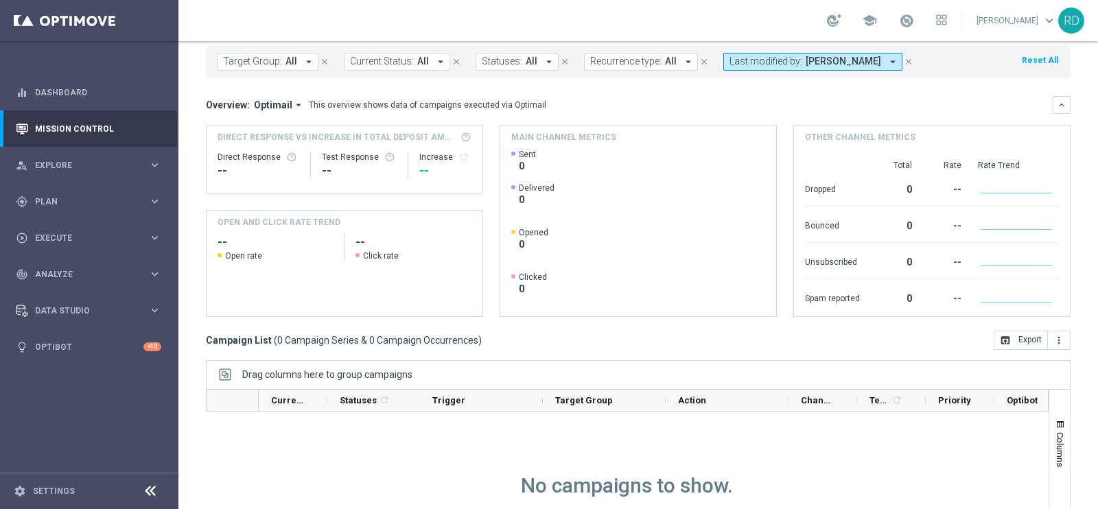
scroll to position [171, 0]
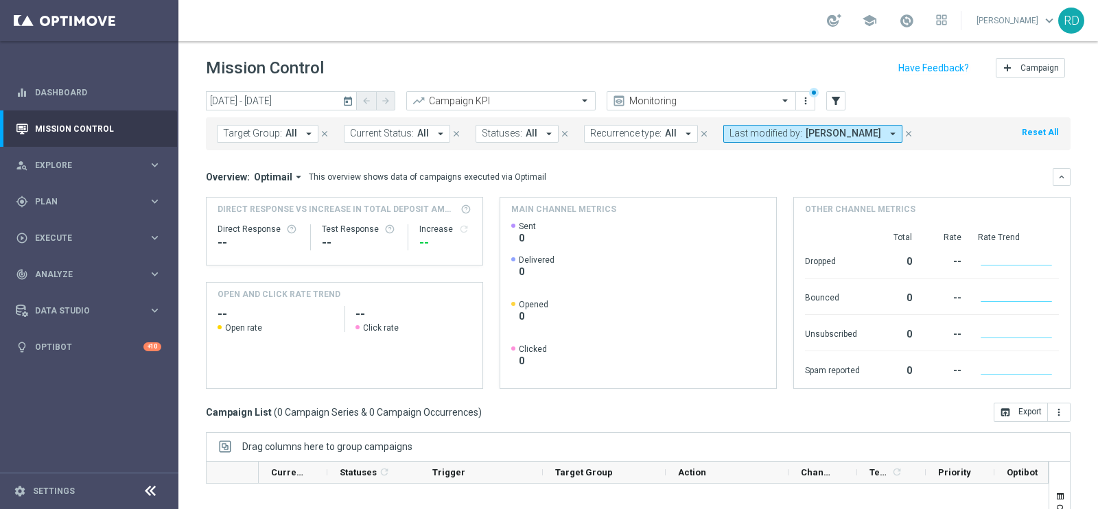
drag, startPoint x: 477, startPoint y: 46, endPoint x: 486, endPoint y: 32, distance: 16.7
click at [477, 46] on header "Mission Control add Campaign" at bounding box center [637, 66] width 919 height 50
click at [886, 135] on icon "arrow_drop_down" at bounding box center [892, 134] width 12 height 12
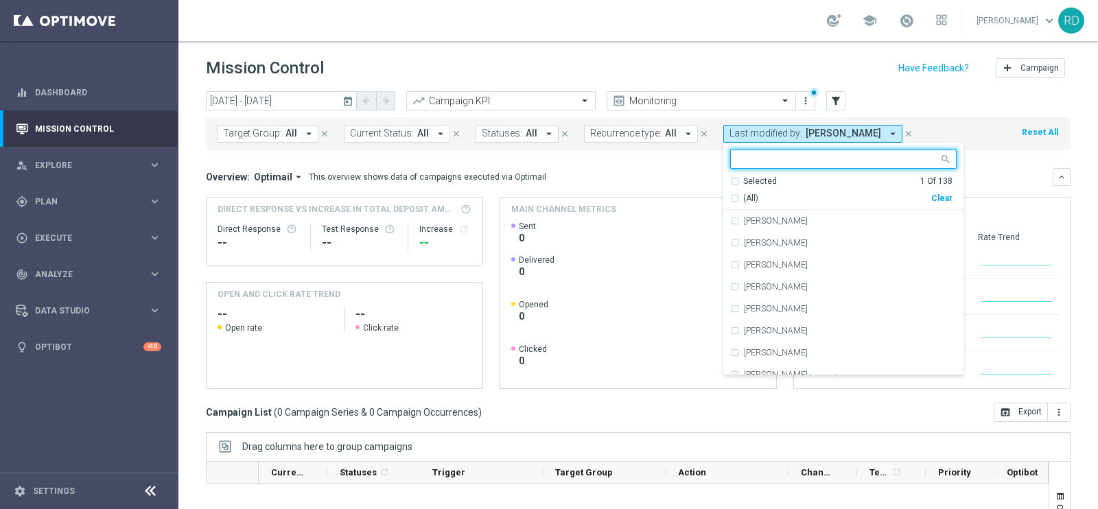
click at [730, 202] on div "(All)" at bounding box center [830, 199] width 201 height 12
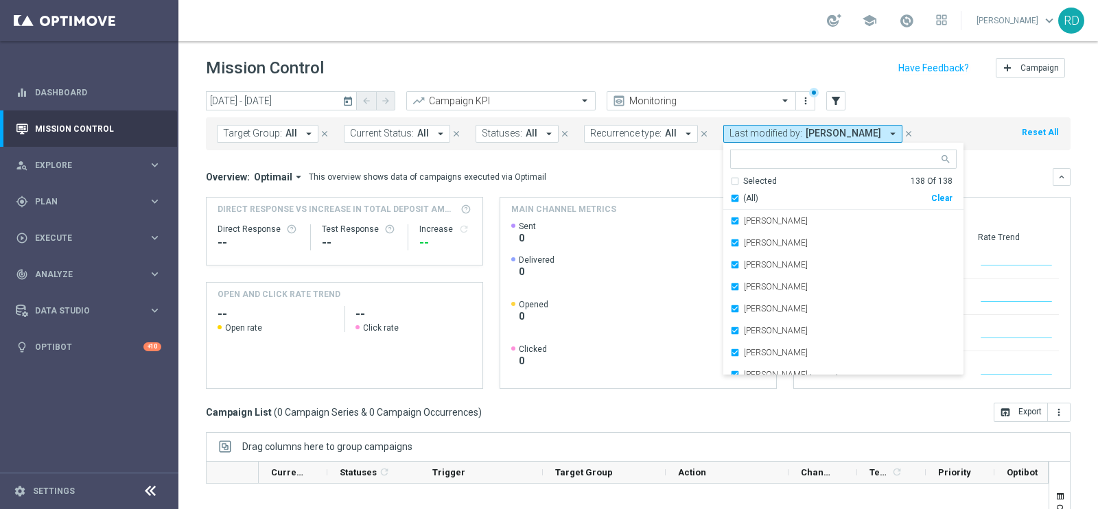
click at [857, 60] on div "Mission Control add Campaign" at bounding box center [638, 68] width 864 height 27
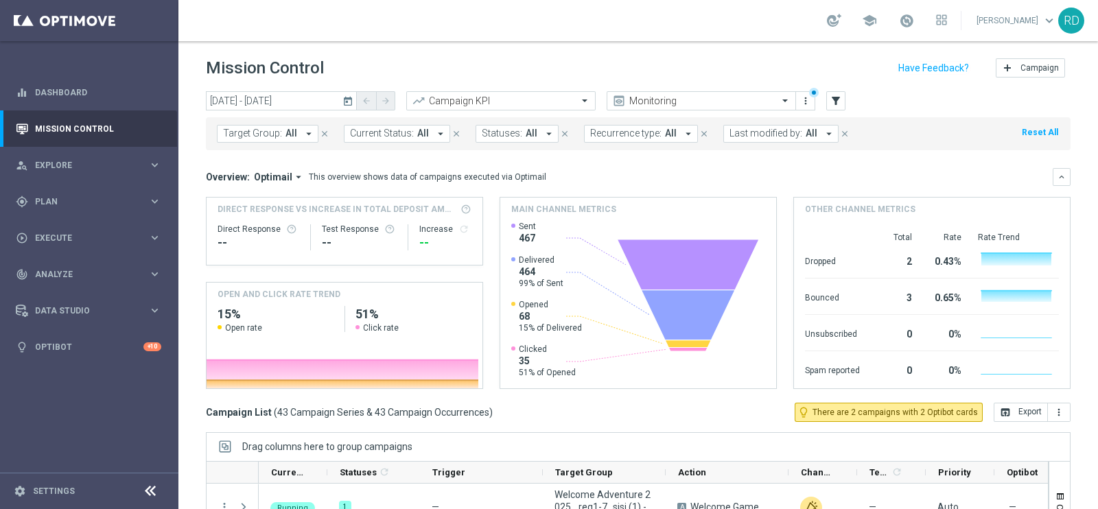
click at [351, 102] on icon "today" at bounding box center [348, 101] width 12 height 12
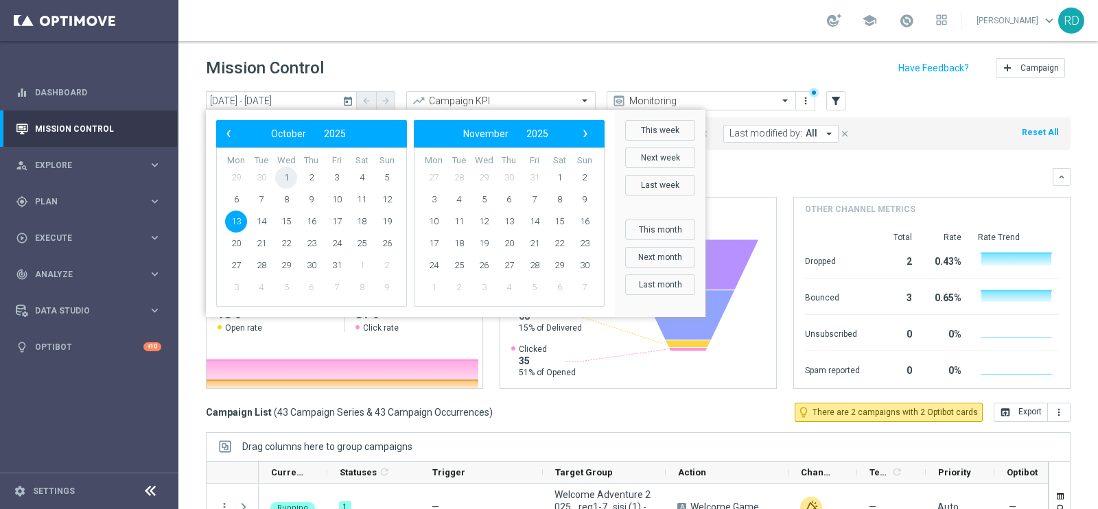
click at [281, 178] on span "1" at bounding box center [286, 178] width 22 height 22
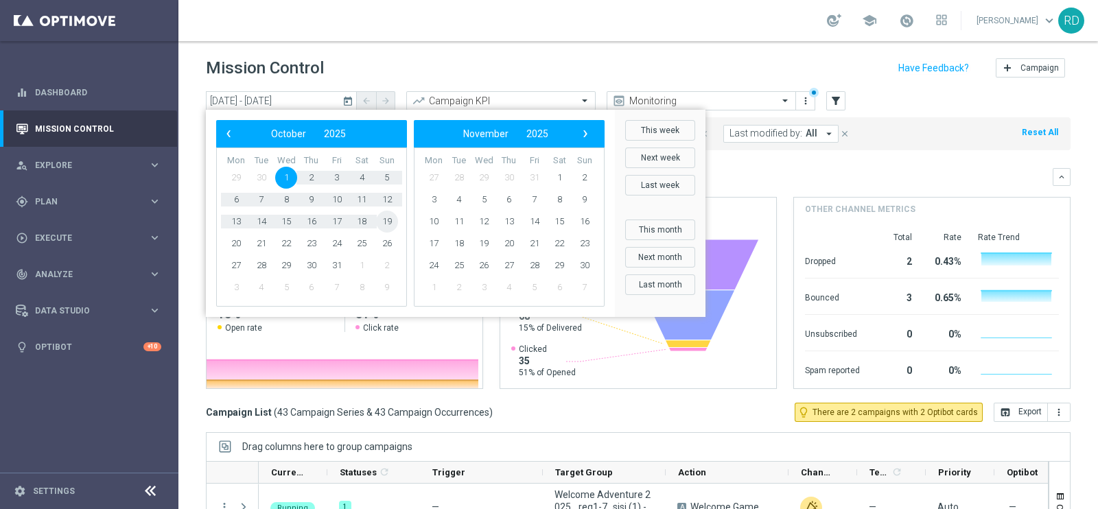
click at [384, 224] on span "19" at bounding box center [387, 222] width 22 height 22
type input "[DATE] - [DATE]"
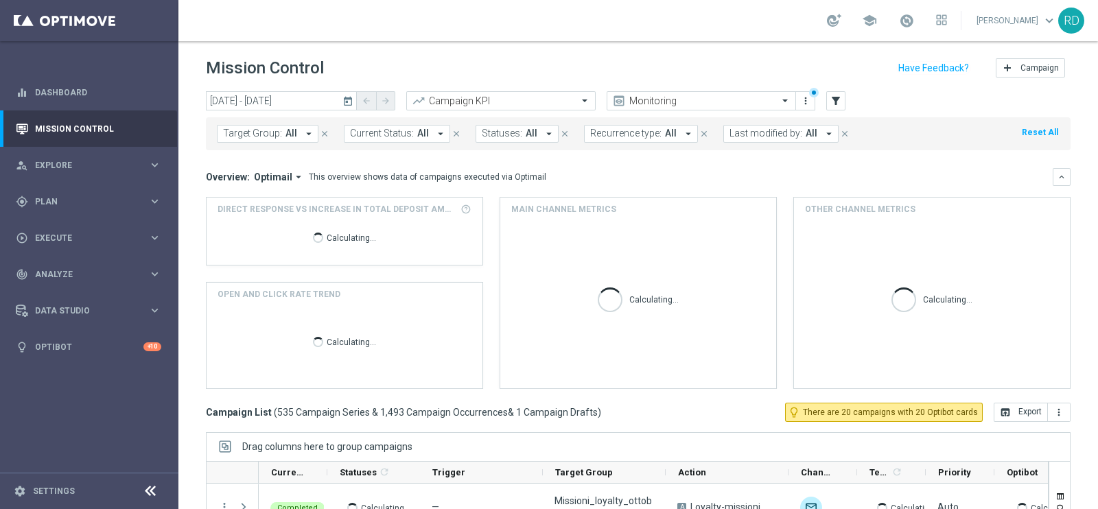
click at [805, 133] on span "All" at bounding box center [811, 134] width 12 height 12
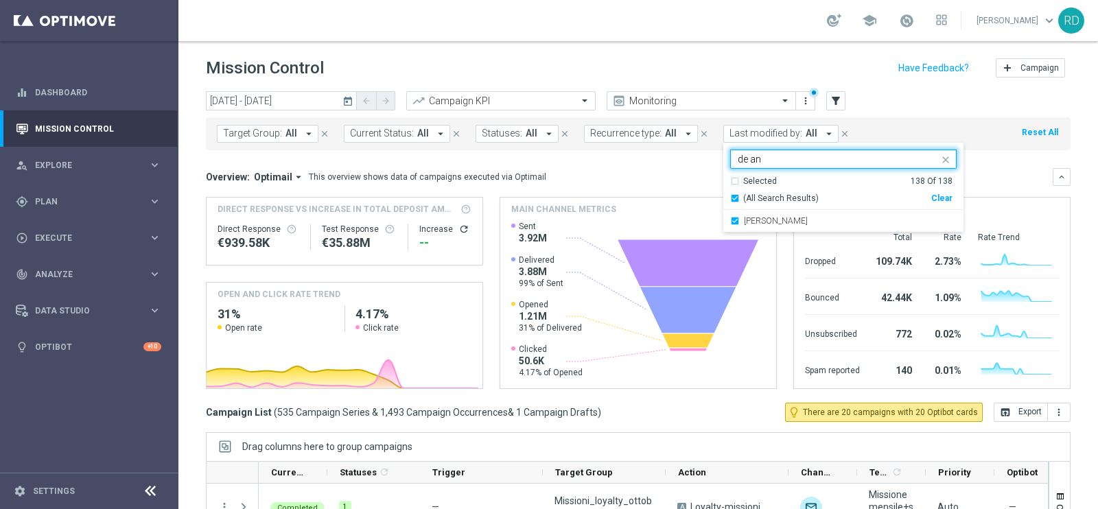
type input "de an"
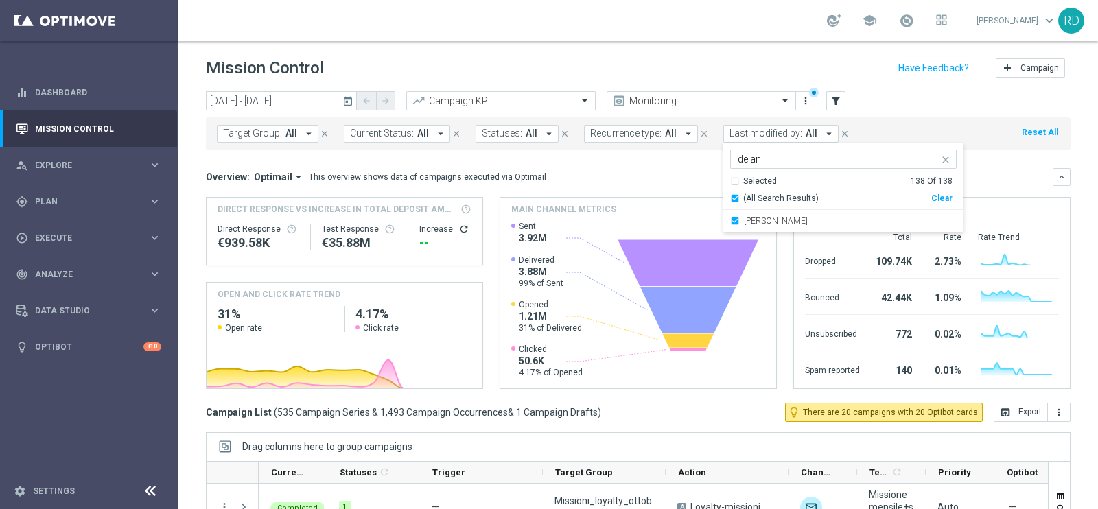
click at [987, 106] on div "[DATE] [DATE] - [DATE] arrow_back arrow_forward Campaign KPI trending_up Monito…" at bounding box center [638, 101] width 864 height 21
drag, startPoint x: 814, startPoint y: 133, endPoint x: 815, endPoint y: 141, distance: 8.3
click at [823, 132] on icon "arrow_drop_down" at bounding box center [829, 134] width 12 height 12
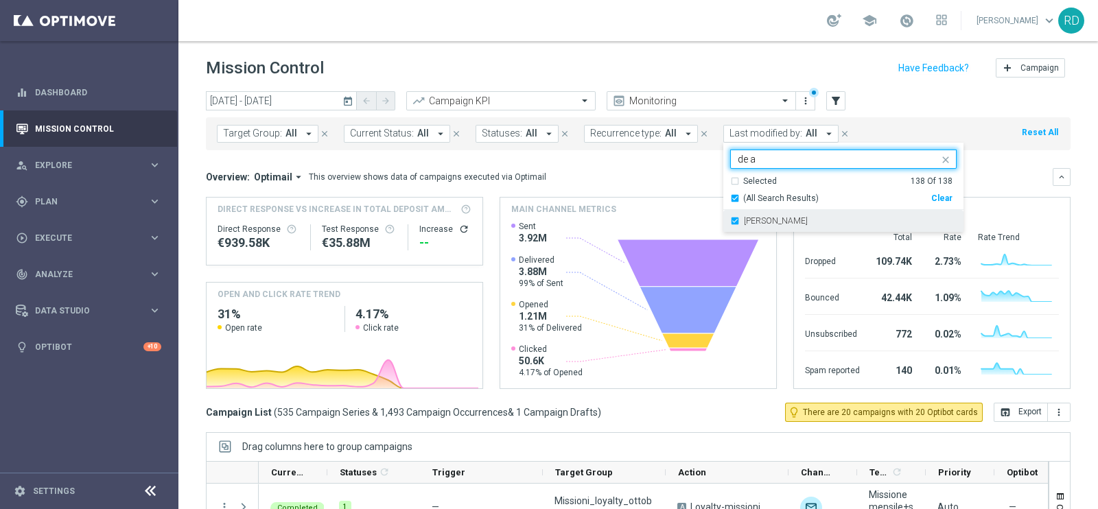
click at [767, 220] on label "[PERSON_NAME]" at bounding box center [776, 221] width 64 height 8
type input "de a"
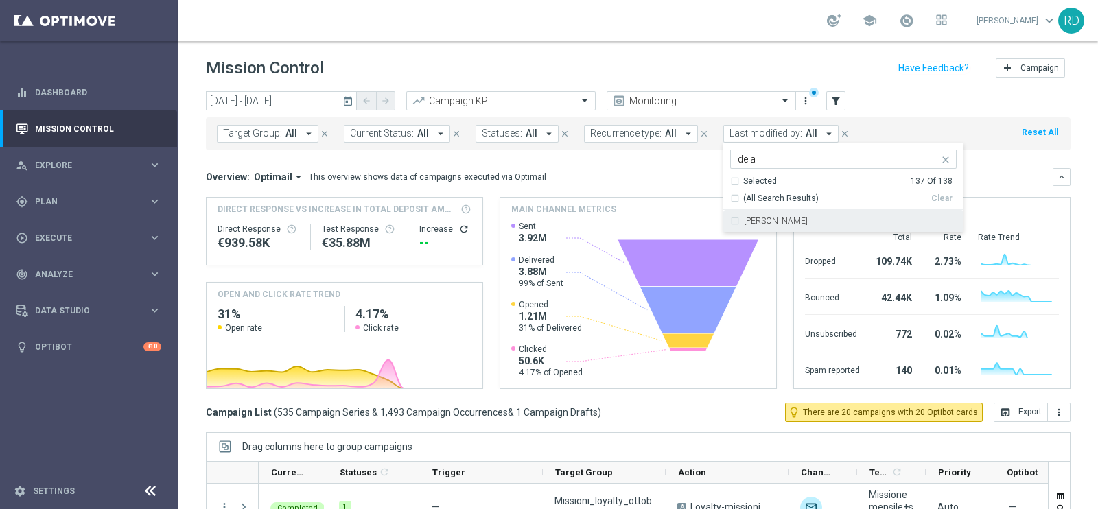
click at [797, 221] on label "[PERSON_NAME]" at bounding box center [776, 221] width 64 height 8
click at [932, 101] on div "[DATE] [DATE] - [DATE] arrow_back arrow_forward Campaign KPI trending_up Monito…" at bounding box center [638, 101] width 864 height 21
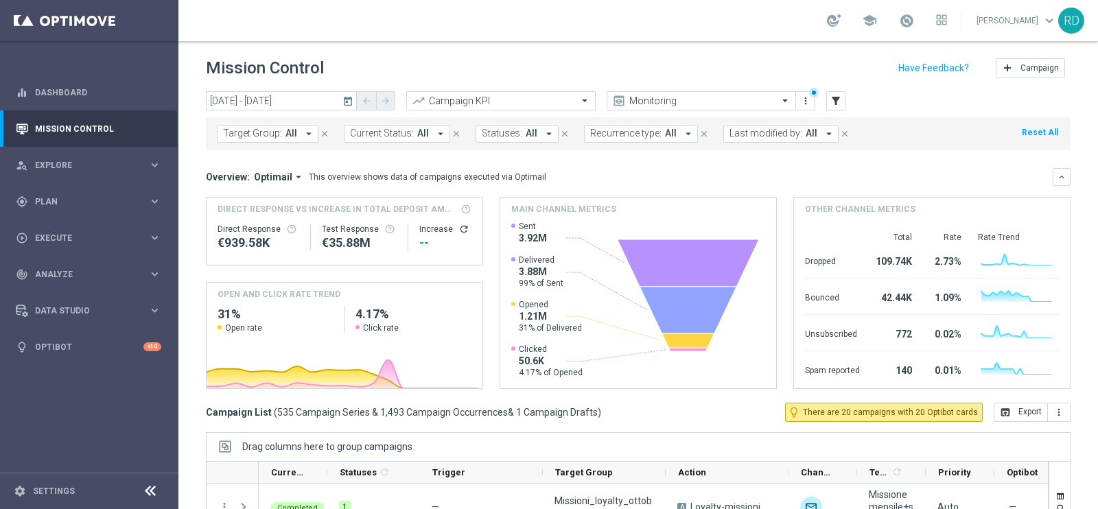
click at [826, 126] on button "Last modified by: All arrow_drop_down" at bounding box center [780, 134] width 115 height 18
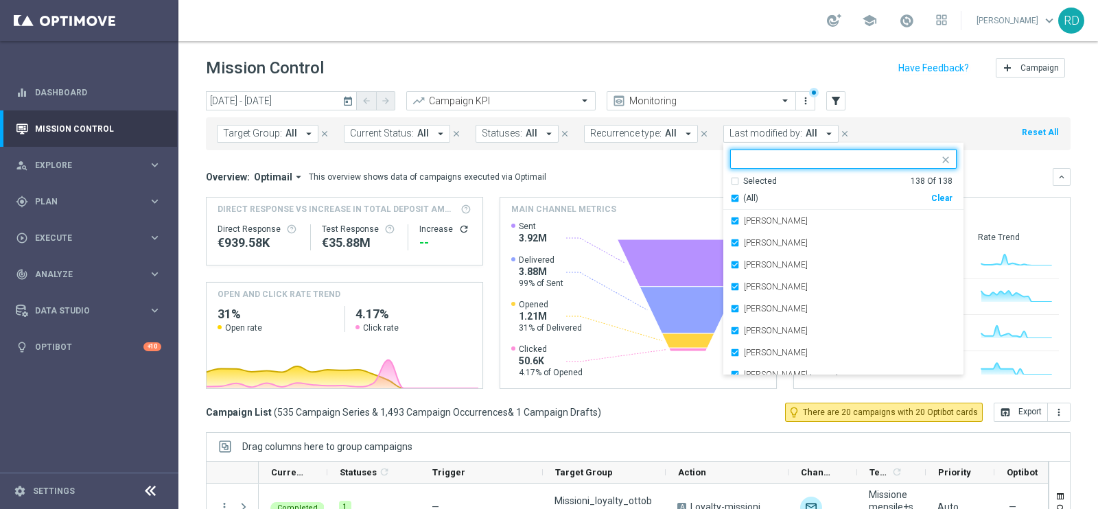
click at [793, 158] on input "text" at bounding box center [838, 160] width 201 height 12
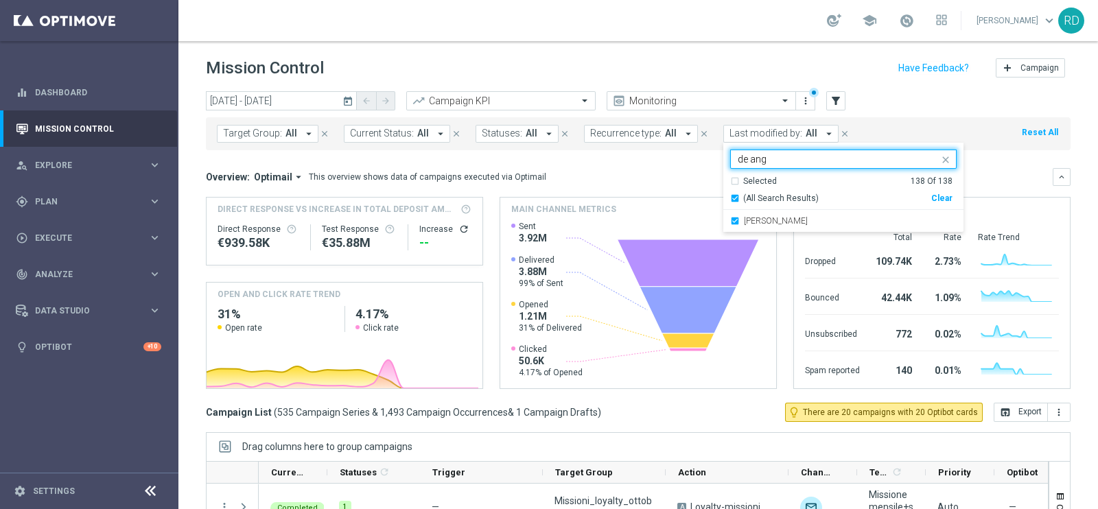
click at [743, 199] on span "(All Search Results)" at bounding box center [780, 199] width 75 height 12
type input "de ang"
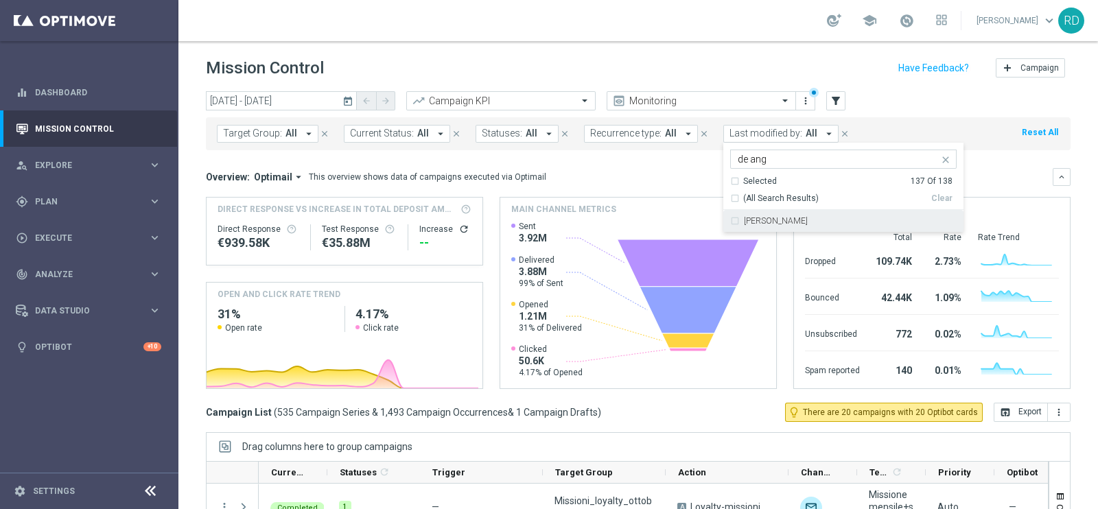
click at [730, 222] on div "[PERSON_NAME]" at bounding box center [843, 221] width 226 height 22
click at [974, 99] on div "[DATE] [DATE] - [DATE] arrow_back arrow_forward Campaign KPI trending_up Monito…" at bounding box center [638, 101] width 864 height 21
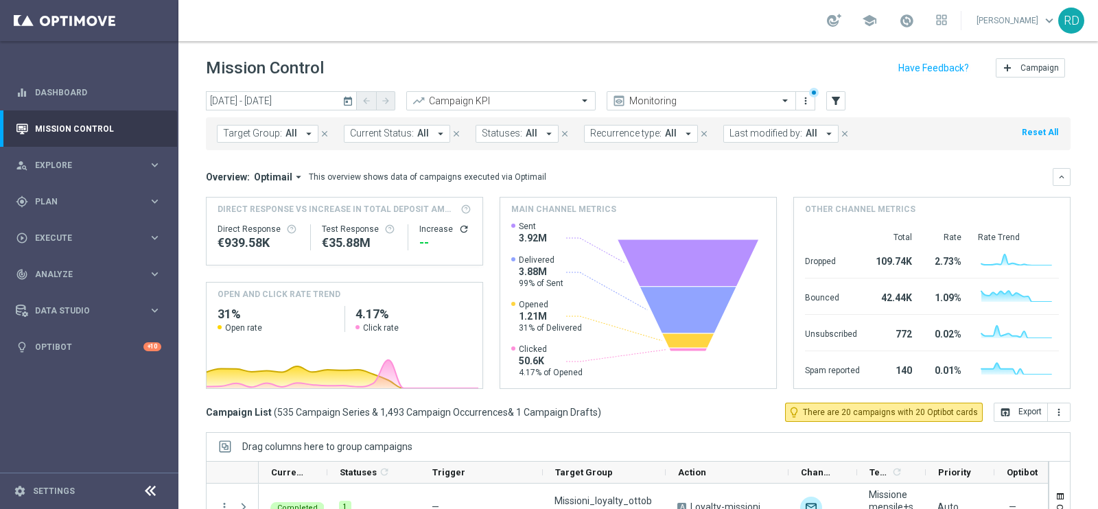
click at [908, 89] on header "Mission Control add Campaign" at bounding box center [637, 66] width 919 height 50
click at [823, 131] on icon "arrow_drop_down" at bounding box center [829, 134] width 12 height 12
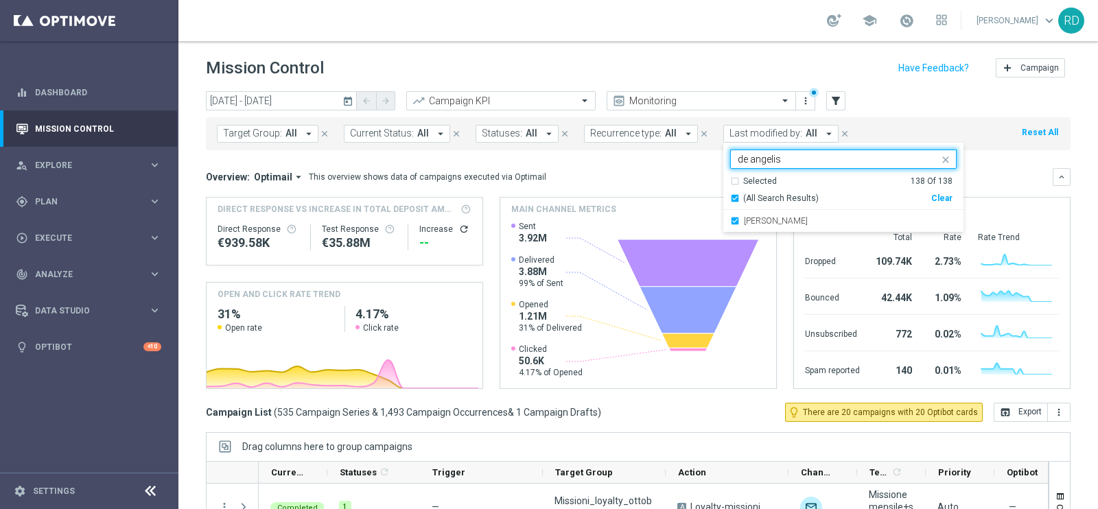
click at [730, 195] on div "(All Search Results)" at bounding box center [830, 199] width 201 height 12
type input "de angelis"
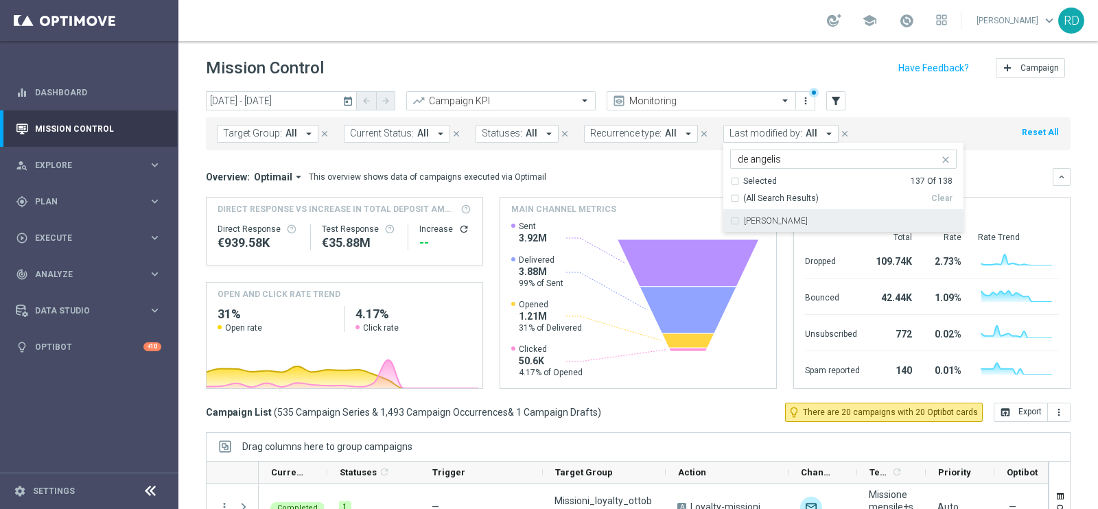
click at [730, 220] on div "[PERSON_NAME]" at bounding box center [843, 221] width 226 height 22
click at [921, 101] on div "[DATE] [DATE] - [DATE] arrow_back arrow_forward Campaign KPI trending_up Monito…" at bounding box center [638, 101] width 864 height 21
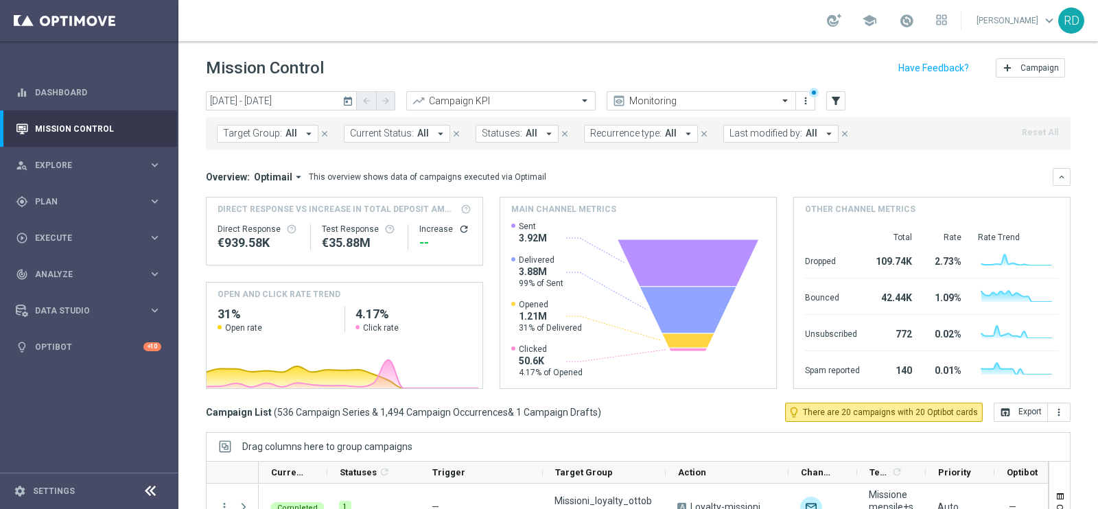
click at [823, 137] on icon "arrow_drop_down" at bounding box center [829, 134] width 12 height 12
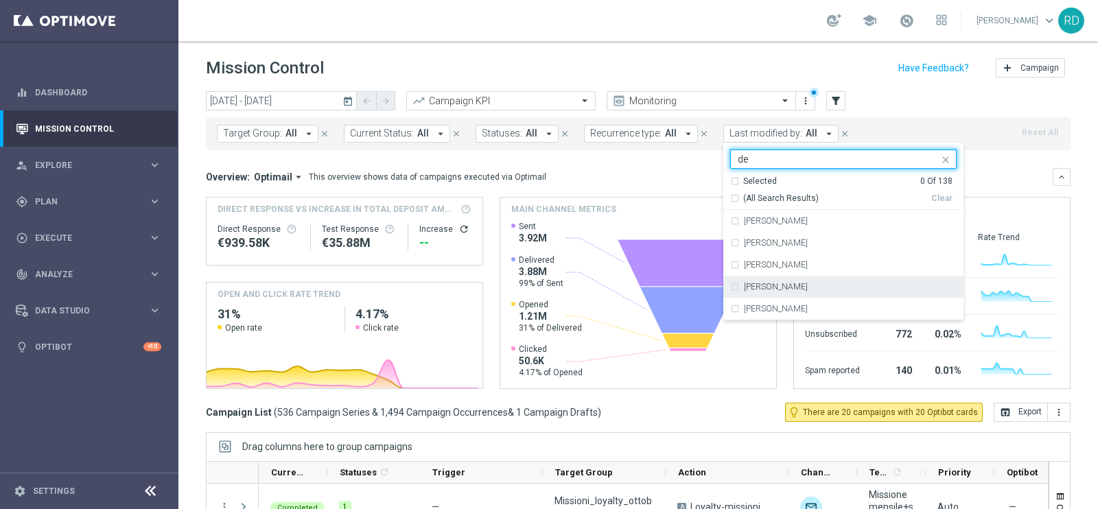
click at [803, 294] on div "[PERSON_NAME]" at bounding box center [843, 287] width 226 height 22
type input "de"
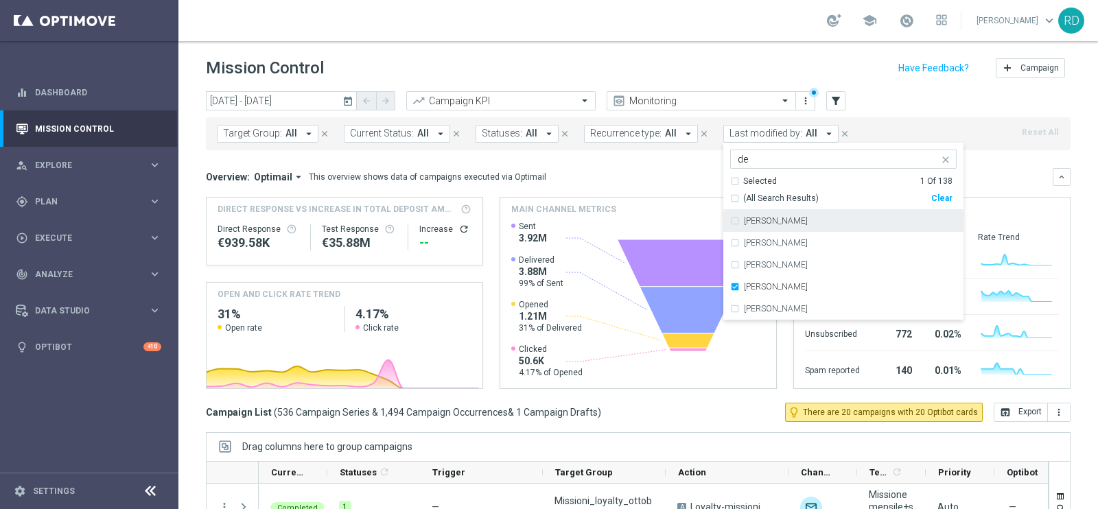
click at [974, 106] on div "[DATE] [DATE] - [DATE] arrow_back arrow_forward Campaign KPI trending_up Monito…" at bounding box center [638, 101] width 864 height 21
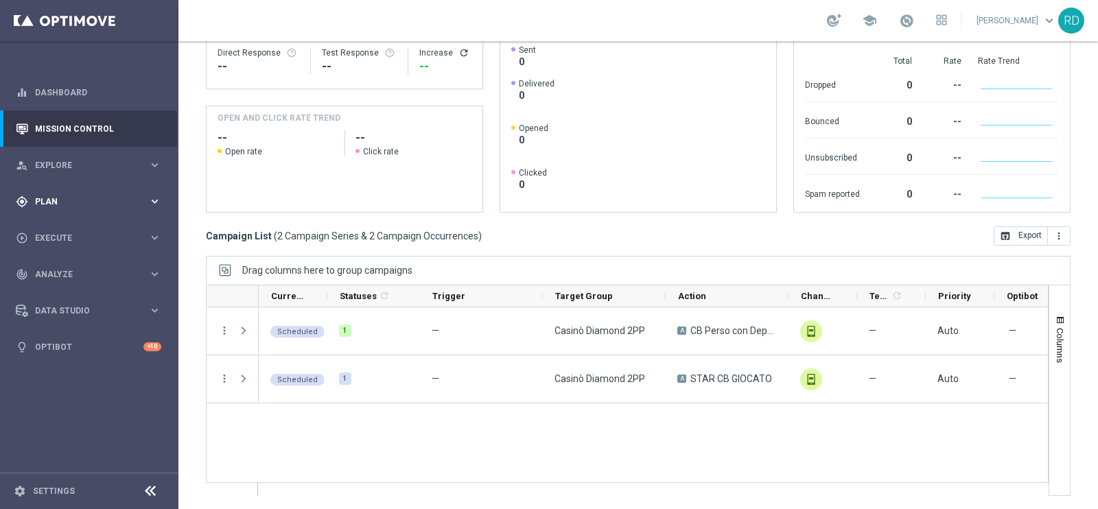
click at [56, 198] on span "Plan" at bounding box center [91, 202] width 113 height 8
click at [36, 274] on span "Templates" at bounding box center [85, 271] width 98 height 8
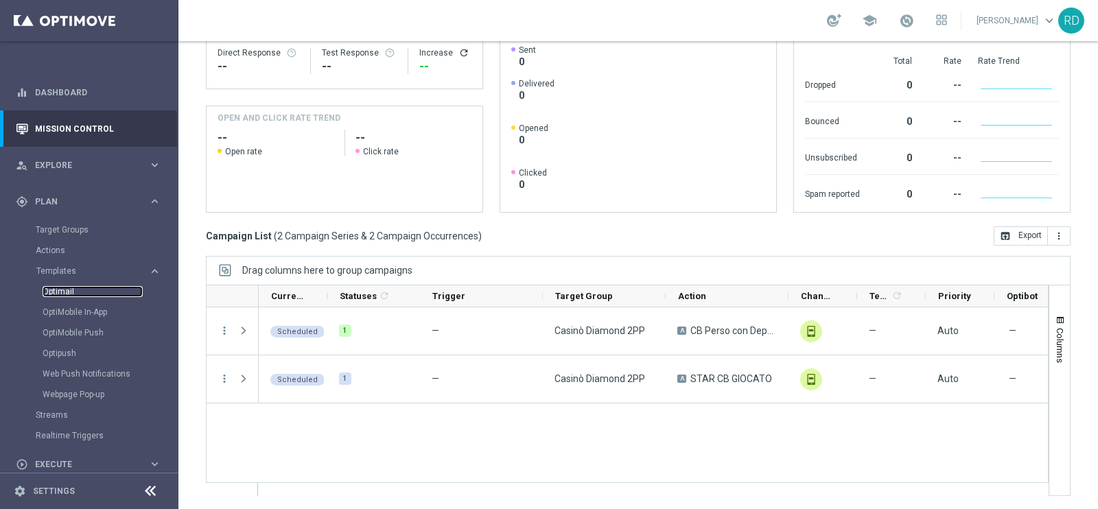
click at [60, 287] on link "Optimail" at bounding box center [93, 291] width 100 height 11
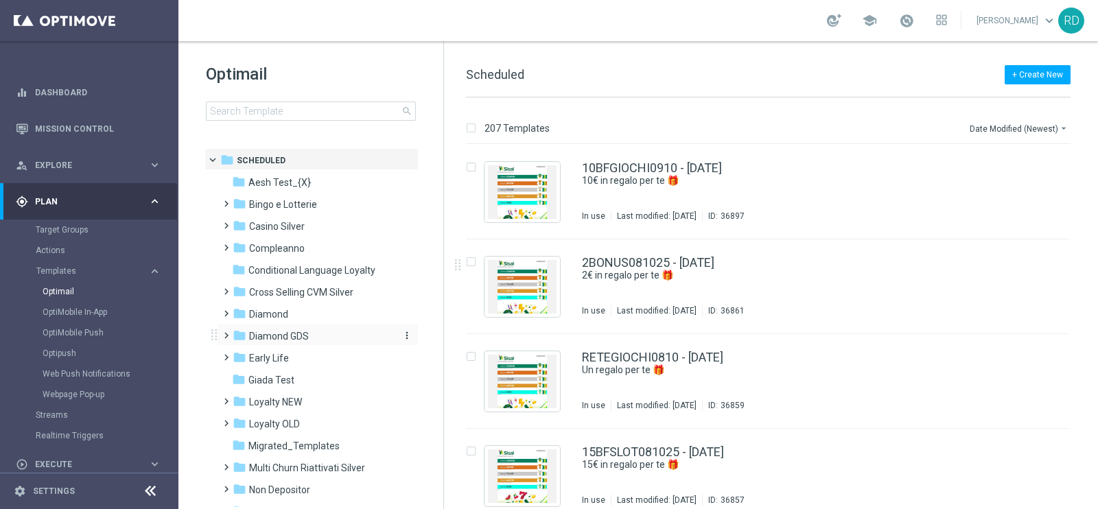
click at [286, 333] on span "Diamond GDS" at bounding box center [279, 336] width 60 height 12
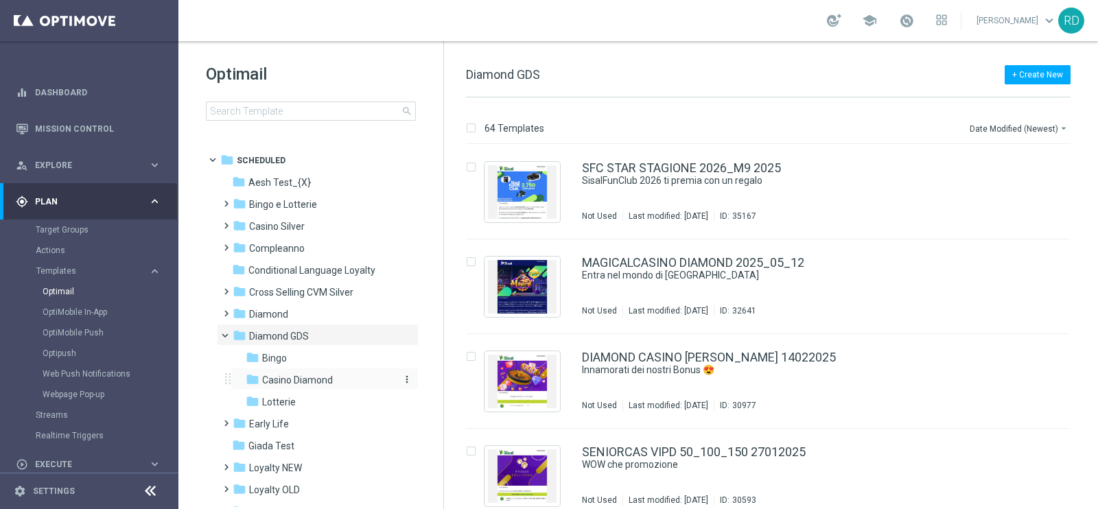
click at [298, 375] on span "Casino Diamond" at bounding box center [297, 380] width 71 height 12
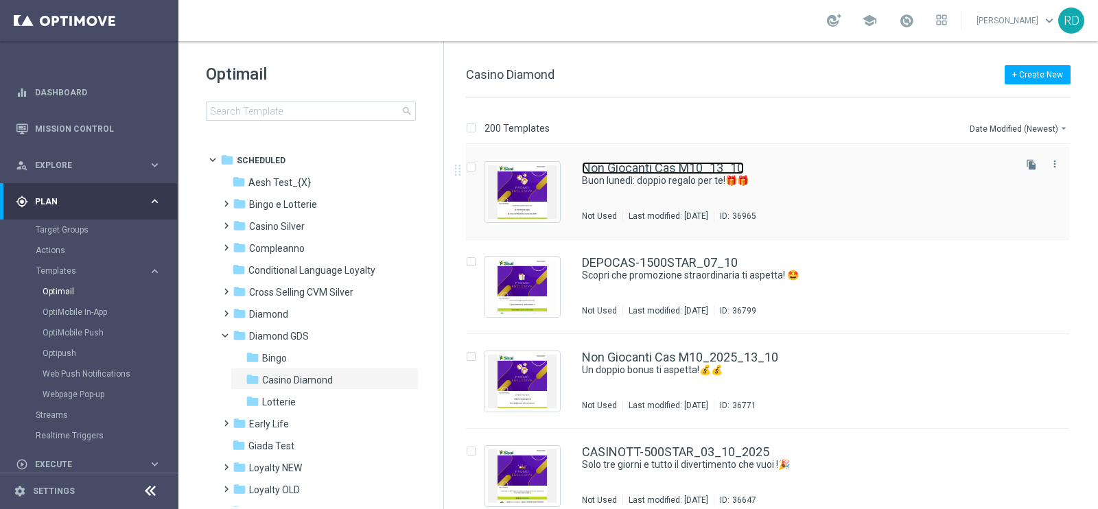
click at [689, 169] on link "Non Giocanti Cas M10_13_10" at bounding box center [663, 168] width 162 height 12
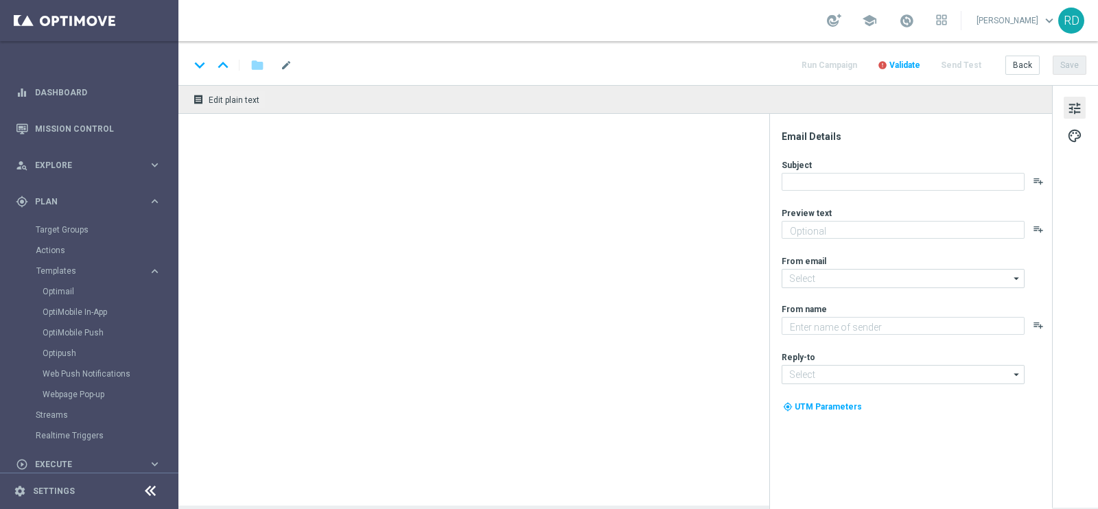
type textarea "Scopri cosa ti abbiamo riservato!"
type input "[EMAIL_ADDRESS][DOMAIN_NAME]"
type textarea "Sisal Vip"
type input "[EMAIL_ADDRESS][DOMAIN_NAME]"
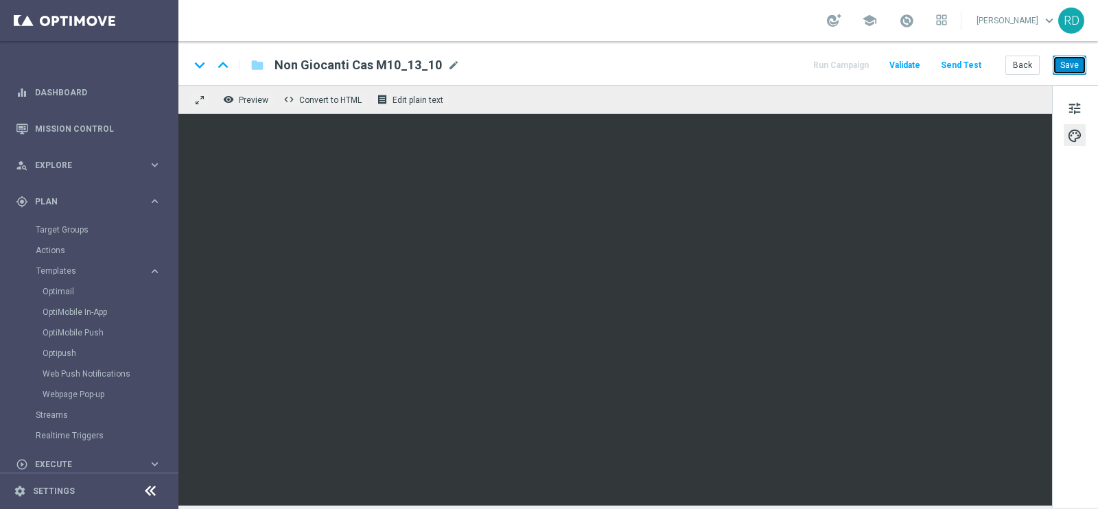
click at [1078, 60] on button "Save" at bounding box center [1069, 65] width 34 height 19
